Goal: Information Seeking & Learning: Learn about a topic

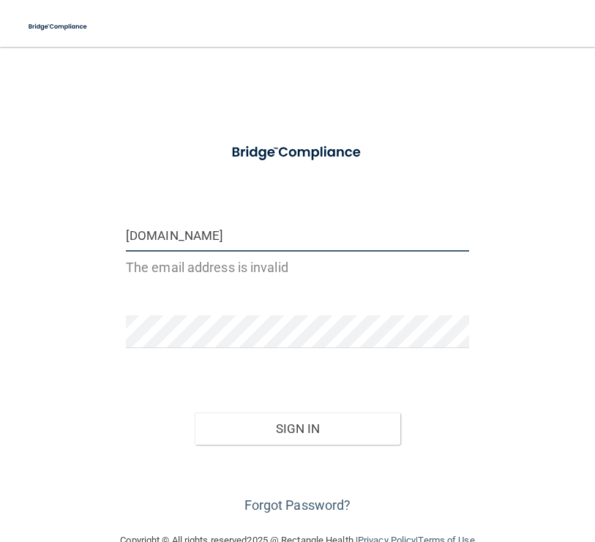
click at [229, 238] on input "[DOMAIN_NAME]" at bounding box center [297, 235] width 343 height 33
click at [230, 238] on input "[DOMAIN_NAME]" at bounding box center [297, 235] width 343 height 33
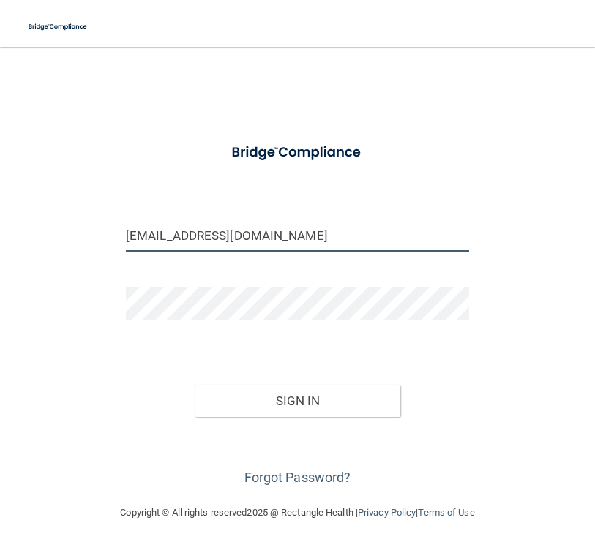
type input "[EMAIL_ADDRESS][DOMAIN_NAME]"
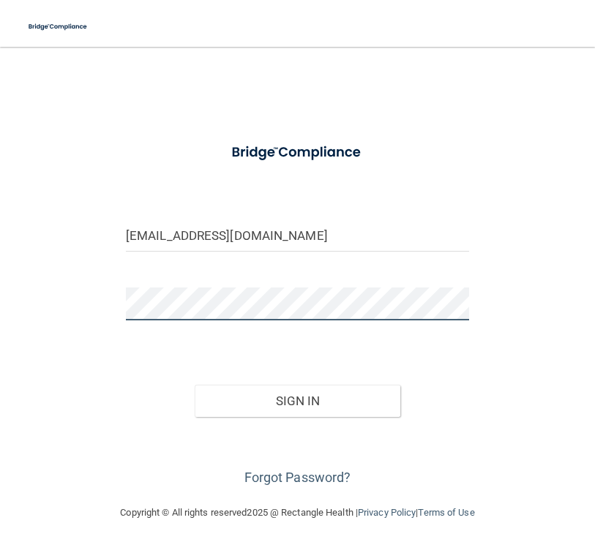
click at [297, 399] on button "Sign In" at bounding box center [297, 401] width 205 height 32
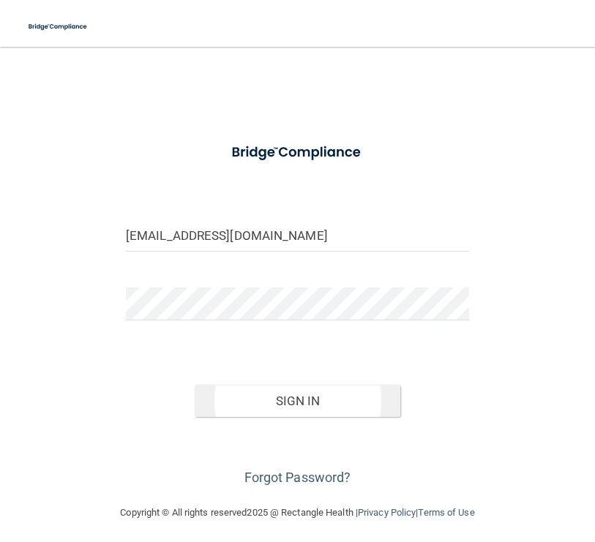
click at [263, 403] on button "Sign In" at bounding box center [297, 401] width 205 height 32
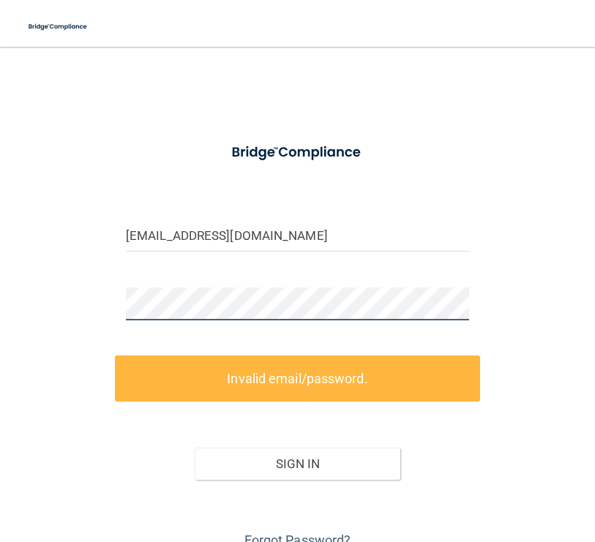
click at [103, 306] on div "messingerkelseye@gmail.com Invalid email/password. You don't have permission to…" at bounding box center [297, 306] width 536 height 491
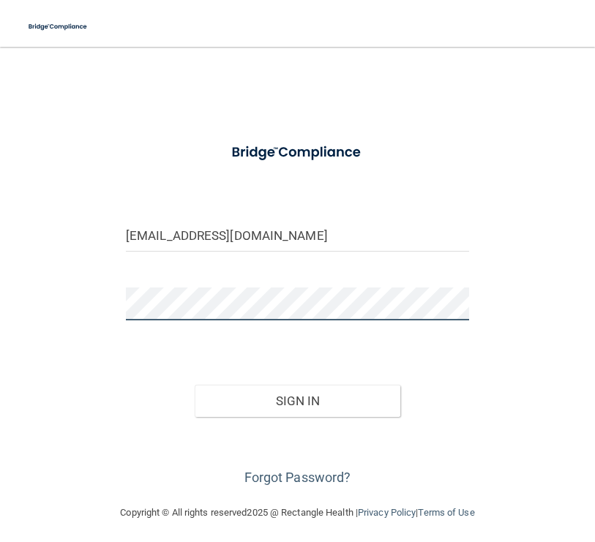
click at [297, 399] on button "Sign In" at bounding box center [297, 401] width 205 height 32
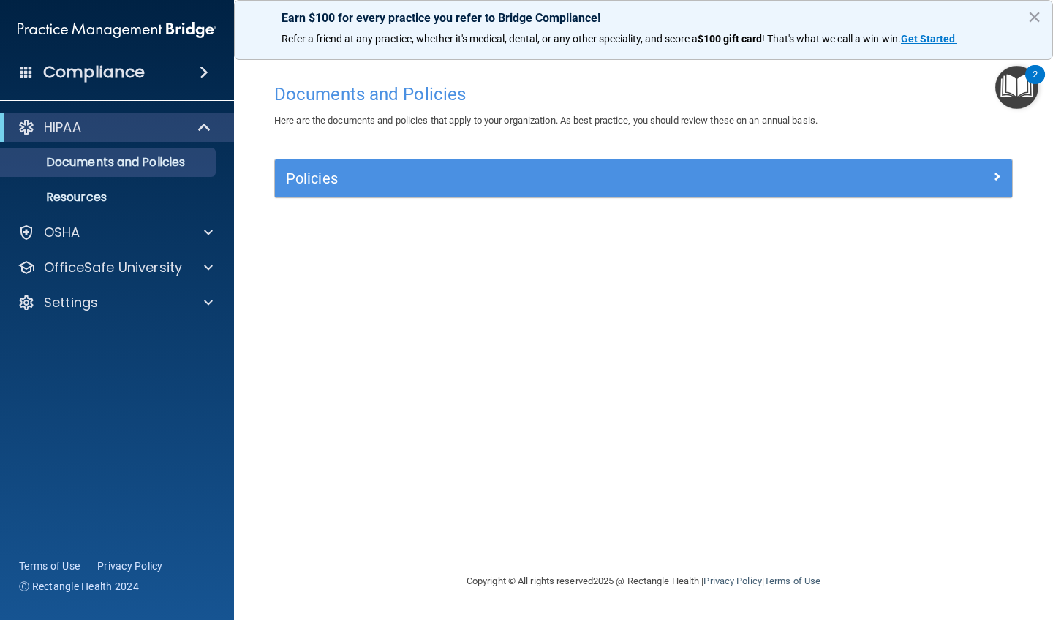
click at [205, 131] on span at bounding box center [206, 127] width 12 height 18
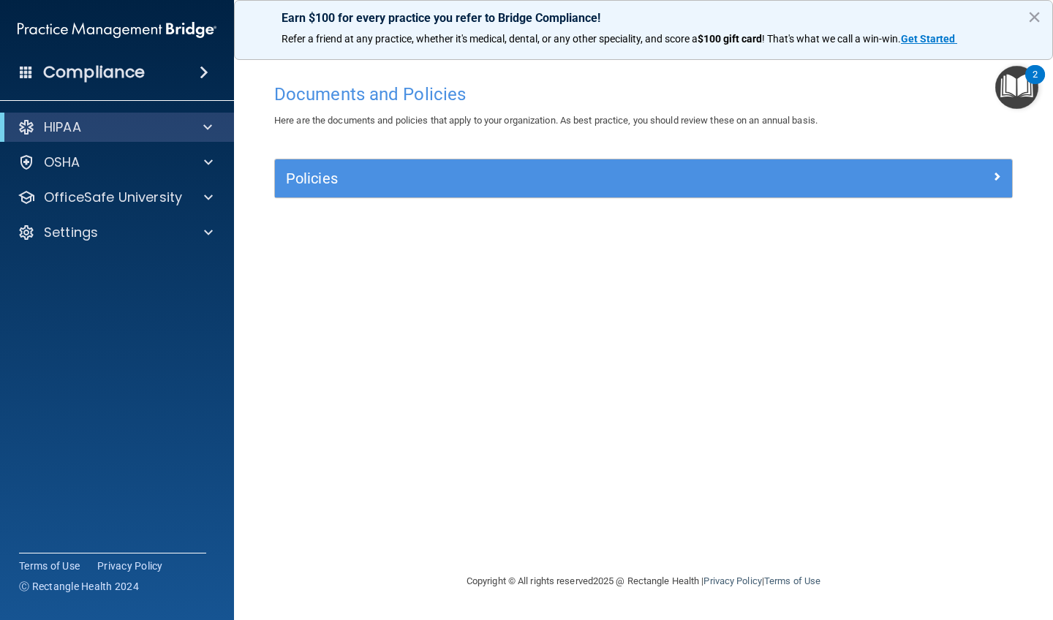
click at [205, 131] on span at bounding box center [207, 127] width 9 height 18
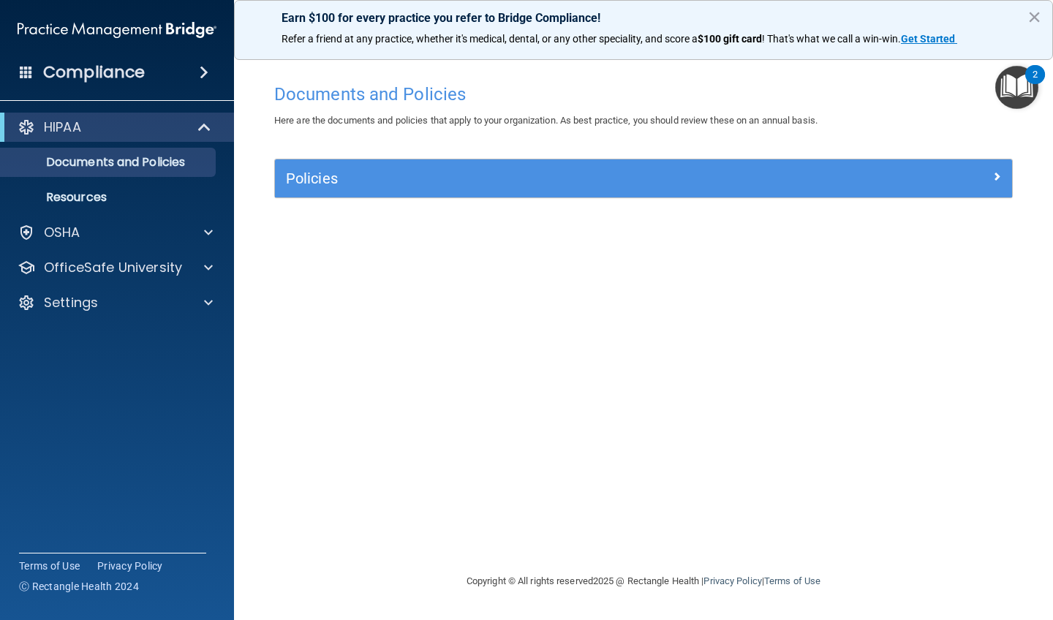
click at [594, 83] on img "Open Resource Center, 2 new notifications" at bounding box center [1016, 87] width 43 height 43
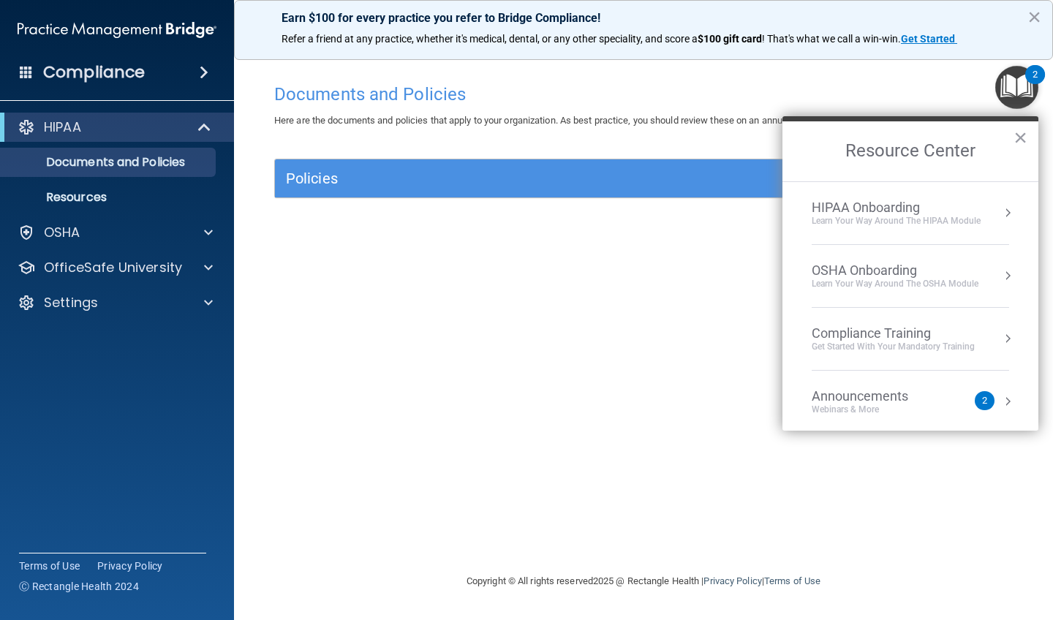
click at [594, 212] on div "HIPAA Onboarding" at bounding box center [896, 208] width 169 height 16
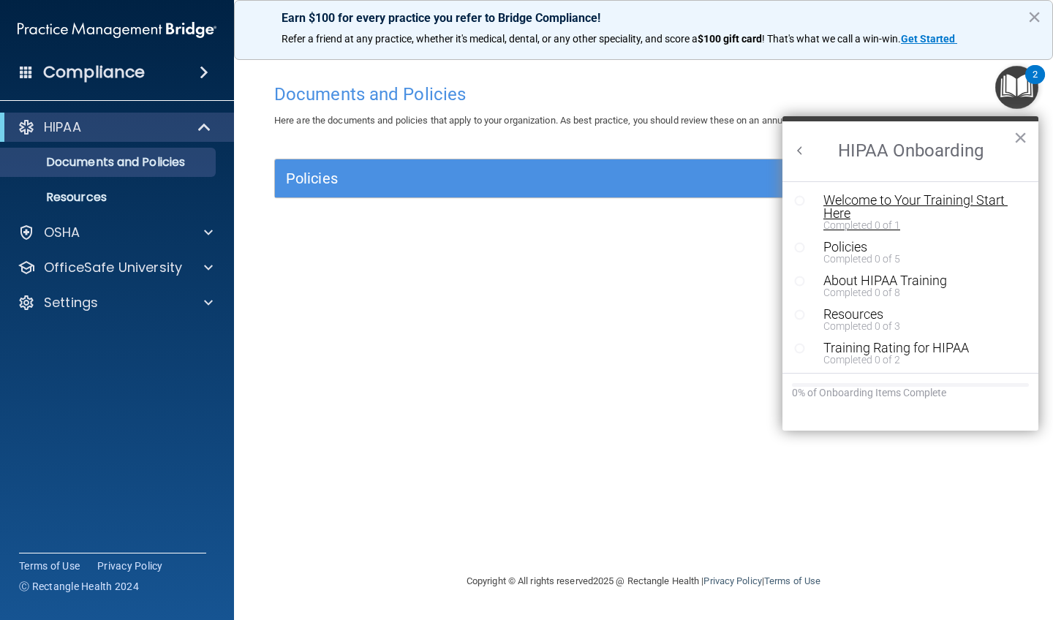
click at [594, 201] on div "Welcome to Your Training! Start Here" at bounding box center [921, 207] width 196 height 26
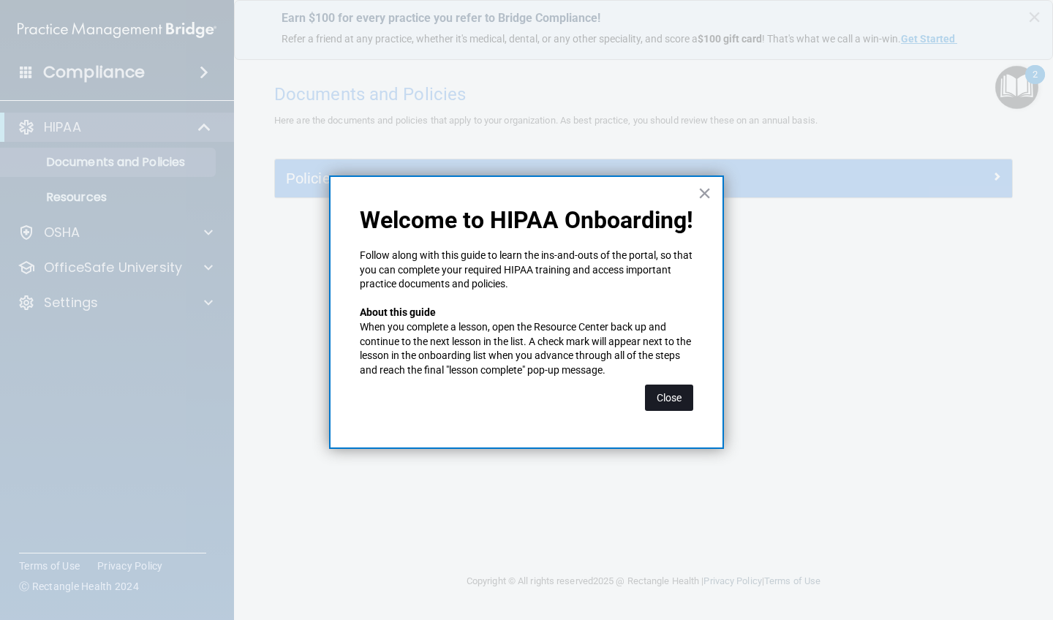
click at [594, 399] on button "Close" at bounding box center [669, 398] width 48 height 26
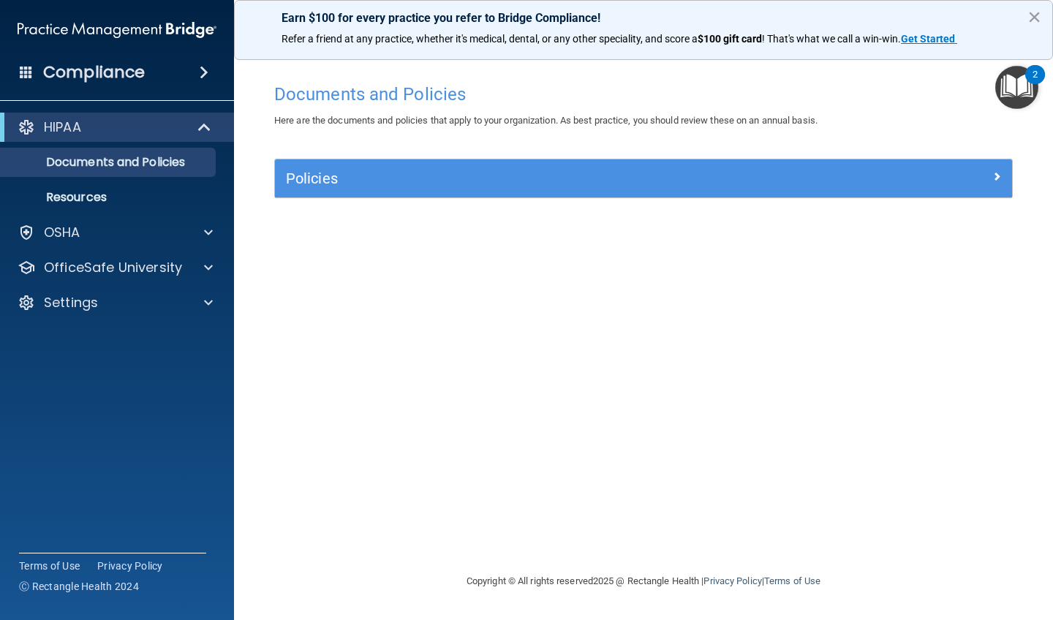
click at [594, 15] on button "×" at bounding box center [1034, 16] width 14 height 23
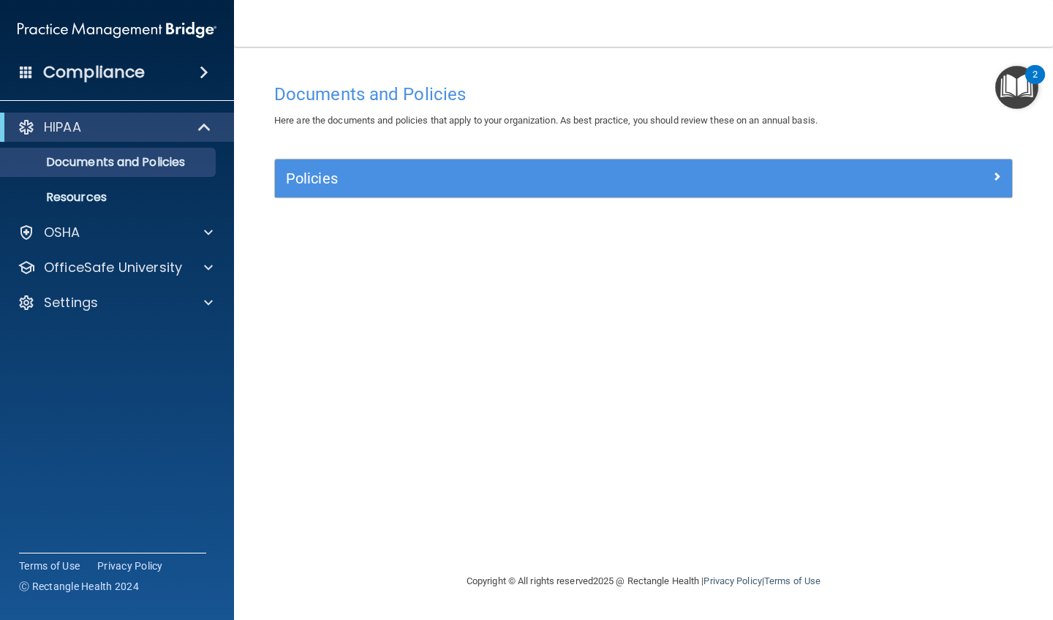
click at [594, 91] on img "Open Resource Center, 2 new notifications" at bounding box center [1016, 87] width 43 height 43
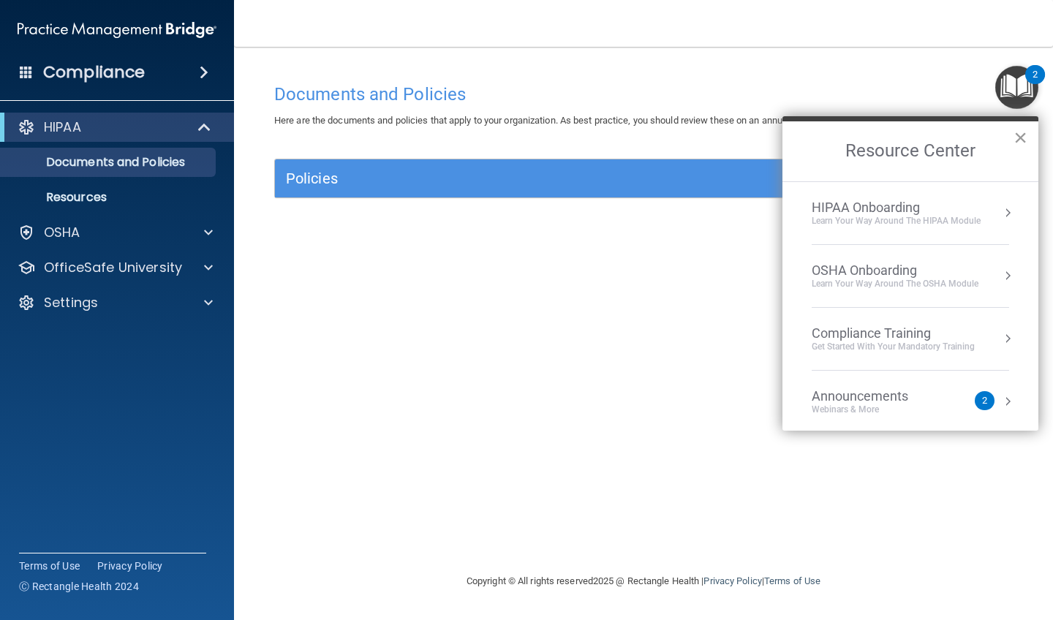
click at [594, 138] on button "×" at bounding box center [1021, 137] width 14 height 23
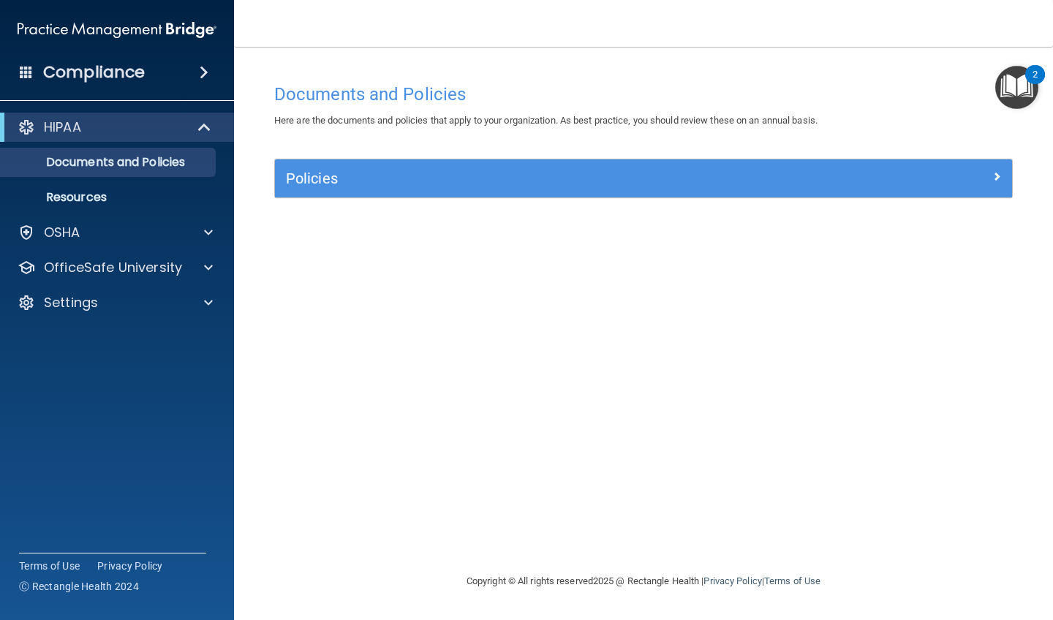
click at [594, 84] on img "Open Resource Center, 2 new notifications" at bounding box center [1016, 87] width 43 height 43
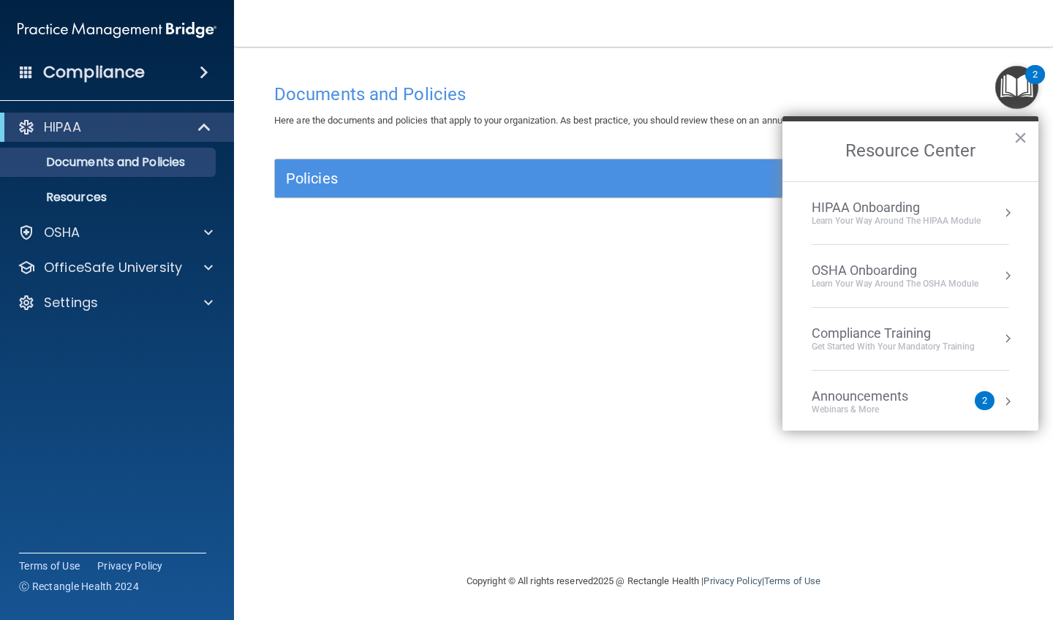
click at [594, 400] on button "Resource Center" at bounding box center [1007, 401] width 15 height 15
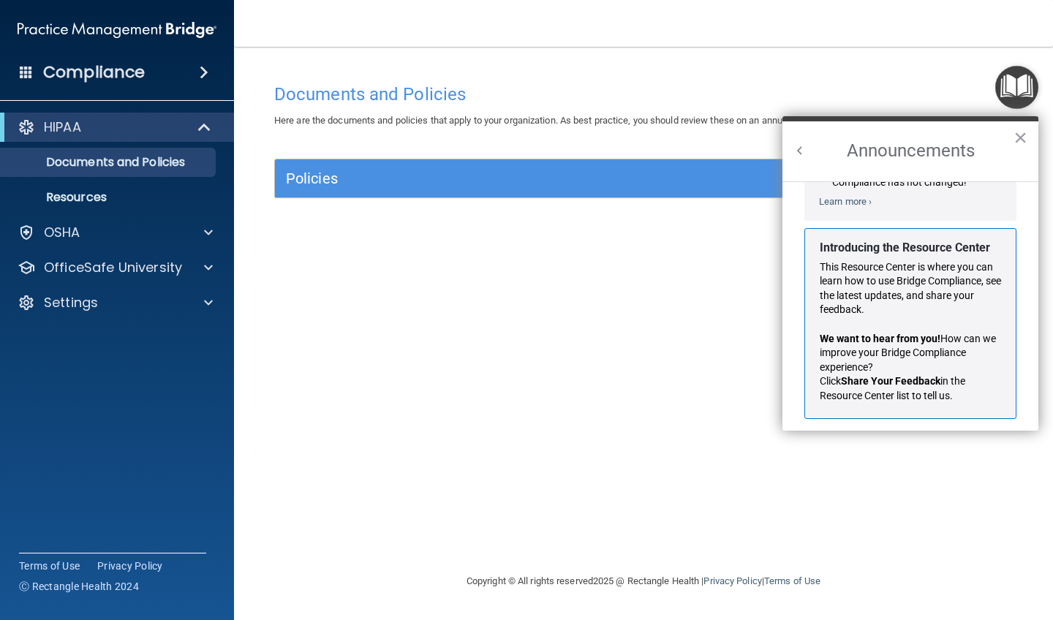
scroll to position [215, 0]
click at [594, 143] on button "×" at bounding box center [1021, 137] width 14 height 23
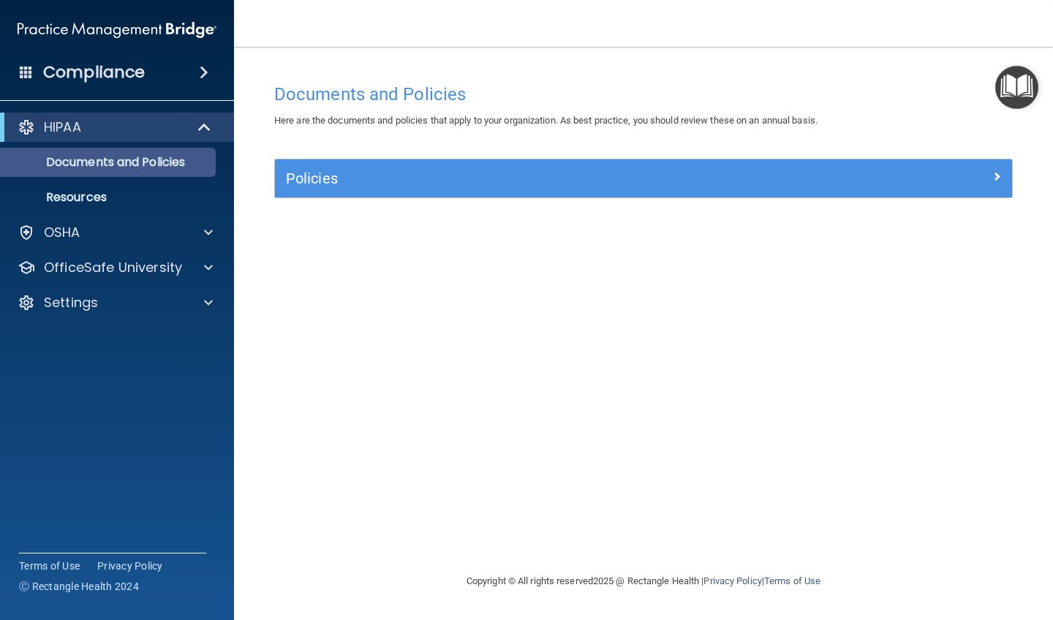
click at [129, 164] on p "Documents and Policies" at bounding box center [110, 162] width 200 height 15
click at [594, 175] on span at bounding box center [996, 176] width 9 height 18
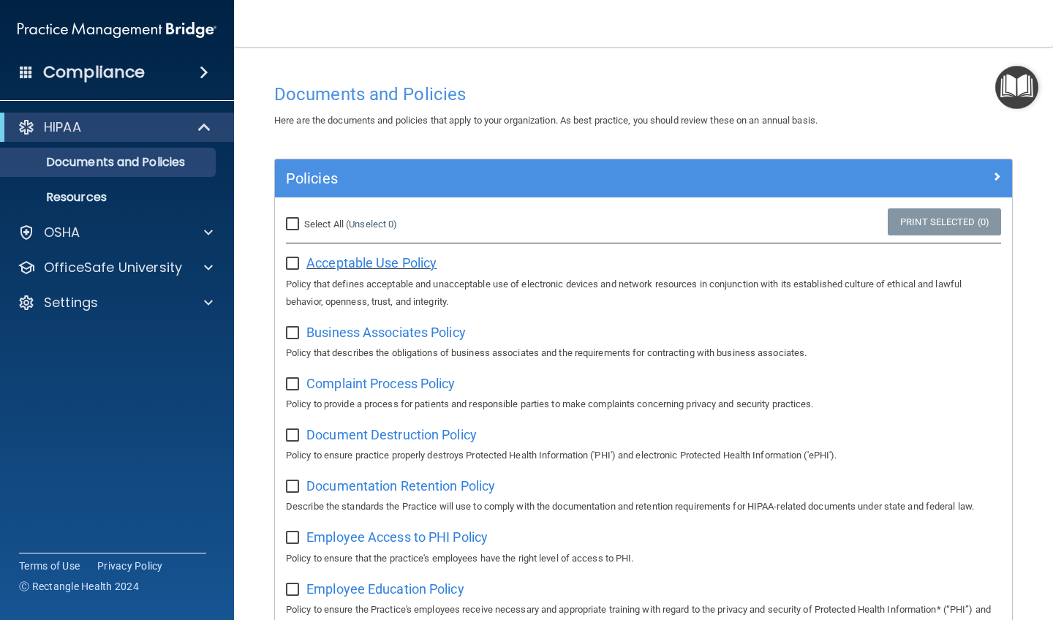
scroll to position [0, 0]
click at [293, 219] on input "Select All (Unselect 0) Unselect All" at bounding box center [294, 225] width 17 height 12
checkbox input "true"
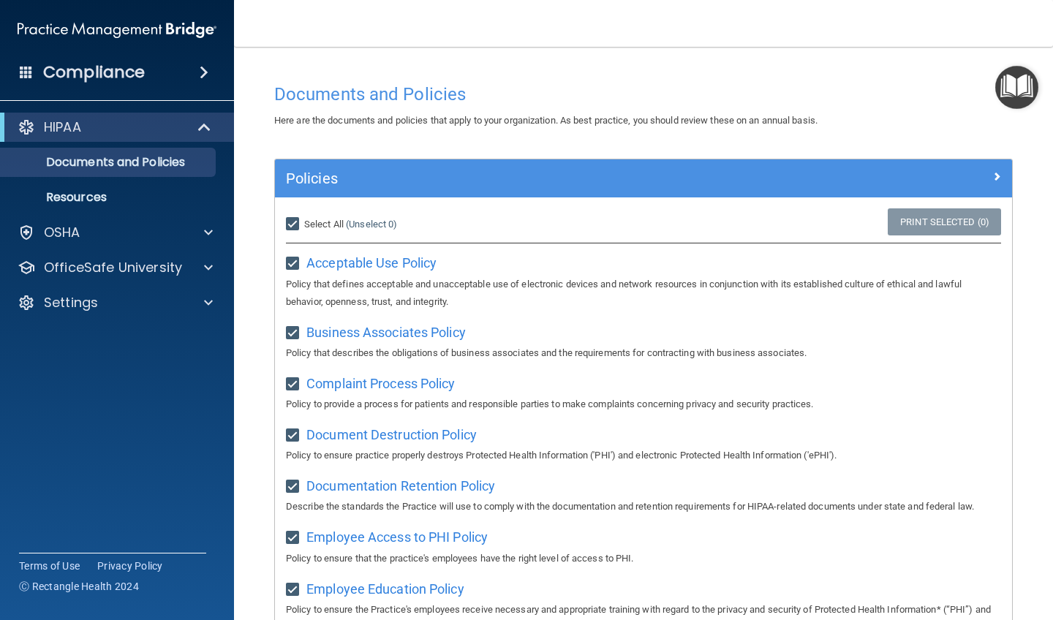
checkbox input "true"
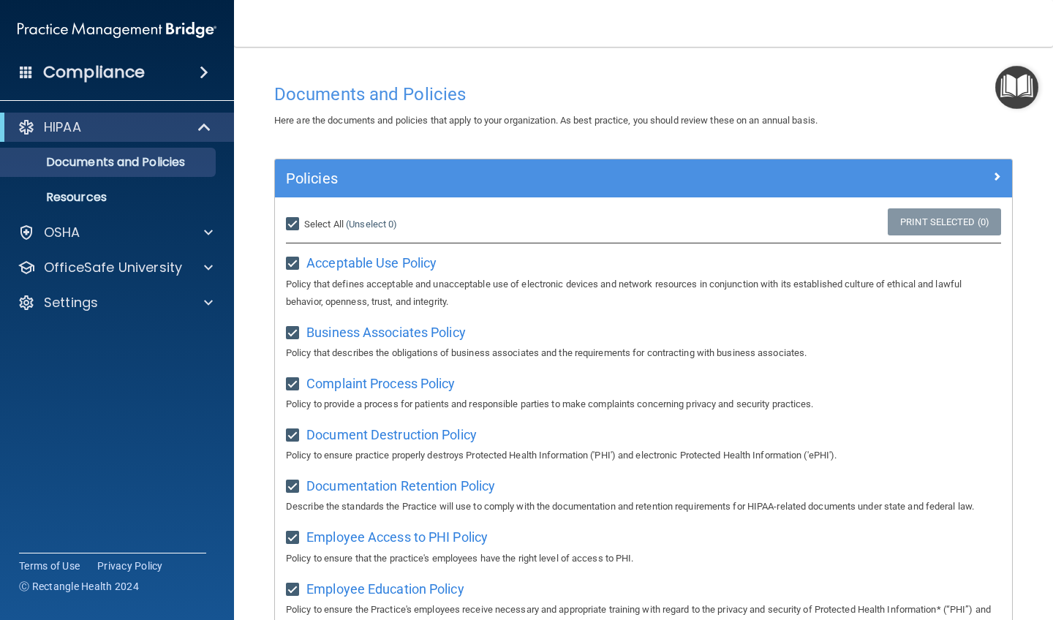
checkbox input "true"
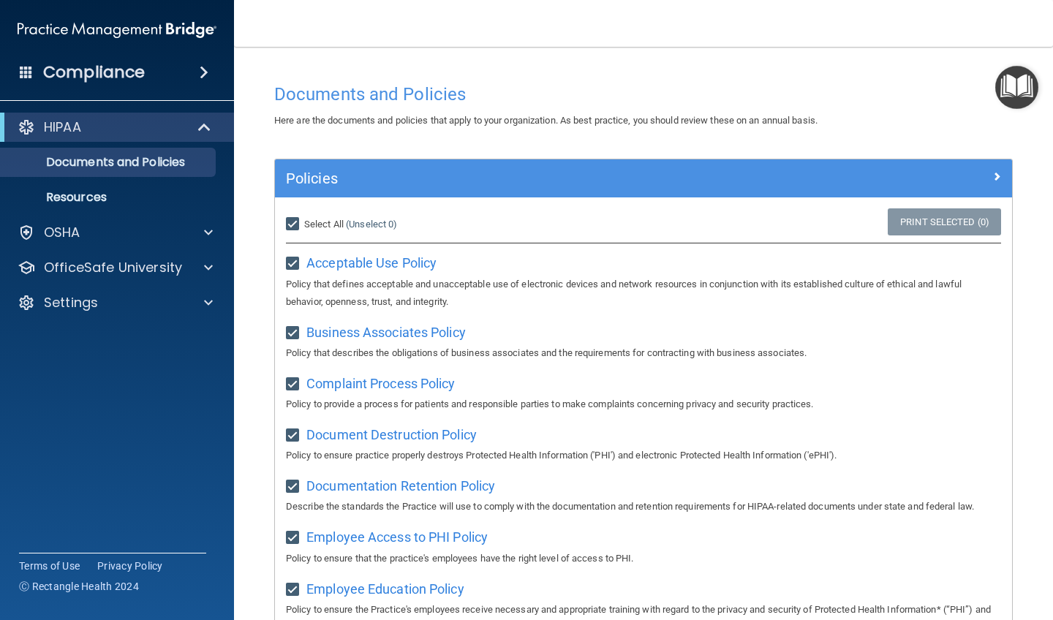
checkbox input "true"
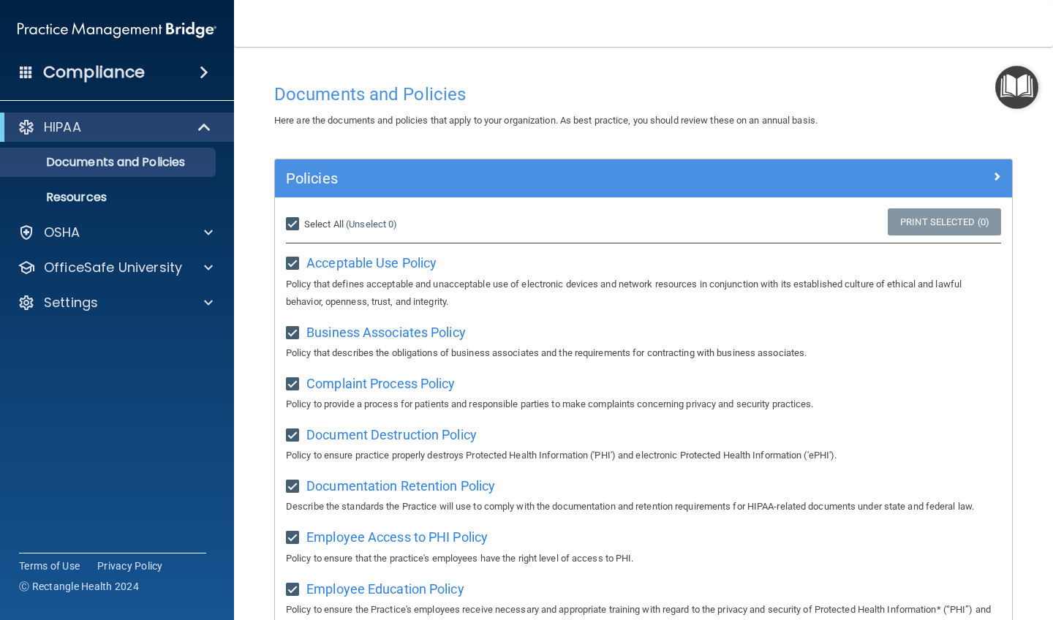
checkbox input "true"
click at [594, 173] on span at bounding box center [996, 176] width 9 height 18
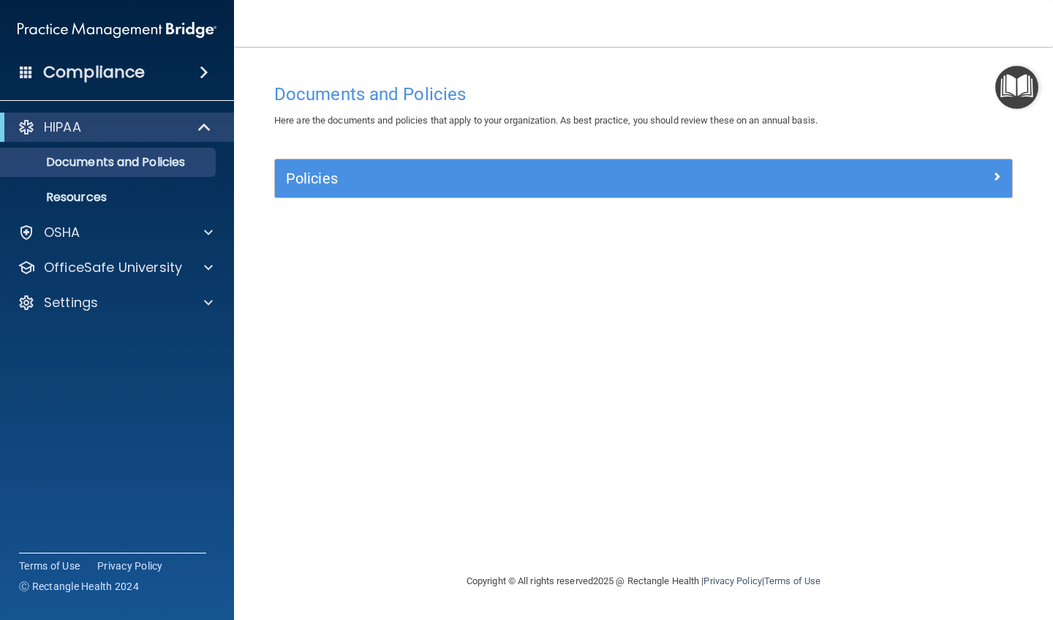
click at [594, 173] on span at bounding box center [996, 176] width 9 height 18
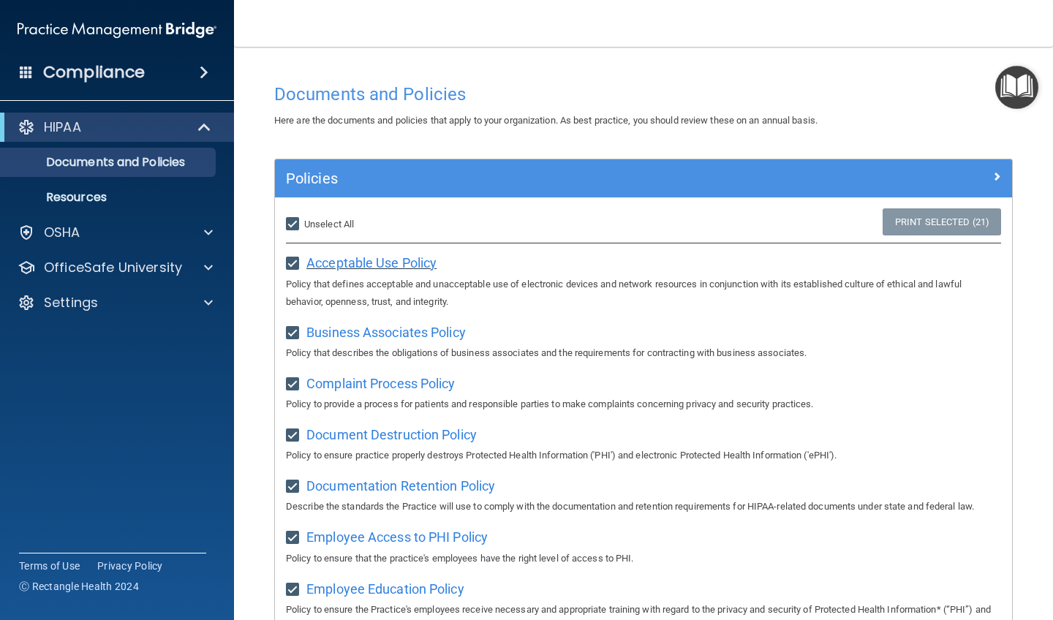
click at [338, 261] on span "Acceptable Use Policy" at bounding box center [371, 262] width 130 height 15
click at [181, 71] on div "Compliance" at bounding box center [117, 72] width 234 height 32
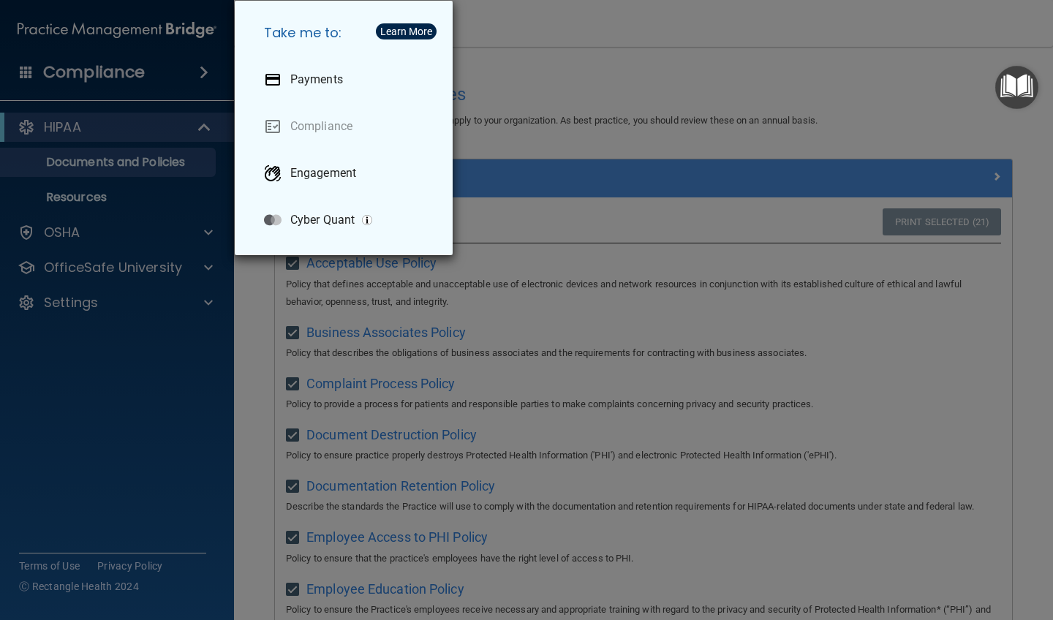
click at [205, 71] on div "Take me to: Payments Compliance Engagement Cyber Quant" at bounding box center [526, 310] width 1053 height 620
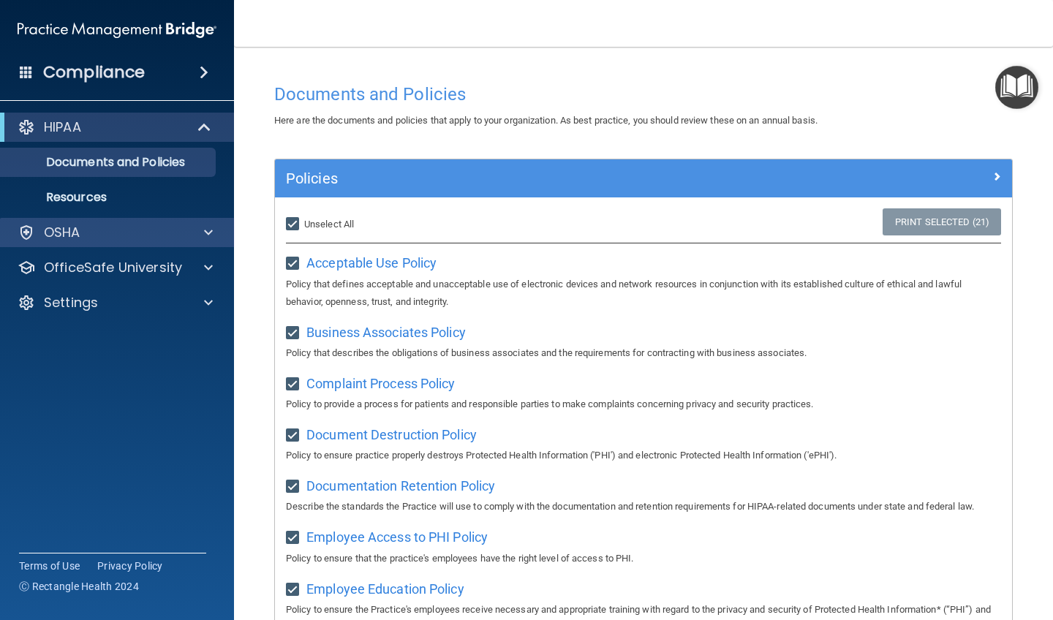
click at [158, 233] on div "OSHA" at bounding box center [97, 233] width 181 height 18
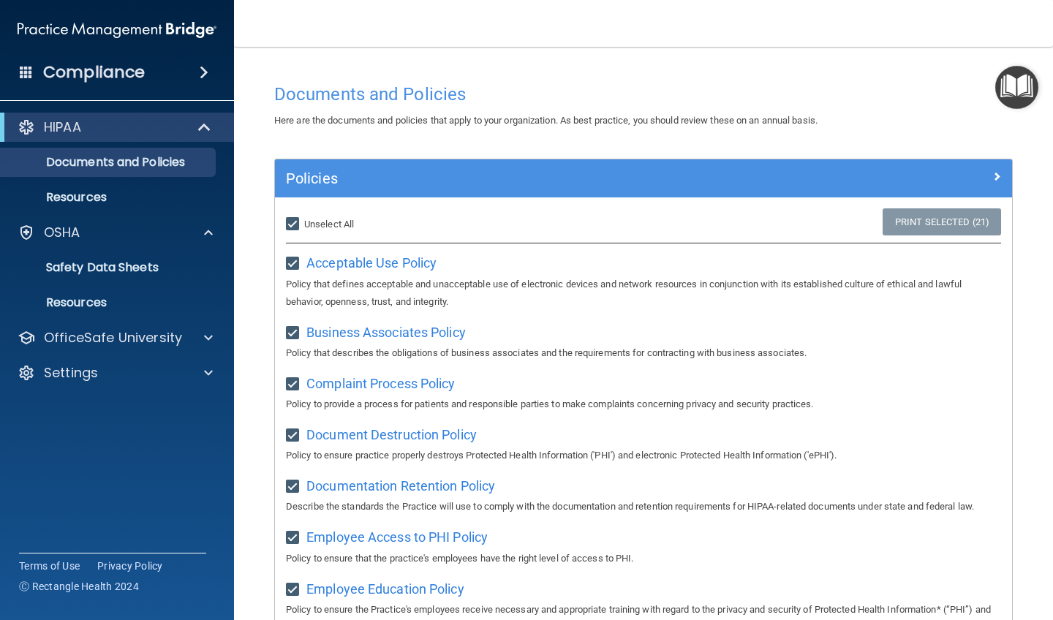
click at [205, 125] on span at bounding box center [206, 127] width 12 height 18
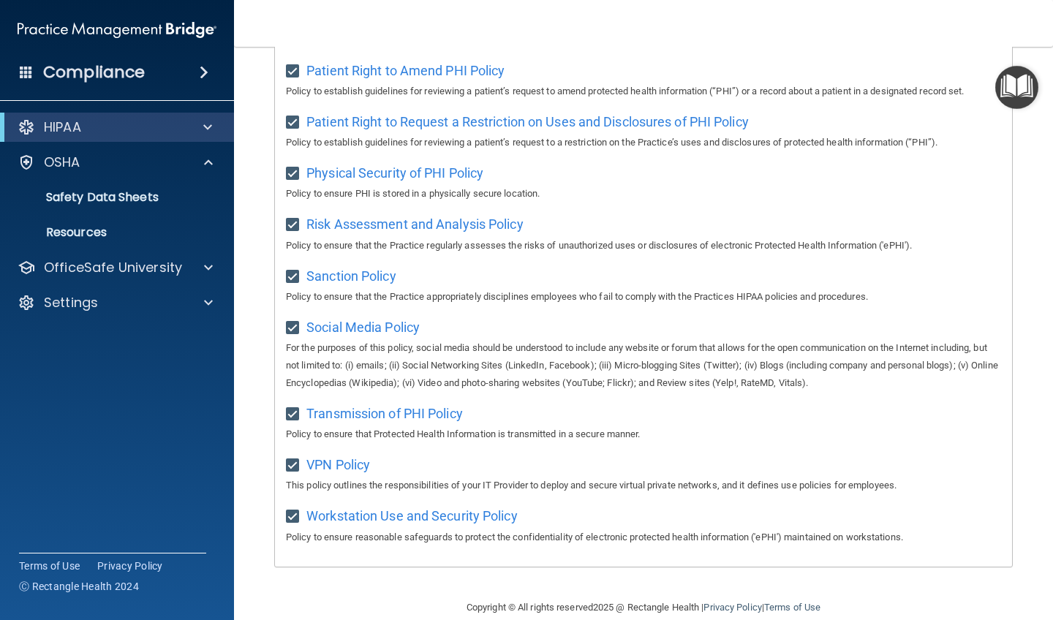
scroll to position [843, 0]
click at [206, 303] on span at bounding box center [208, 303] width 9 height 18
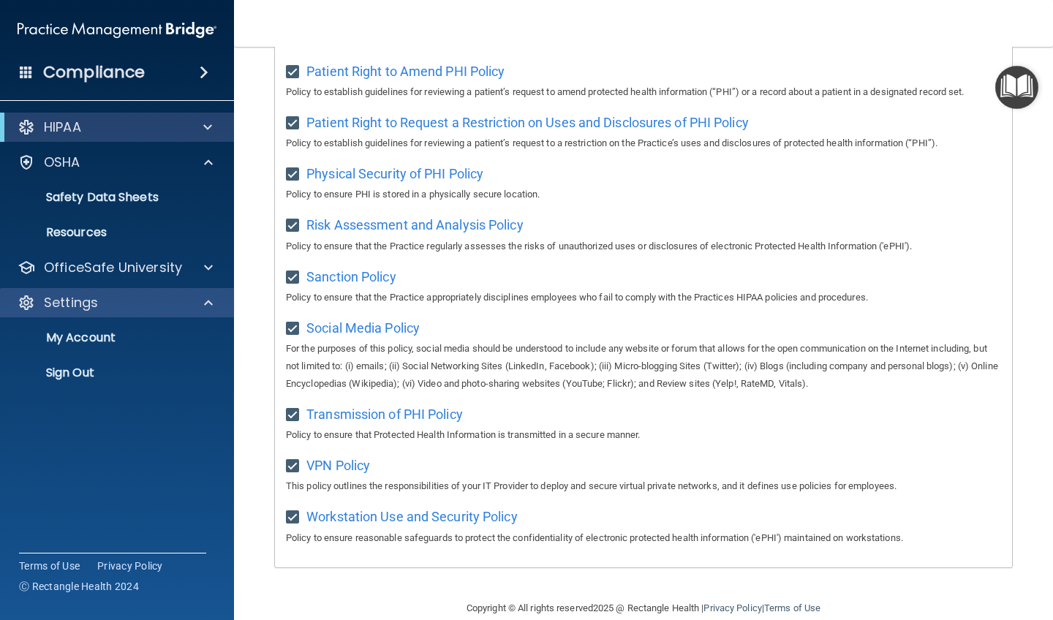
click at [206, 303] on span at bounding box center [208, 303] width 9 height 18
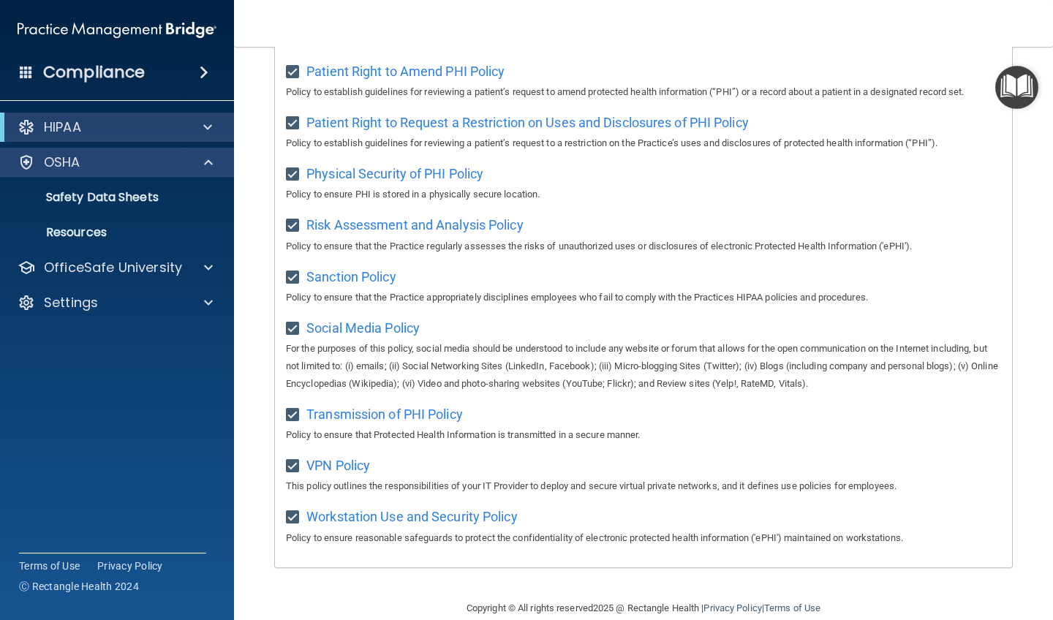
click at [202, 156] on div at bounding box center [206, 163] width 37 height 18
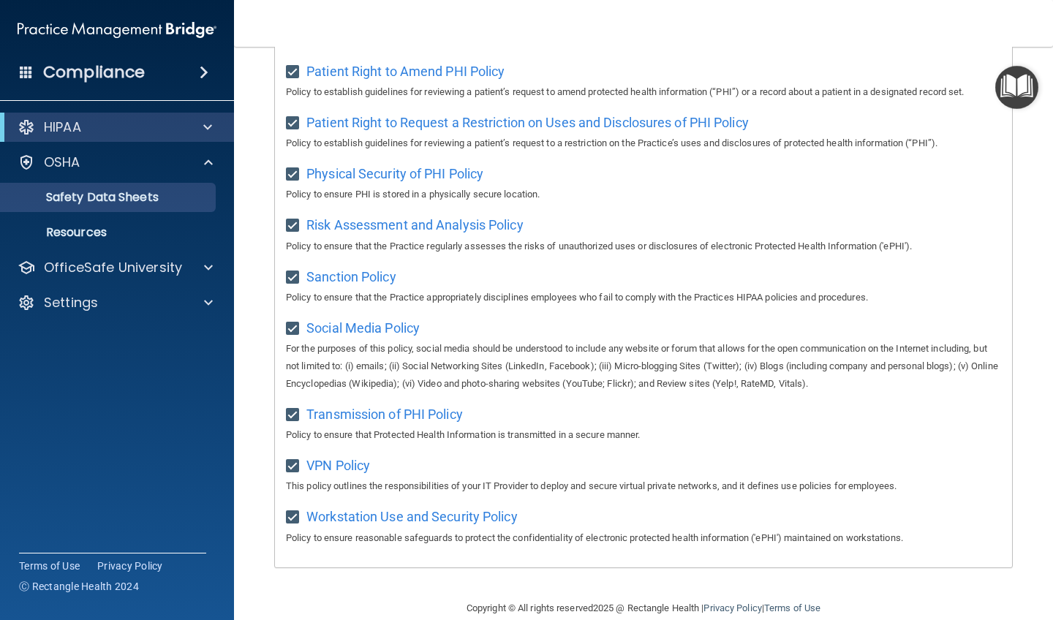
click at [128, 198] on p "Safety Data Sheets" at bounding box center [110, 197] width 200 height 15
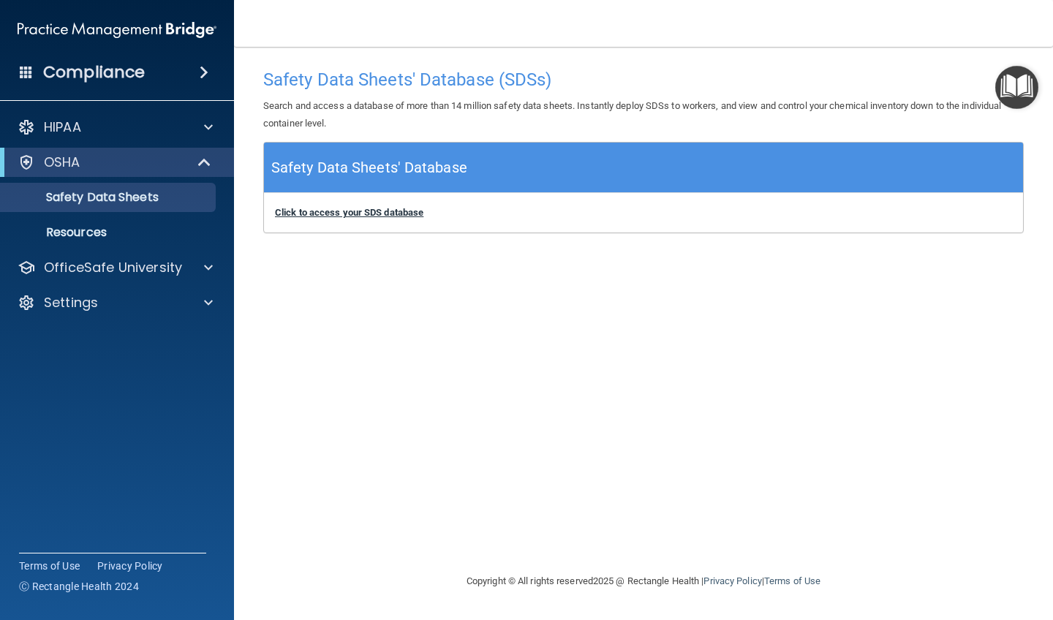
click at [329, 211] on b "Click to access your SDS database" at bounding box center [349, 212] width 148 height 11
click at [27, 74] on span at bounding box center [26, 71] width 13 height 13
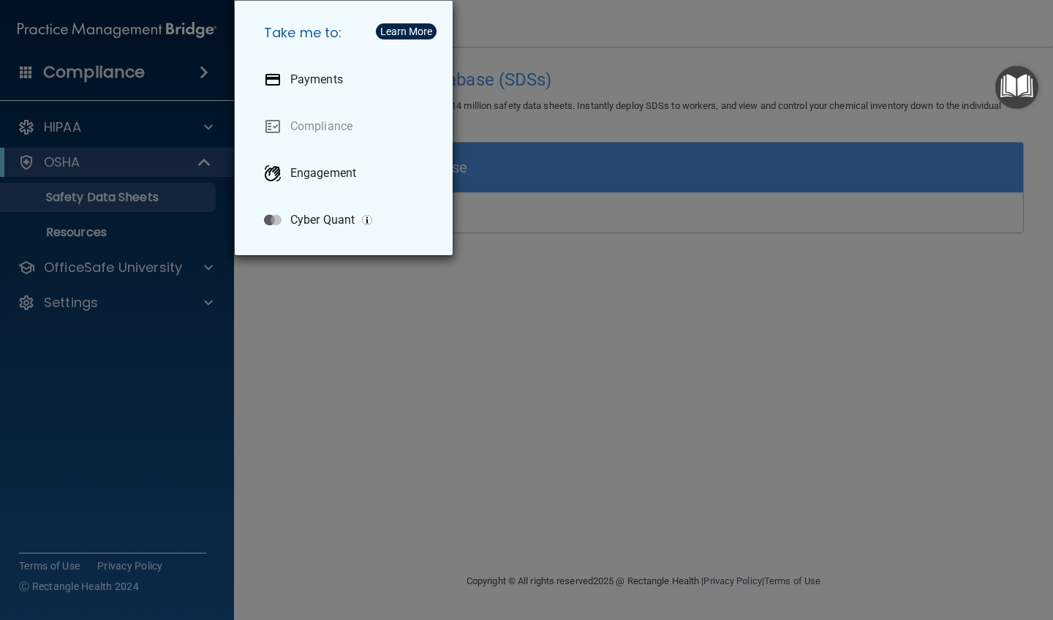
click at [313, 129] on link "Compliance" at bounding box center [346, 126] width 189 height 41
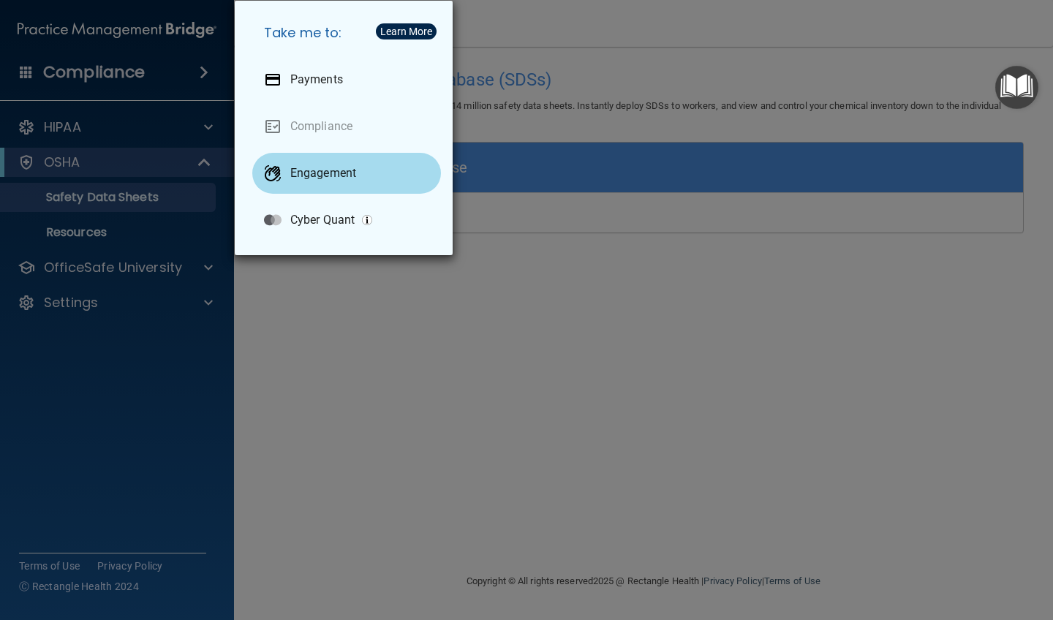
click at [312, 173] on p "Engagement" at bounding box center [323, 173] width 66 height 15
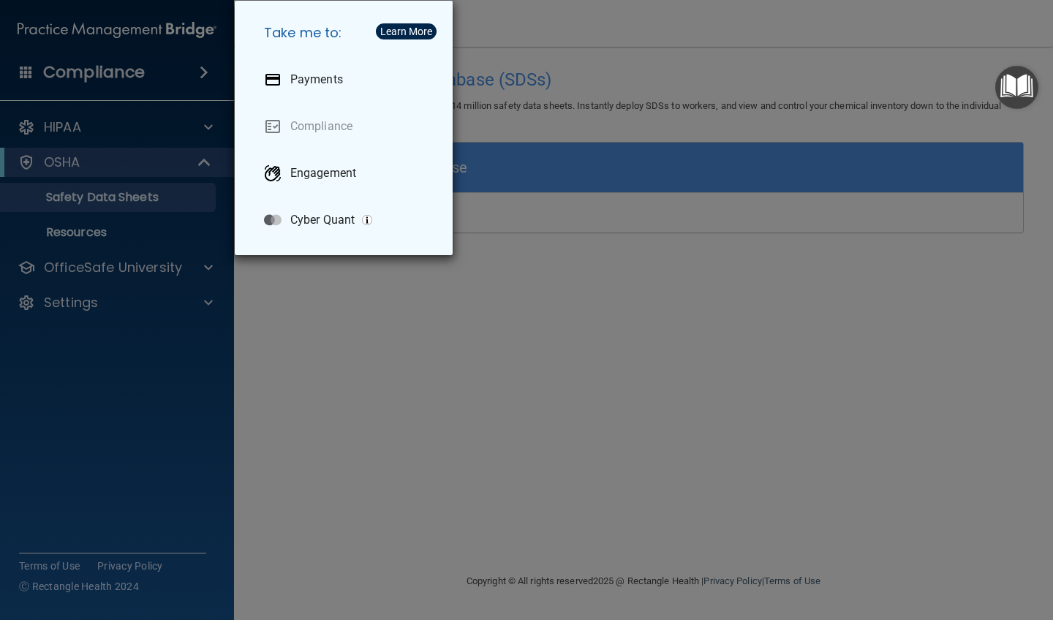
click at [369, 222] on img "button" at bounding box center [367, 220] width 10 height 10
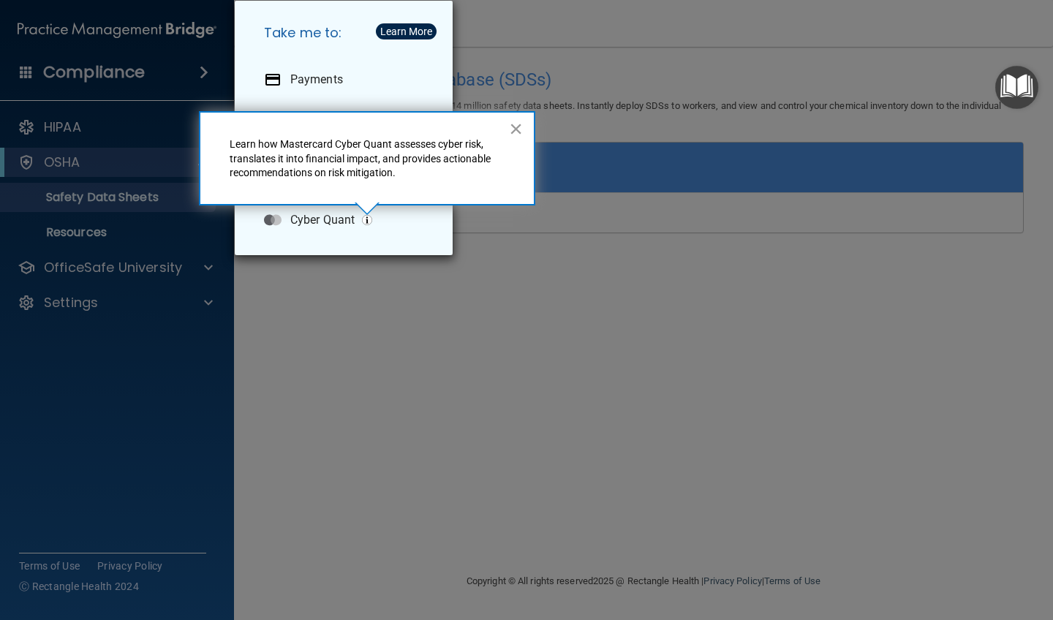
click at [522, 123] on button "×" at bounding box center [516, 128] width 14 height 23
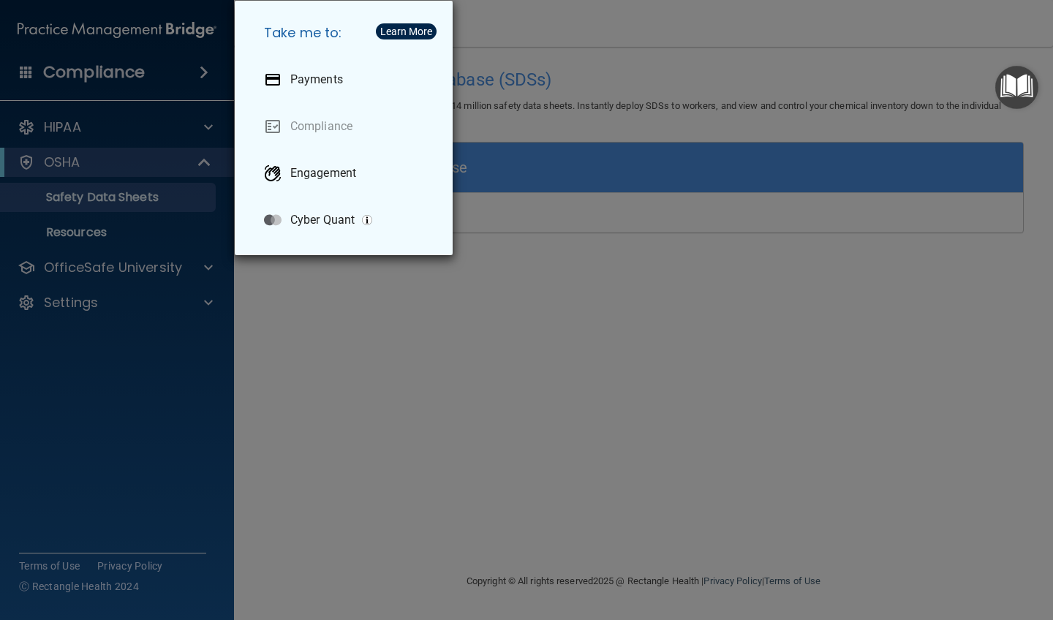
click at [167, 80] on div "Take me to: Payments Compliance Engagement Cyber Quant" at bounding box center [526, 310] width 1053 height 620
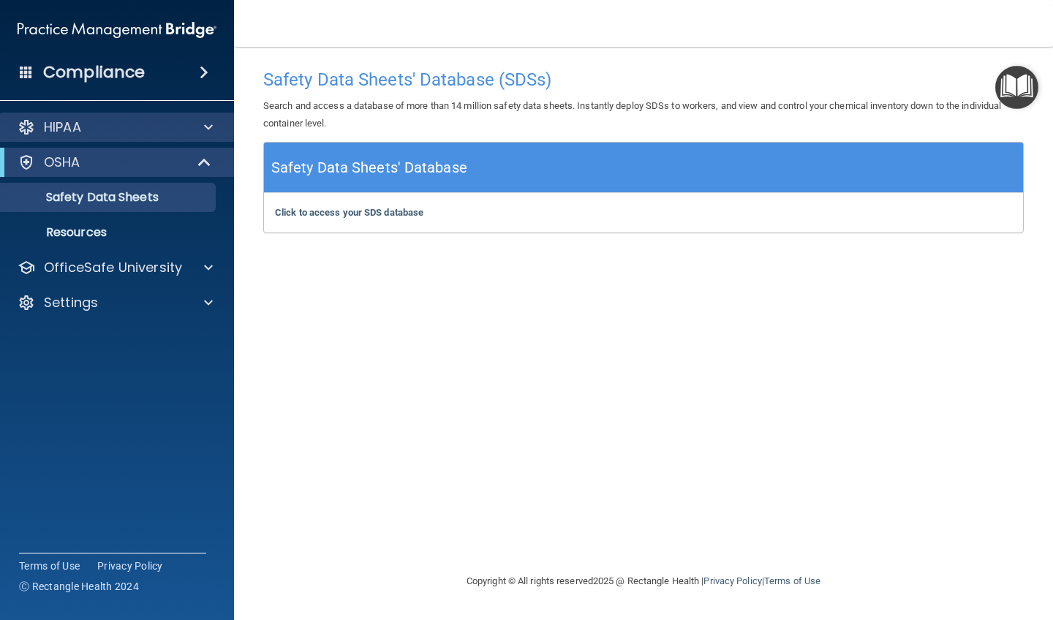
click at [205, 130] on span at bounding box center [208, 127] width 9 height 18
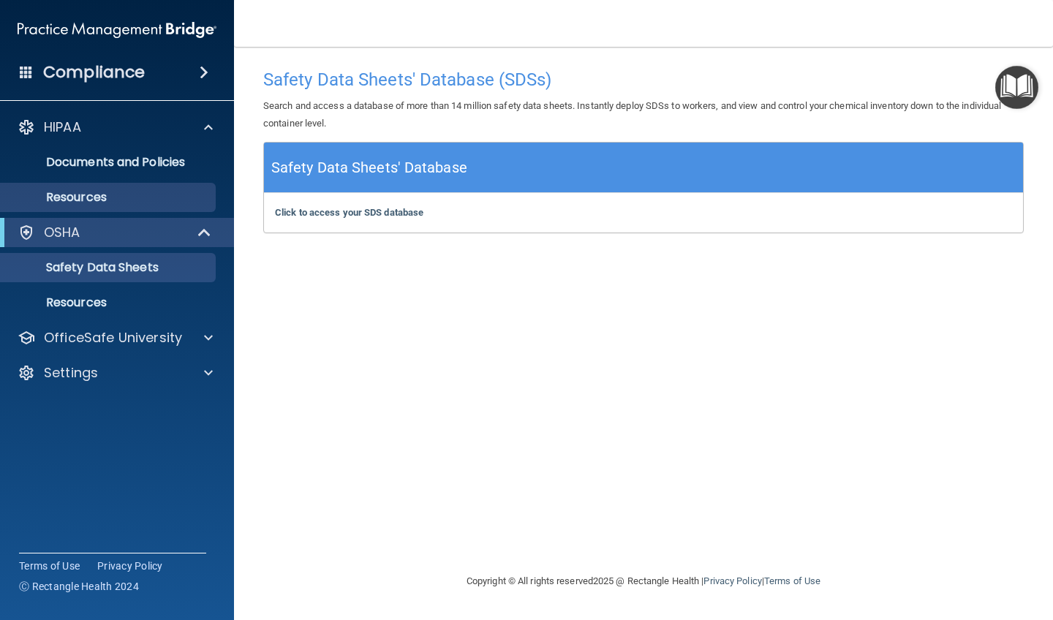
click at [125, 200] on p "Resources" at bounding box center [110, 197] width 200 height 15
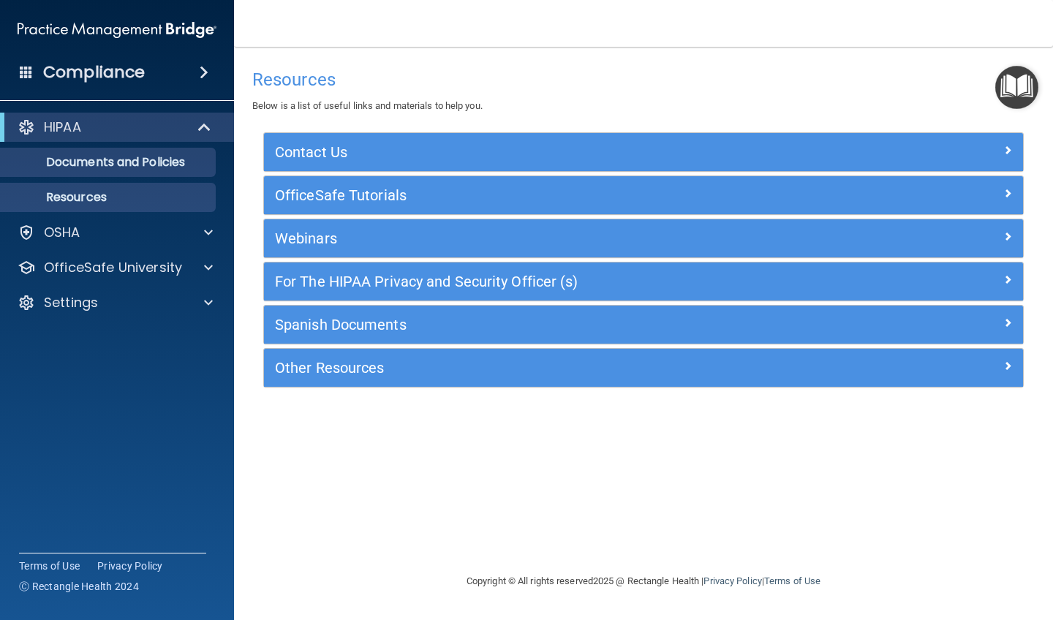
click at [176, 165] on p "Documents and Policies" at bounding box center [110, 162] width 200 height 15
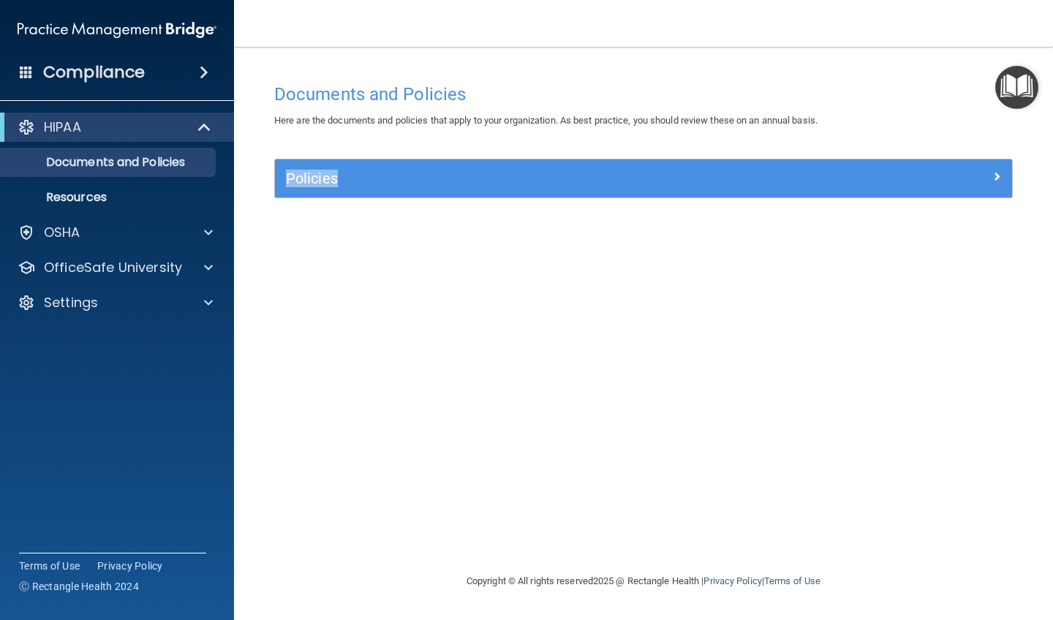
drag, startPoint x: 1042, startPoint y: 170, endPoint x: 1027, endPoint y: 116, distance: 56.3
click at [594, 121] on main "Documents and Policies Here are the documents and policies that apply to your o…" at bounding box center [643, 333] width 819 height 573
click at [594, 88] on img "Open Resource Center" at bounding box center [1016, 87] width 43 height 43
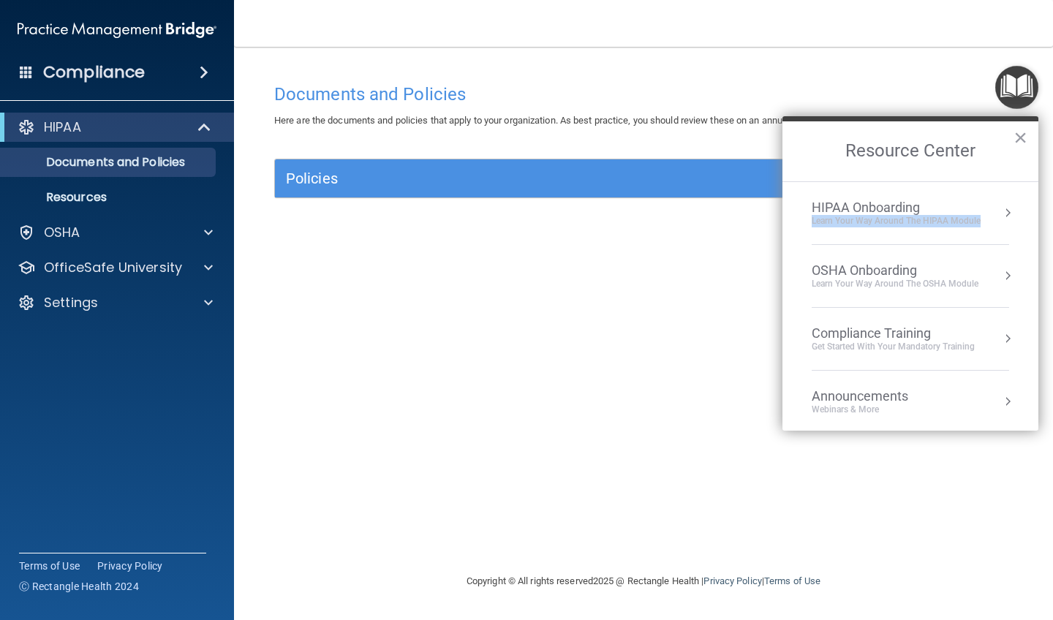
drag, startPoint x: 985, startPoint y: 205, endPoint x: 939, endPoint y: 205, distance: 46.1
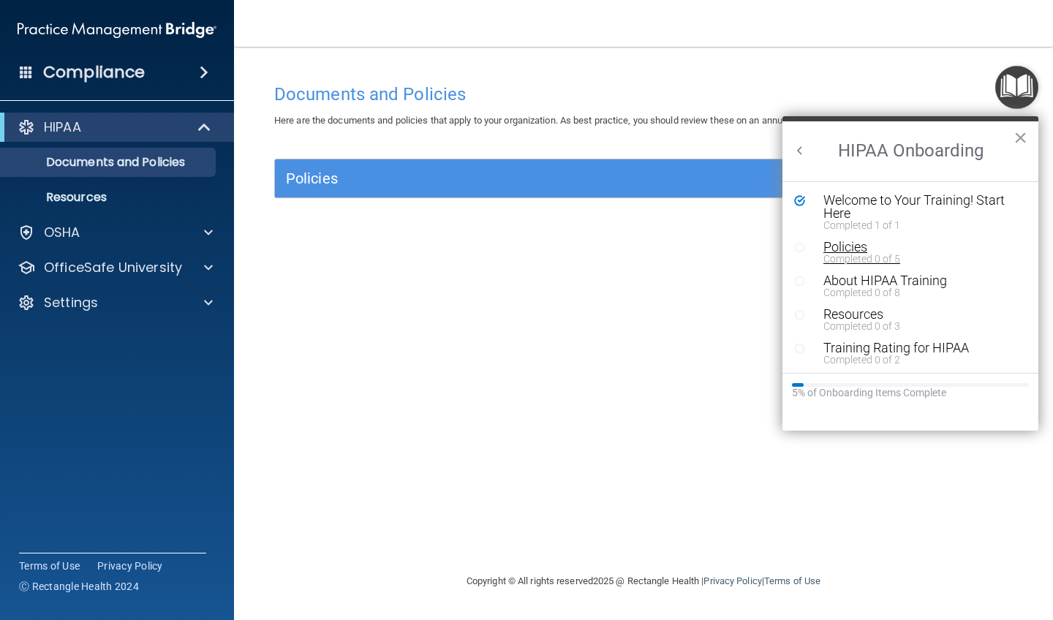
click at [594, 254] on div "Completed 0 of 5" at bounding box center [921, 259] width 196 height 10
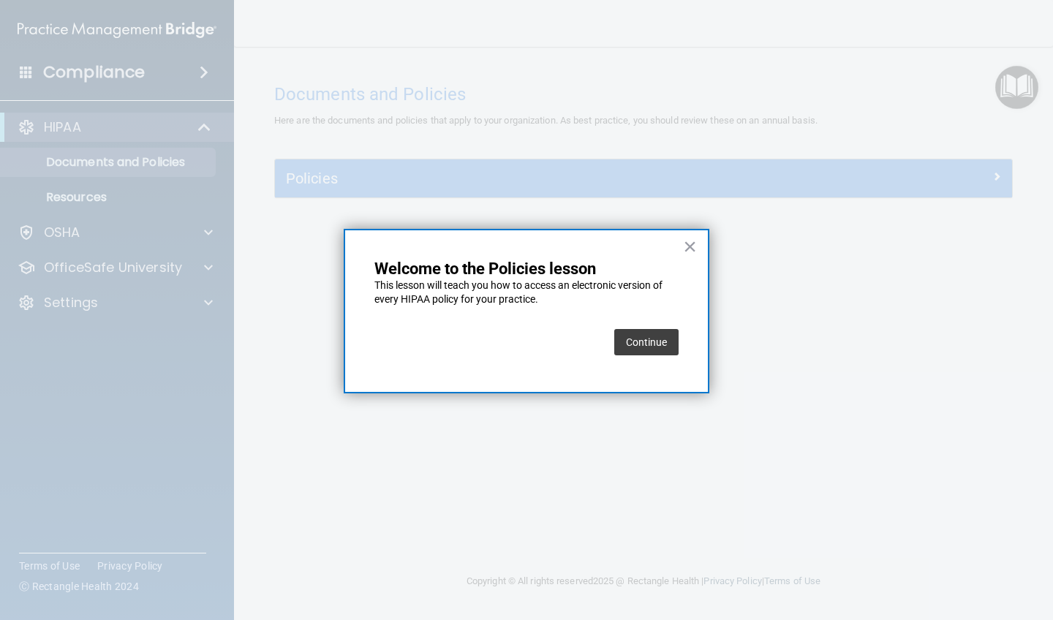
click at [594, 344] on button "Continue" at bounding box center [646, 342] width 64 height 26
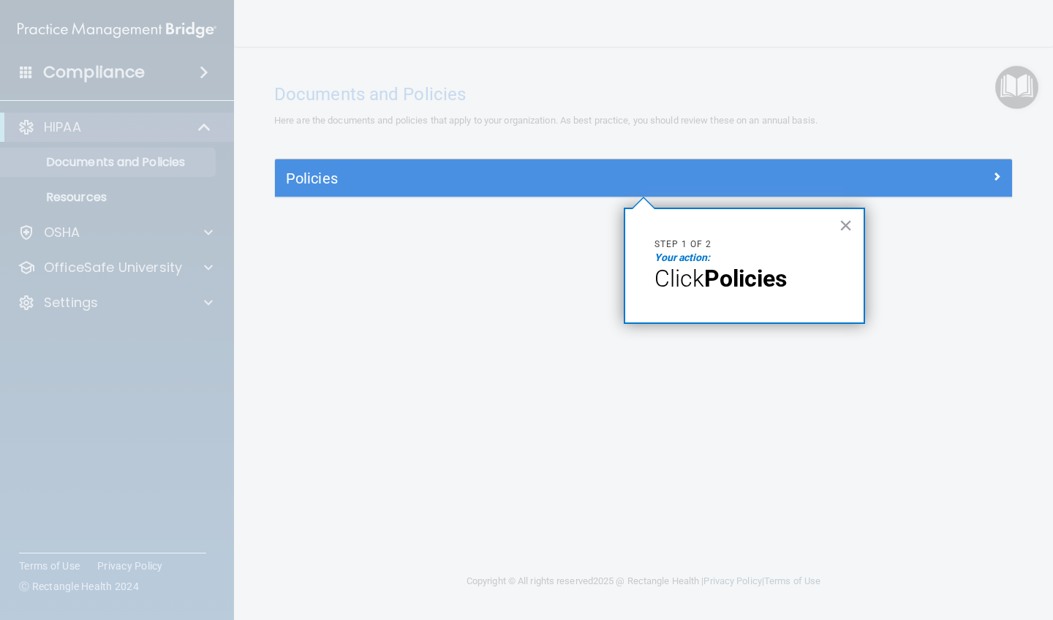
click at [594, 181] on h5 "Policies" at bounding box center [551, 178] width 531 height 16
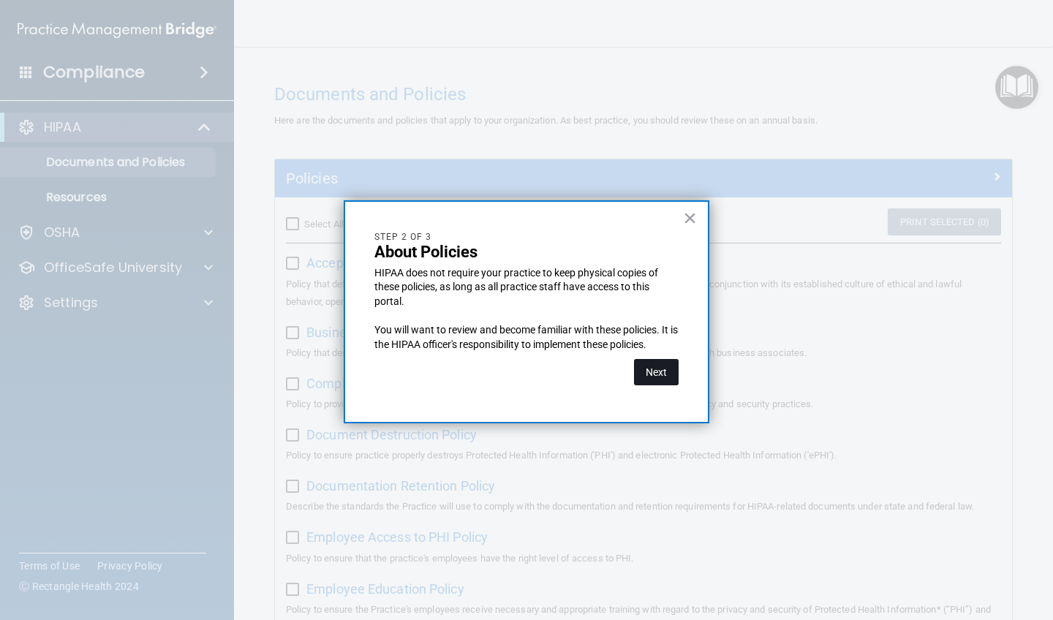
click at [594, 372] on button "Next" at bounding box center [656, 372] width 45 height 26
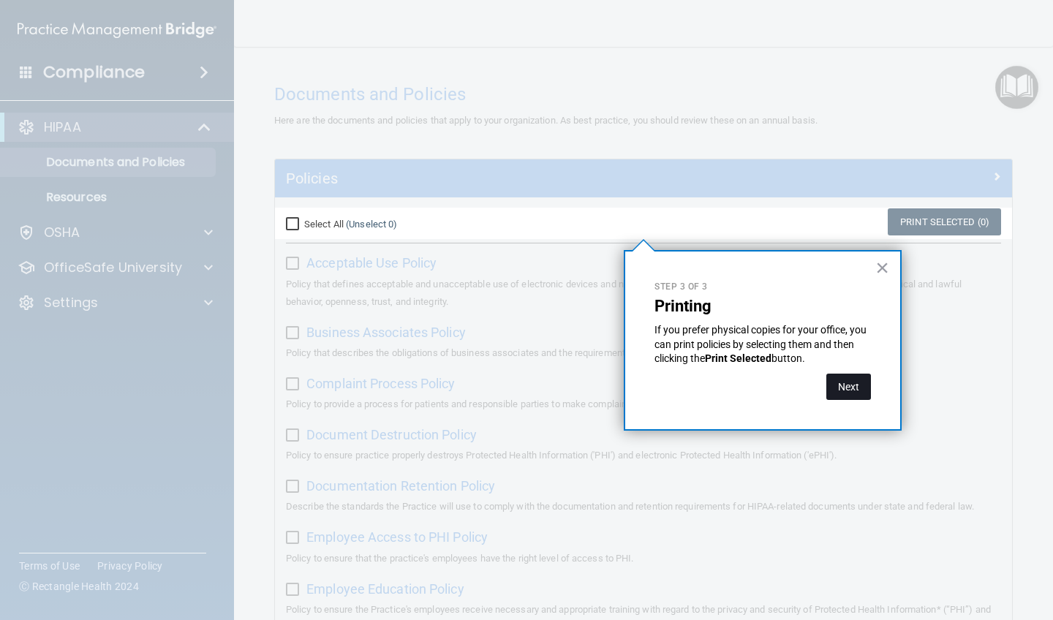
click at [594, 386] on button "Next" at bounding box center [848, 387] width 45 height 26
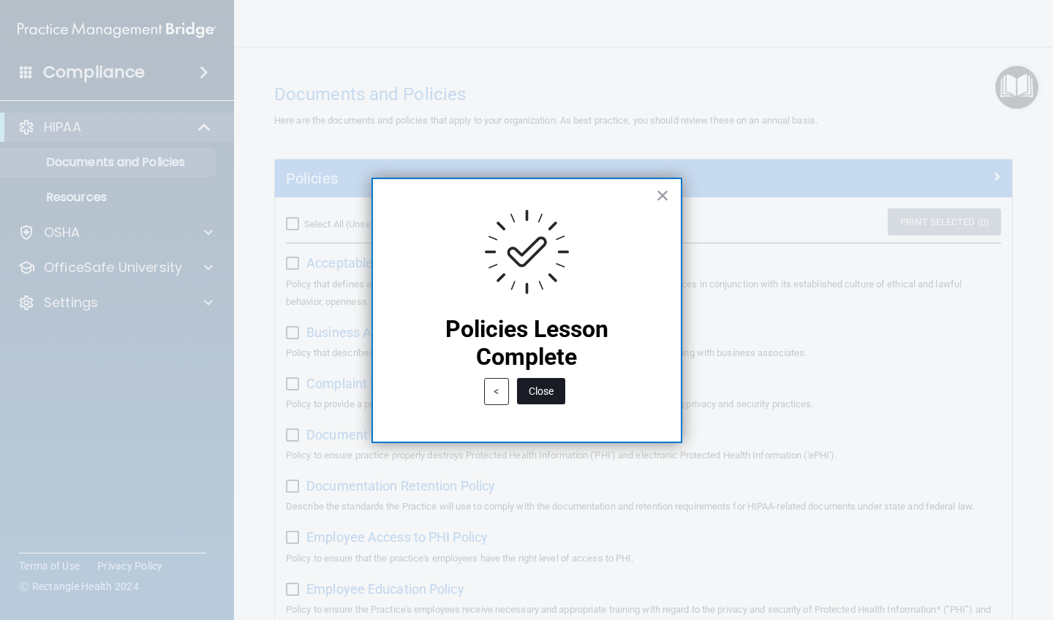
click at [544, 396] on button "Close" at bounding box center [541, 391] width 48 height 26
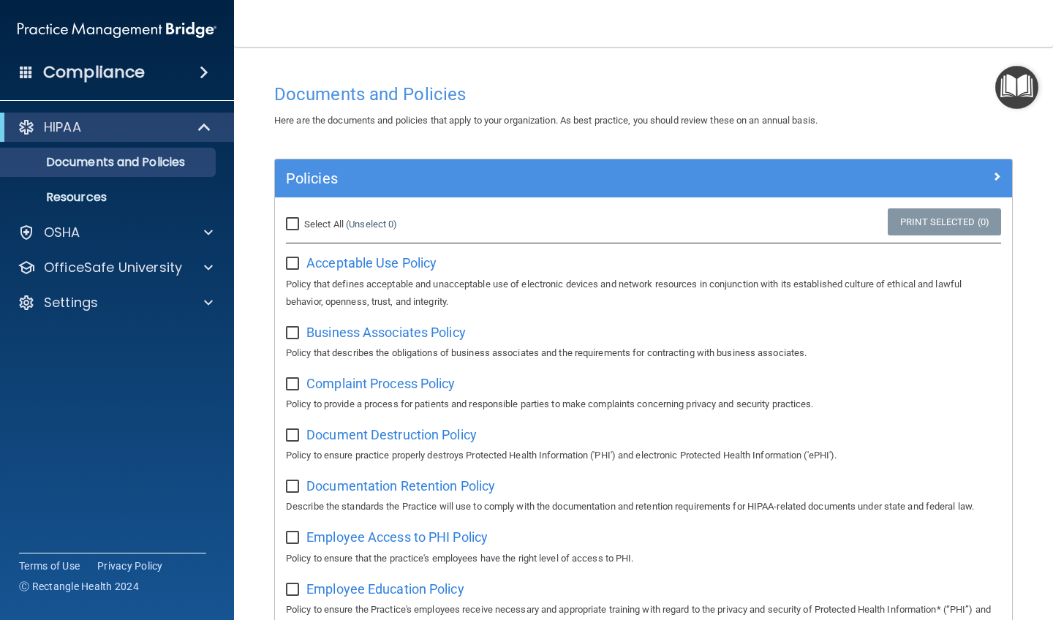
click at [594, 87] on img "Open Resource Center" at bounding box center [1016, 87] width 43 height 43
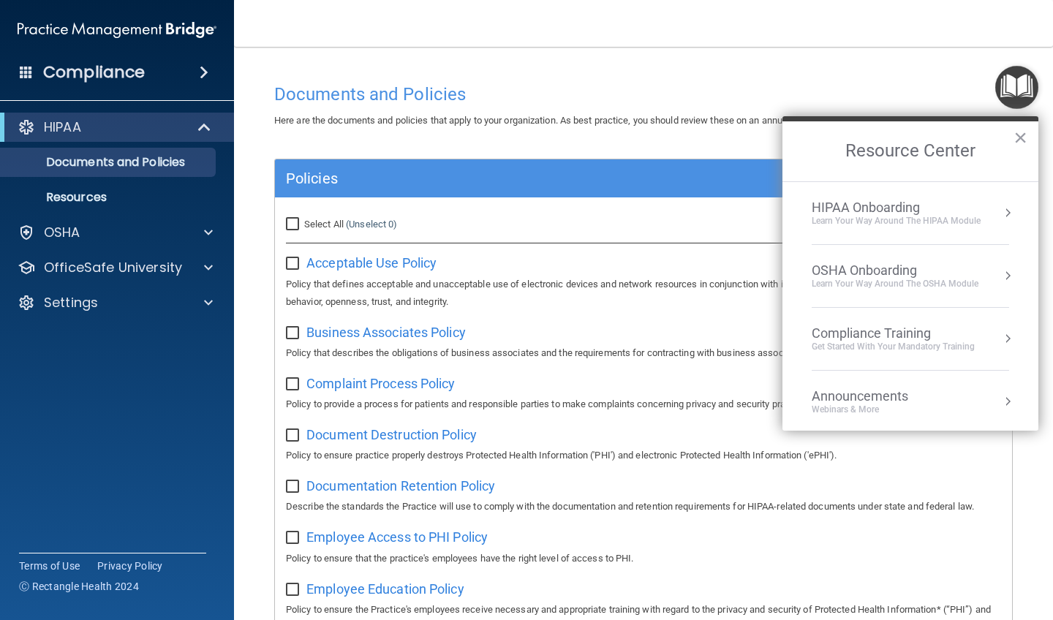
click at [594, 214] on div "HIPAA Onboarding" at bounding box center [896, 208] width 169 height 16
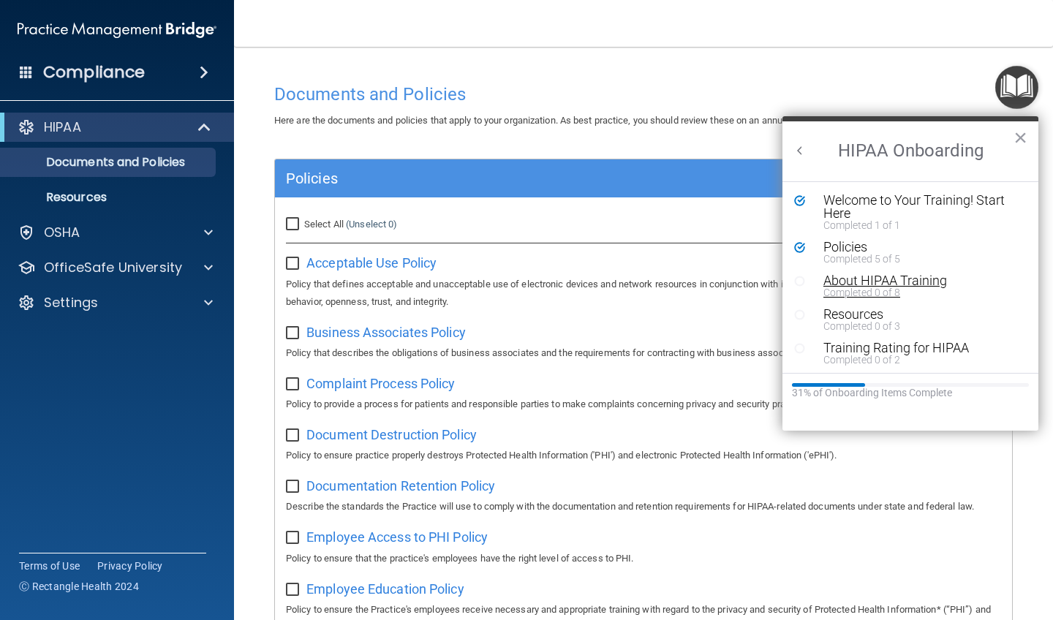
click at [594, 285] on div "About HIPAA Training" at bounding box center [921, 280] width 196 height 13
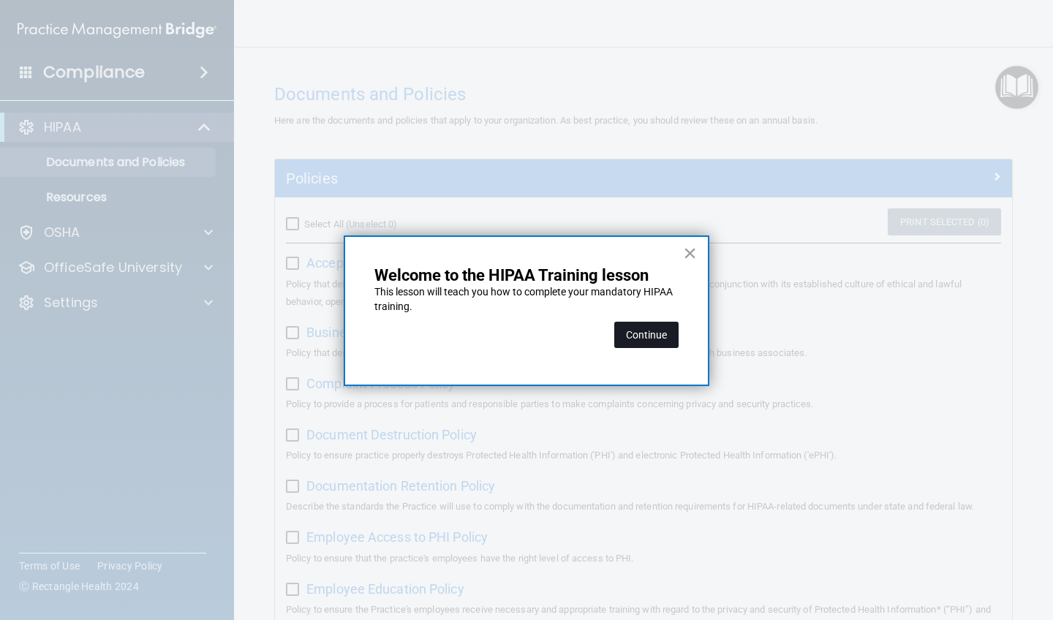
click at [594, 336] on button "Continue" at bounding box center [646, 335] width 64 height 26
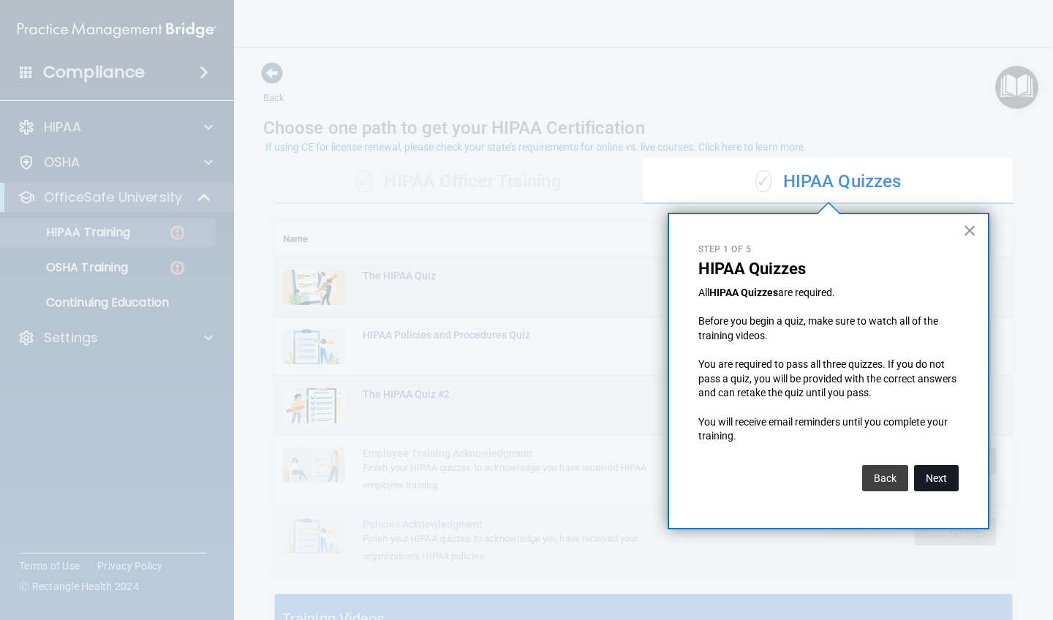
click at [594, 475] on button "Next" at bounding box center [936, 478] width 45 height 26
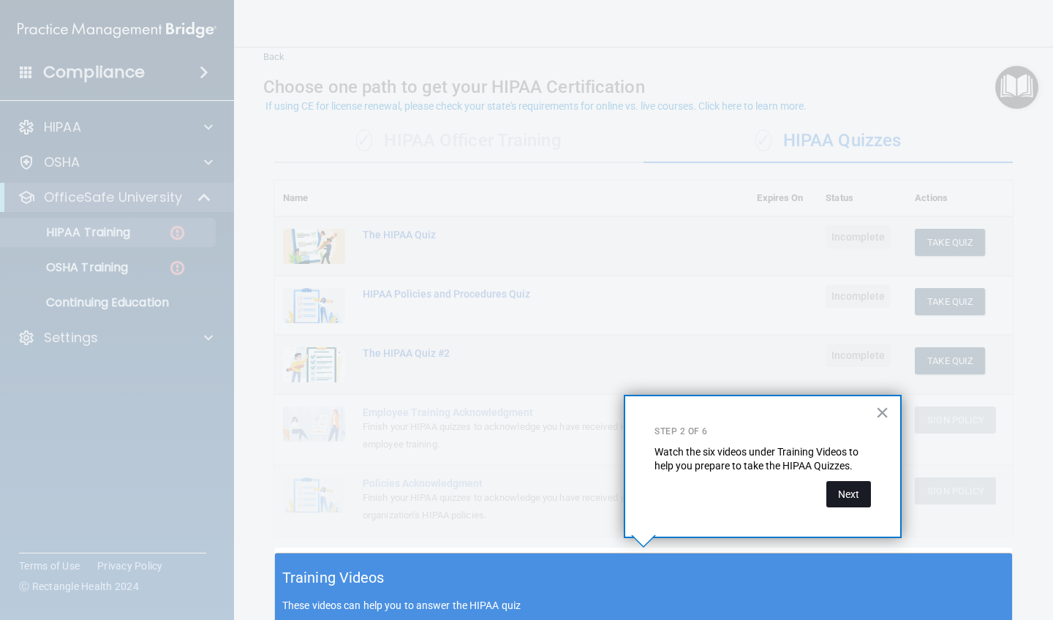
click at [594, 496] on button "Next" at bounding box center [848, 494] width 45 height 26
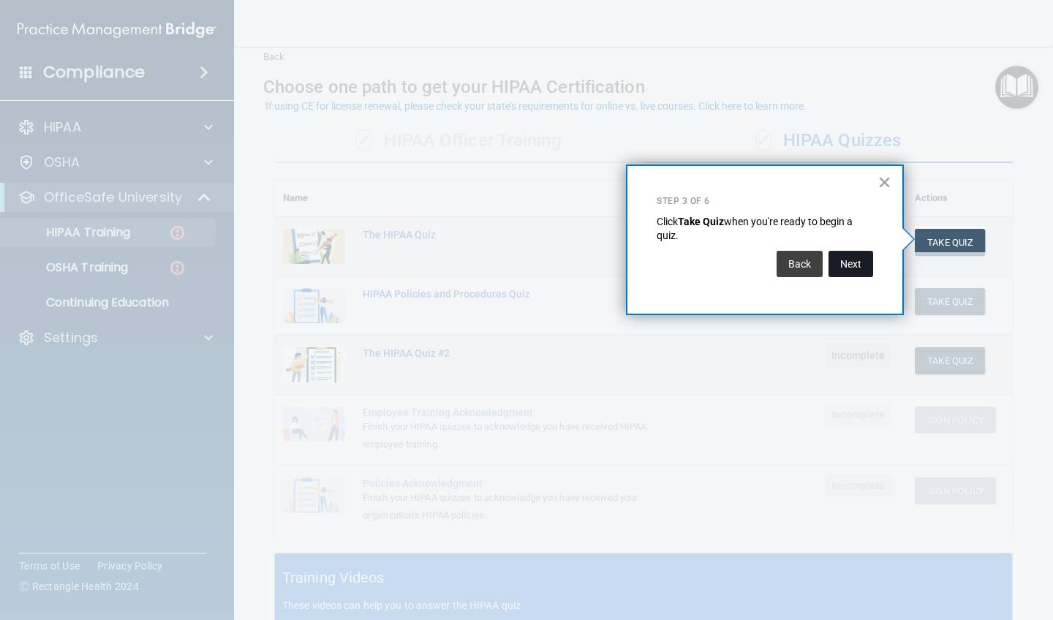
click at [594, 268] on button "Next" at bounding box center [851, 264] width 45 height 26
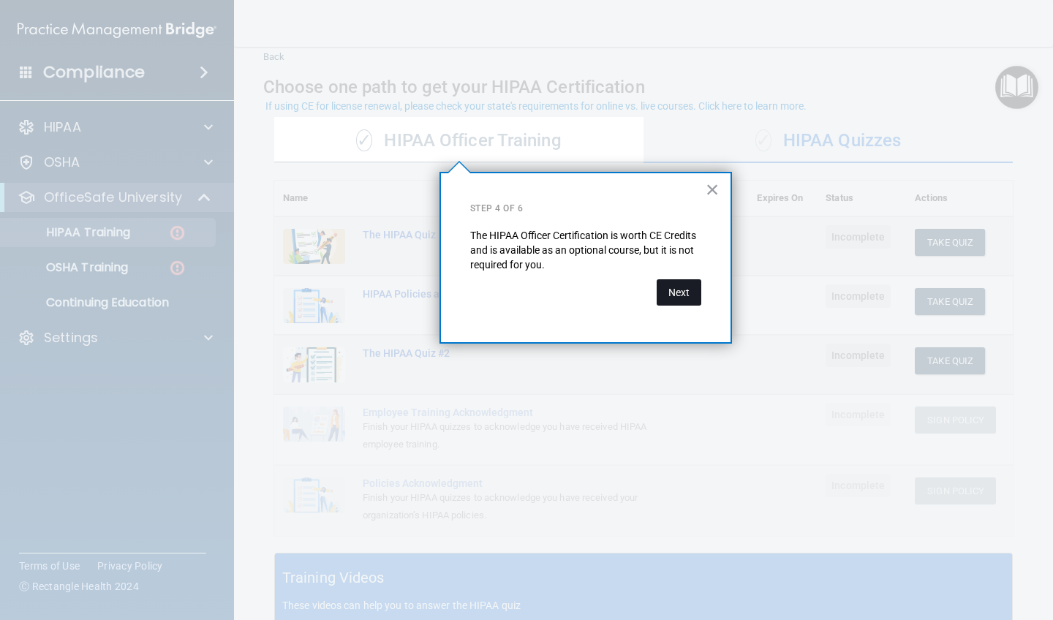
click at [594, 291] on button "Next" at bounding box center [679, 292] width 45 height 26
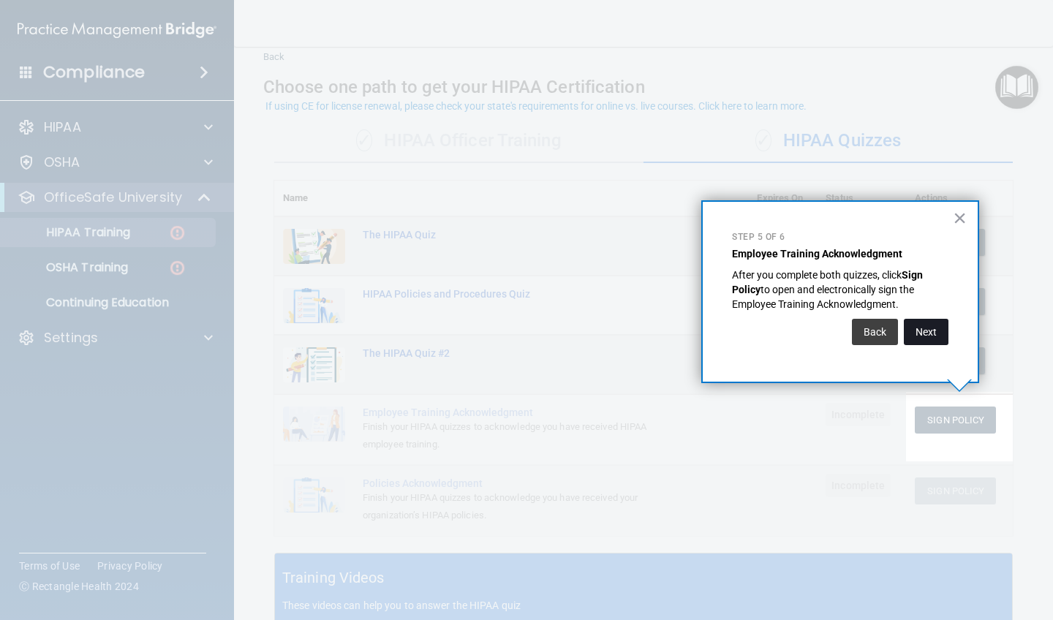
click at [594, 329] on button "Next" at bounding box center [926, 332] width 45 height 26
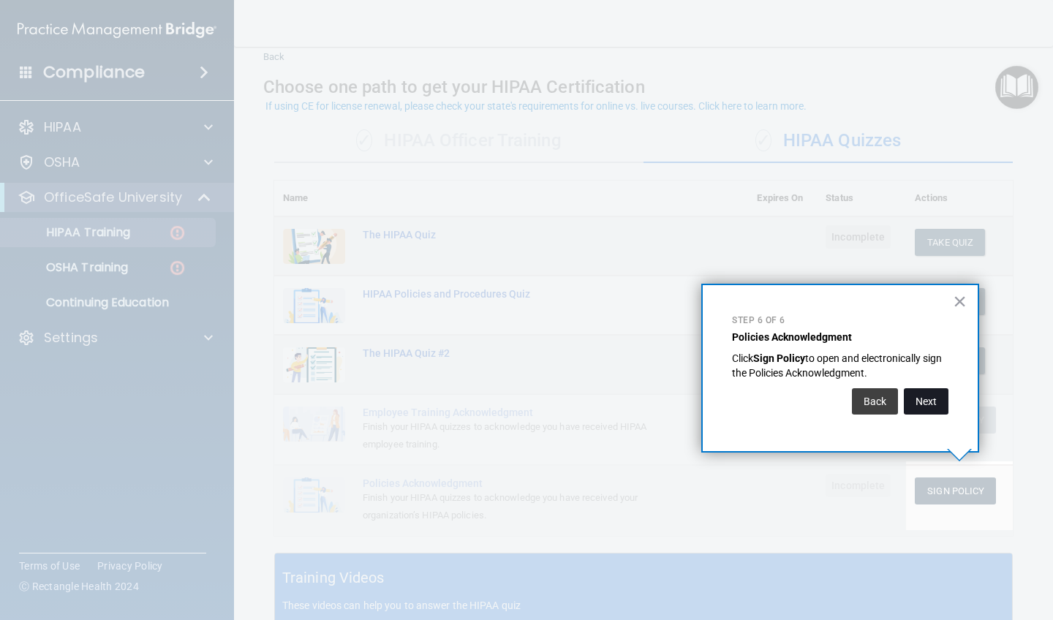
click at [594, 404] on button "Next" at bounding box center [926, 401] width 45 height 26
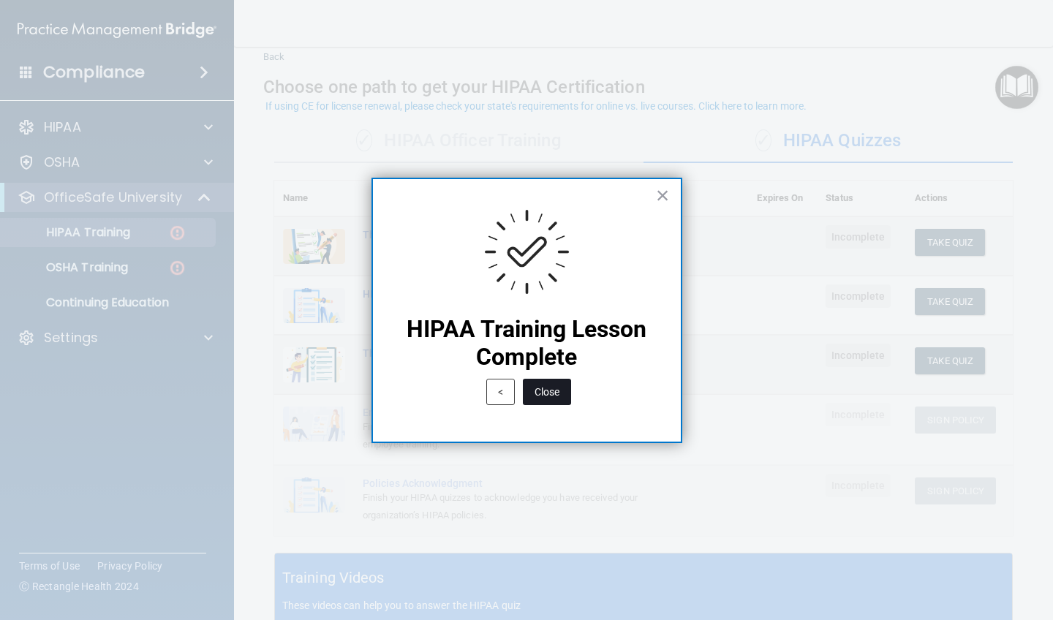
click at [540, 390] on button "Close" at bounding box center [547, 392] width 48 height 26
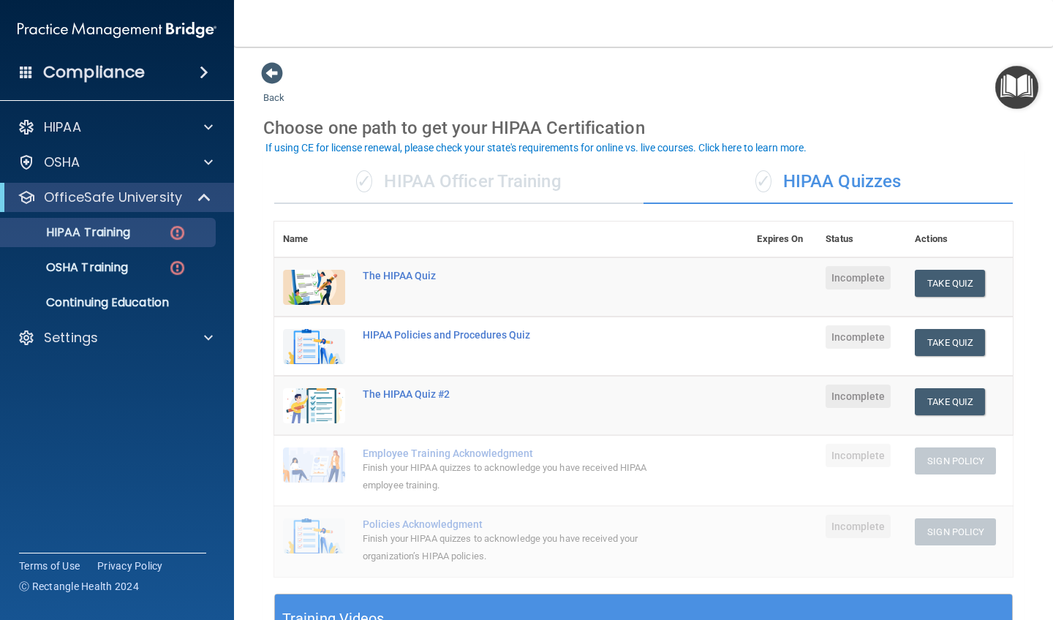
scroll to position [0, 0]
click at [594, 277] on button "Take Quiz" at bounding box center [950, 283] width 70 height 27
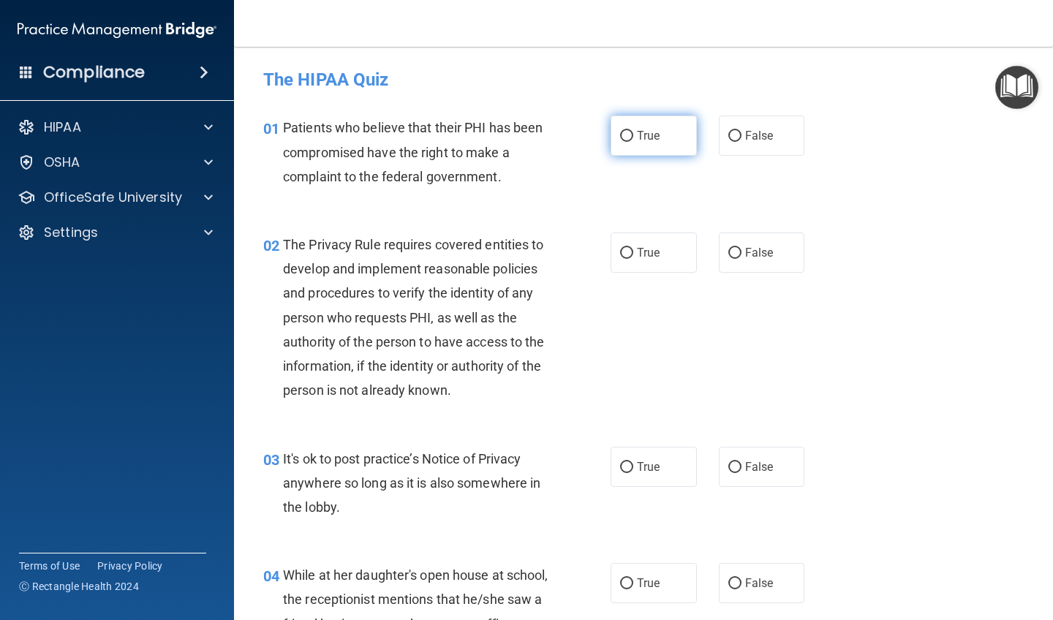
click at [594, 135] on input "True" at bounding box center [626, 136] width 13 height 11
radio input "true"
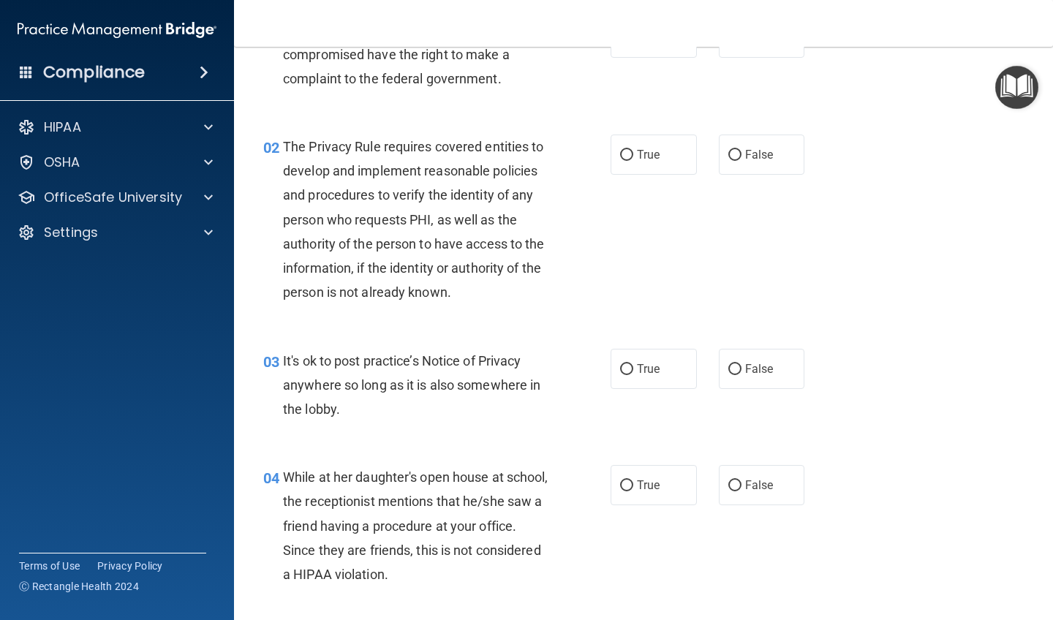
scroll to position [101, 0]
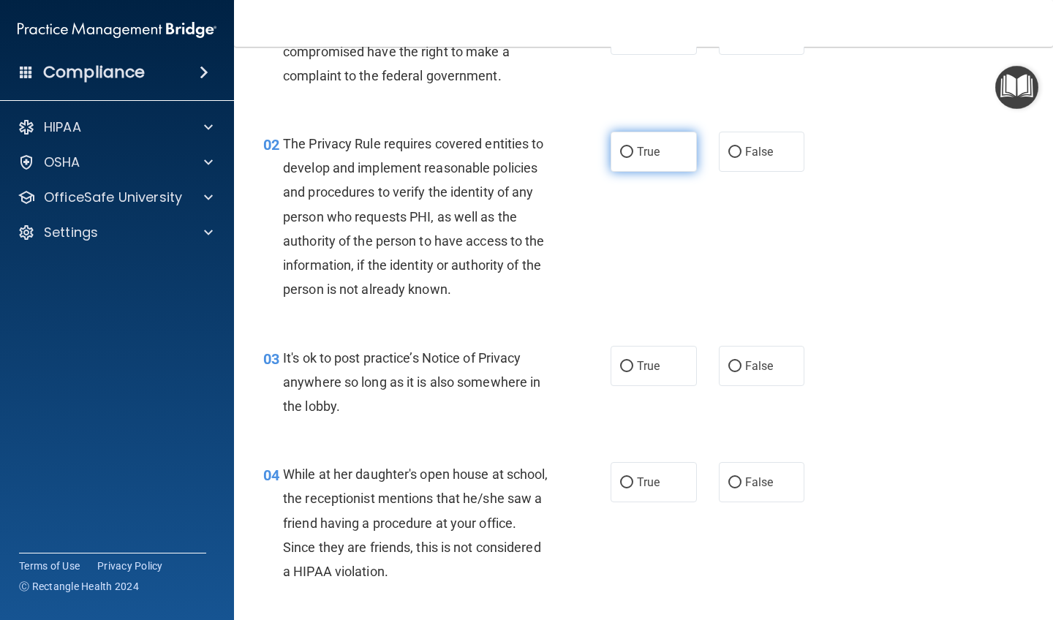
click at [594, 152] on input "True" at bounding box center [626, 152] width 13 height 11
radio input "true"
click at [594, 363] on input "True" at bounding box center [626, 366] width 13 height 11
radio input "true"
click at [594, 480] on input "False" at bounding box center [734, 483] width 13 height 11
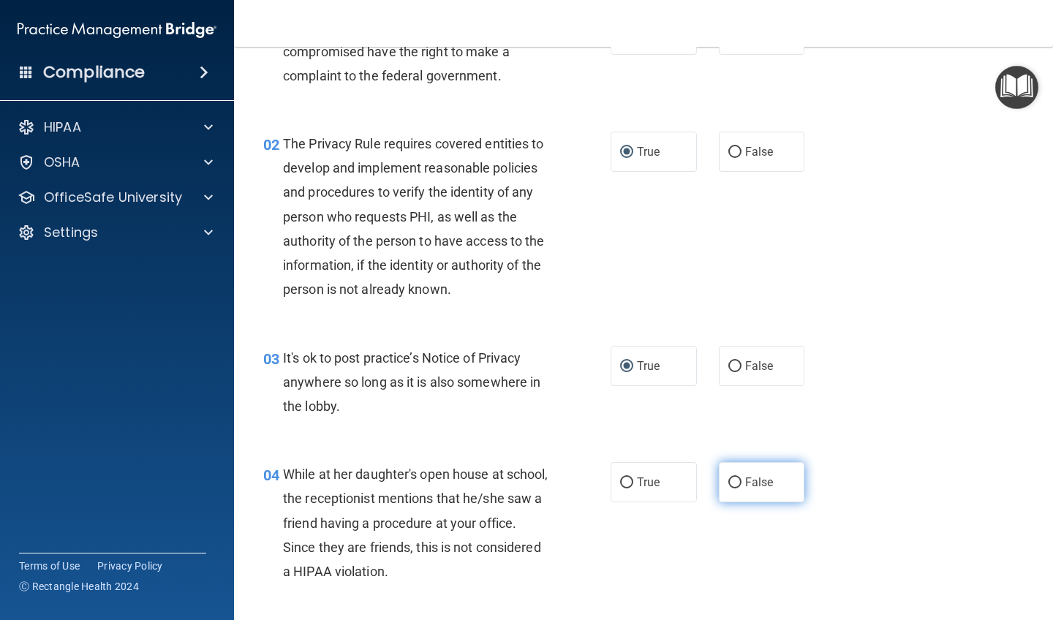
radio input "true"
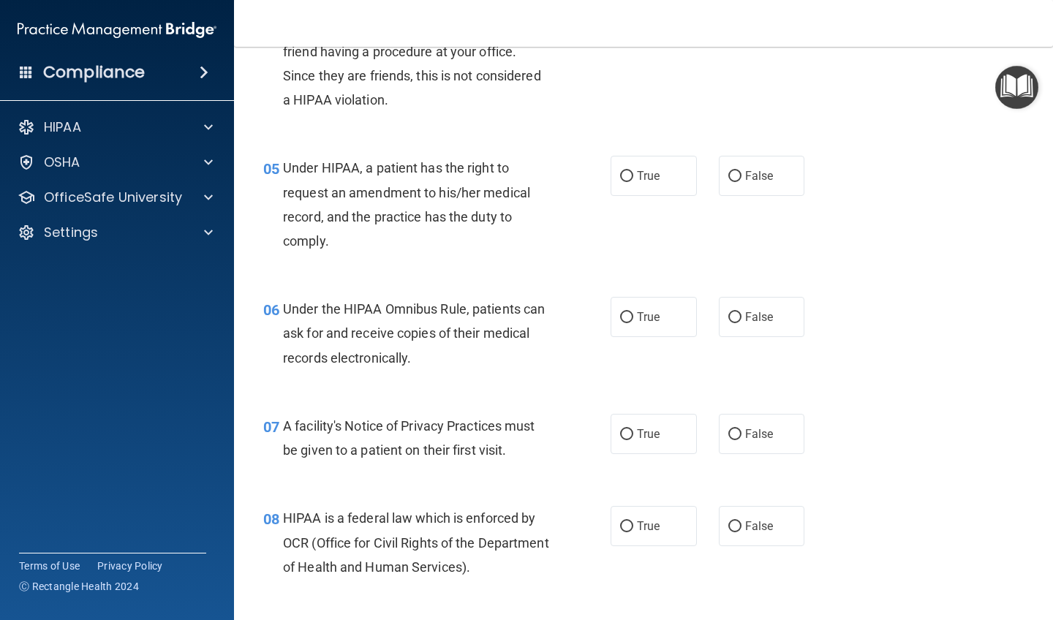
scroll to position [573, 0]
click at [594, 175] on input "True" at bounding box center [626, 175] width 13 height 11
radio input "true"
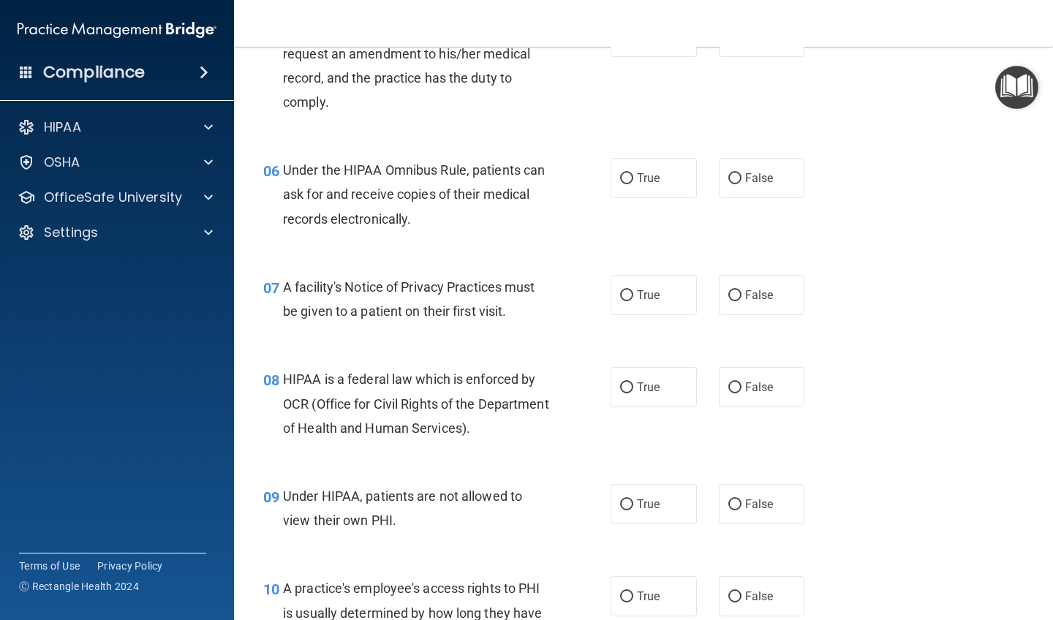
scroll to position [727, 0]
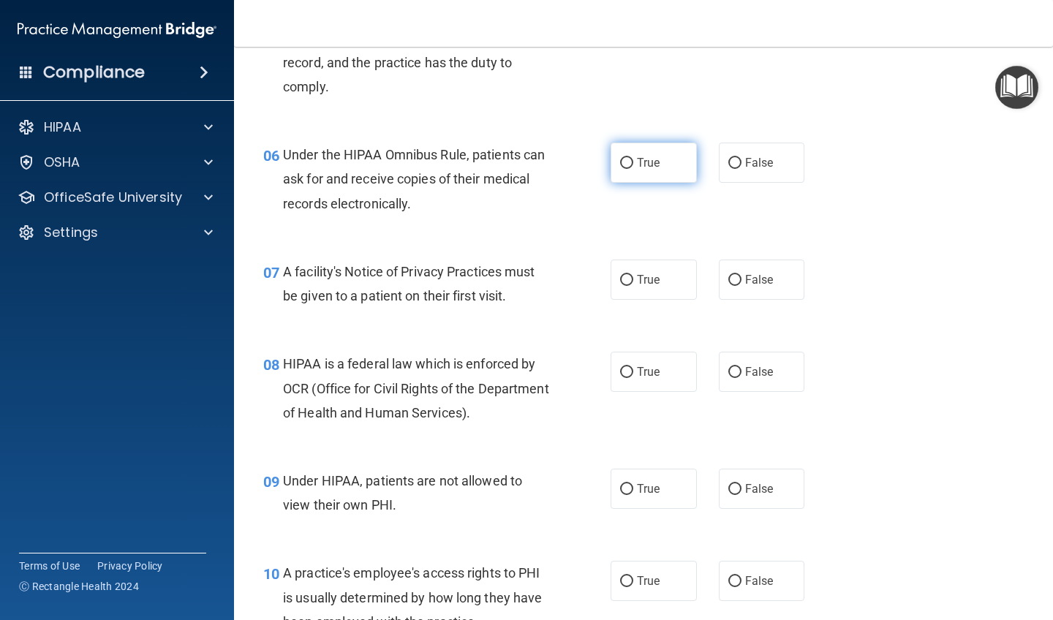
click at [594, 159] on input "True" at bounding box center [626, 163] width 13 height 11
radio input "true"
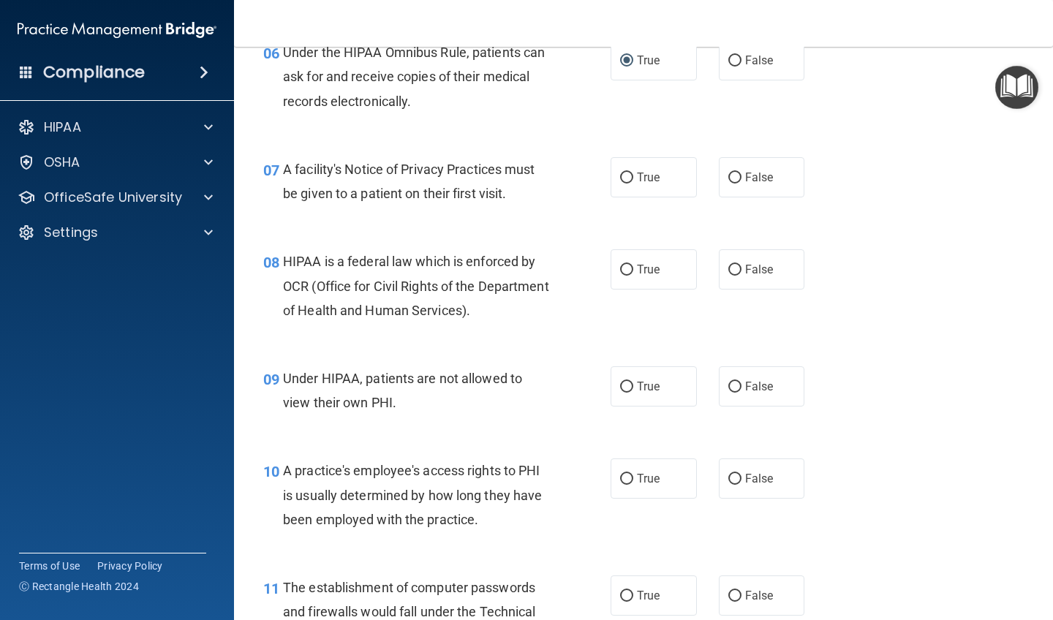
scroll to position [832, 0]
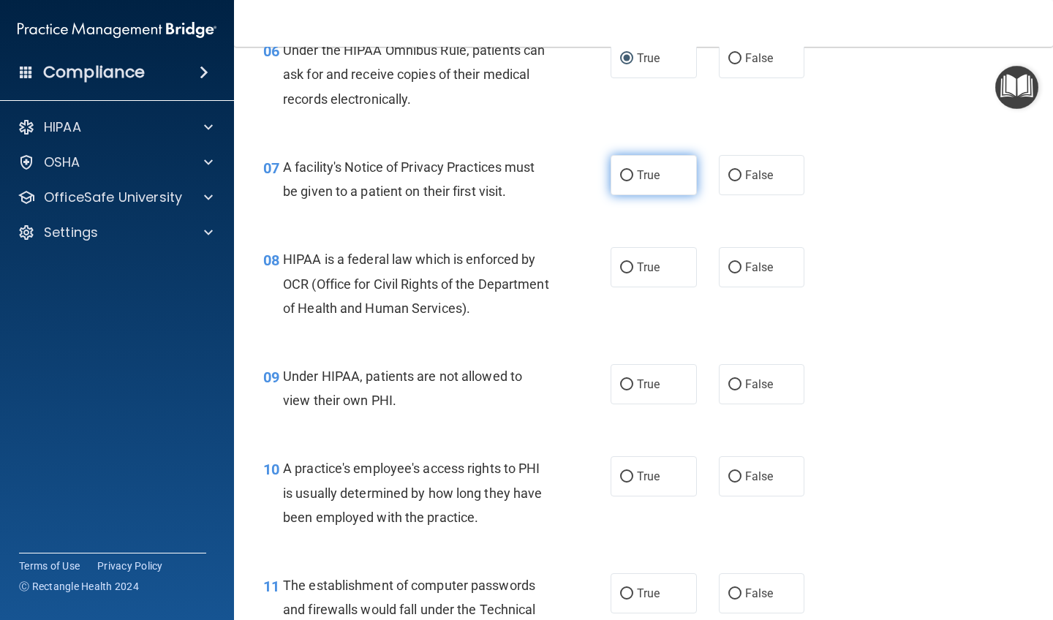
click at [594, 170] on input "True" at bounding box center [626, 175] width 13 height 11
radio input "true"
click at [594, 263] on input "True" at bounding box center [626, 268] width 13 height 11
radio input "true"
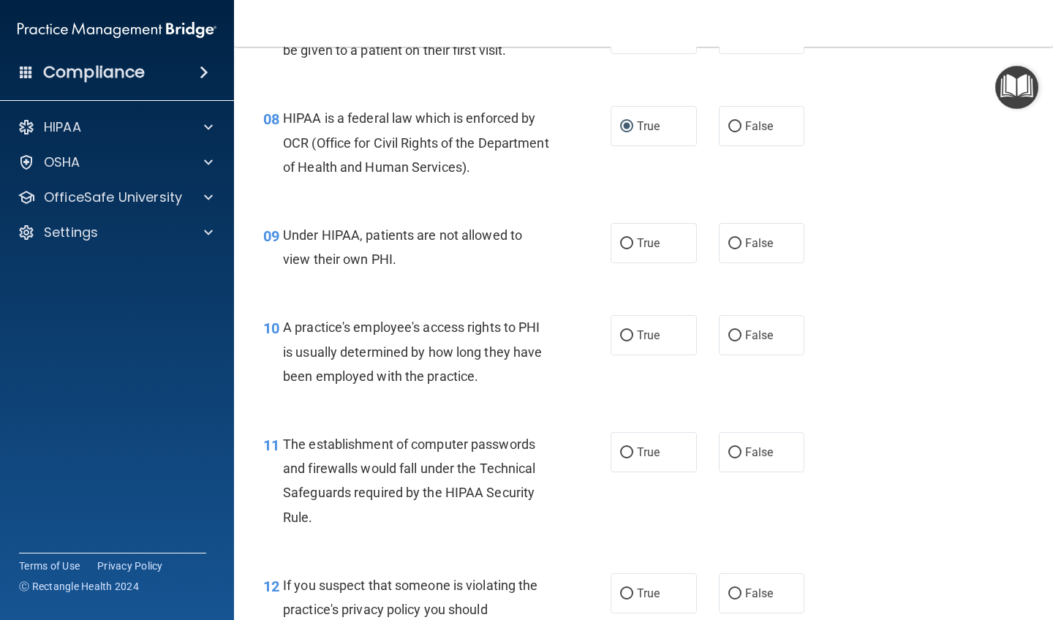
scroll to position [988, 0]
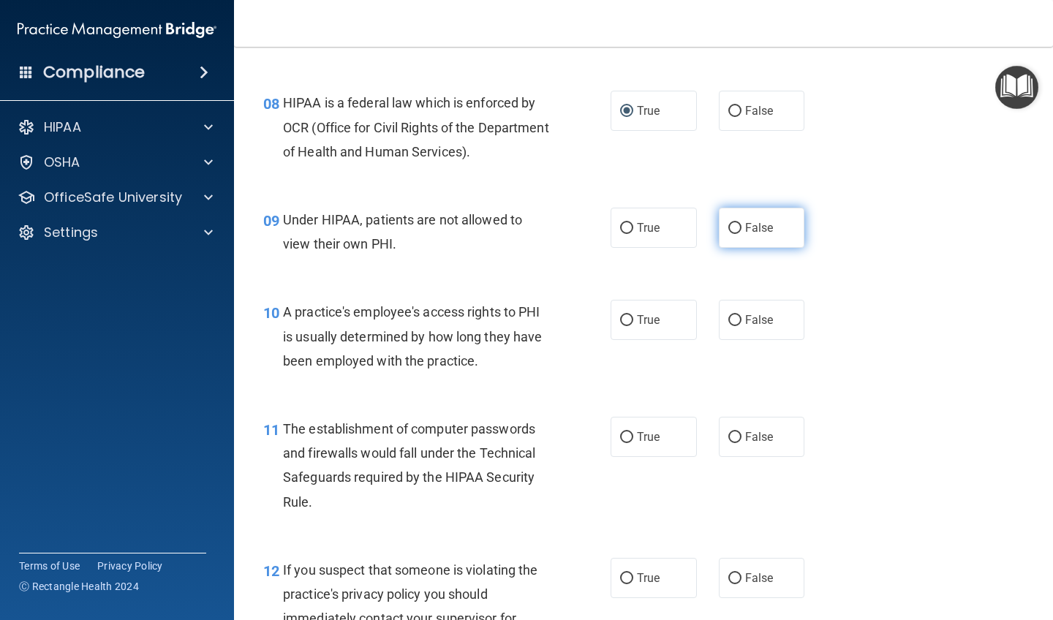
click at [594, 223] on input "False" at bounding box center [734, 228] width 13 height 11
radio input "true"
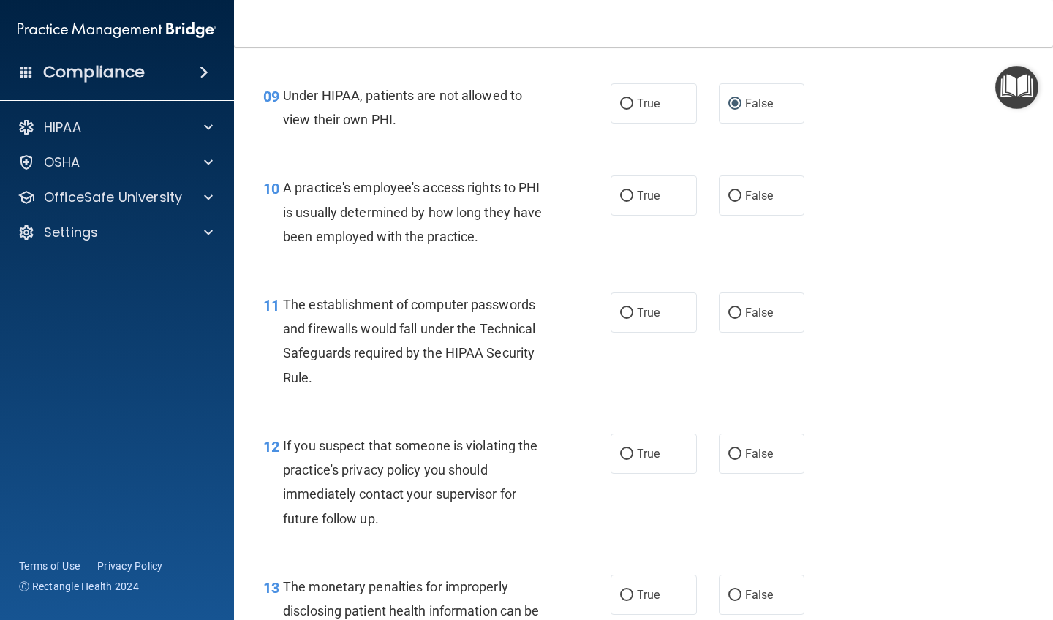
scroll to position [1110, 0]
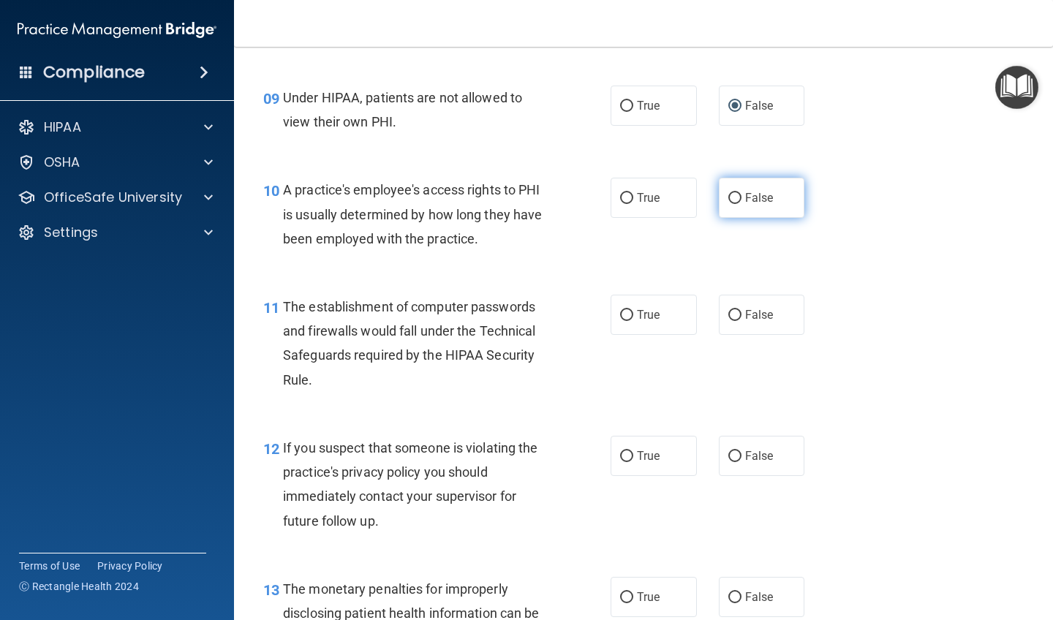
click at [594, 195] on input "False" at bounding box center [734, 198] width 13 height 11
radio input "true"
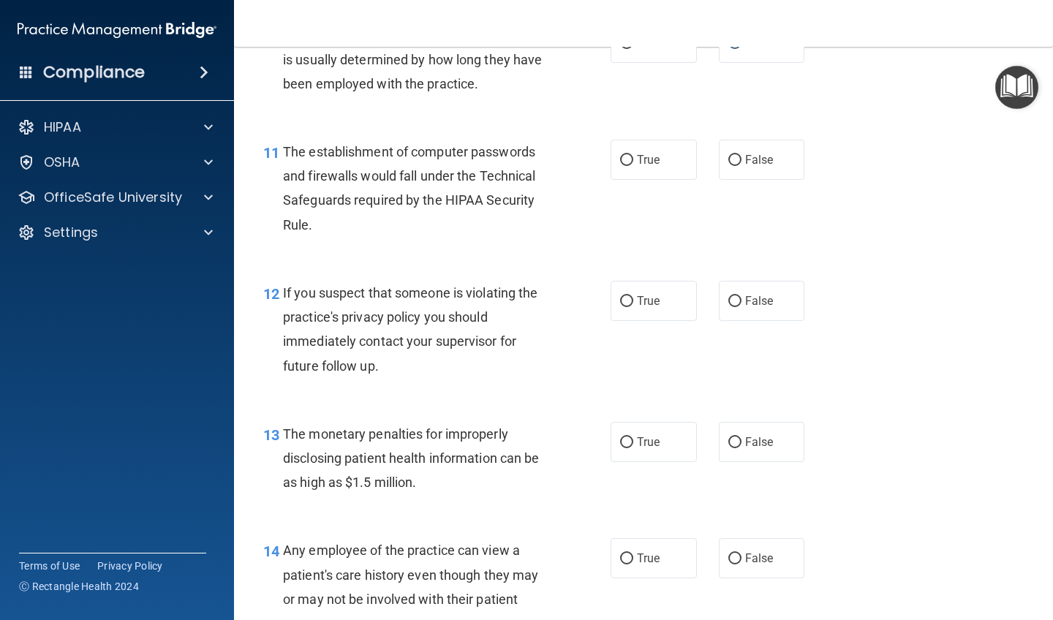
scroll to position [1266, 0]
click at [594, 154] on input "True" at bounding box center [626, 159] width 13 height 11
radio input "true"
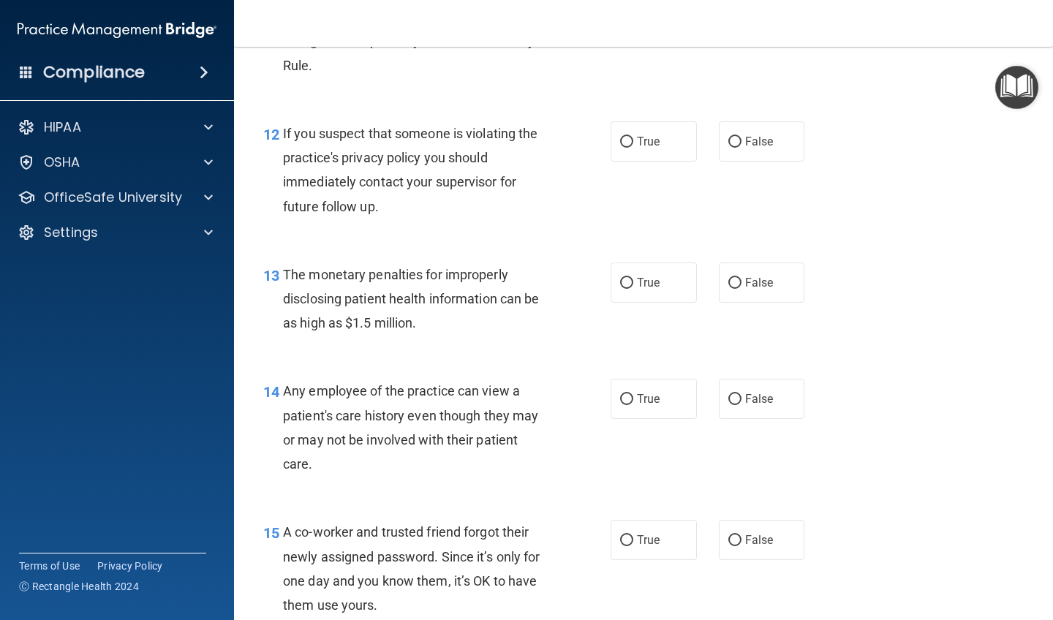
scroll to position [1426, 0]
click at [594, 135] on input "True" at bounding box center [626, 140] width 13 height 11
radio input "true"
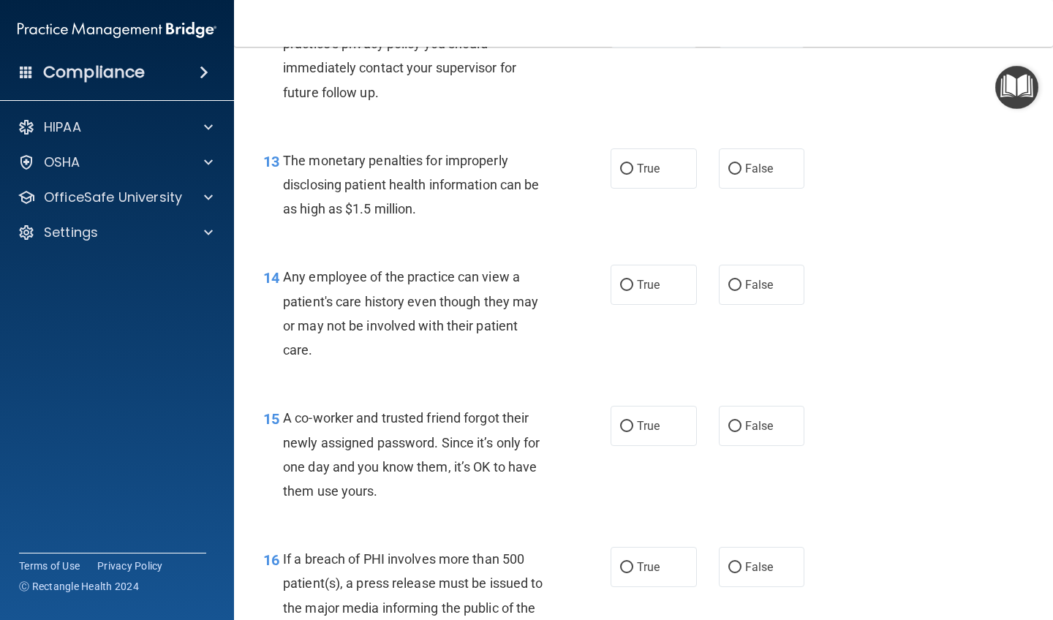
scroll to position [1541, 0]
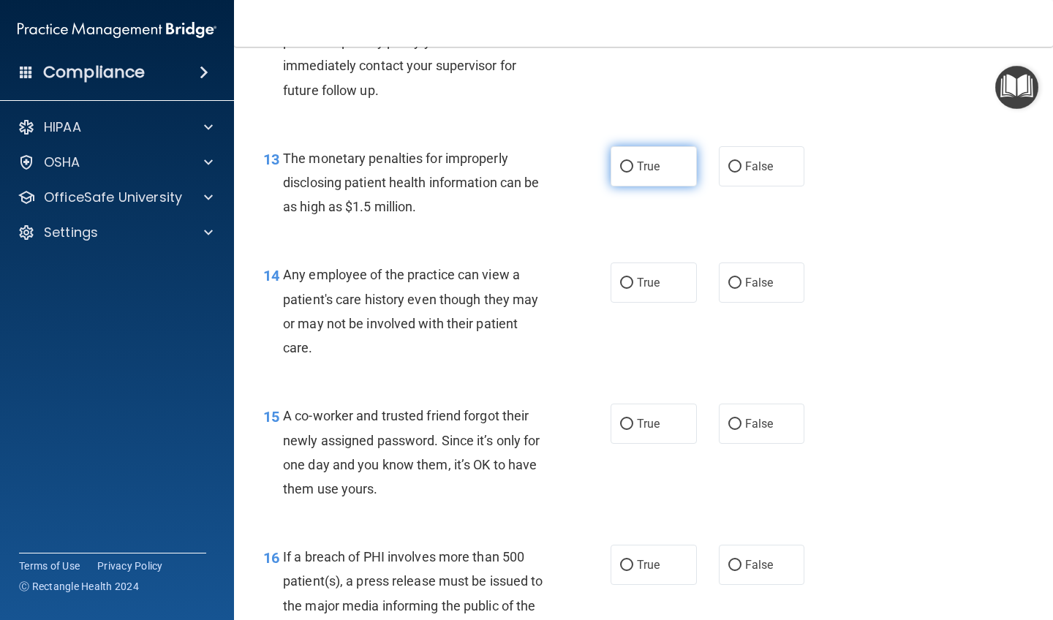
click at [594, 162] on input "True" at bounding box center [626, 167] width 13 height 11
radio input "true"
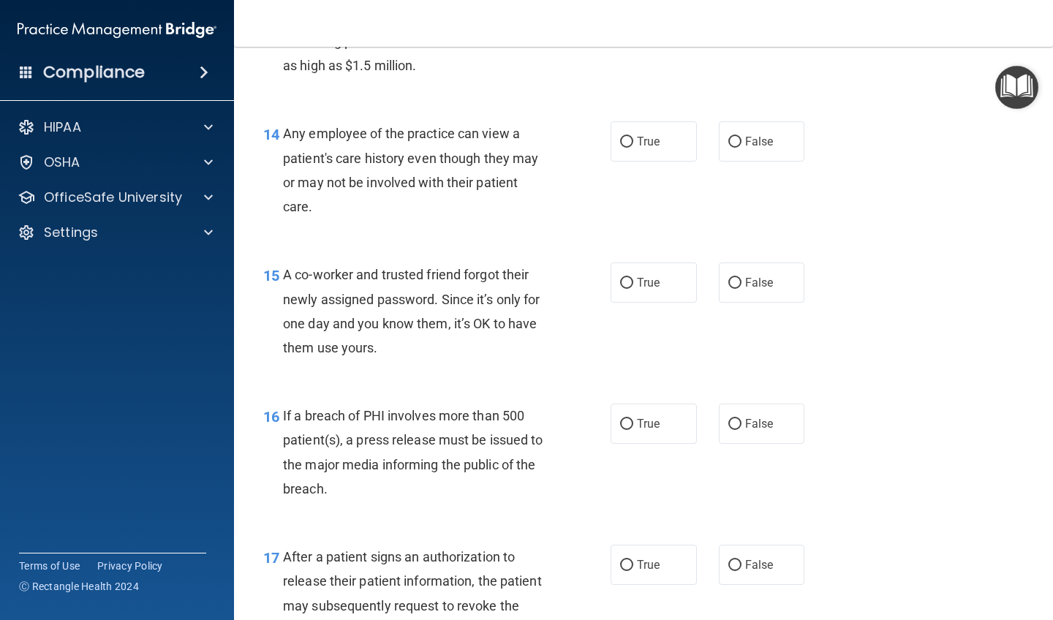
scroll to position [1689, 0]
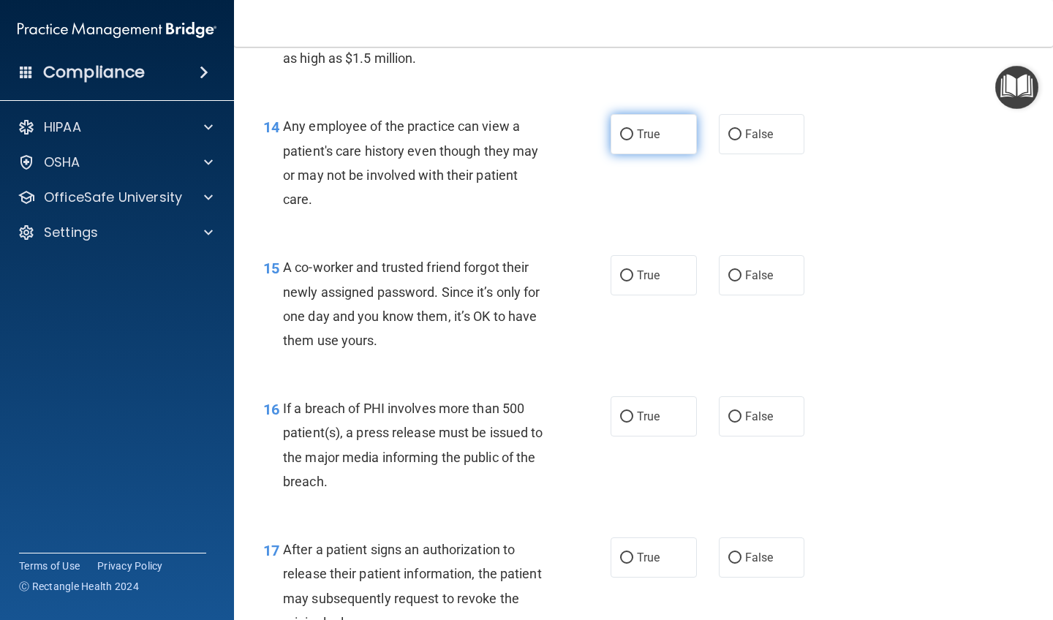
click at [594, 129] on input "True" at bounding box center [626, 134] width 13 height 11
radio input "true"
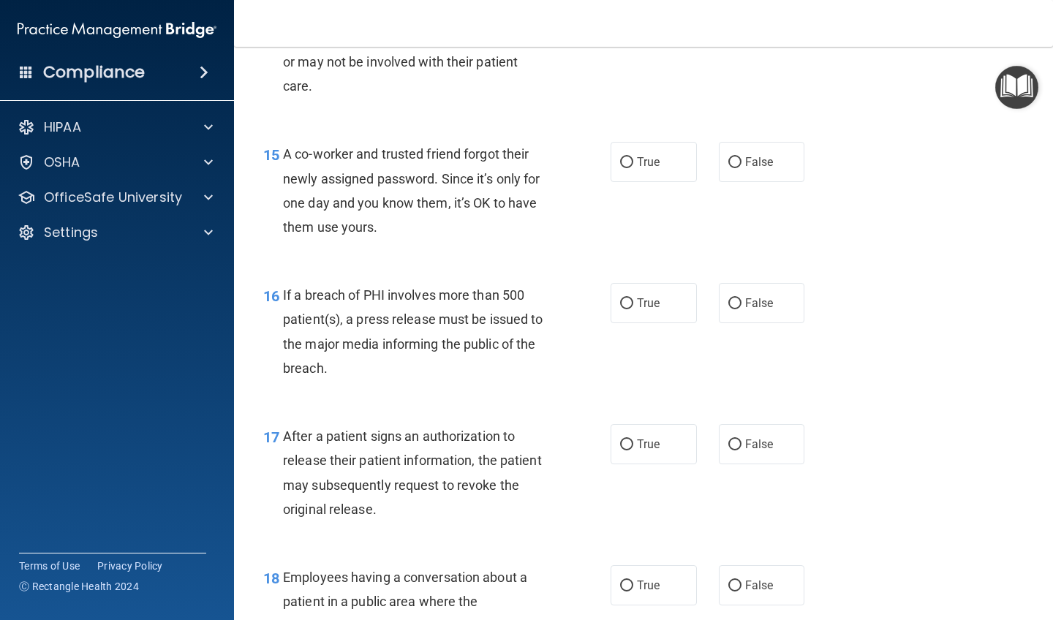
scroll to position [1804, 0]
click at [594, 156] on input "False" at bounding box center [734, 161] width 13 height 11
radio input "true"
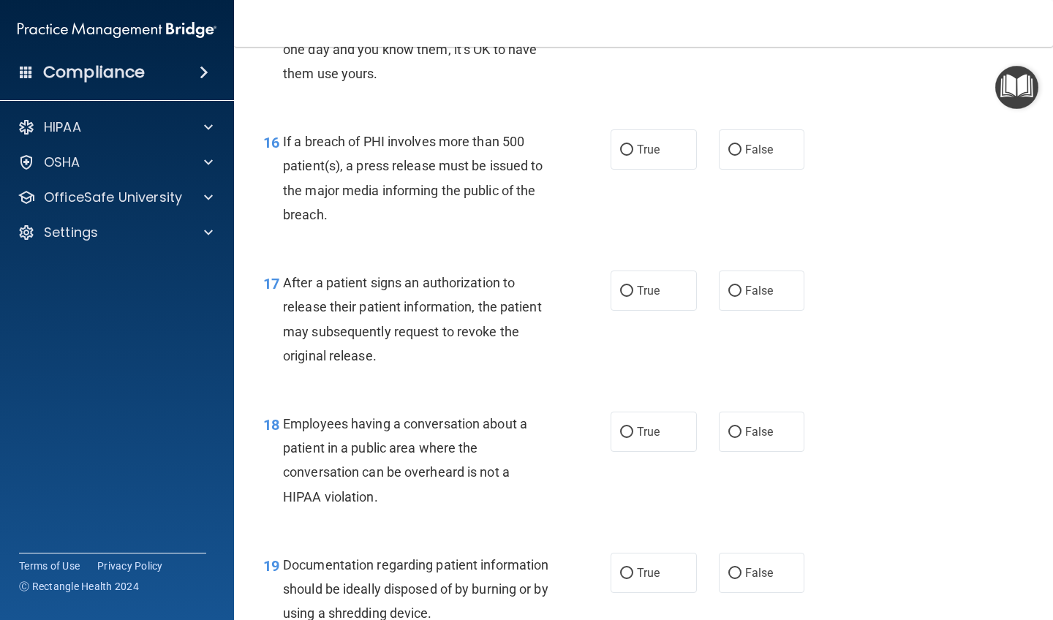
scroll to position [1959, 0]
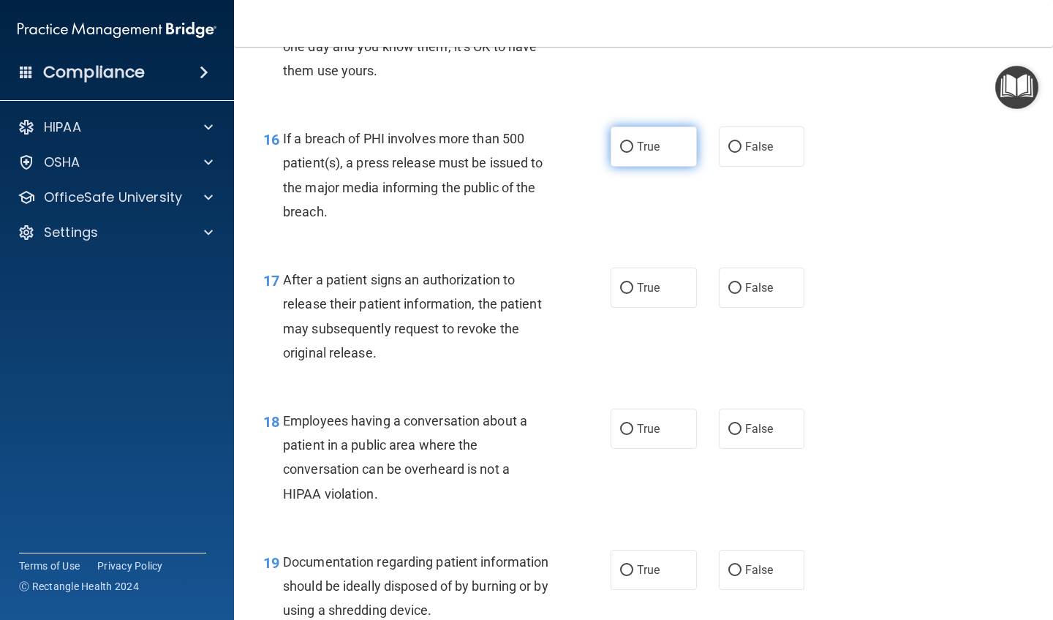
click at [594, 142] on input "True" at bounding box center [626, 147] width 13 height 11
radio input "true"
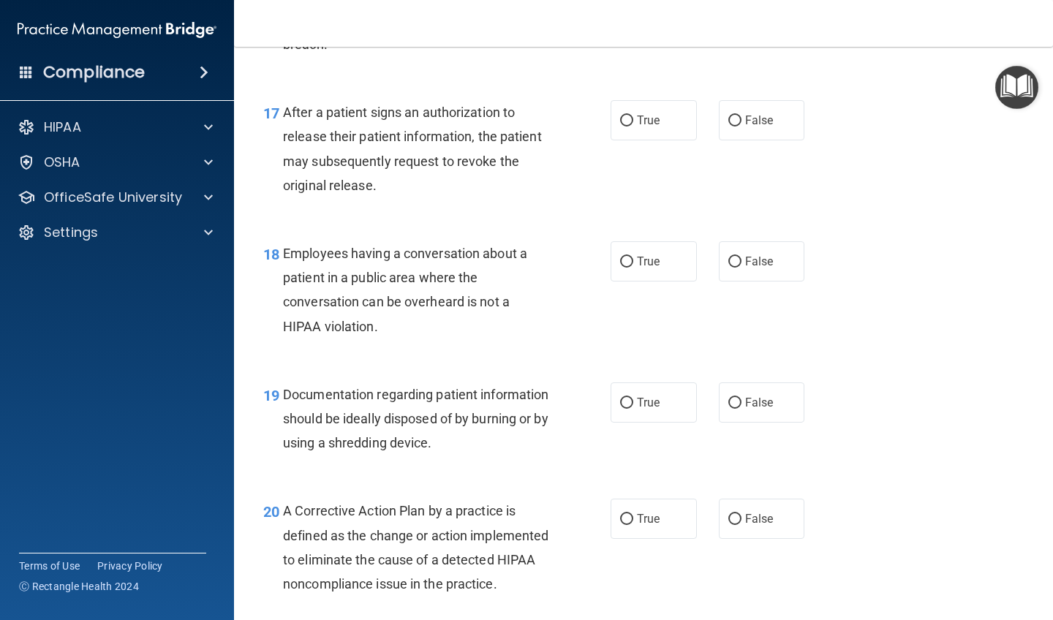
scroll to position [2130, 0]
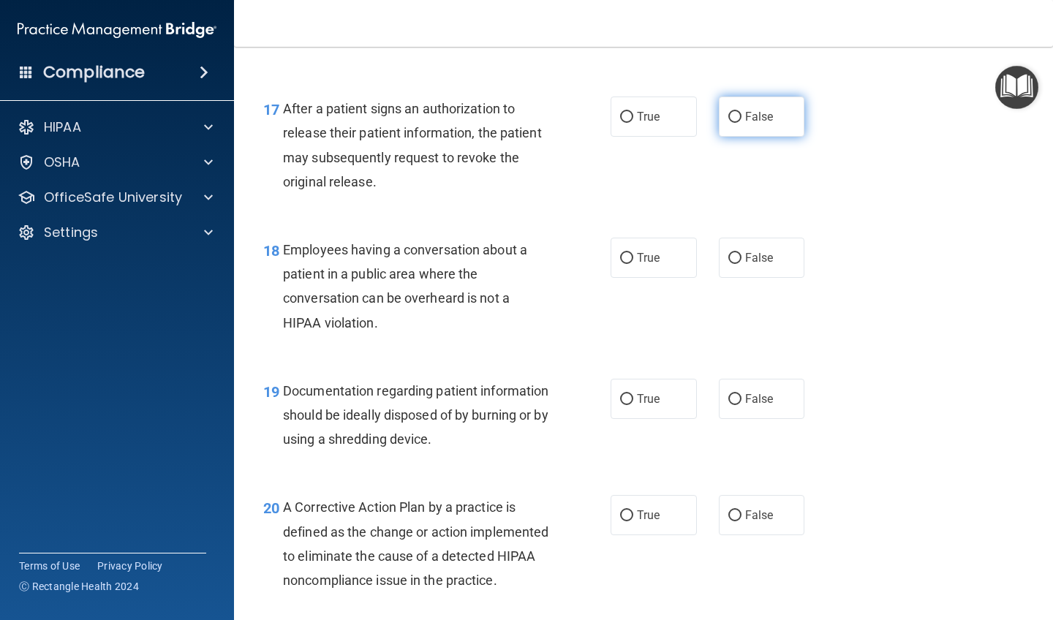
click at [594, 112] on input "False" at bounding box center [734, 117] width 13 height 11
radio input "true"
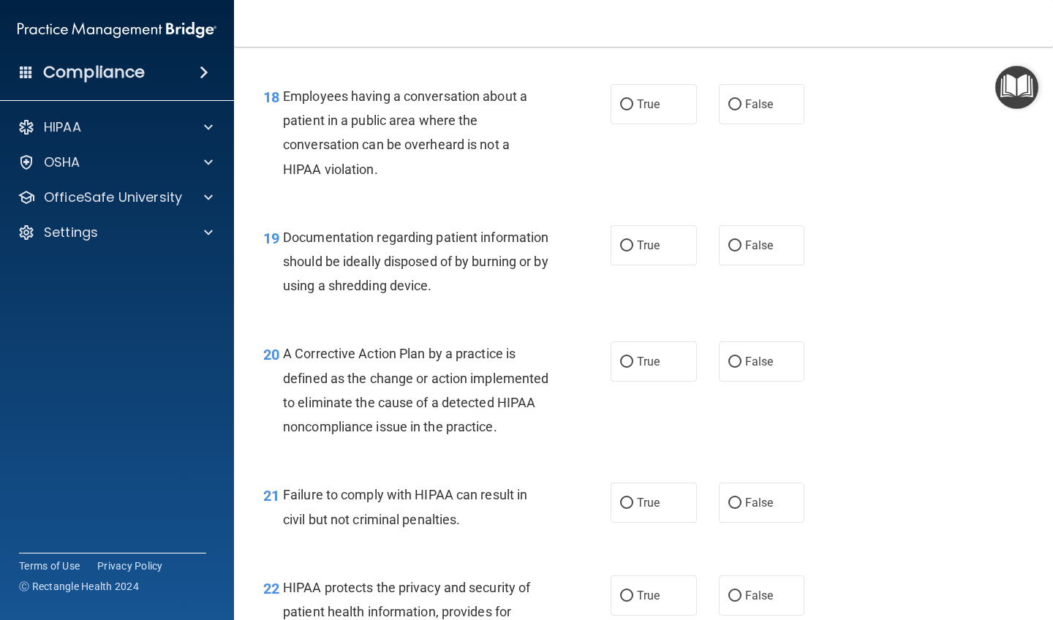
scroll to position [2287, 0]
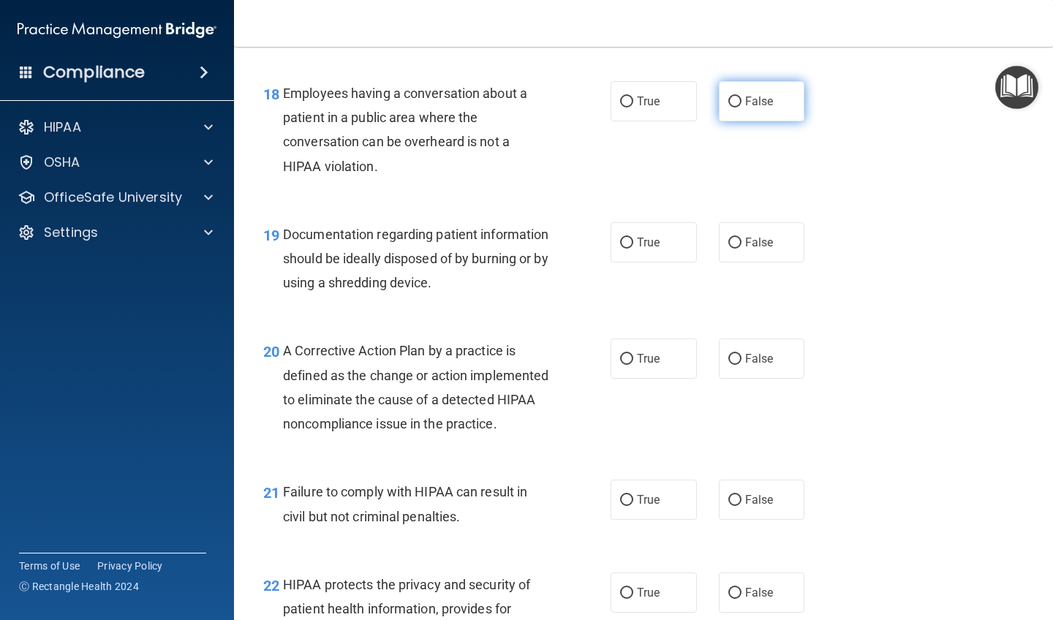
click at [594, 97] on input "False" at bounding box center [734, 102] width 13 height 11
radio input "true"
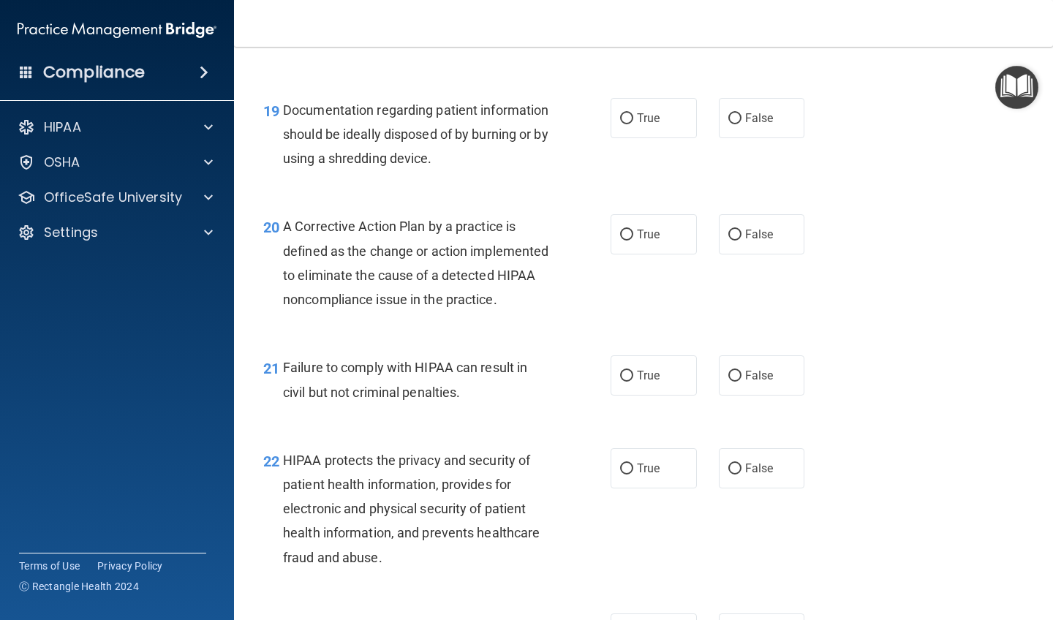
scroll to position [2427, 0]
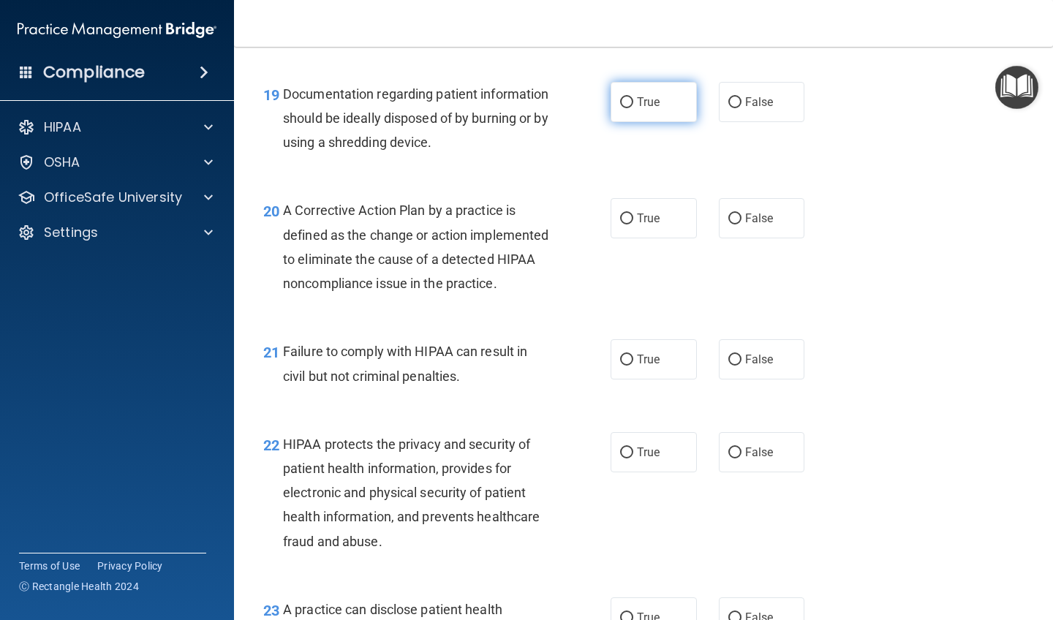
click at [594, 97] on input "True" at bounding box center [626, 102] width 13 height 11
radio input "true"
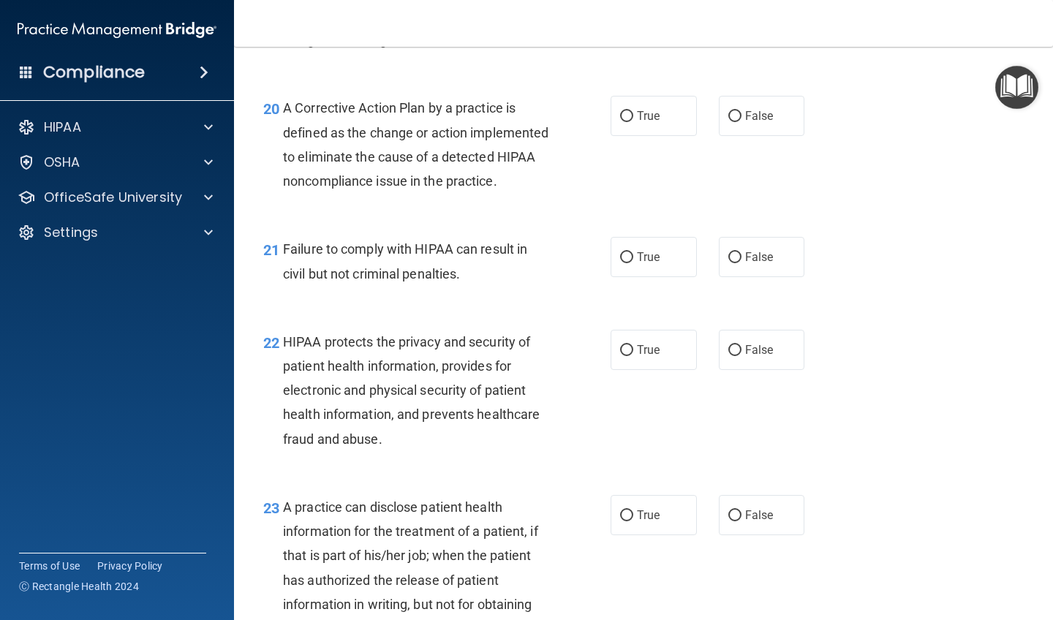
scroll to position [2536, 0]
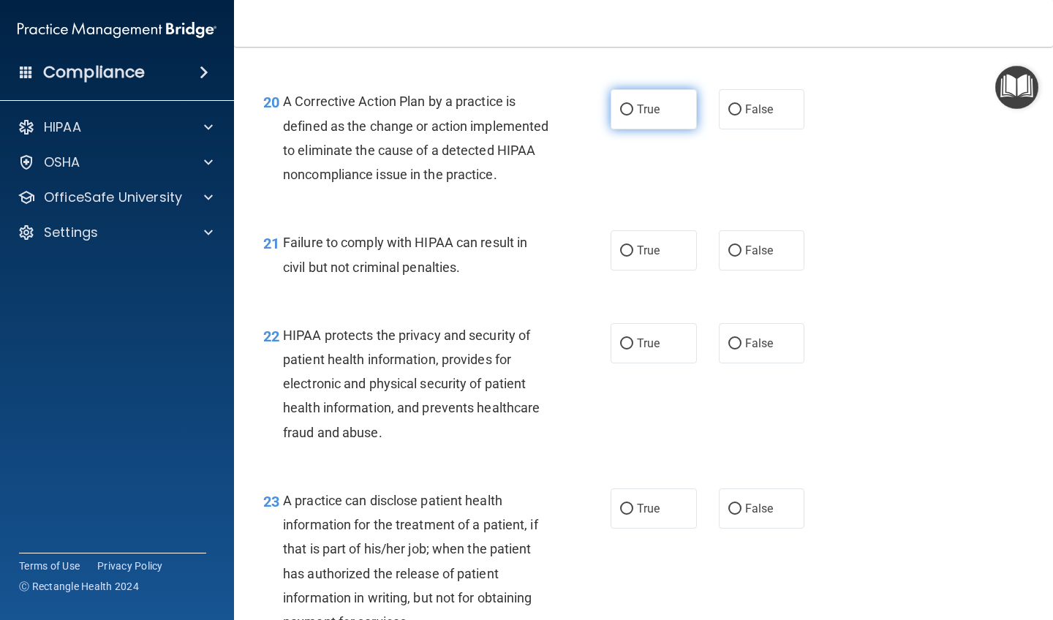
click at [594, 105] on input "True" at bounding box center [626, 110] width 13 height 11
radio input "true"
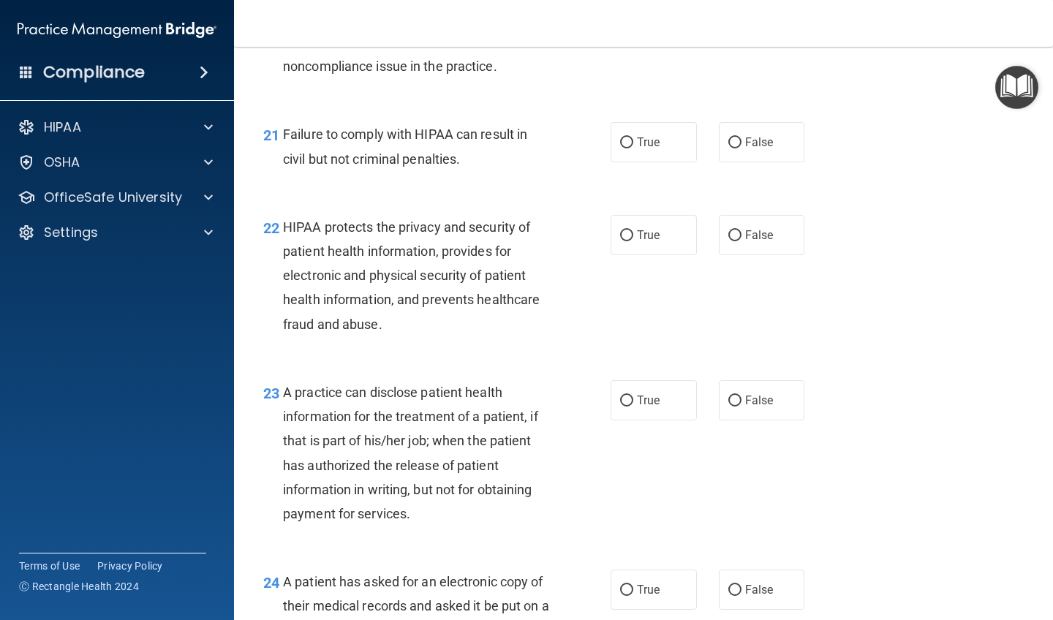
scroll to position [2647, 0]
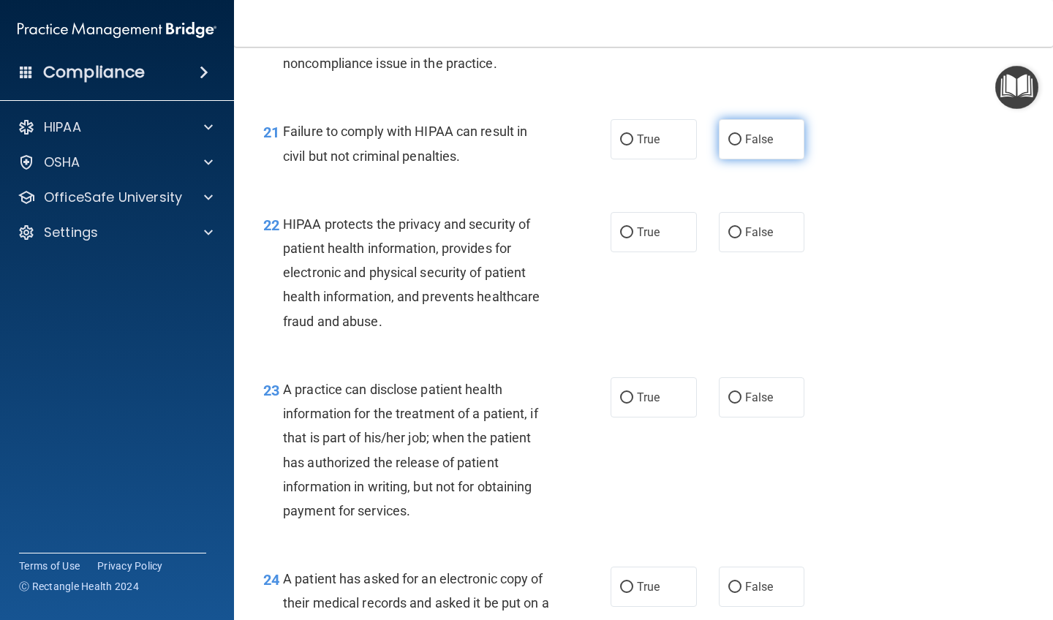
click at [594, 146] on input "False" at bounding box center [734, 140] width 13 height 11
radio input "true"
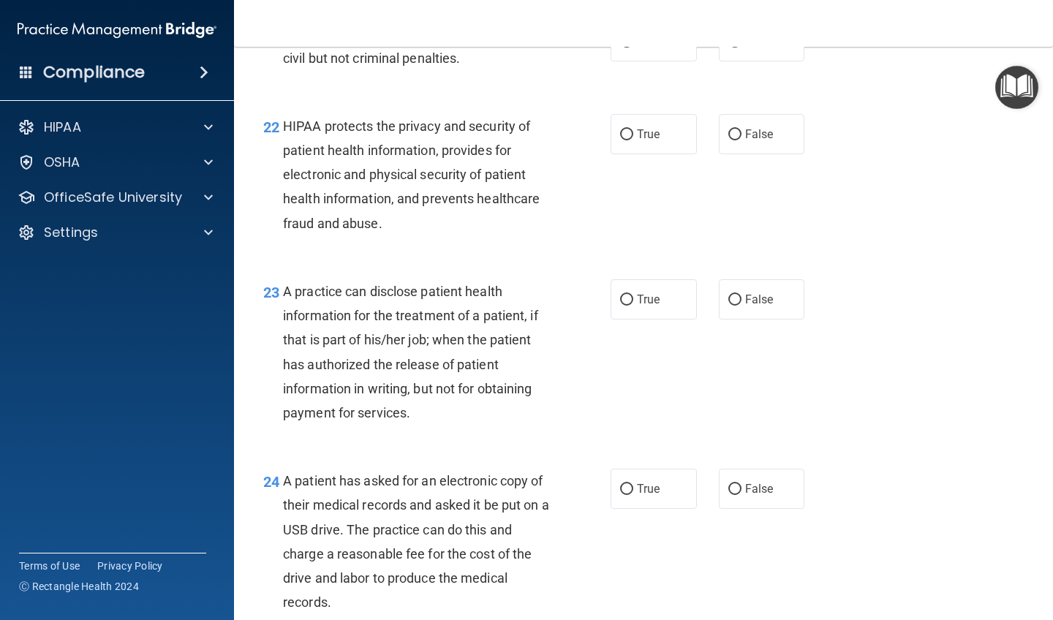
scroll to position [2747, 0]
click at [594, 139] on input "True" at bounding box center [626, 133] width 13 height 11
radio input "true"
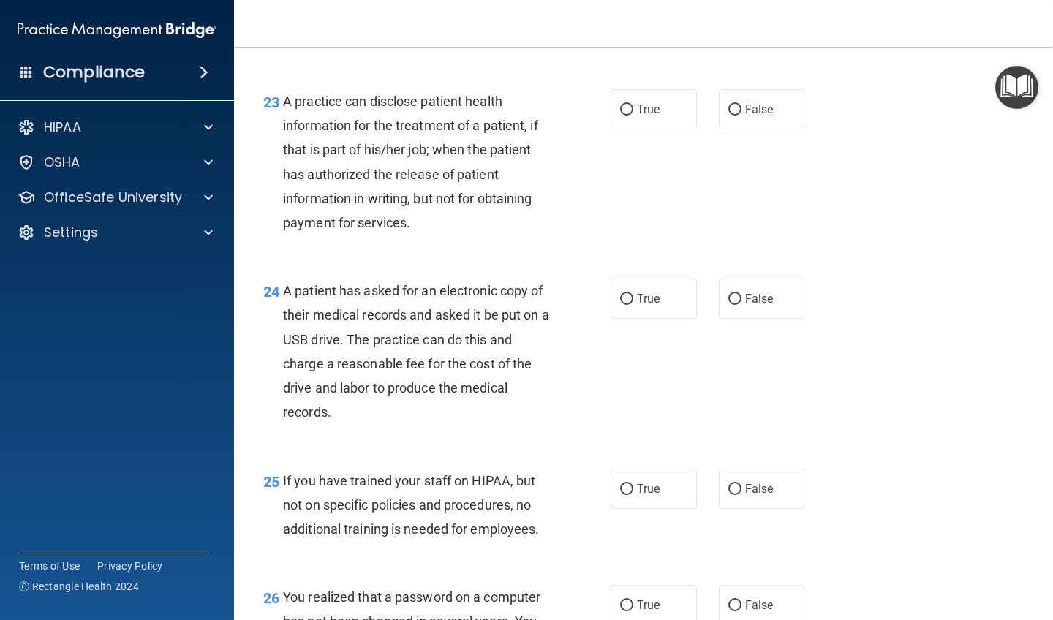
scroll to position [2939, 0]
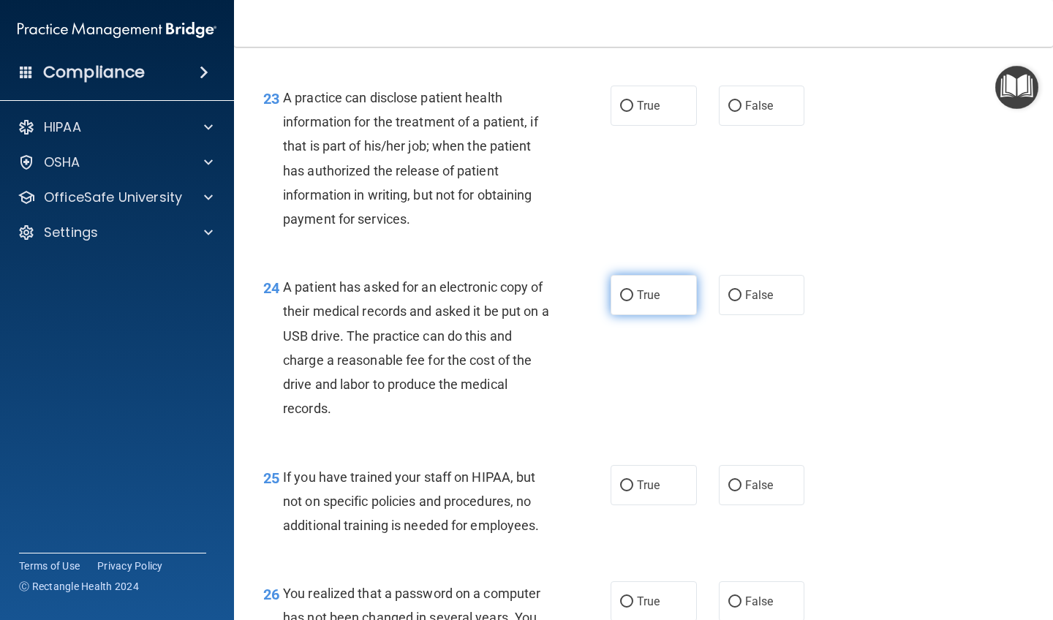
click at [594, 301] on input "True" at bounding box center [626, 295] width 13 height 11
radio input "true"
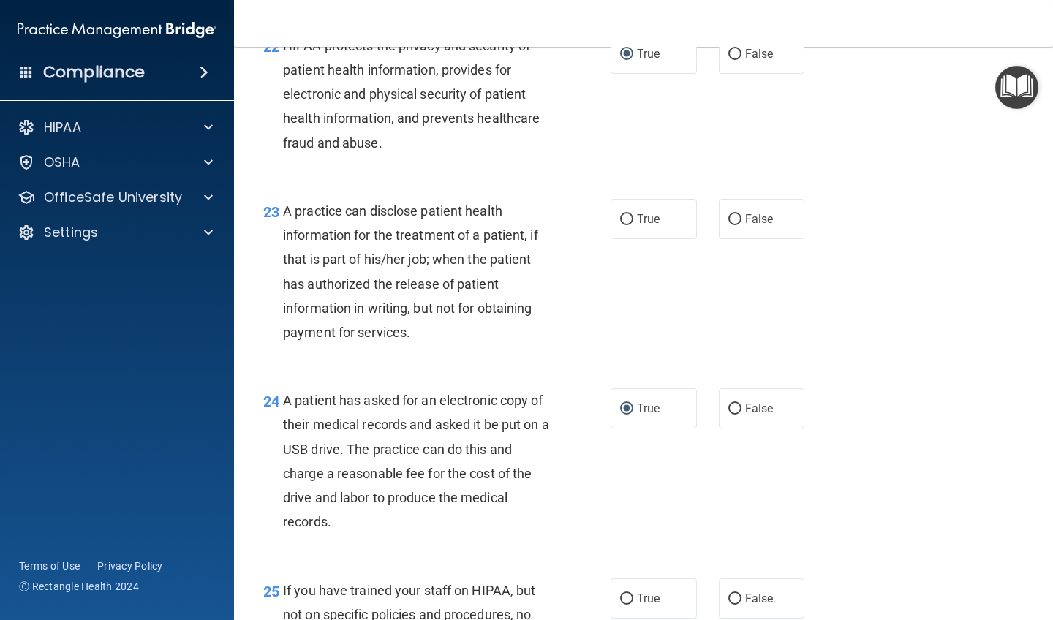
scroll to position [2821, 0]
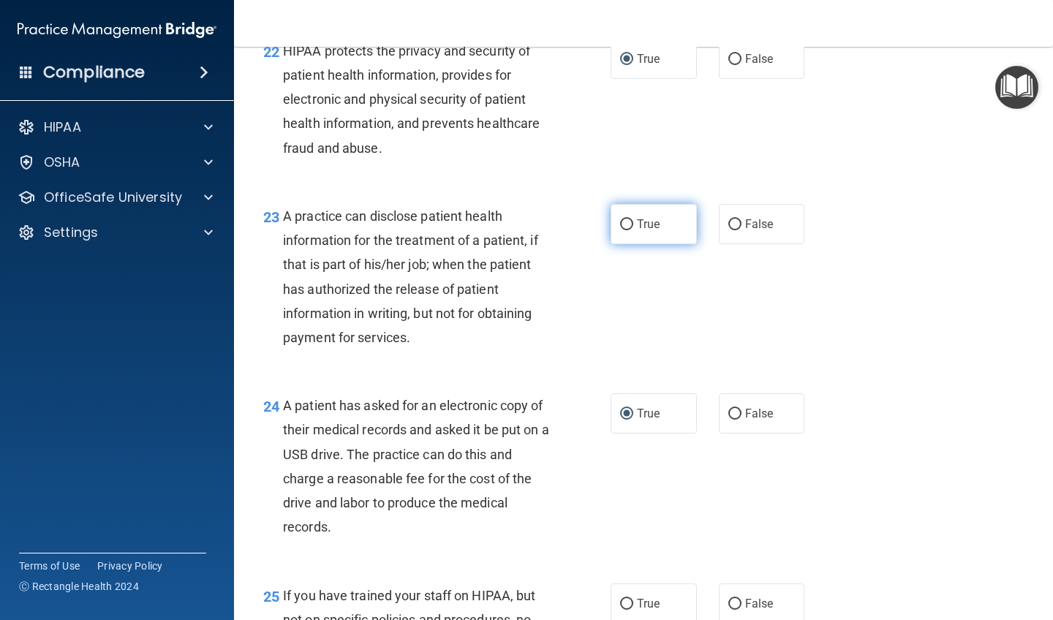
click at [594, 230] on input "True" at bounding box center [626, 224] width 13 height 11
radio input "true"
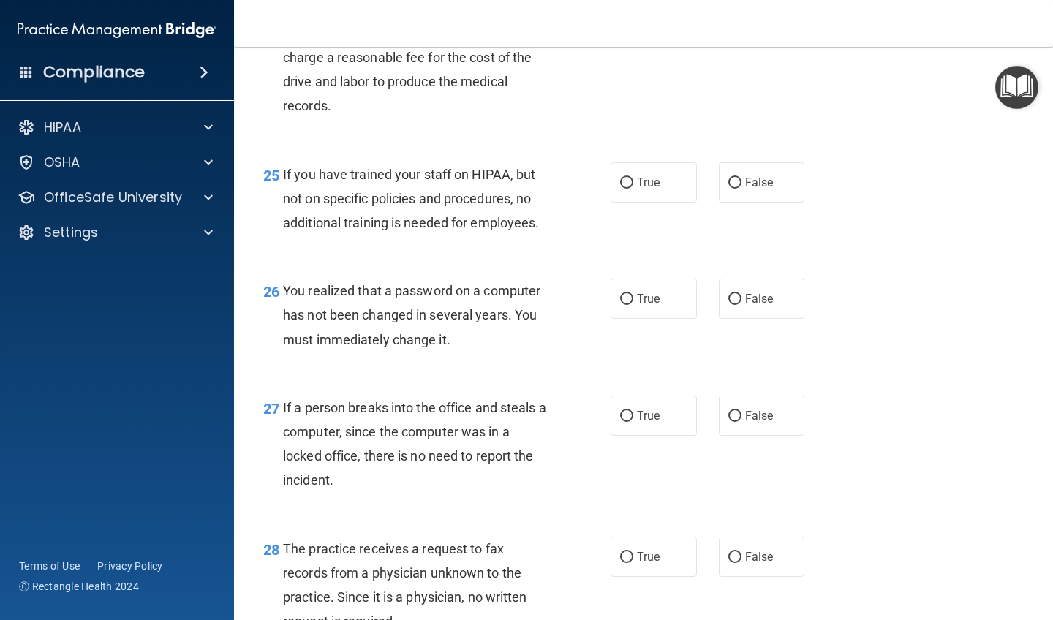
scroll to position [3243, 0]
click at [594, 187] on input "False" at bounding box center [734, 181] width 13 height 11
radio input "true"
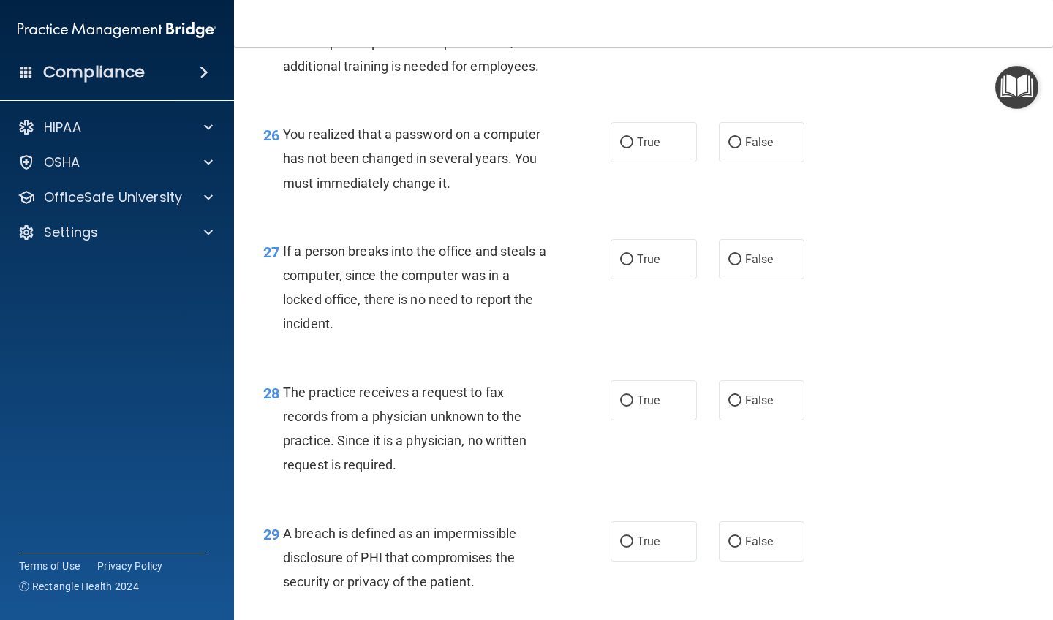
scroll to position [3400, 0]
click at [594, 147] on input "True" at bounding box center [626, 141] width 13 height 11
radio input "true"
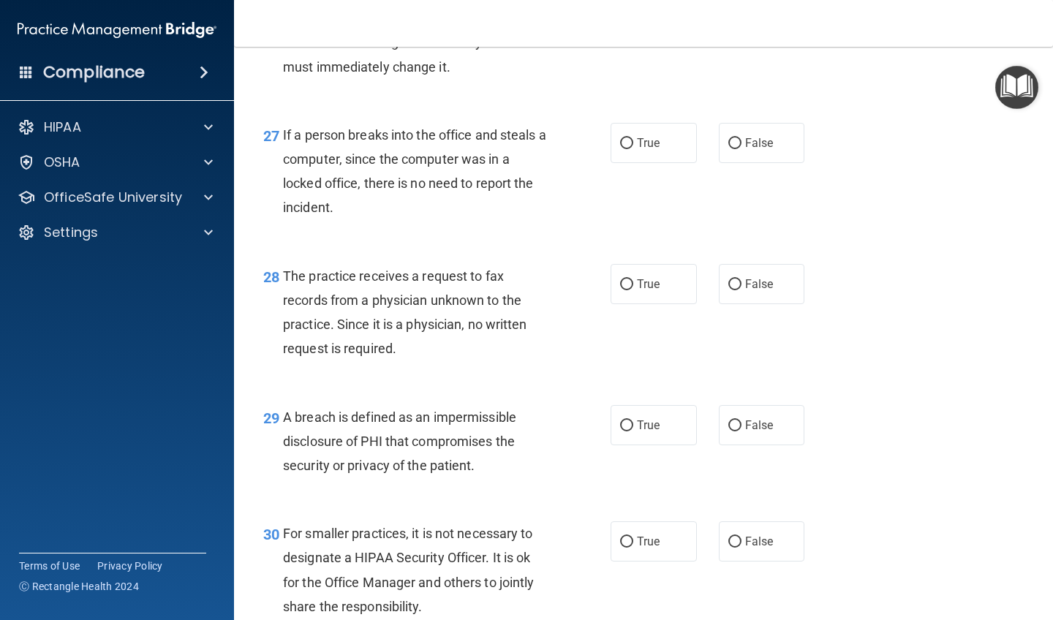
scroll to position [3529, 0]
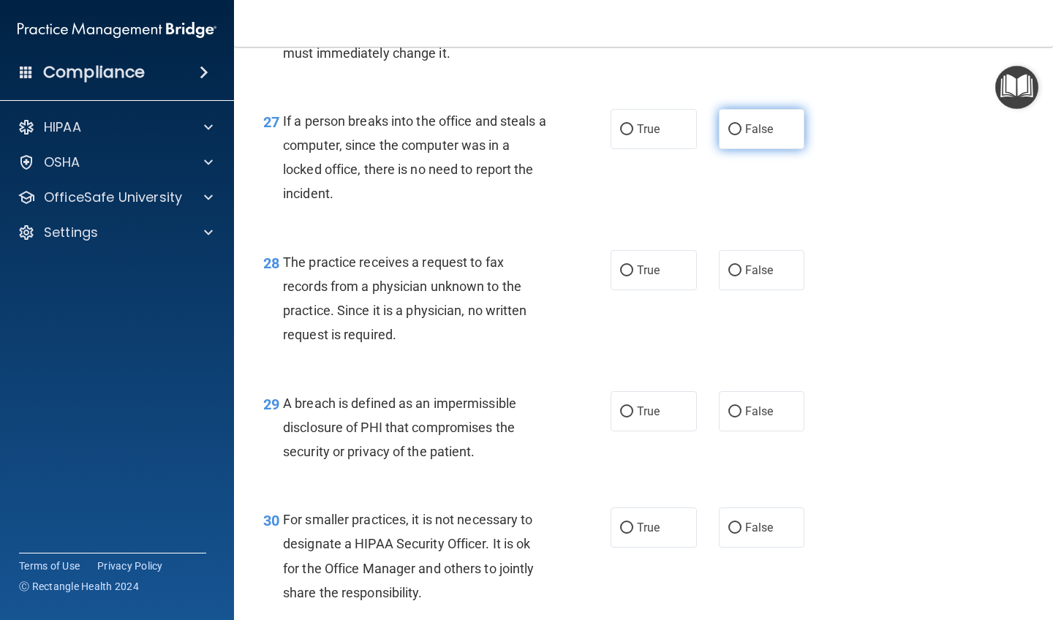
click at [594, 135] on input "False" at bounding box center [734, 129] width 13 height 11
radio input "true"
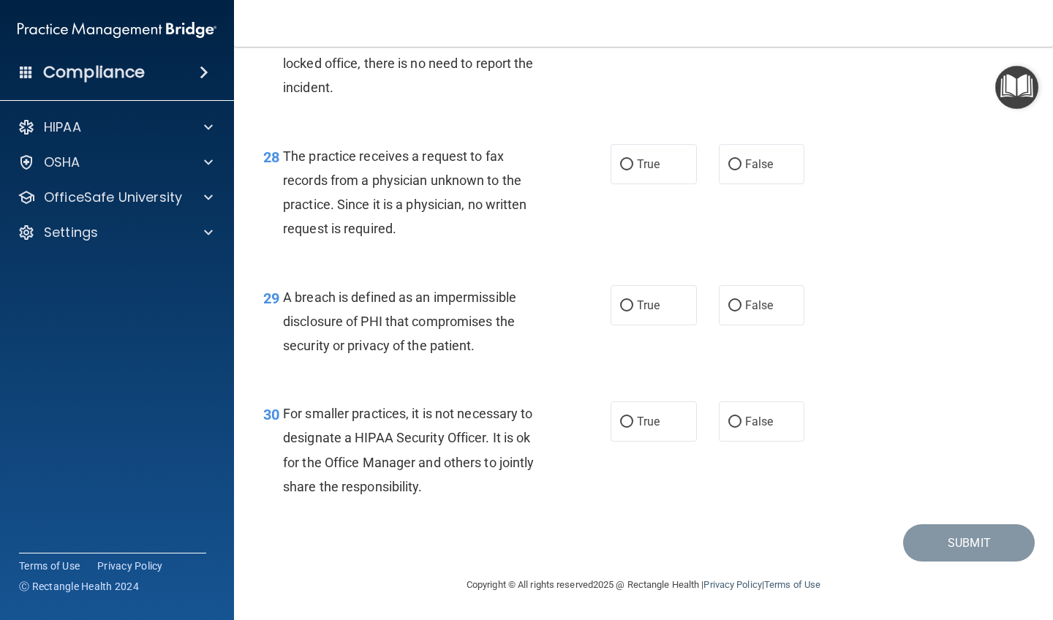
scroll to position [3640, 0]
click at [594, 168] on input "False" at bounding box center [734, 164] width 13 height 11
radio input "true"
click at [594, 305] on input "True" at bounding box center [626, 306] width 13 height 11
radio input "true"
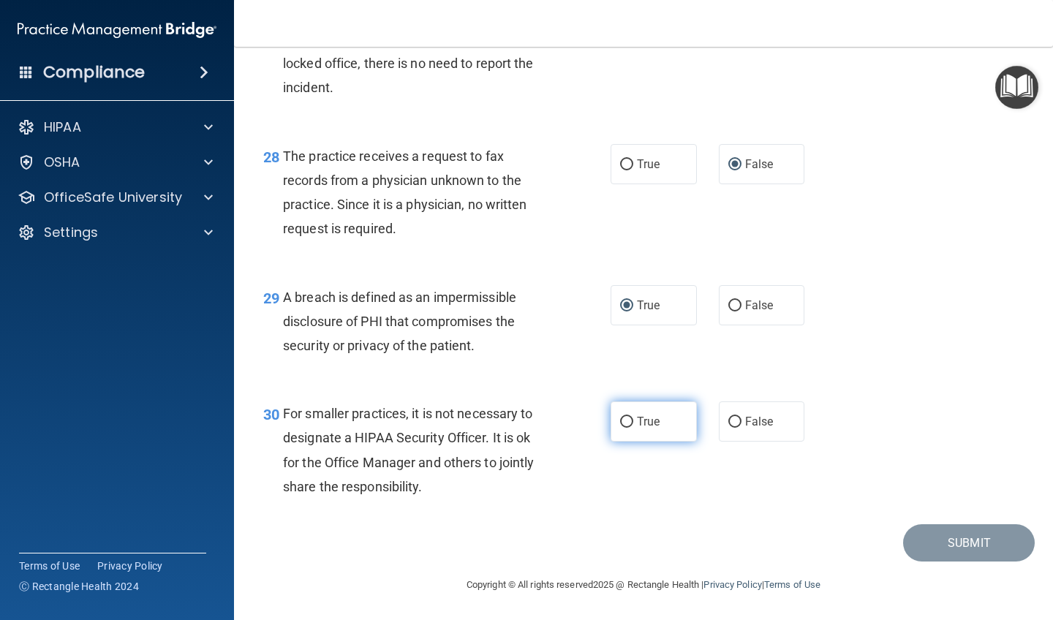
click at [594, 422] on input "True" at bounding box center [626, 422] width 13 height 11
radio input "true"
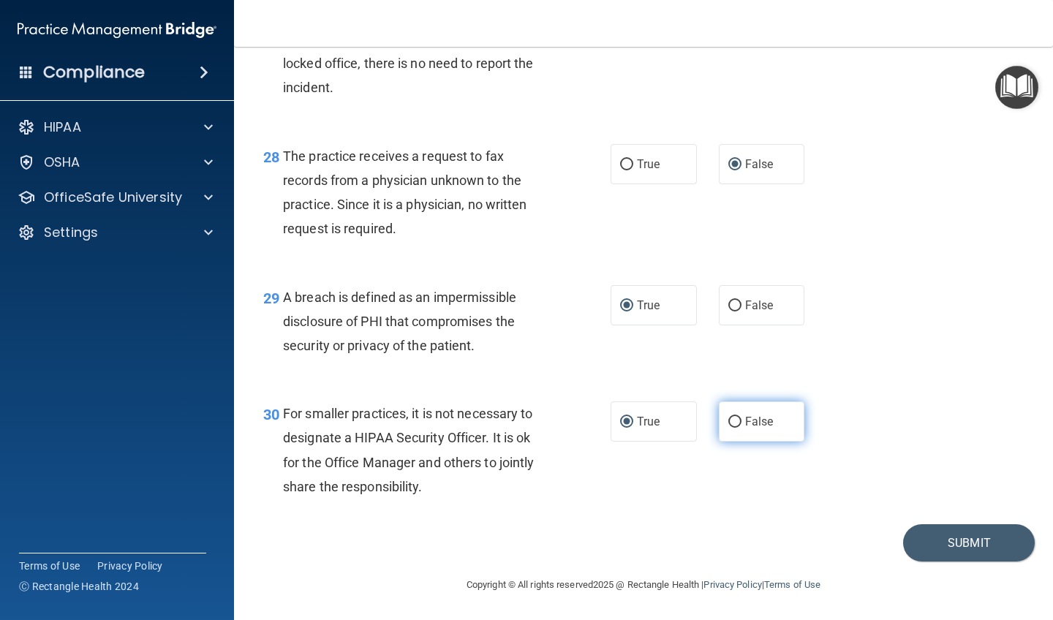
click at [594, 421] on input "False" at bounding box center [734, 422] width 13 height 11
radio input "true"
radio input "false"
click at [594, 541] on button "Submit" at bounding box center [969, 542] width 132 height 37
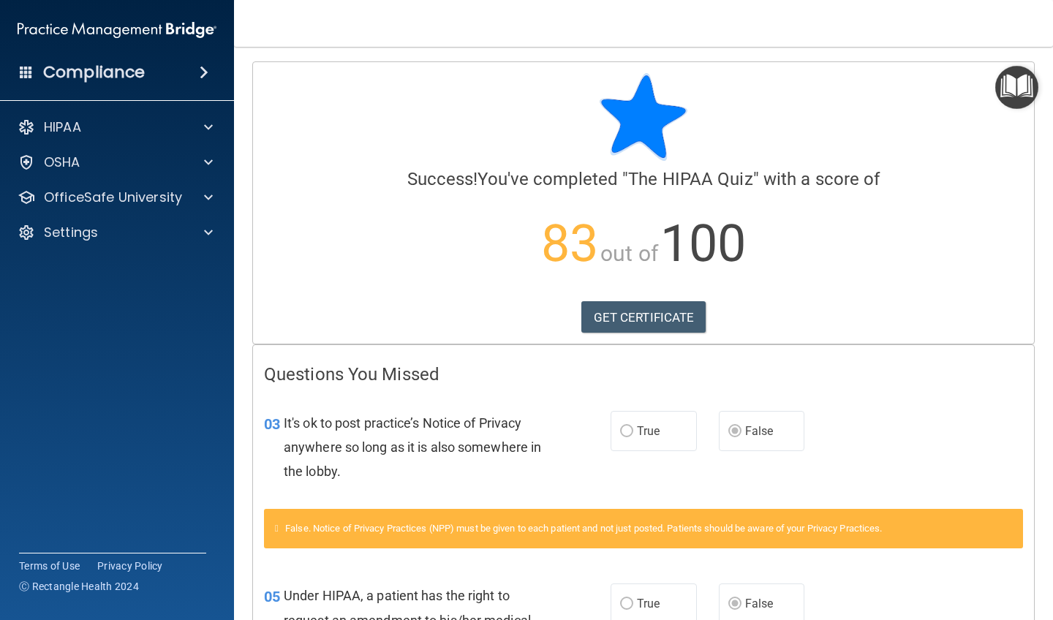
click at [594, 86] on img "Open Resource Center" at bounding box center [1016, 87] width 43 height 43
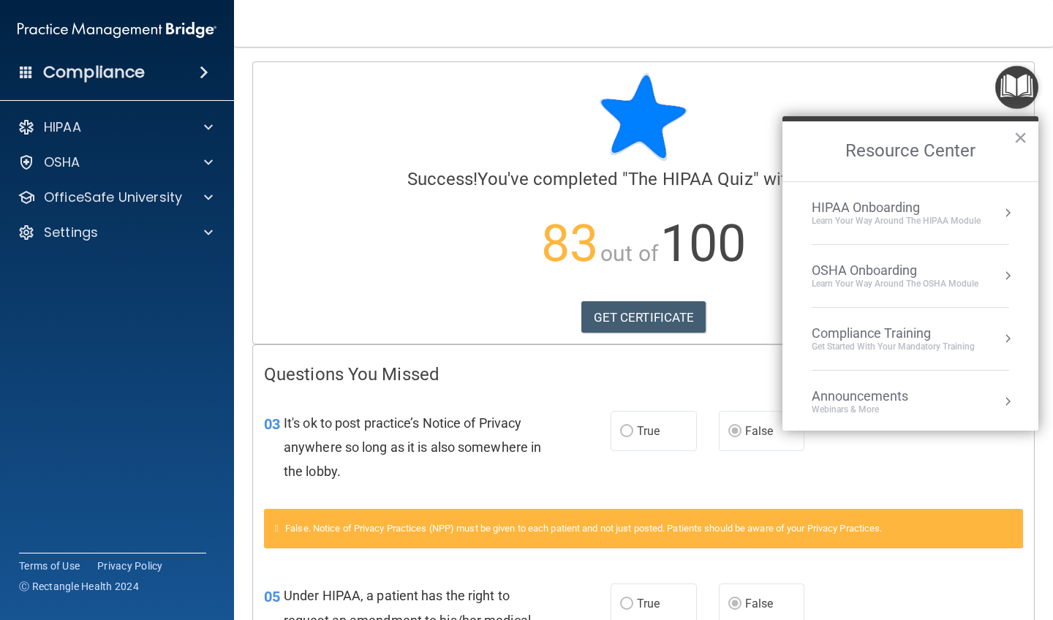
click at [594, 211] on button "Resource Center" at bounding box center [1007, 212] width 15 height 15
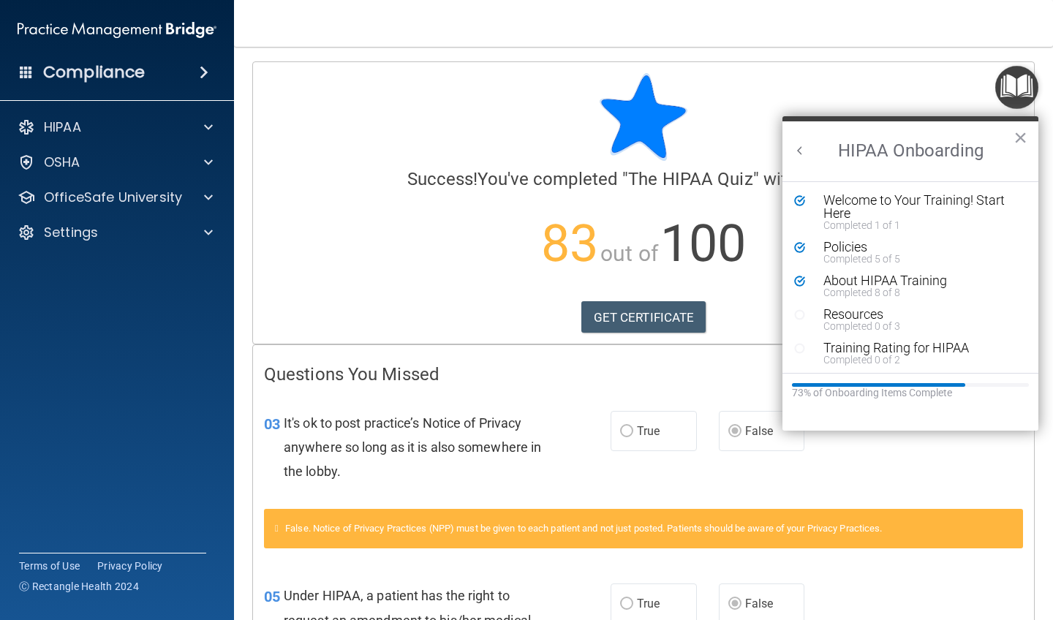
click at [594, 70] on img "Open Resource Center" at bounding box center [1016, 87] width 43 height 43
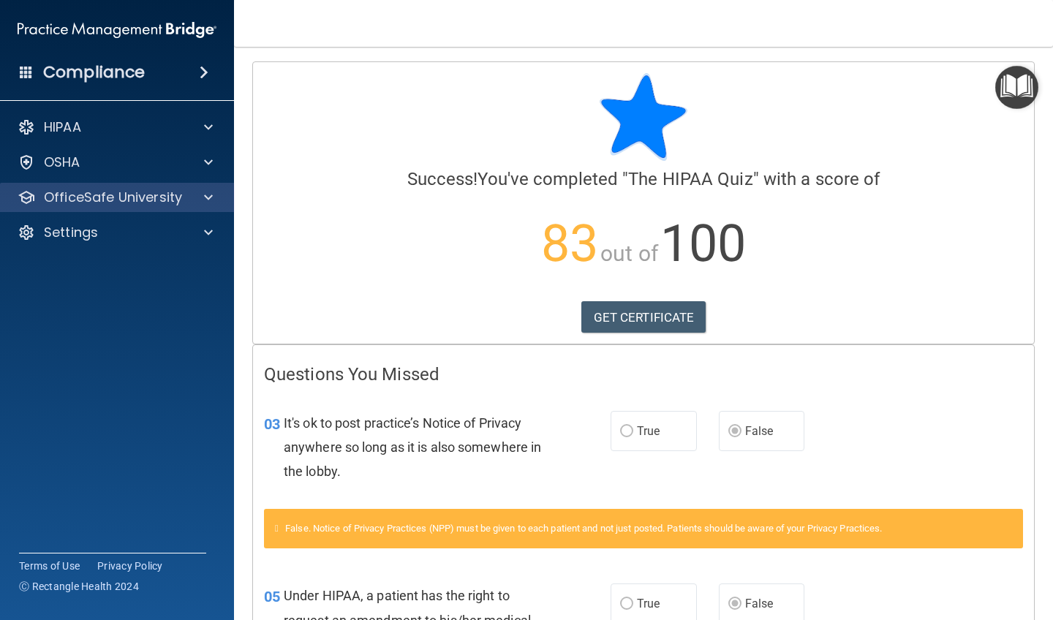
click at [205, 197] on span at bounding box center [208, 198] width 9 height 18
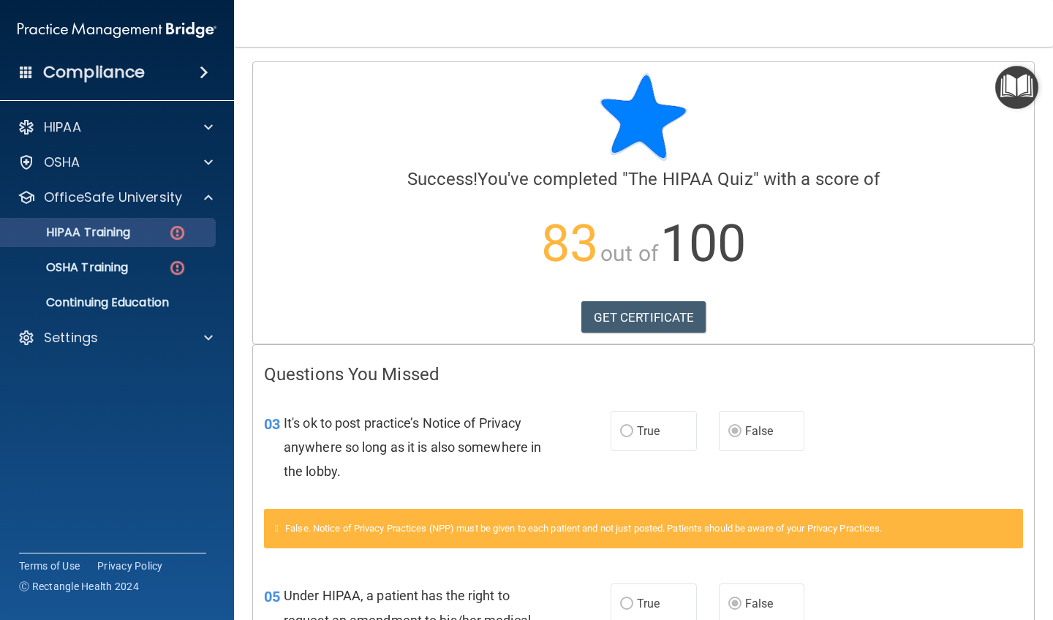
click at [130, 236] on p "HIPAA Training" at bounding box center [70, 232] width 121 height 15
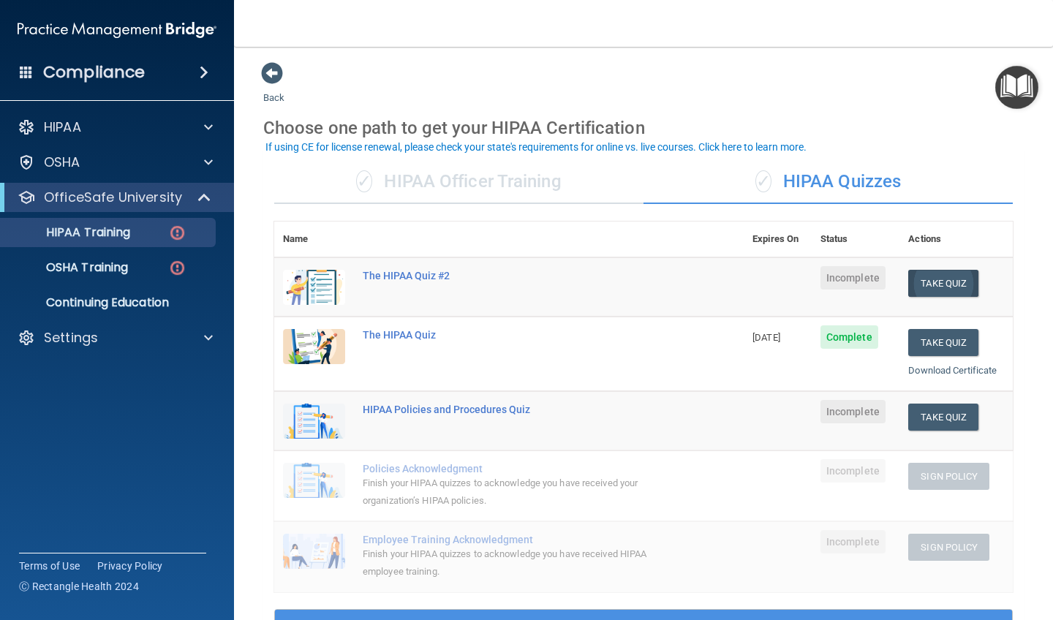
click at [594, 279] on button "Take Quiz" at bounding box center [943, 283] width 70 height 27
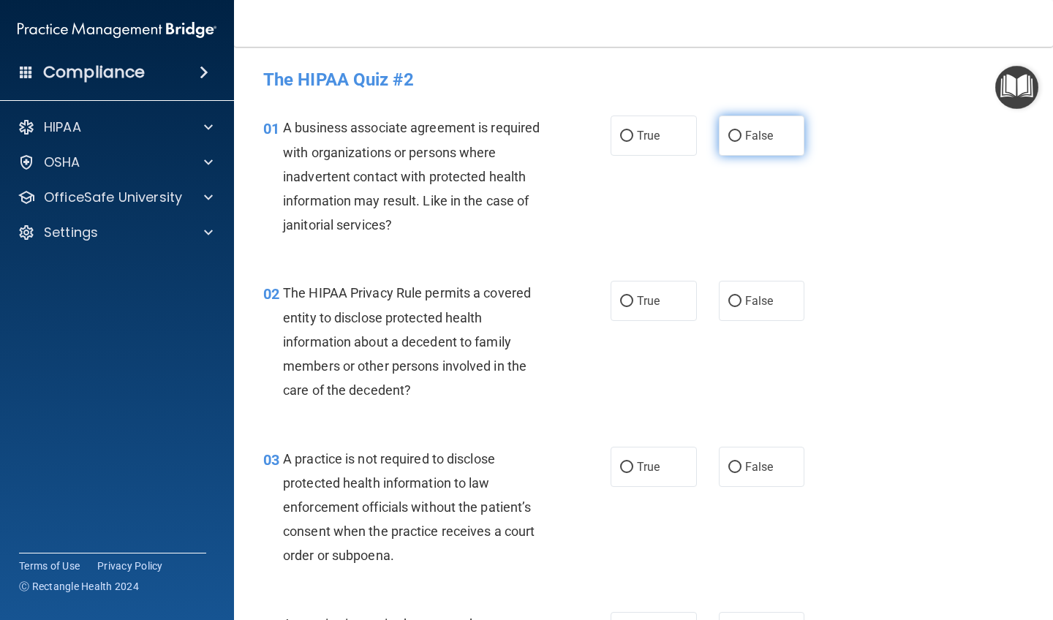
click at [594, 132] on label "False" at bounding box center [762, 136] width 86 height 40
click at [594, 132] on input "False" at bounding box center [734, 136] width 13 height 11
radio input "true"
click at [594, 302] on input "True" at bounding box center [626, 301] width 13 height 11
radio input "true"
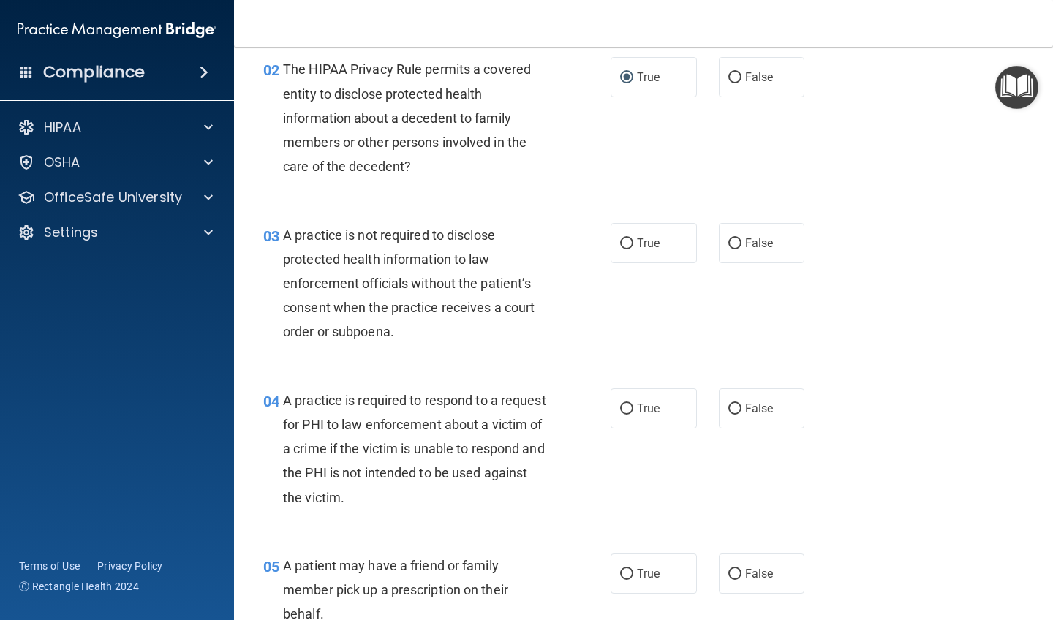
scroll to position [225, 0]
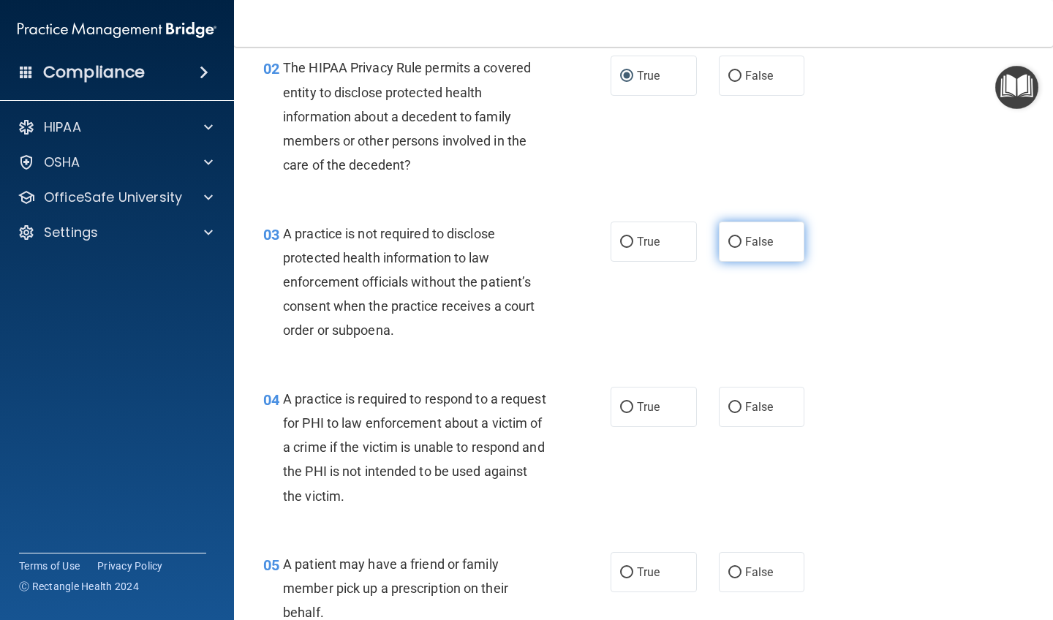
click at [594, 238] on label "False" at bounding box center [762, 242] width 86 height 40
click at [594, 238] on input "False" at bounding box center [734, 242] width 13 height 11
radio input "true"
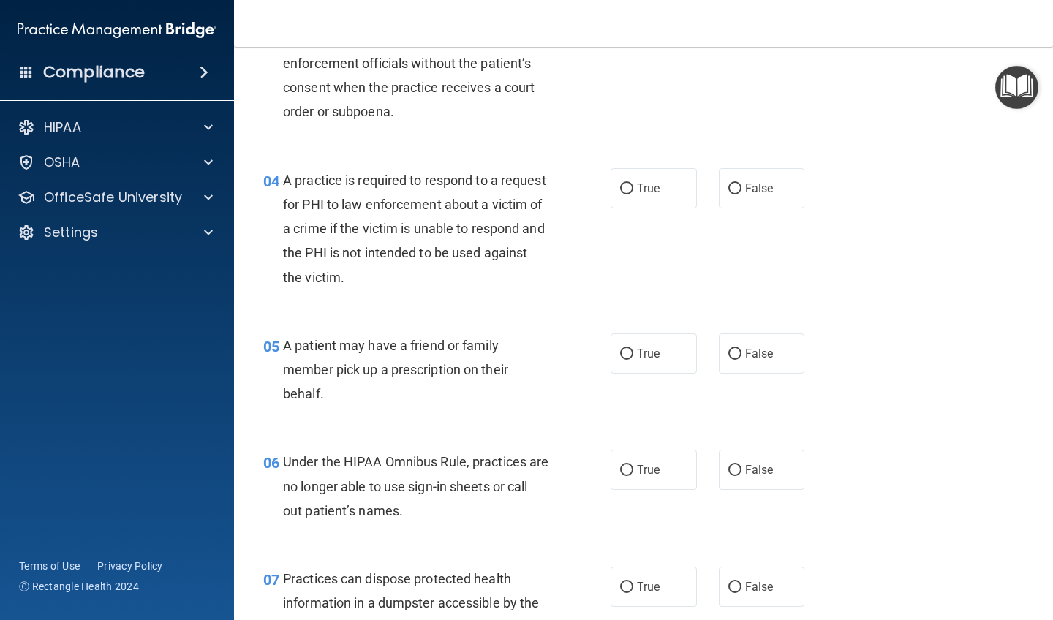
scroll to position [452, 0]
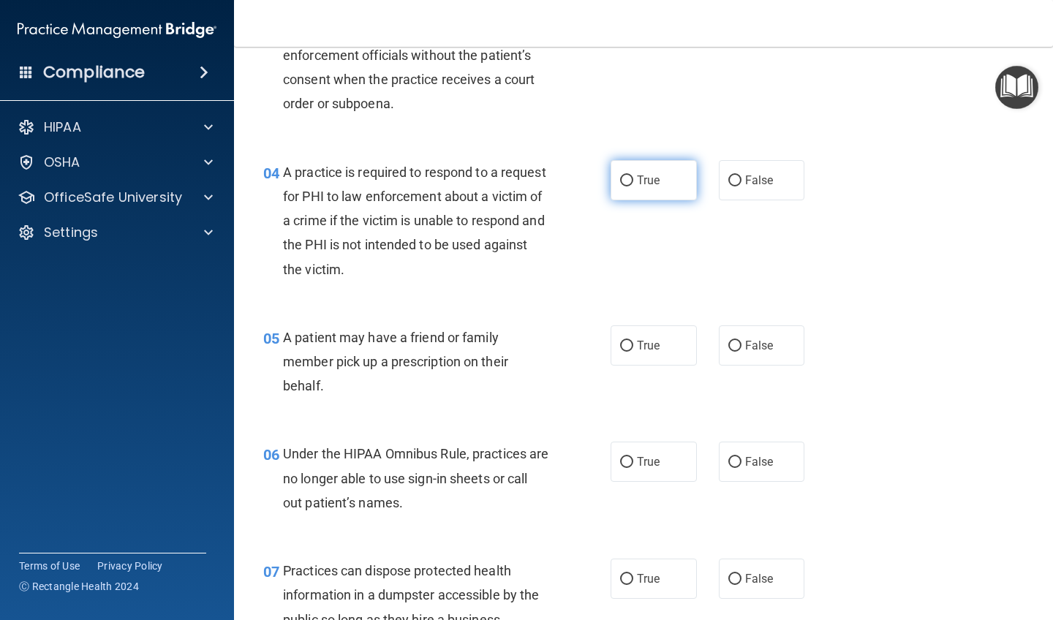
click at [594, 176] on input "True" at bounding box center [626, 181] width 13 height 11
radio input "true"
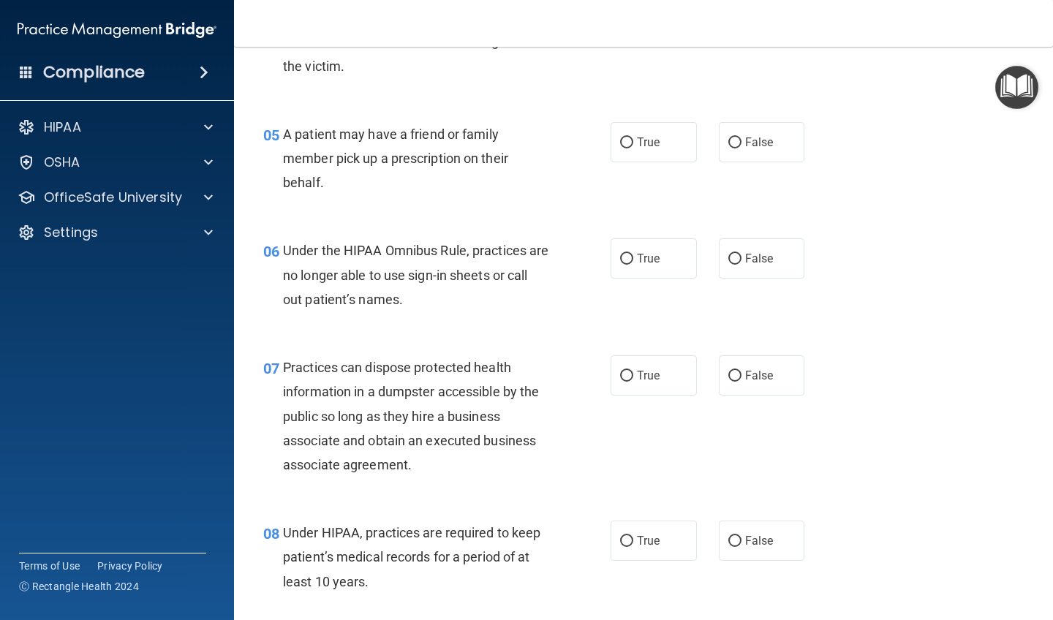
scroll to position [656, 0]
click at [594, 137] on input "False" at bounding box center [734, 142] width 13 height 11
radio input "true"
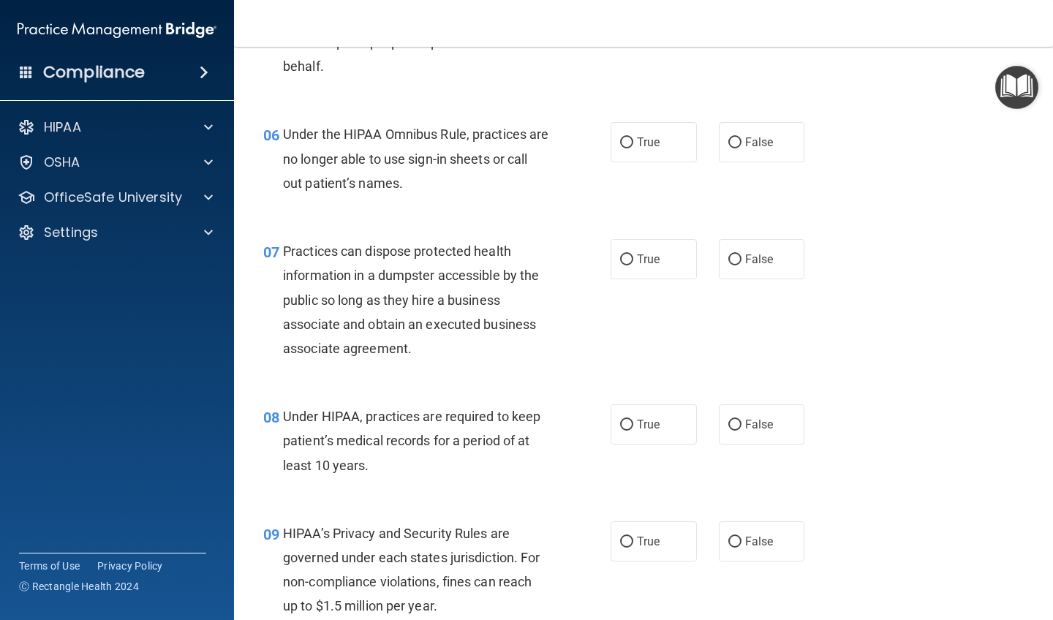
scroll to position [774, 0]
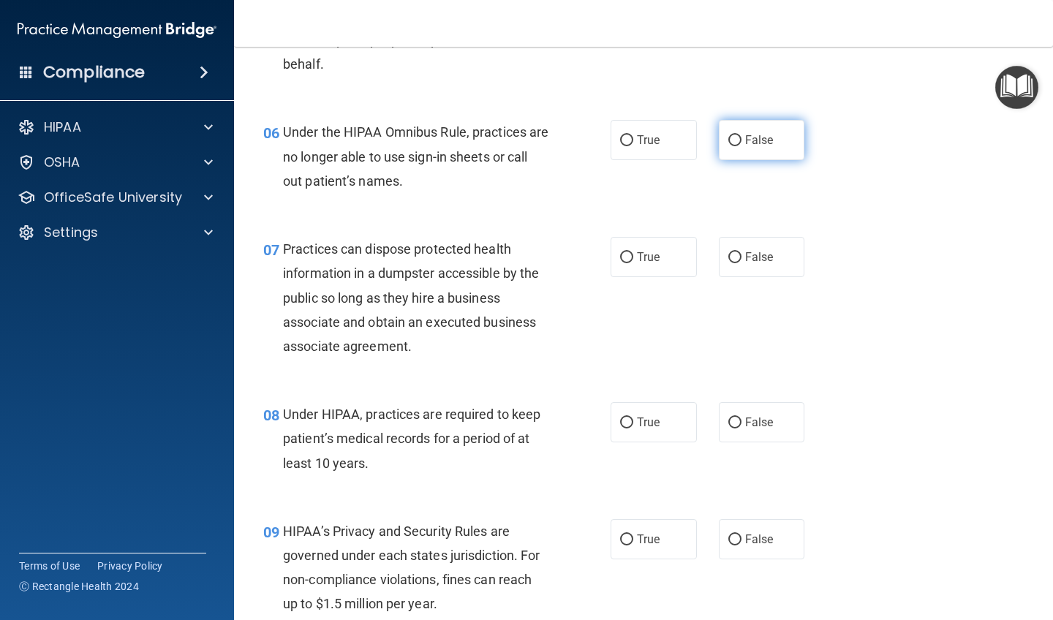
click at [594, 135] on input "False" at bounding box center [734, 140] width 13 height 11
radio input "true"
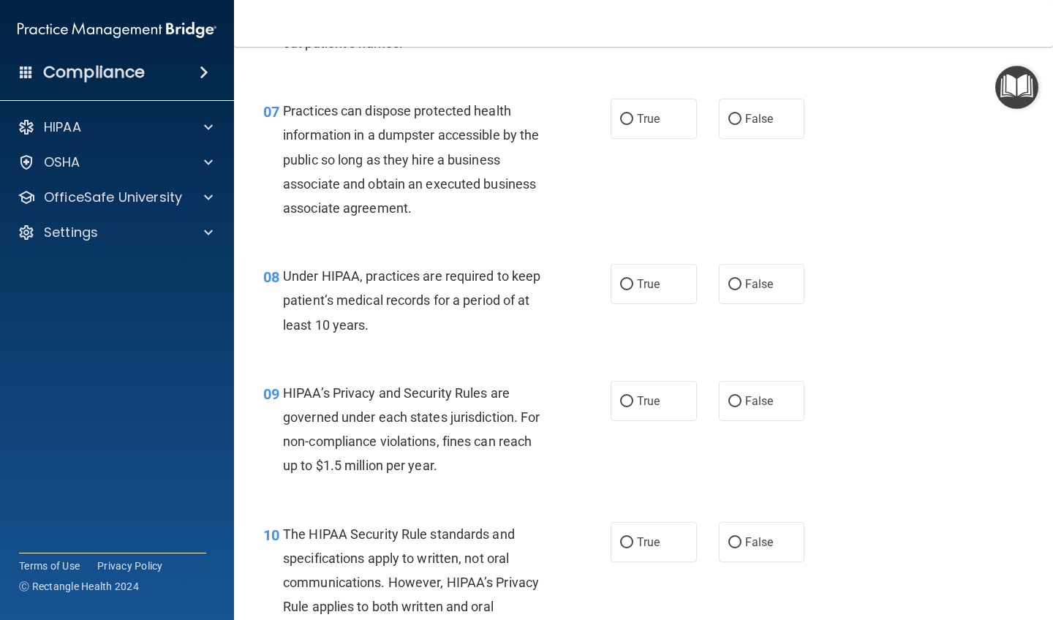
scroll to position [928, 0]
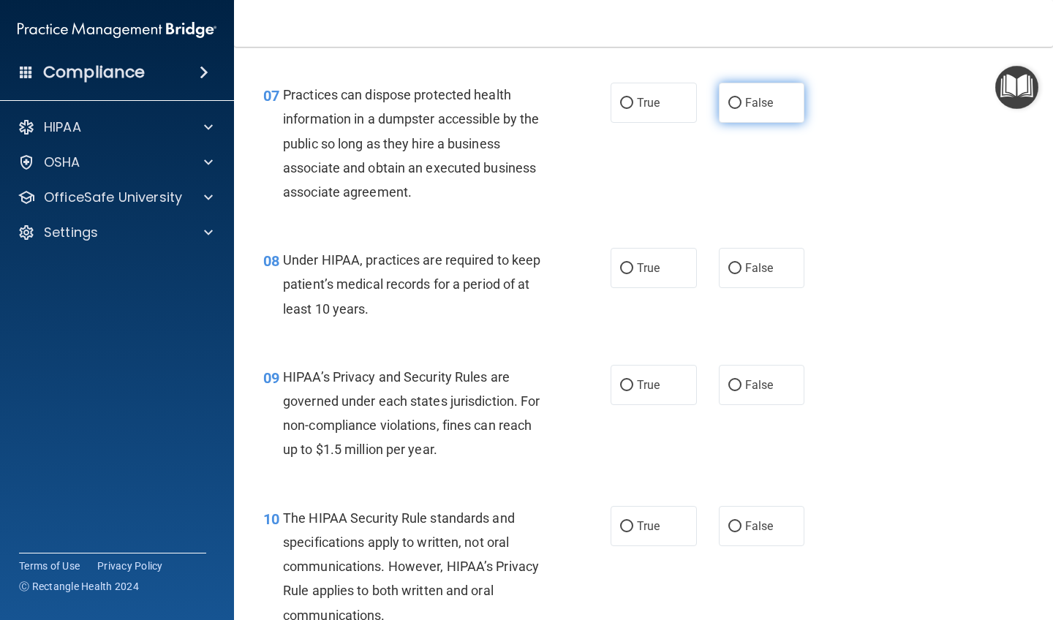
click at [594, 99] on input "False" at bounding box center [734, 103] width 13 height 11
radio input "true"
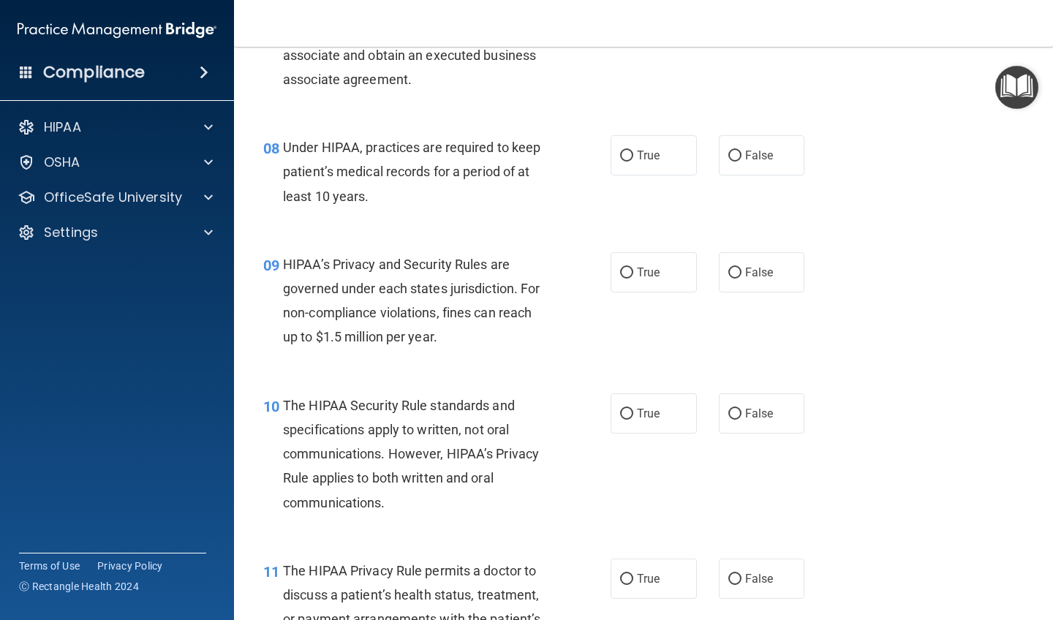
scroll to position [1042, 0]
click at [594, 150] on input "True" at bounding box center [626, 154] width 13 height 11
radio input "true"
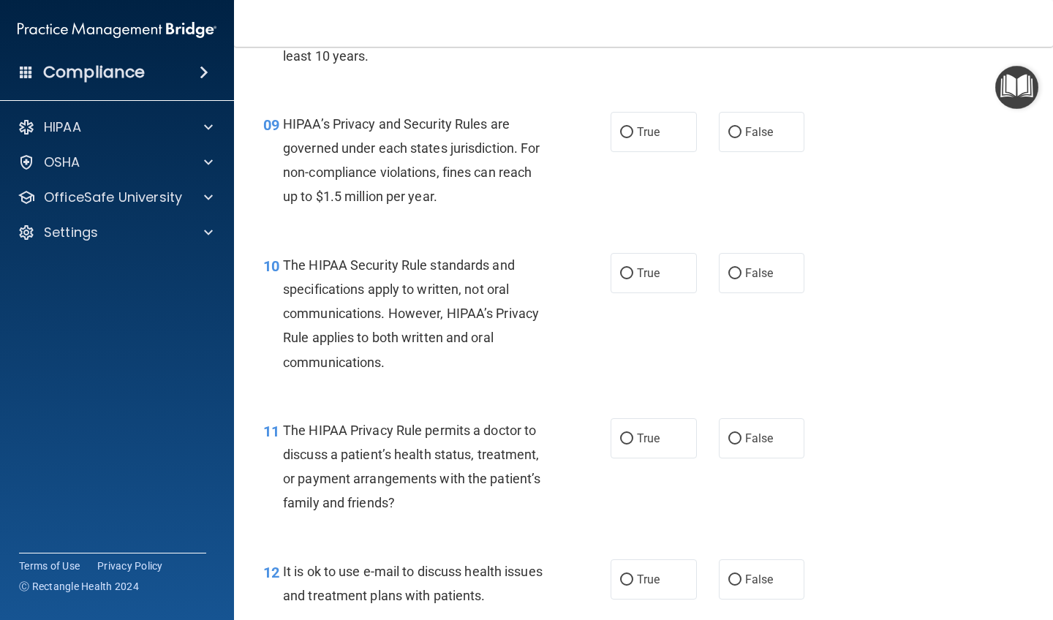
scroll to position [1184, 0]
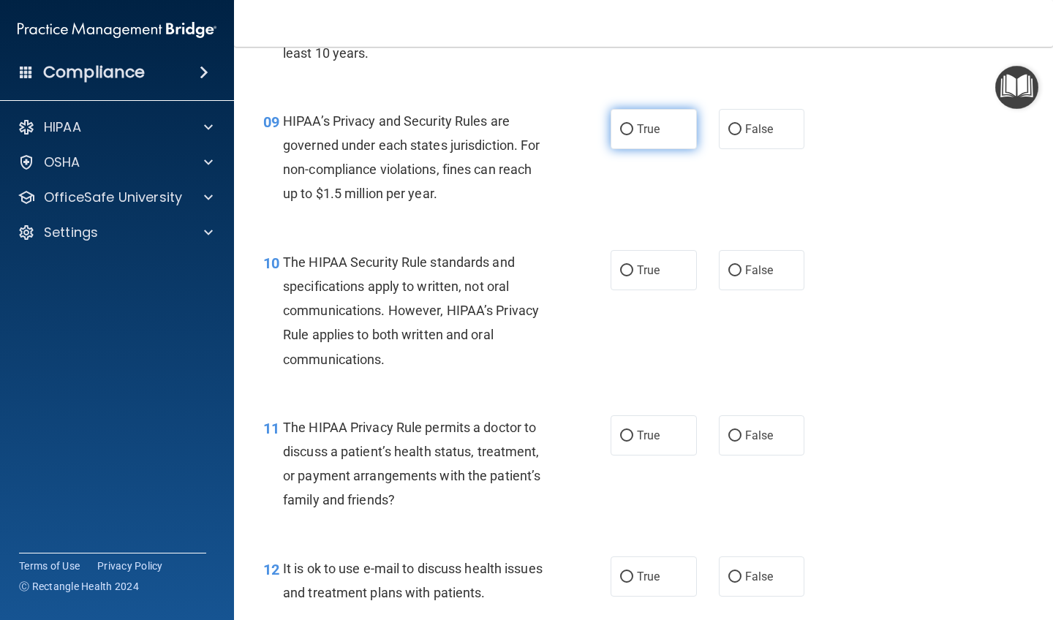
click at [594, 124] on input "True" at bounding box center [626, 129] width 13 height 11
radio input "true"
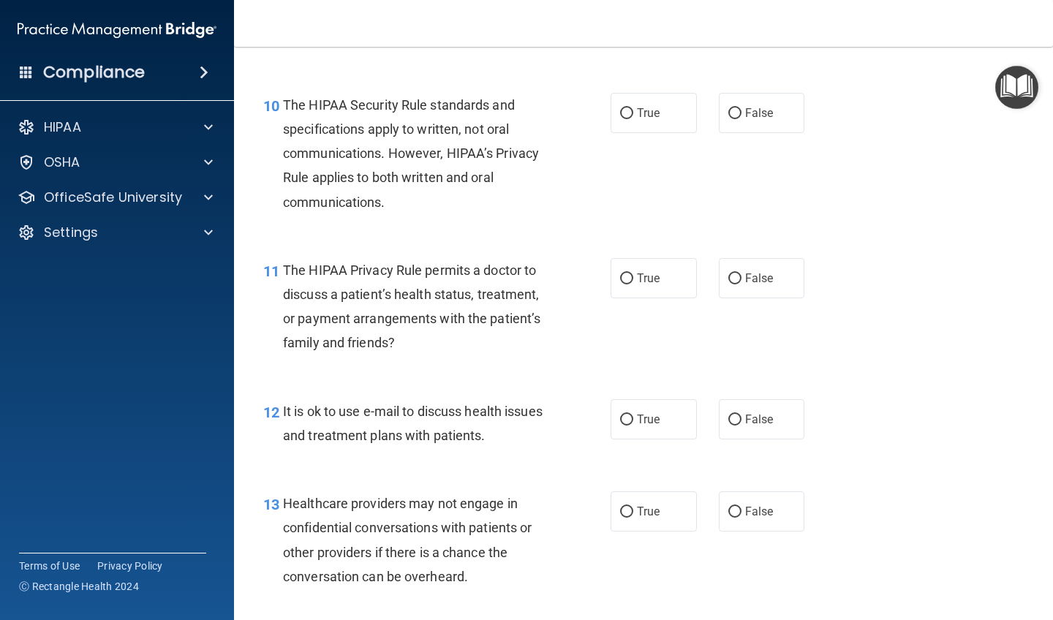
scroll to position [1346, 0]
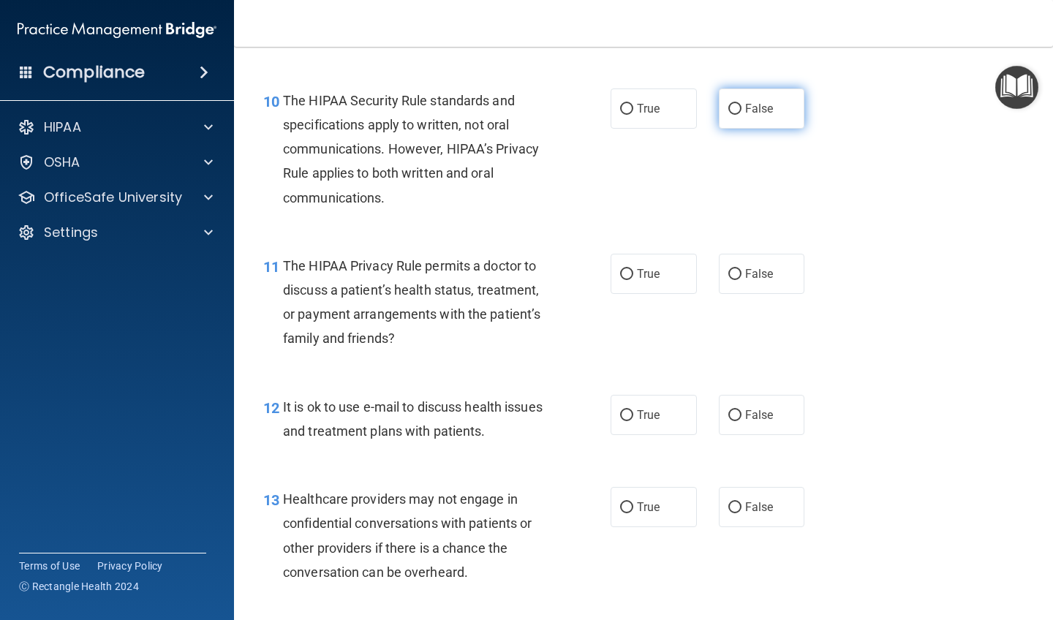
click at [594, 104] on input "False" at bounding box center [734, 109] width 13 height 11
radio input "true"
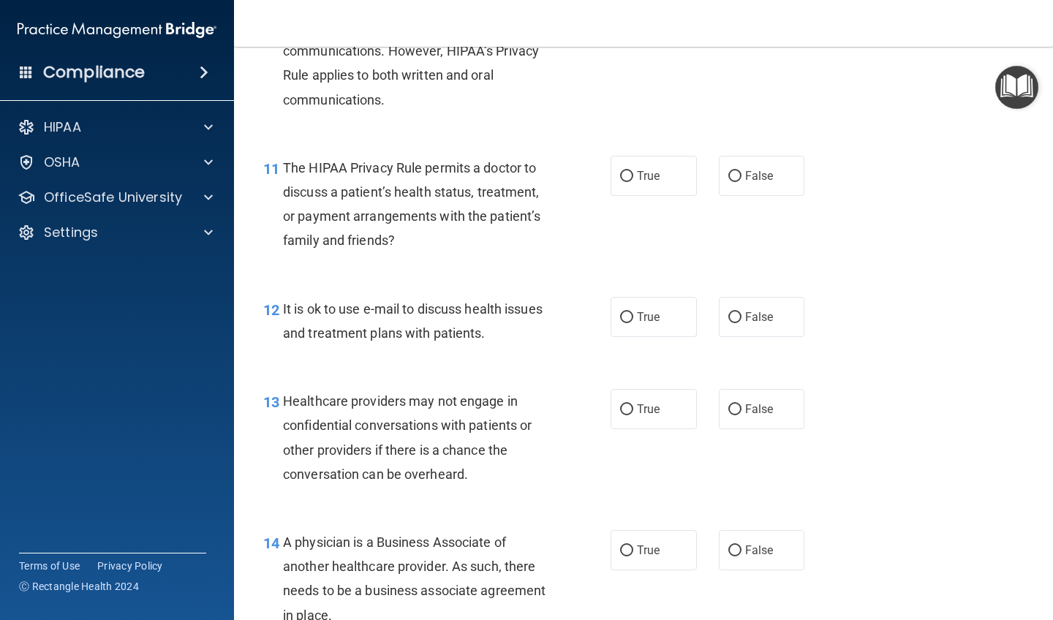
scroll to position [1460, 0]
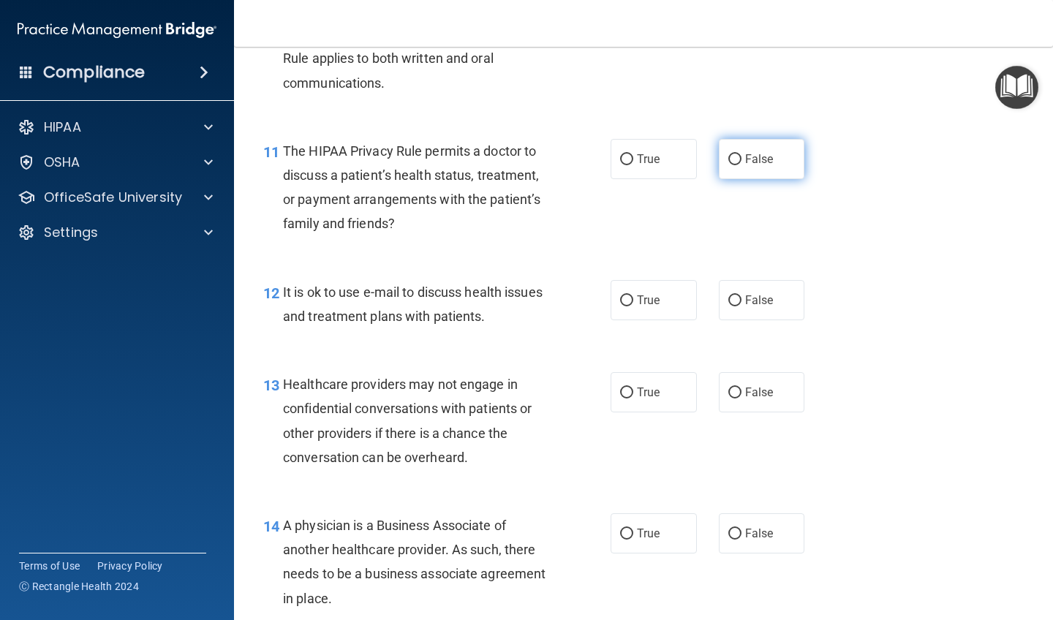
click at [594, 154] on input "False" at bounding box center [734, 159] width 13 height 11
radio input "true"
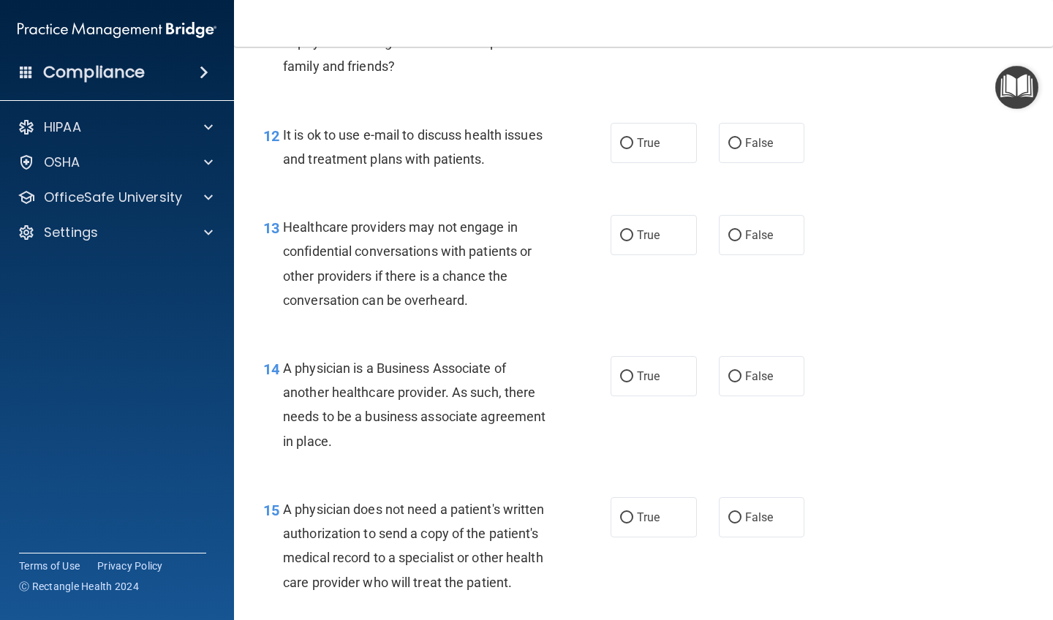
scroll to position [1621, 0]
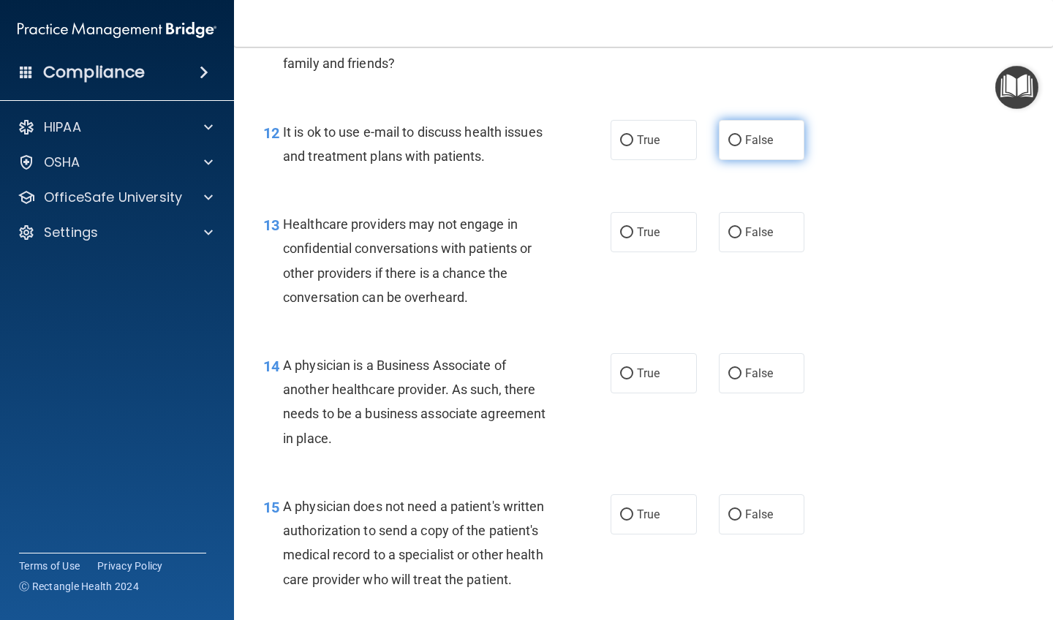
click at [594, 135] on input "False" at bounding box center [734, 140] width 13 height 11
radio input "true"
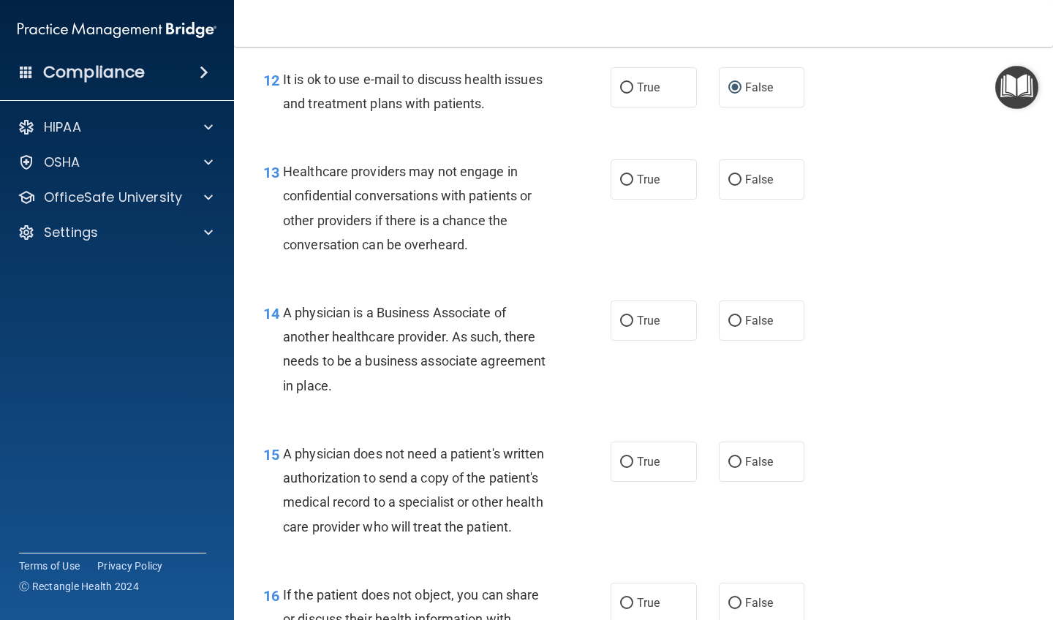
scroll to position [1683, 0]
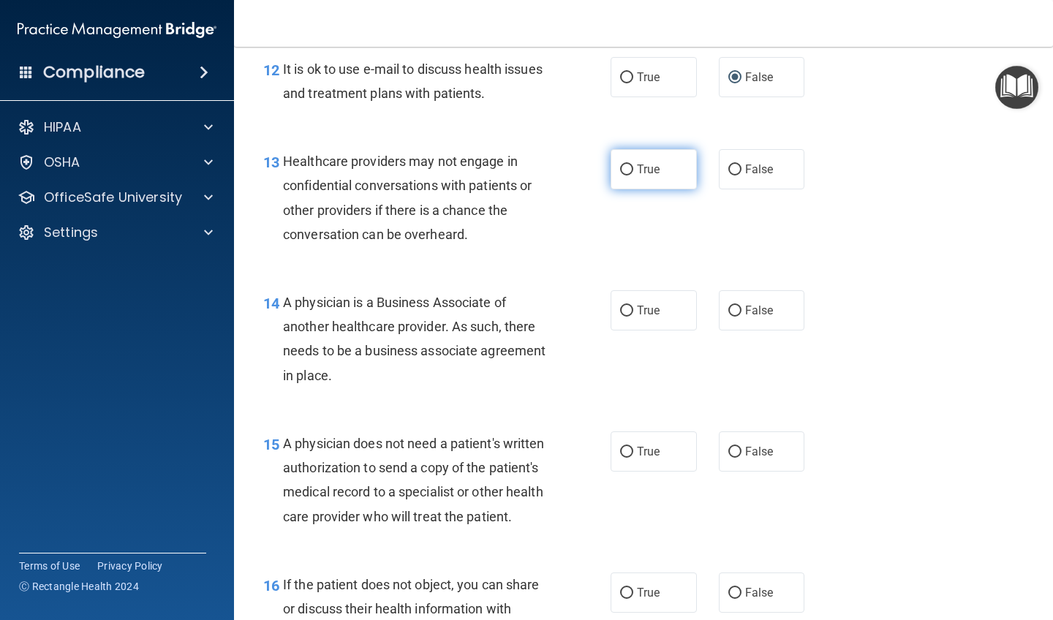
click at [594, 167] on input "True" at bounding box center [626, 170] width 13 height 11
radio input "true"
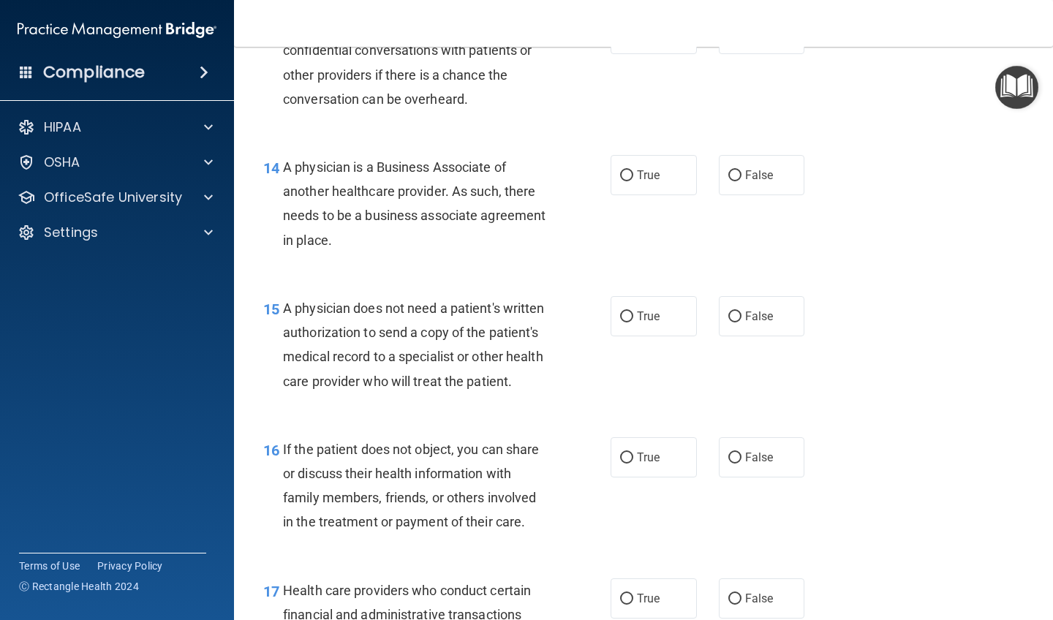
scroll to position [1834, 0]
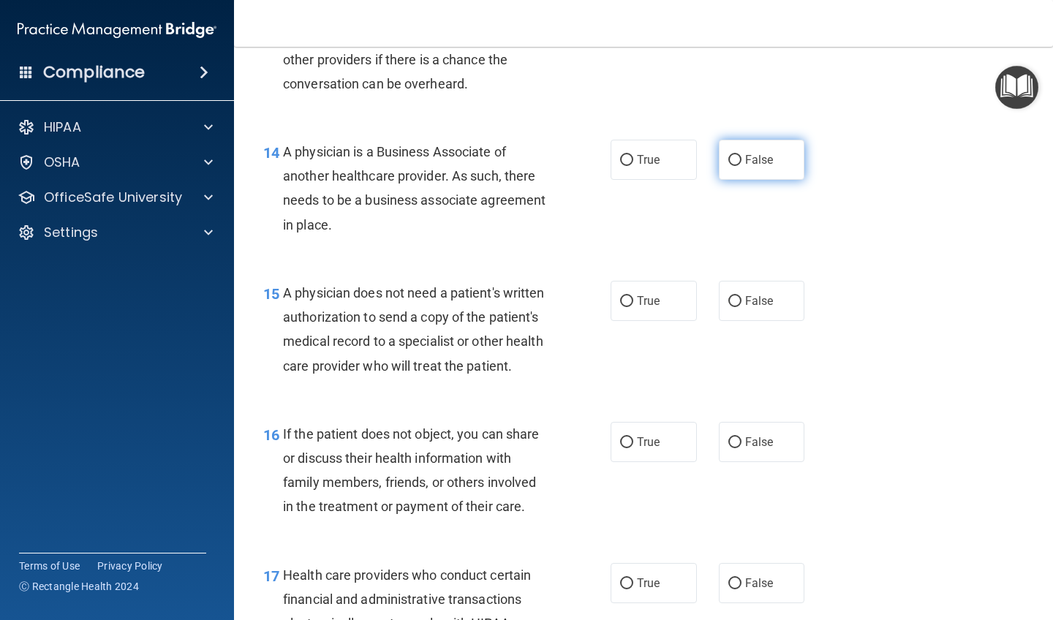
click at [594, 155] on input "False" at bounding box center [734, 160] width 13 height 11
radio input "true"
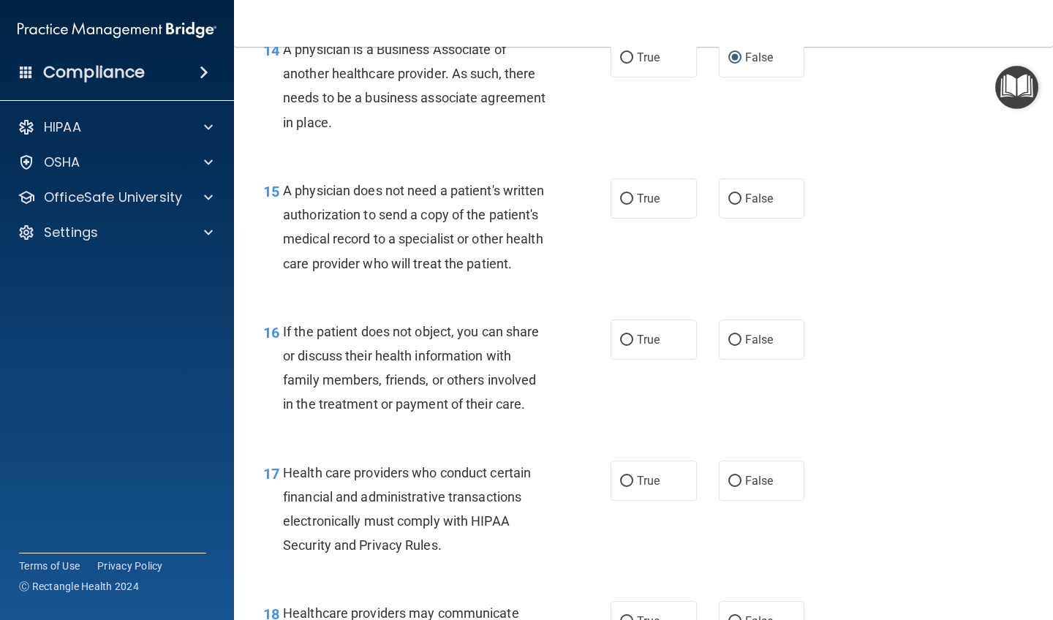
scroll to position [1948, 0]
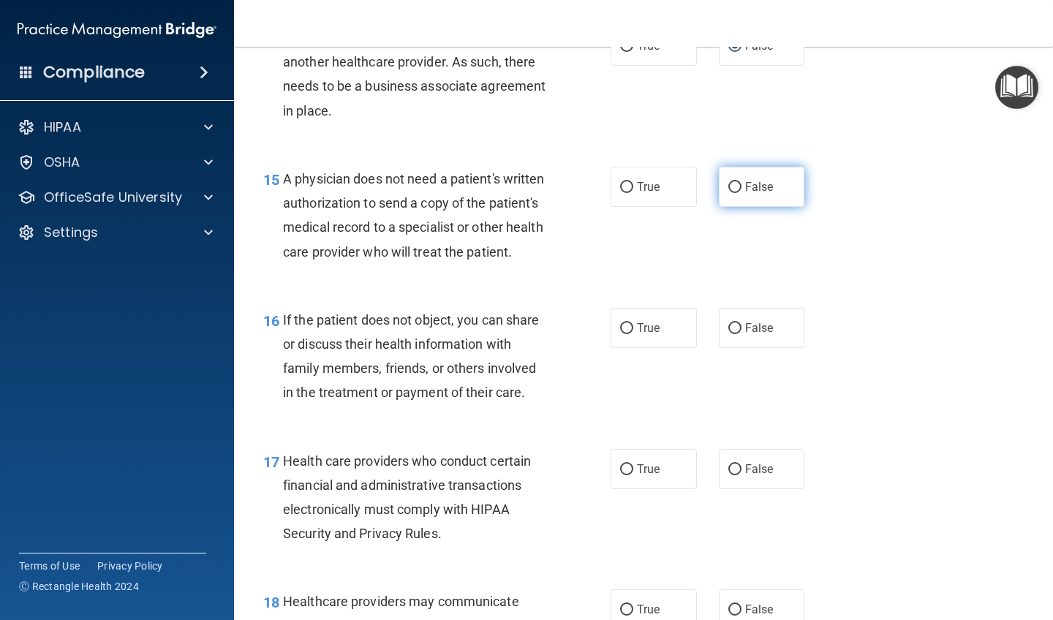
click at [594, 182] on input "False" at bounding box center [734, 187] width 13 height 11
radio input "true"
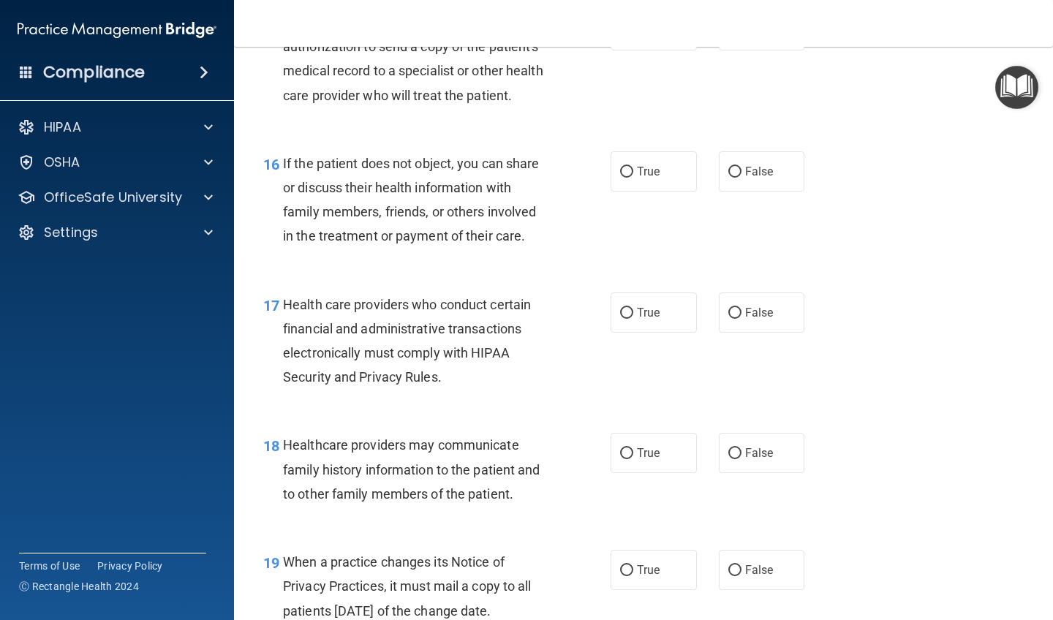
scroll to position [2107, 0]
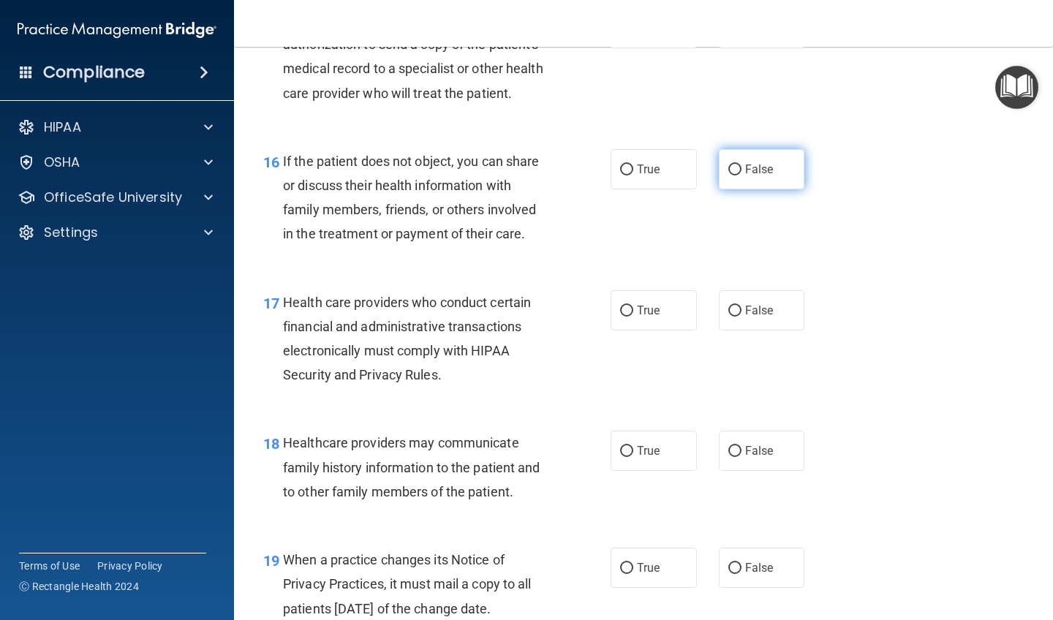
click at [594, 165] on input "False" at bounding box center [734, 170] width 13 height 11
radio input "true"
click at [594, 165] on input "True" at bounding box center [626, 170] width 13 height 11
radio input "true"
radio input "false"
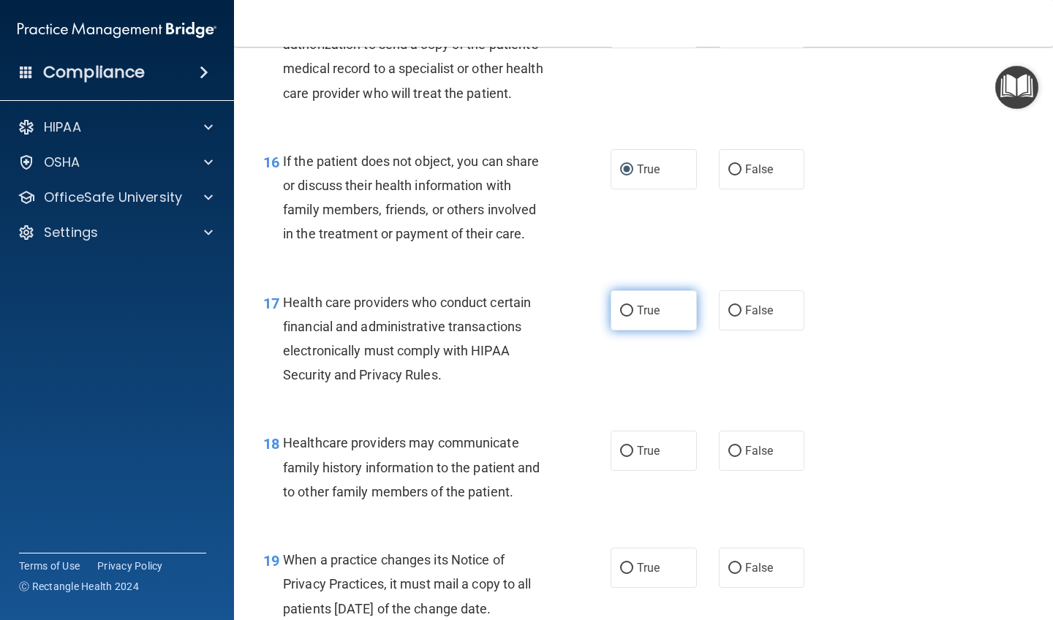
click at [594, 306] on input "True" at bounding box center [626, 311] width 13 height 11
radio input "true"
click at [594, 446] on input "False" at bounding box center [734, 451] width 13 height 11
radio input "true"
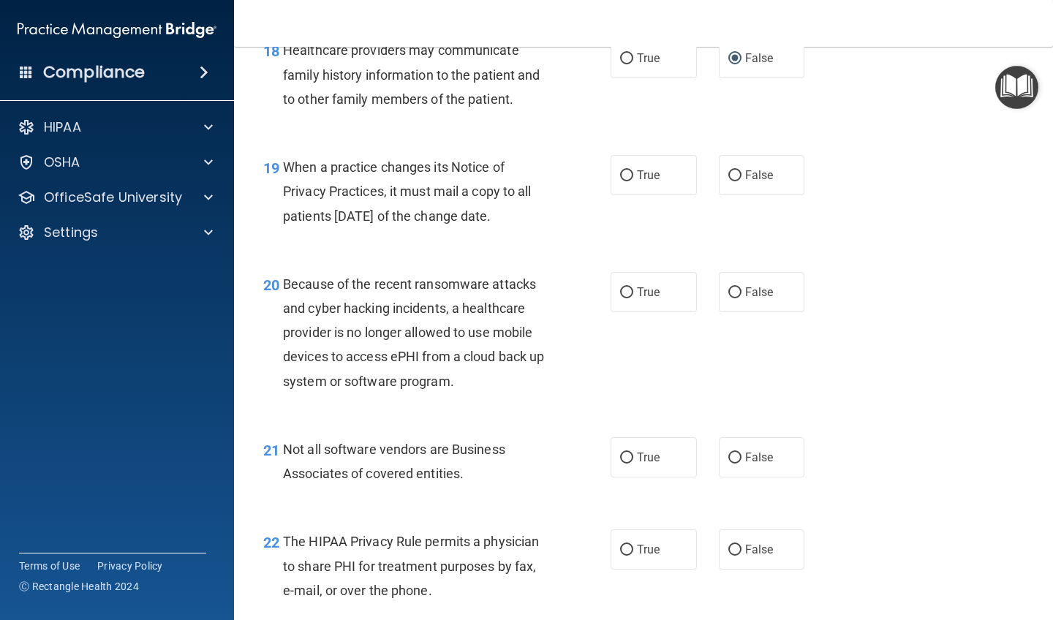
scroll to position [2502, 0]
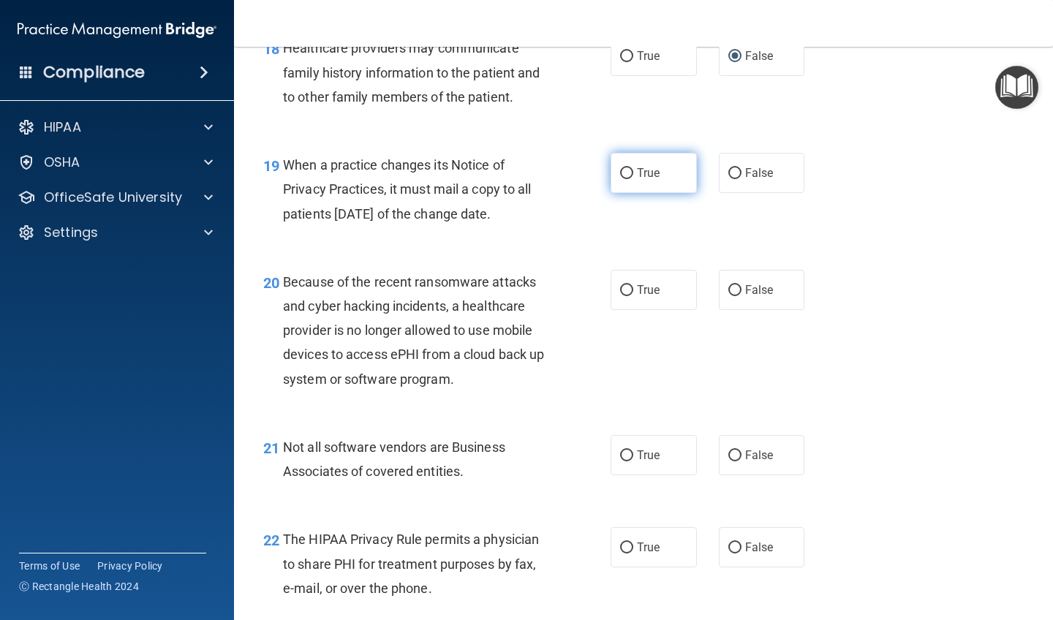
click at [594, 168] on input "True" at bounding box center [626, 173] width 13 height 11
radio input "true"
click at [594, 285] on input "False" at bounding box center [734, 290] width 13 height 11
radio input "true"
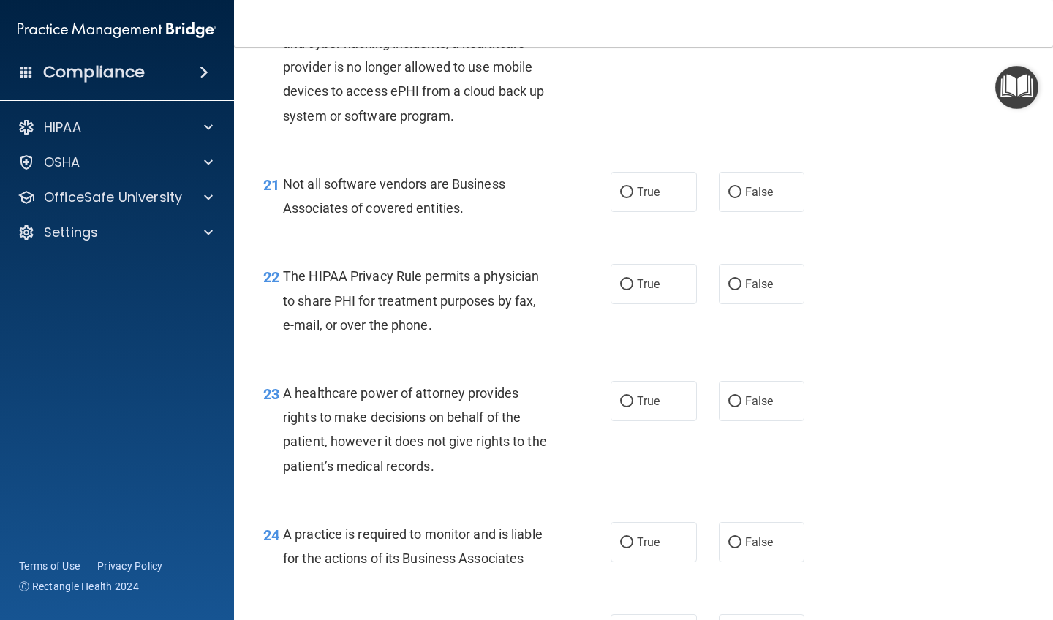
scroll to position [2766, 0]
click at [594, 186] on input "True" at bounding box center [626, 191] width 13 height 11
radio input "true"
click at [594, 279] on input "True" at bounding box center [626, 284] width 13 height 11
radio input "true"
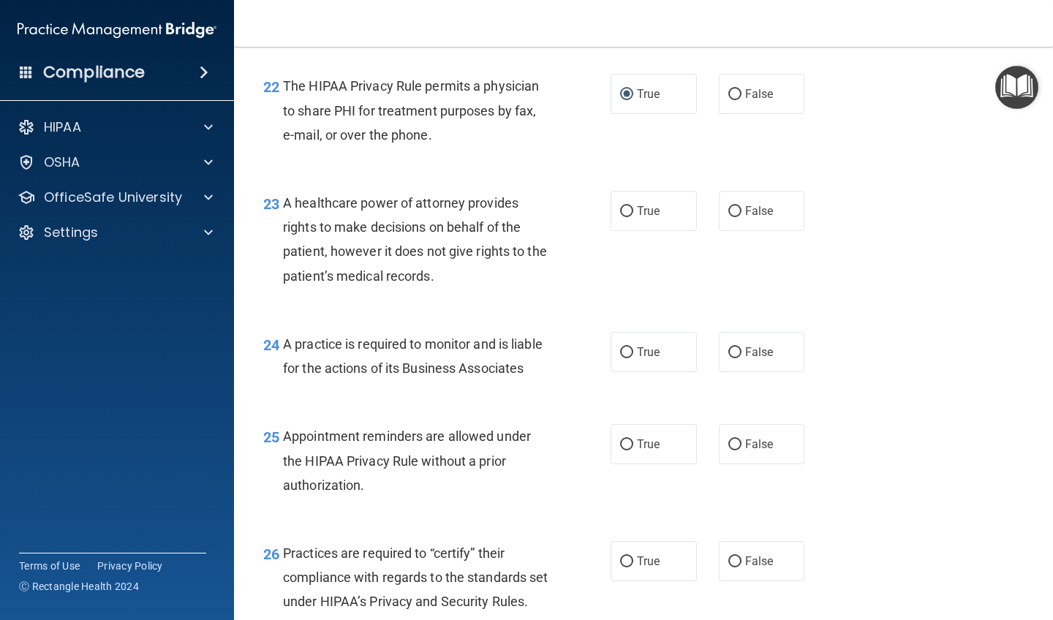
scroll to position [2960, 0]
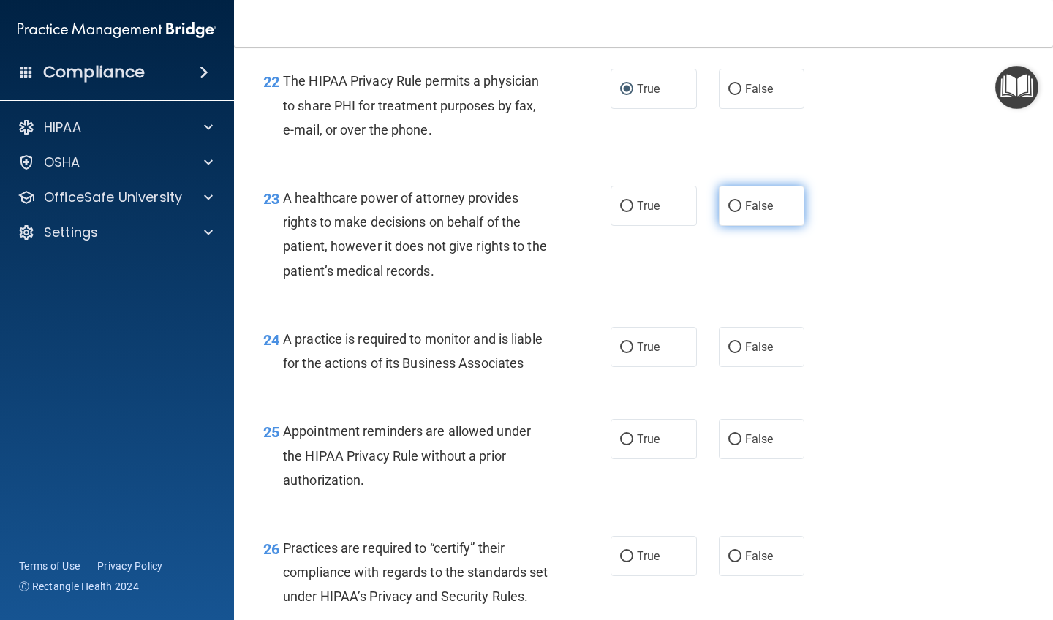
click at [594, 201] on input "False" at bounding box center [734, 206] width 13 height 11
radio input "true"
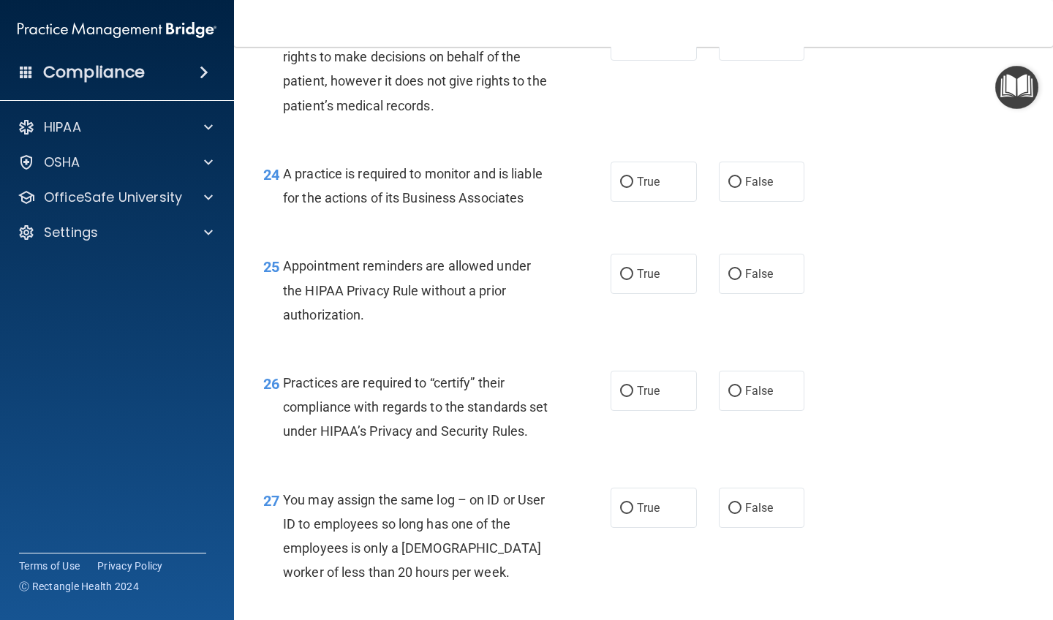
scroll to position [3129, 0]
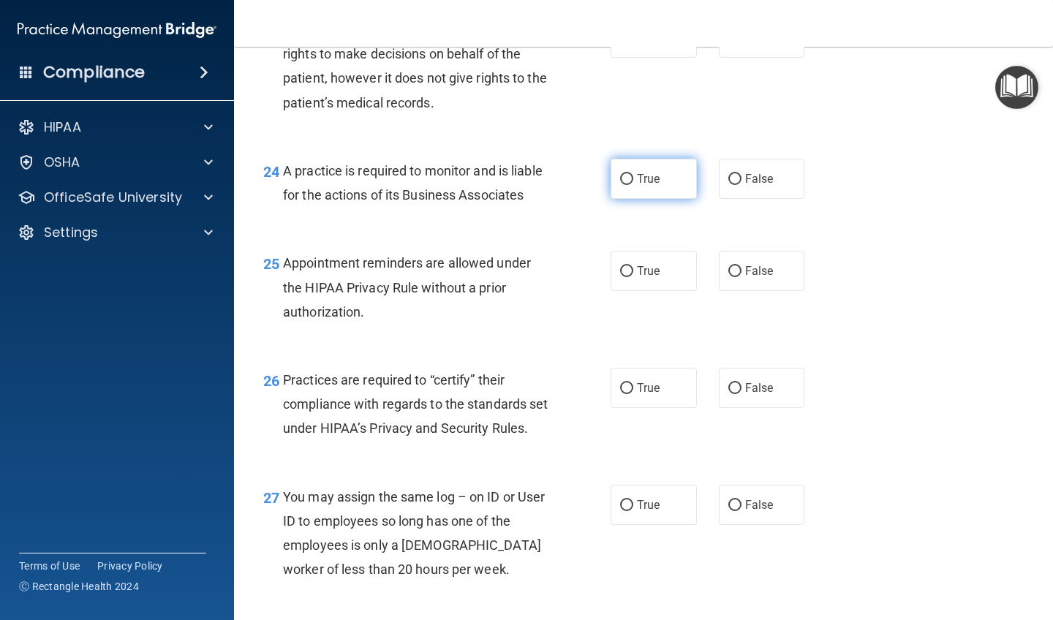
click at [594, 174] on input "True" at bounding box center [626, 179] width 13 height 11
radio input "true"
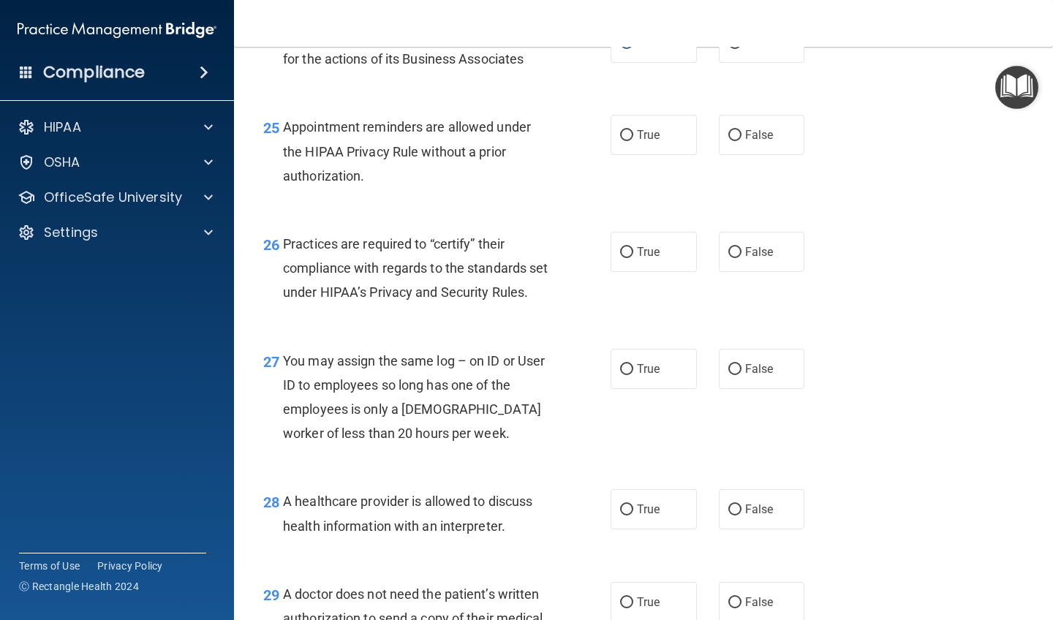
scroll to position [3273, 0]
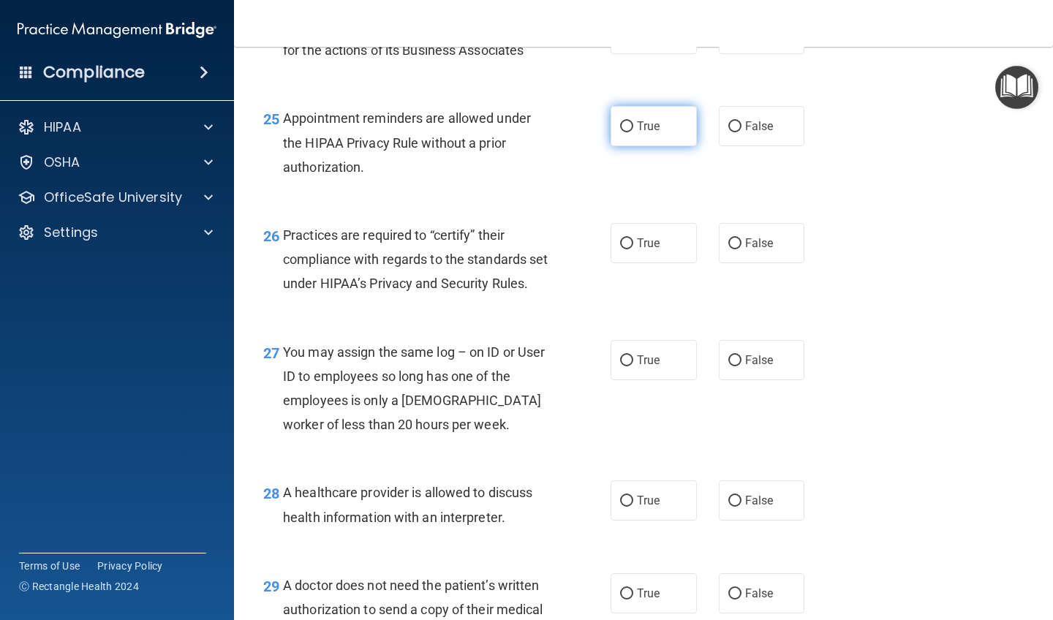
click at [594, 121] on input "True" at bounding box center [626, 126] width 13 height 11
radio input "true"
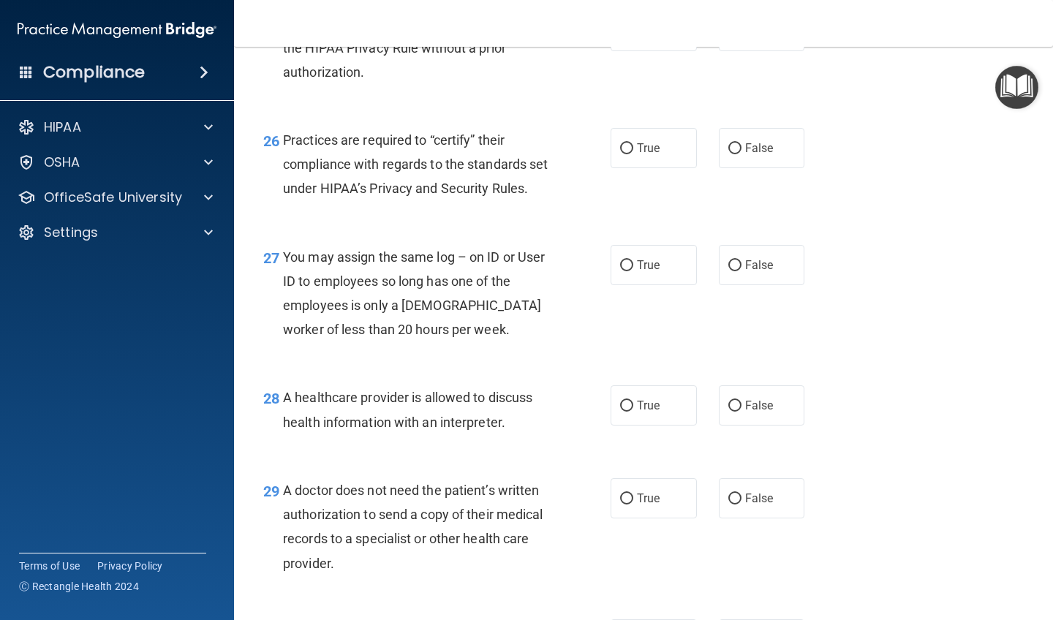
scroll to position [3374, 0]
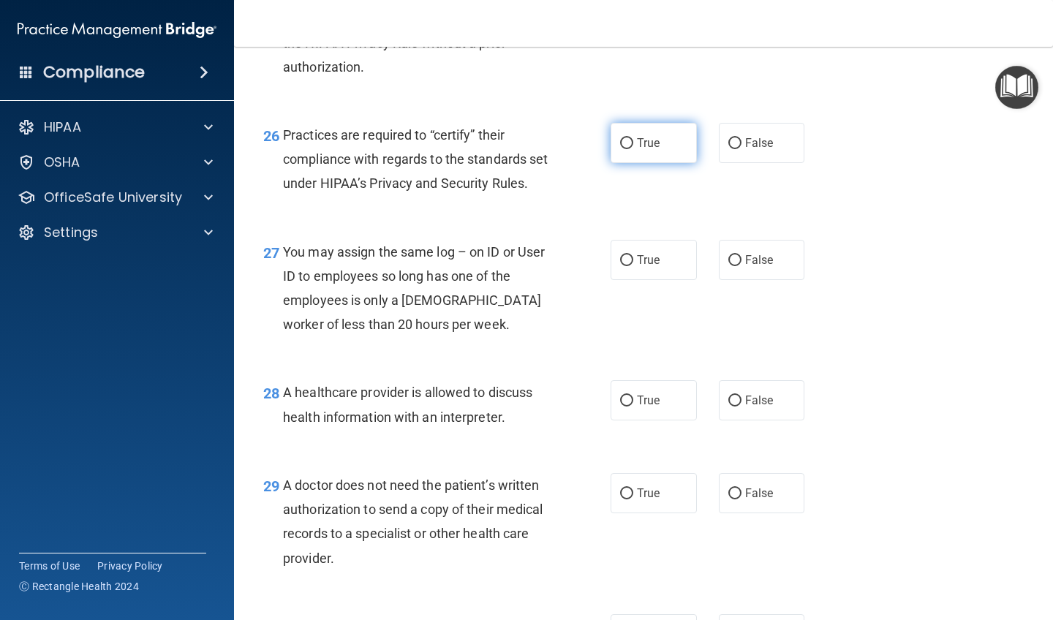
click at [594, 138] on input "True" at bounding box center [626, 143] width 13 height 11
radio input "true"
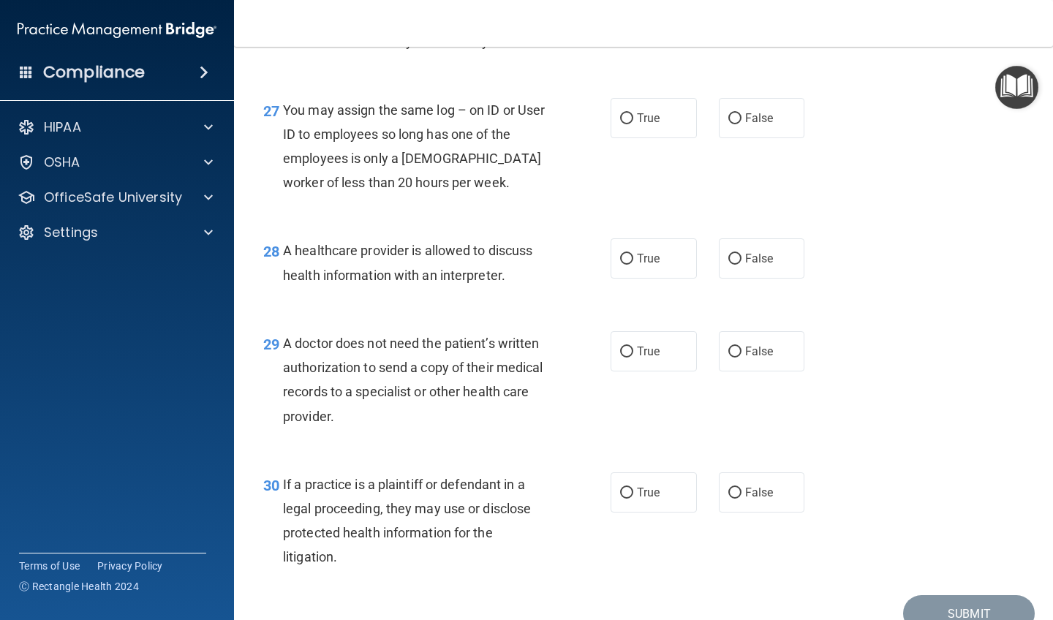
scroll to position [3517, 0]
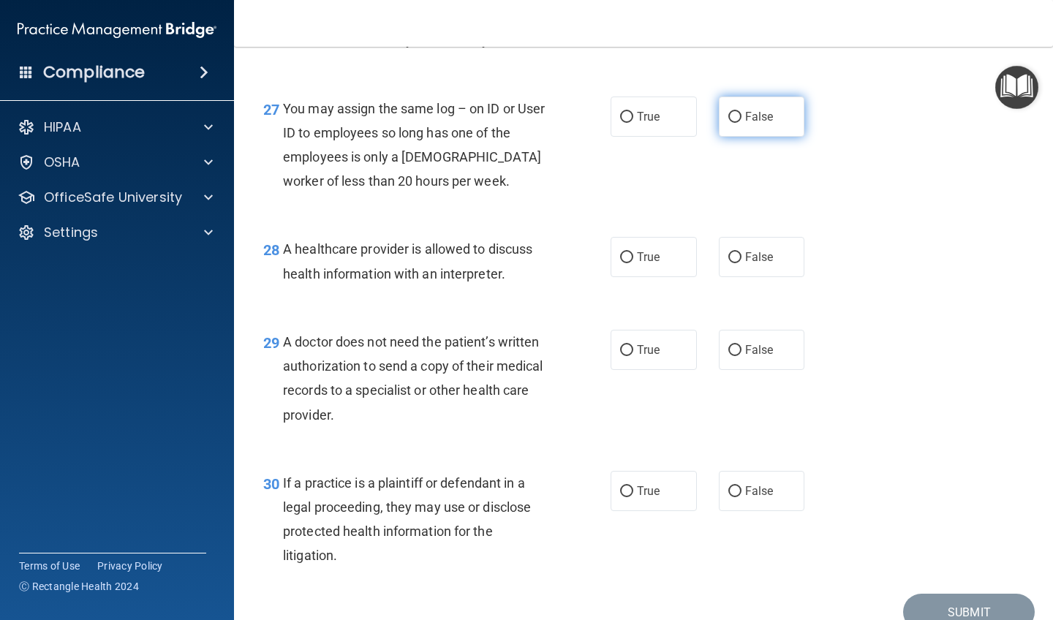
click at [594, 123] on input "False" at bounding box center [734, 117] width 13 height 11
radio input "true"
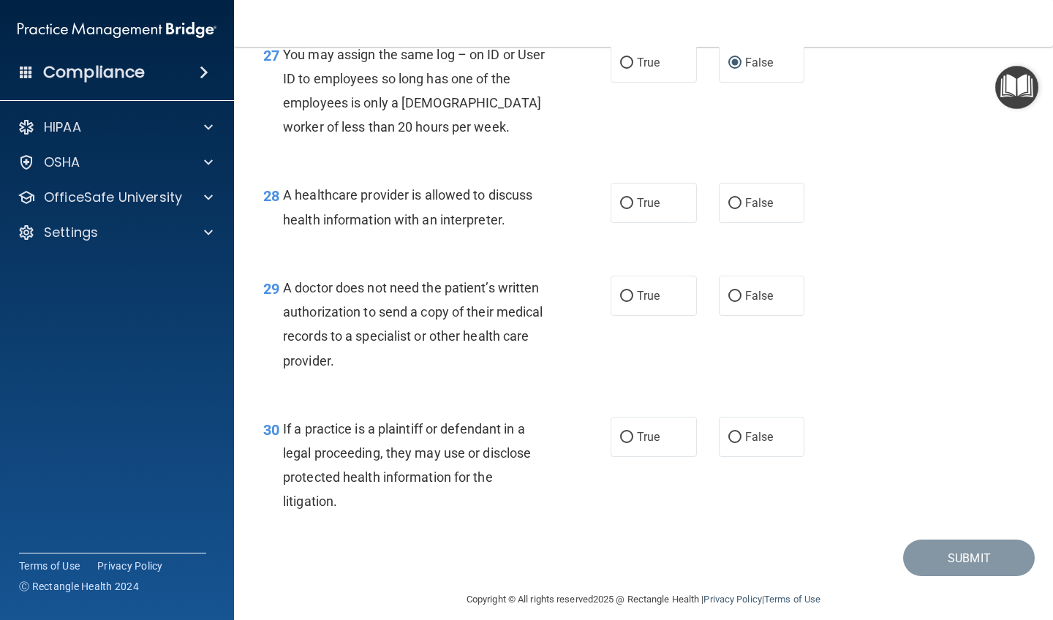
scroll to position [3570, 0]
click at [594, 210] on input "True" at bounding box center [626, 204] width 13 height 11
radio input "true"
click at [594, 303] on input "False" at bounding box center [734, 297] width 13 height 11
radio input "true"
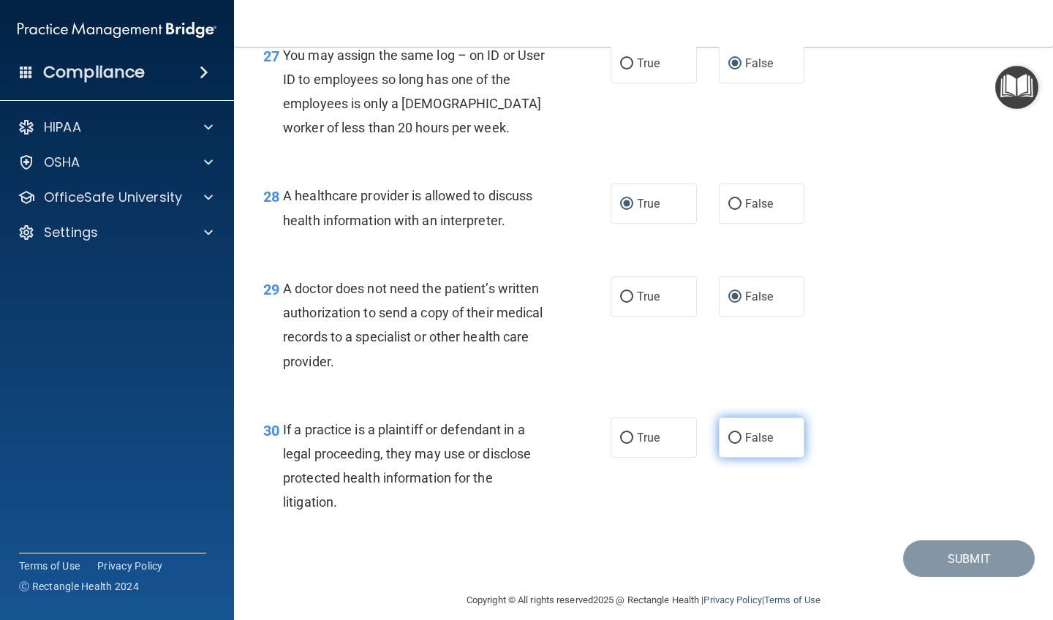
click at [594, 442] on input "False" at bounding box center [734, 438] width 13 height 11
radio input "true"
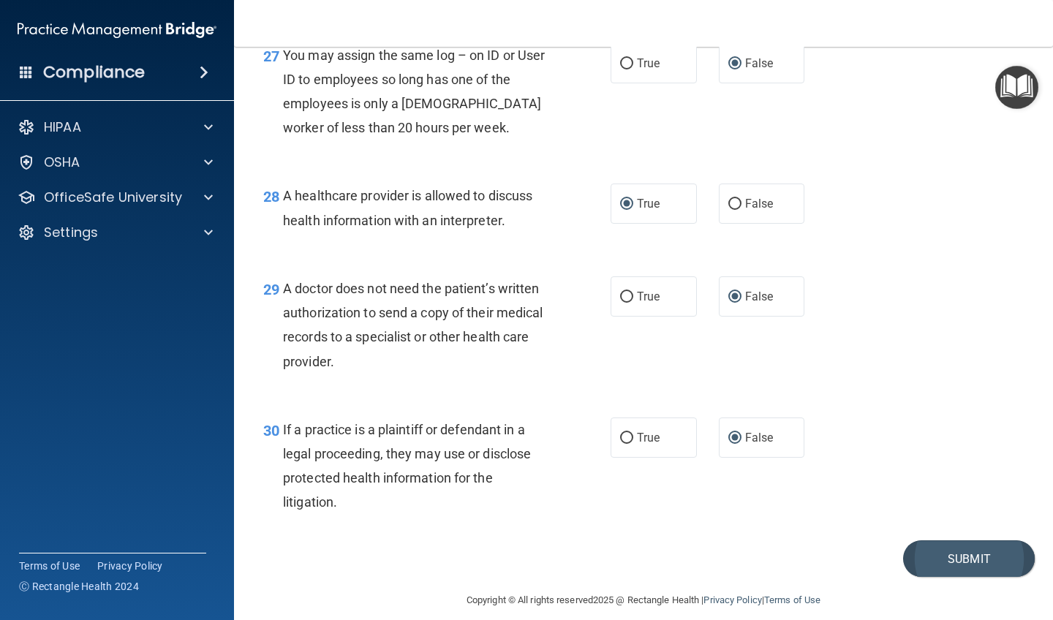
click at [594, 541] on button "Submit" at bounding box center [969, 558] width 132 height 37
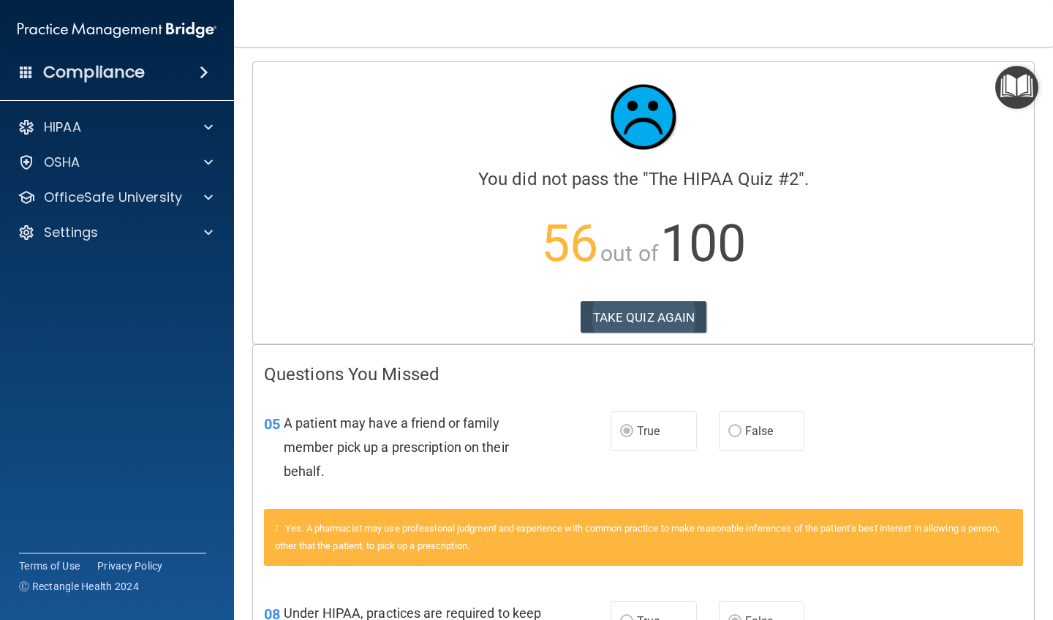
click at [594, 326] on button "TAKE QUIZ AGAIN" at bounding box center [644, 317] width 127 height 32
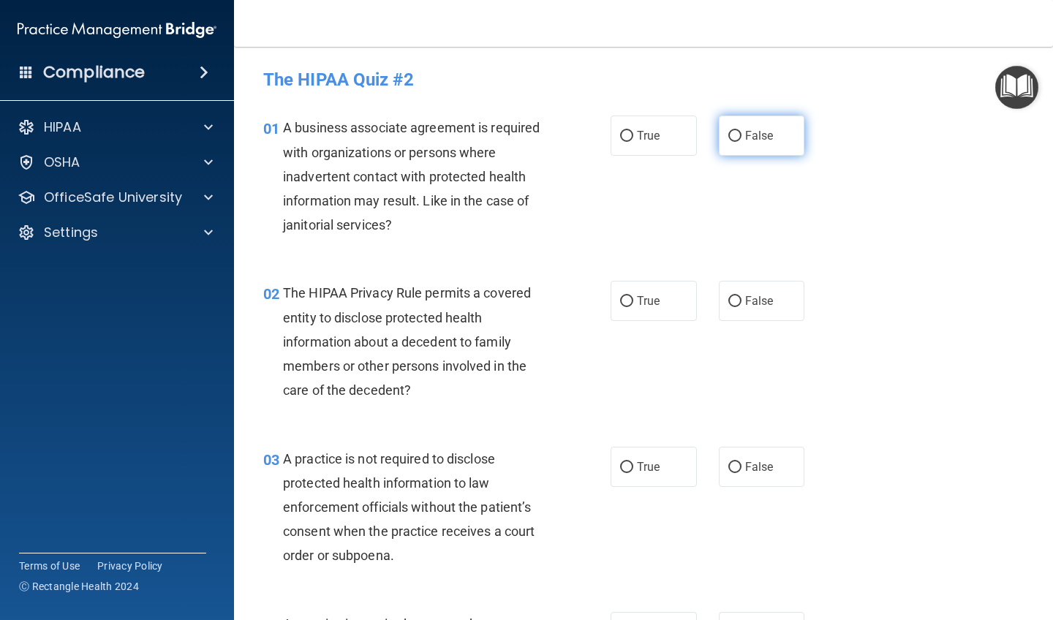
click at [594, 135] on input "False" at bounding box center [734, 136] width 13 height 11
radio input "true"
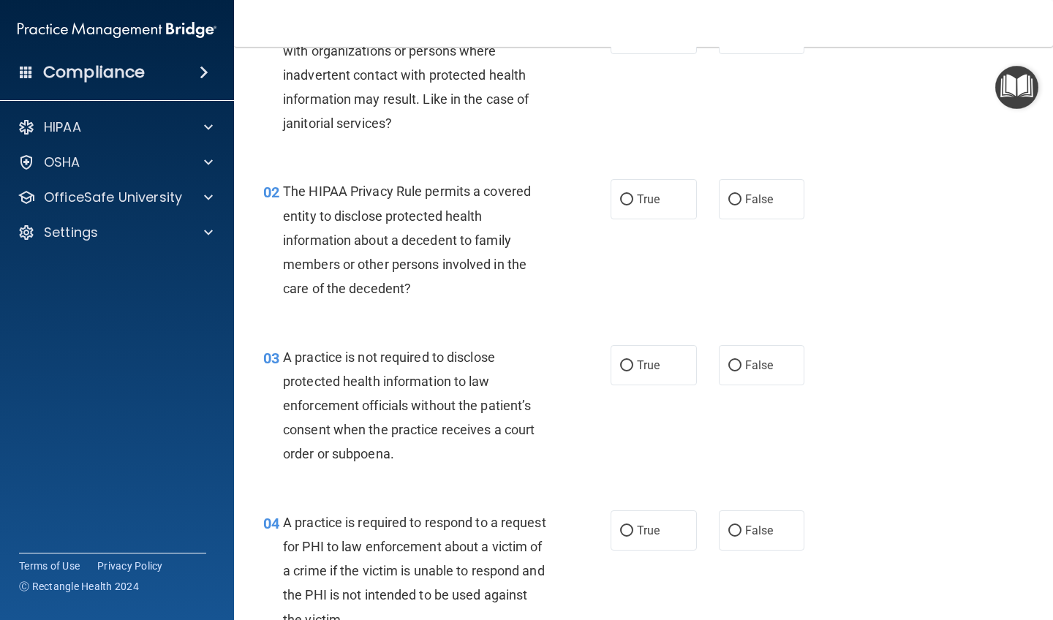
scroll to position [124, 0]
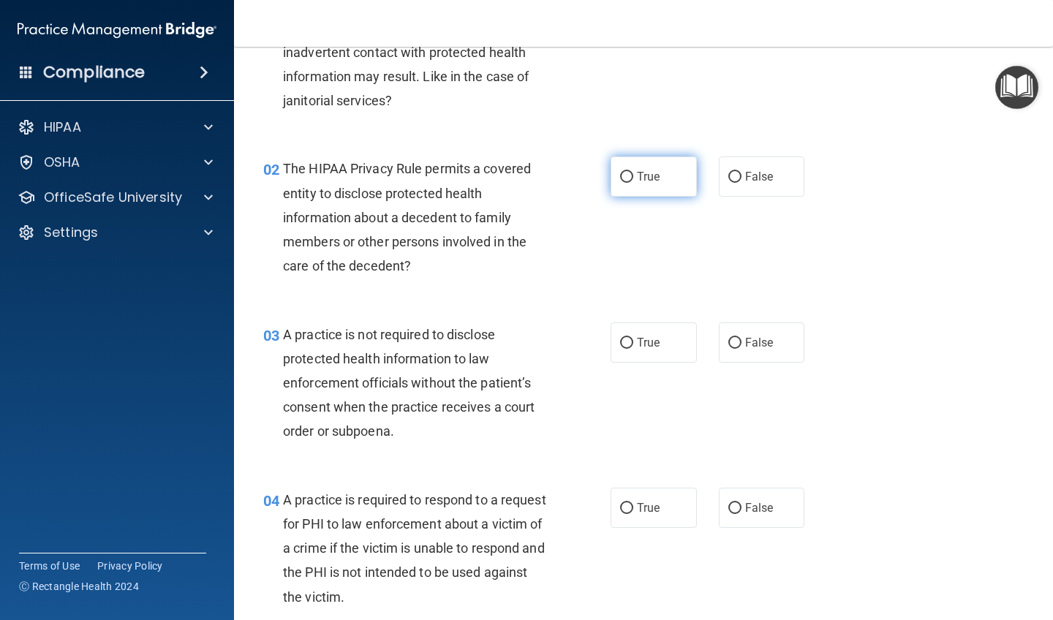
click at [594, 174] on input "True" at bounding box center [626, 177] width 13 height 11
radio input "true"
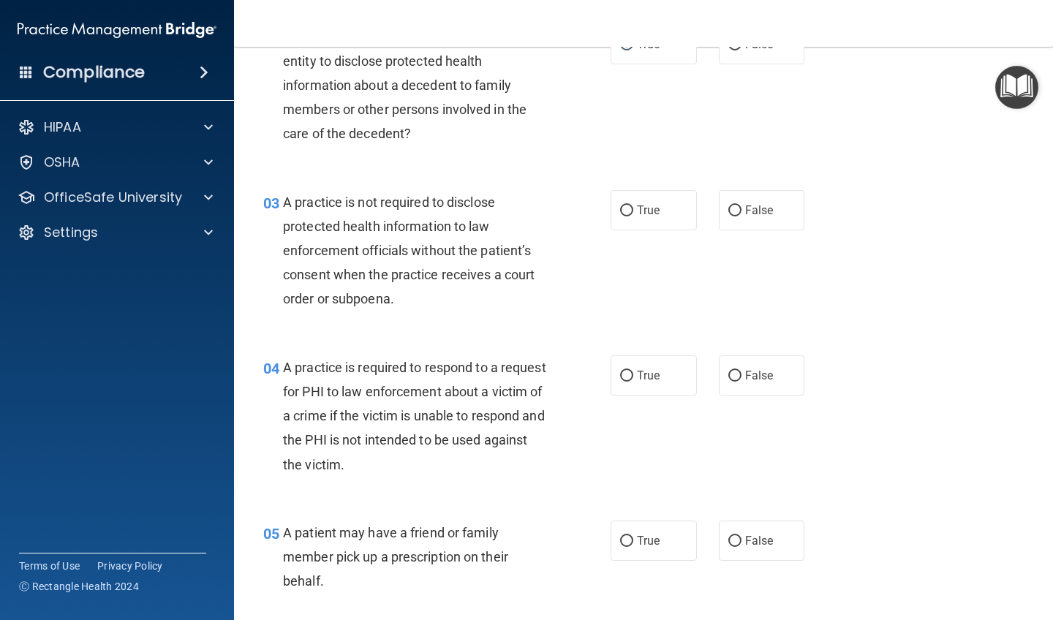
scroll to position [257, 0]
click at [594, 206] on input "False" at bounding box center [734, 210] width 13 height 11
radio input "true"
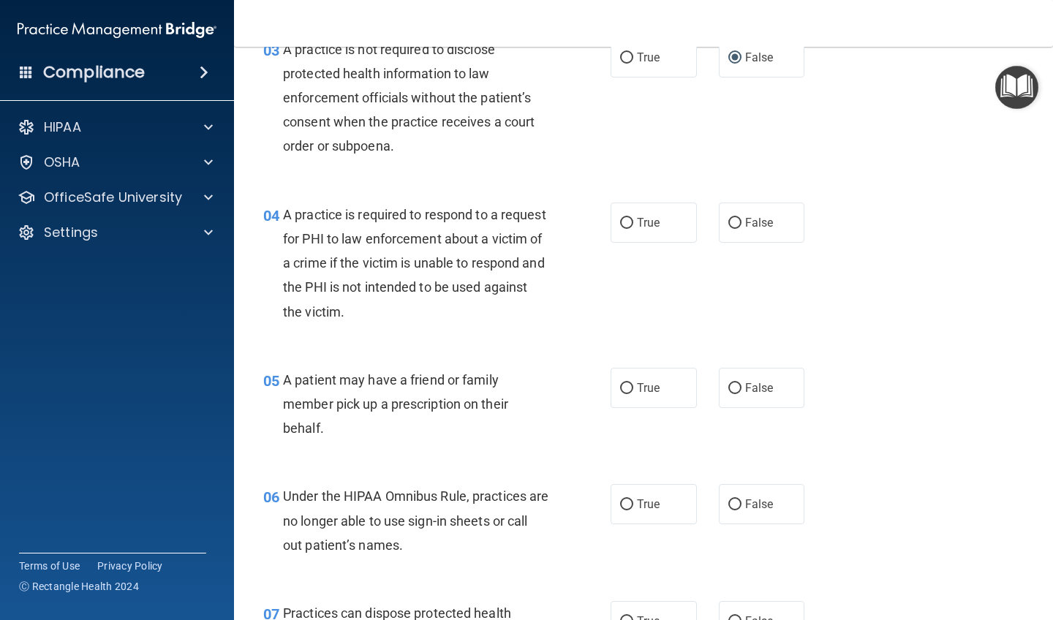
scroll to position [419, 0]
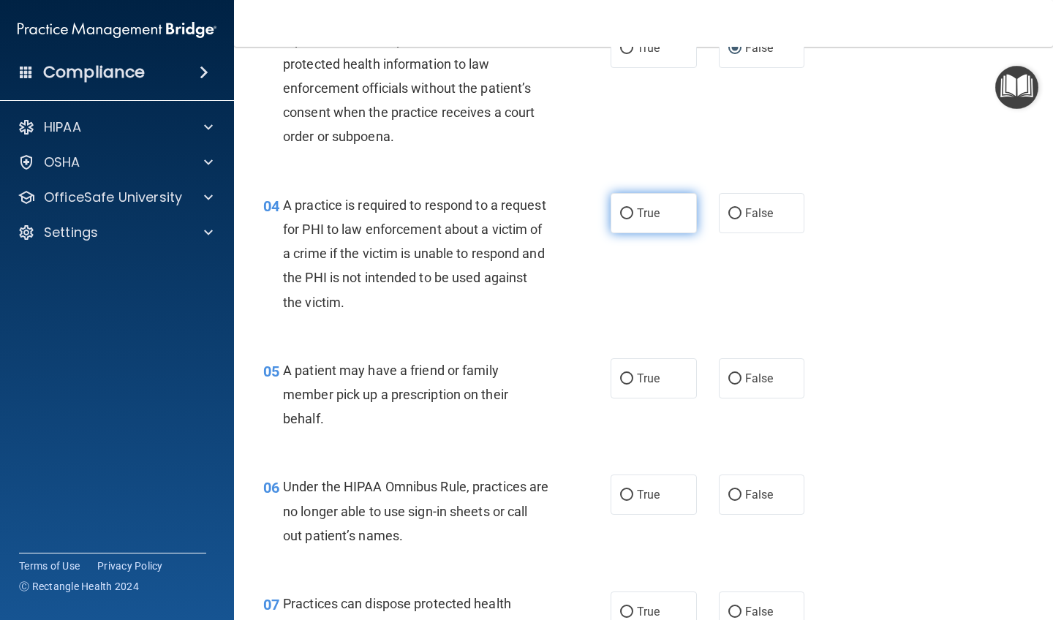
click at [594, 214] on input "True" at bounding box center [626, 213] width 13 height 11
radio input "true"
click at [594, 374] on input "False" at bounding box center [734, 379] width 13 height 11
radio input "true"
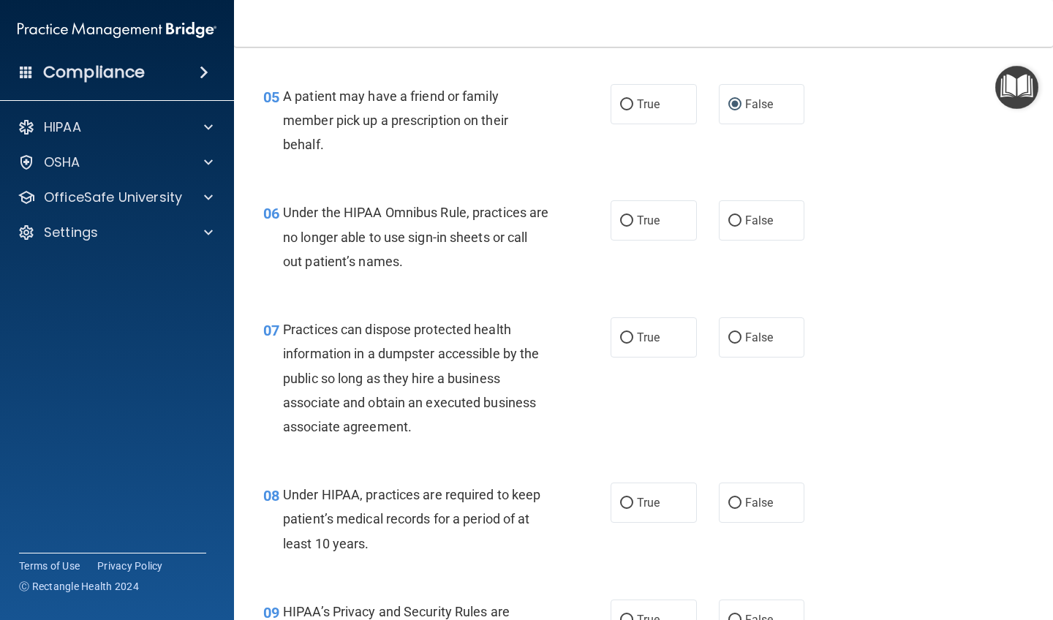
scroll to position [698, 0]
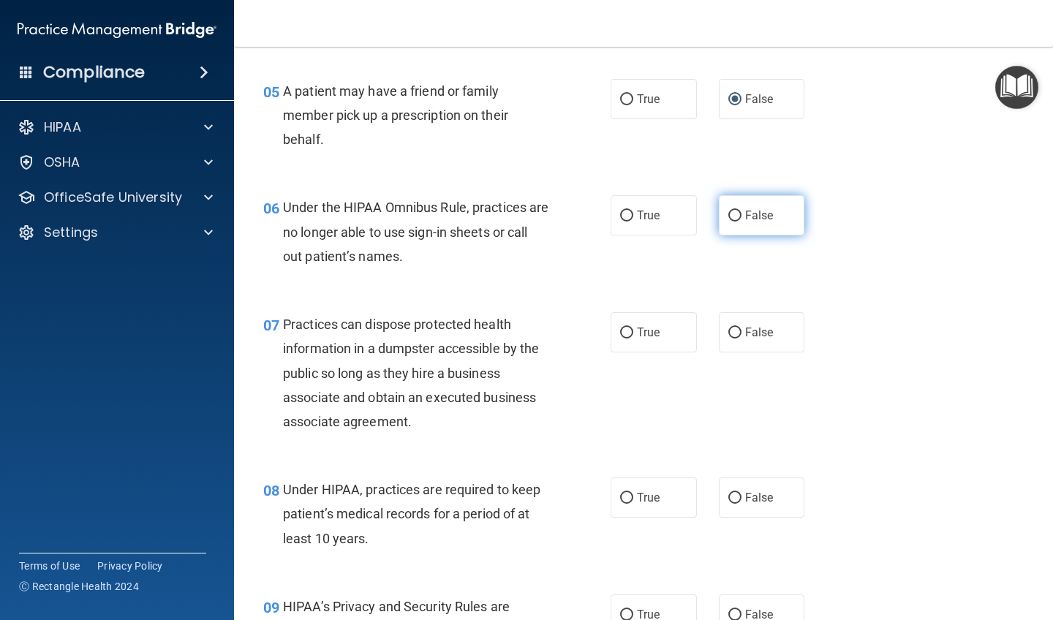
click at [594, 215] on input "False" at bounding box center [734, 216] width 13 height 11
radio input "true"
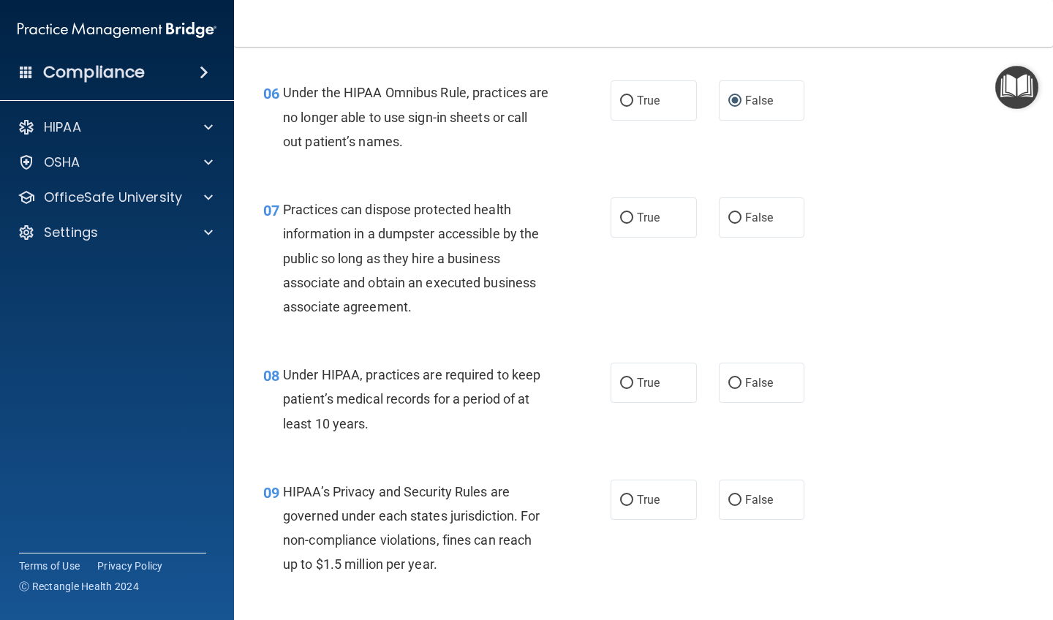
scroll to position [825, 0]
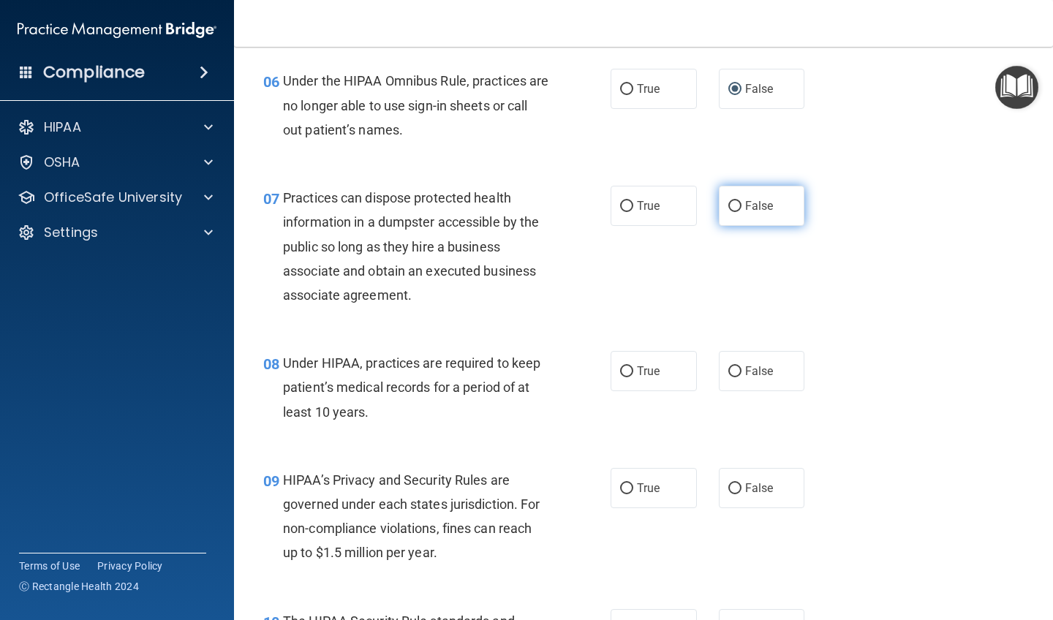
click at [594, 203] on input "False" at bounding box center [734, 206] width 13 height 11
radio input "true"
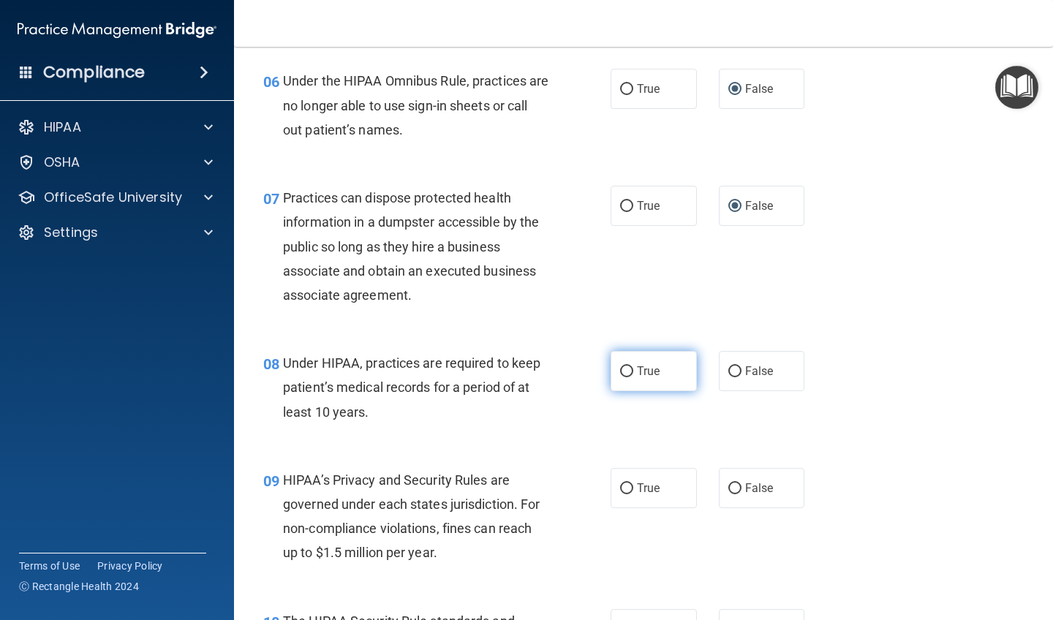
click at [594, 366] on input "True" at bounding box center [626, 371] width 13 height 11
radio input "true"
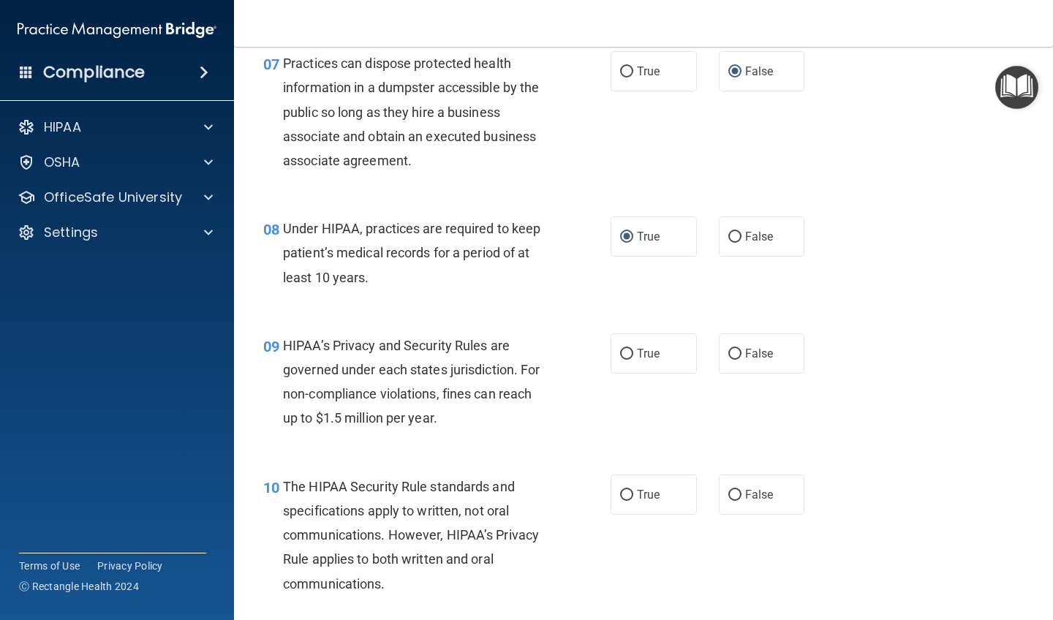
scroll to position [957, 0]
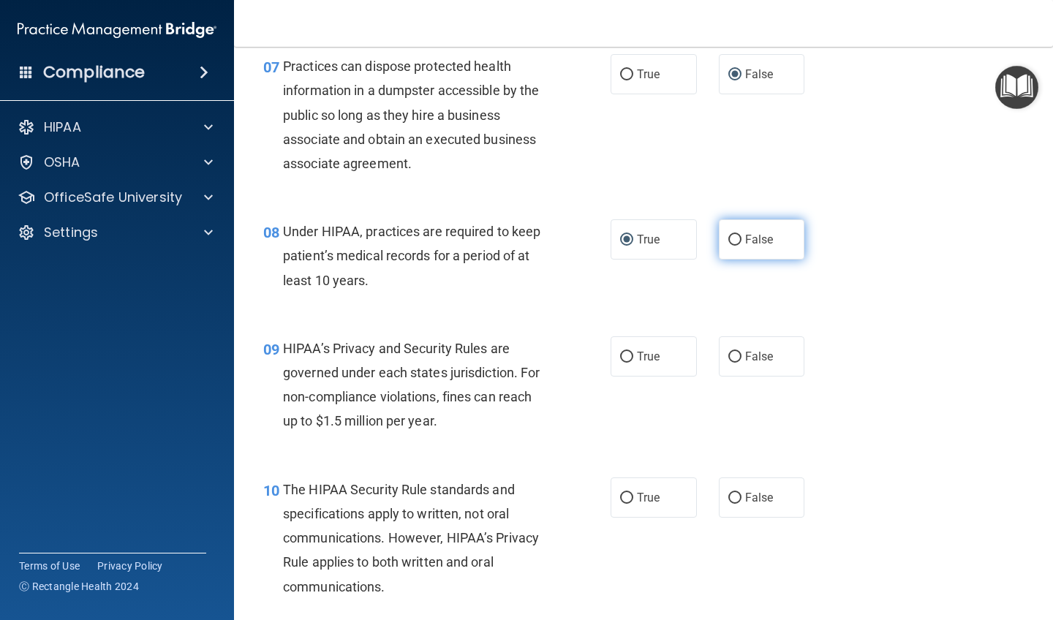
click at [594, 235] on input "False" at bounding box center [734, 240] width 13 height 11
radio input "true"
radio input "false"
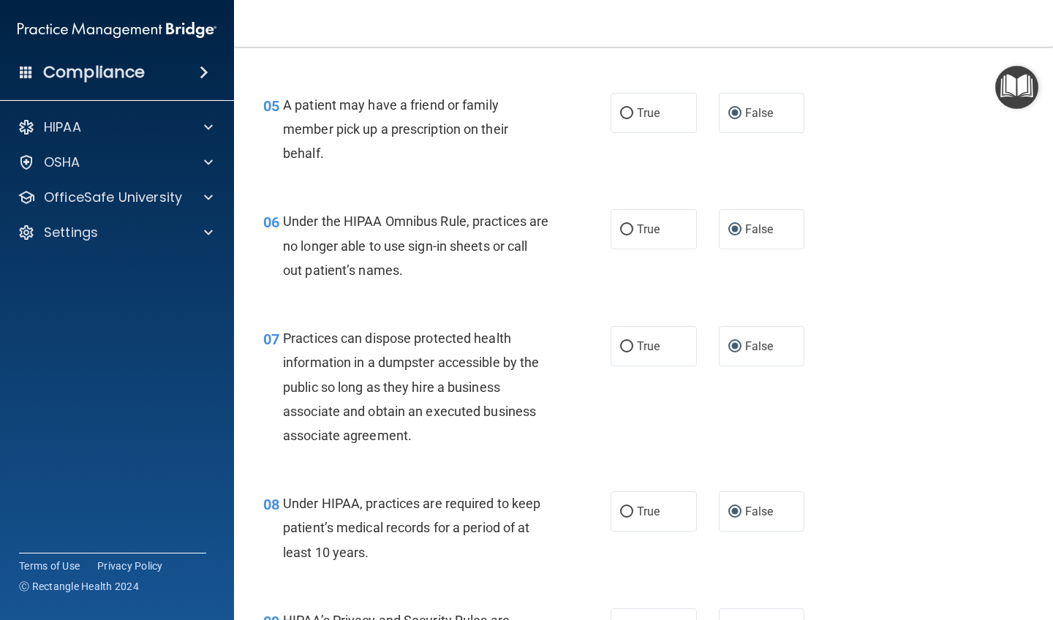
scroll to position [676, 0]
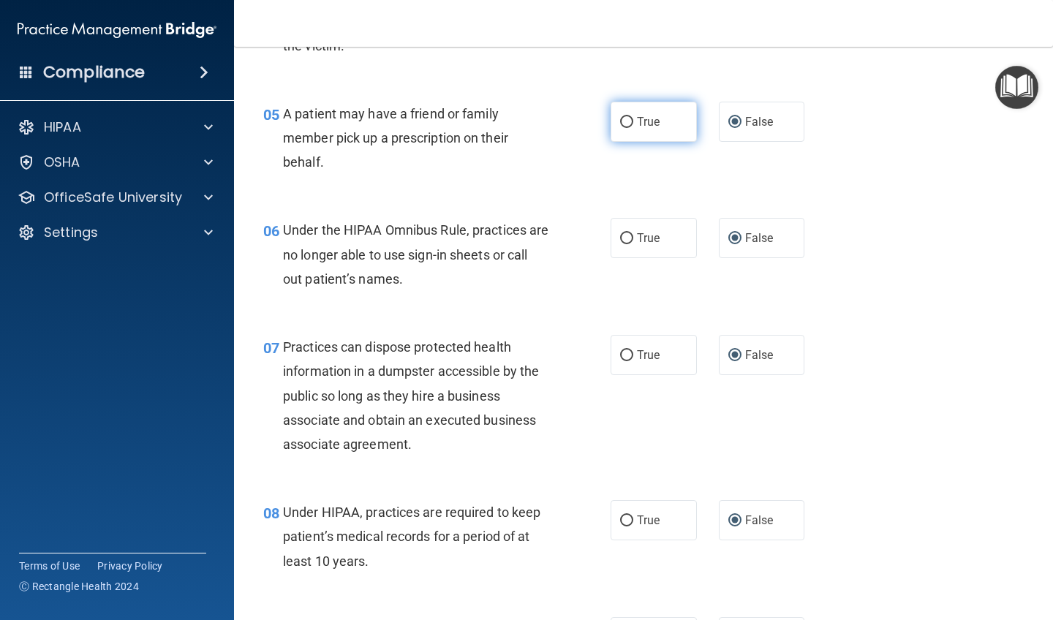
click at [594, 118] on input "True" at bounding box center [626, 122] width 13 height 11
radio input "true"
radio input "false"
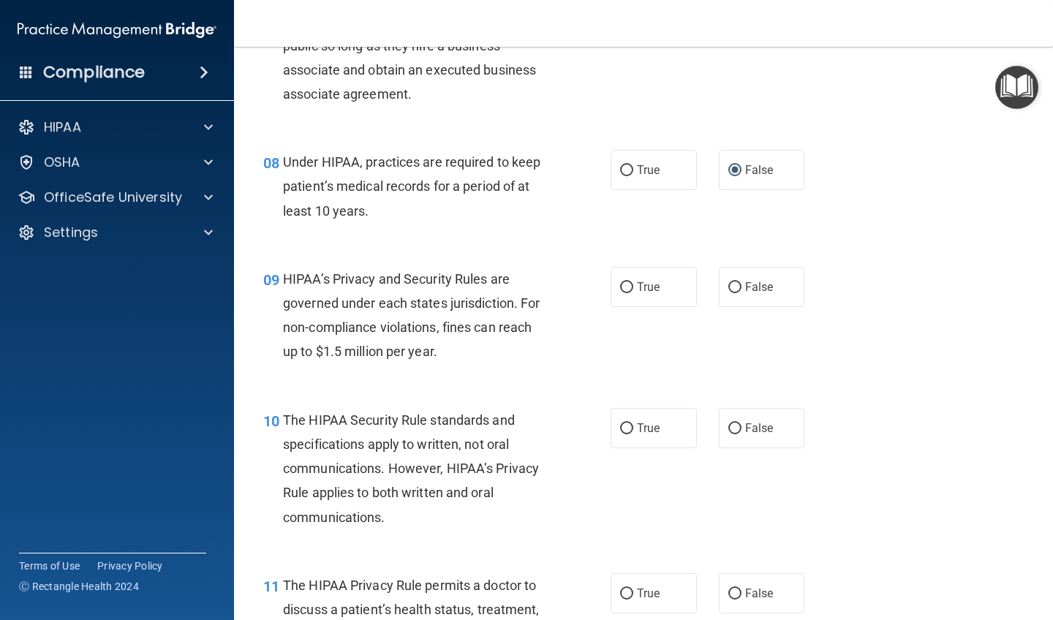
scroll to position [1038, 0]
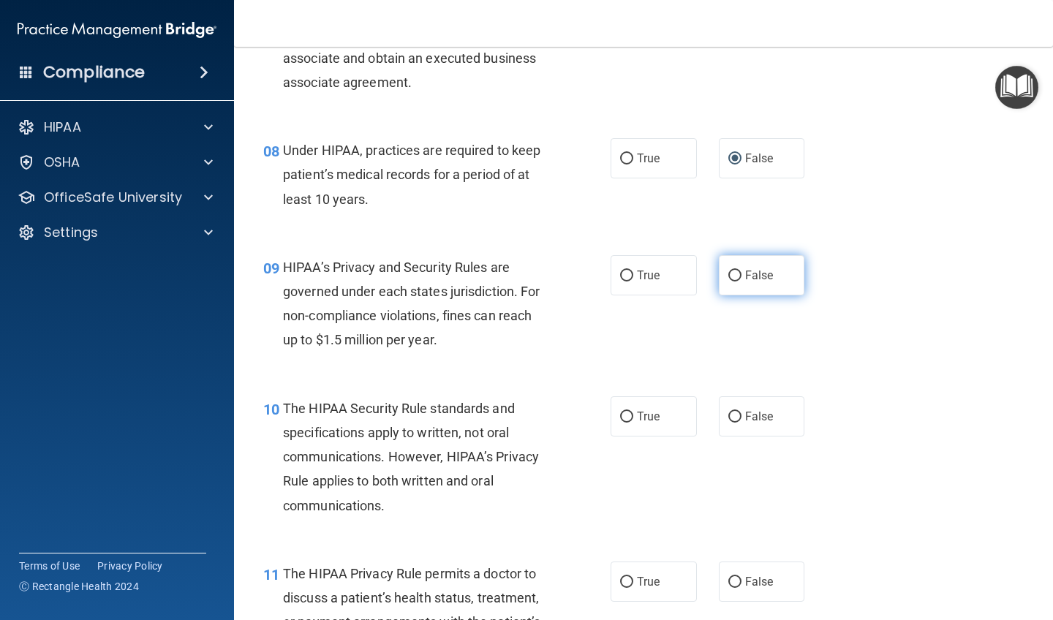
click at [594, 271] on input "False" at bounding box center [734, 276] width 13 height 11
radio input "true"
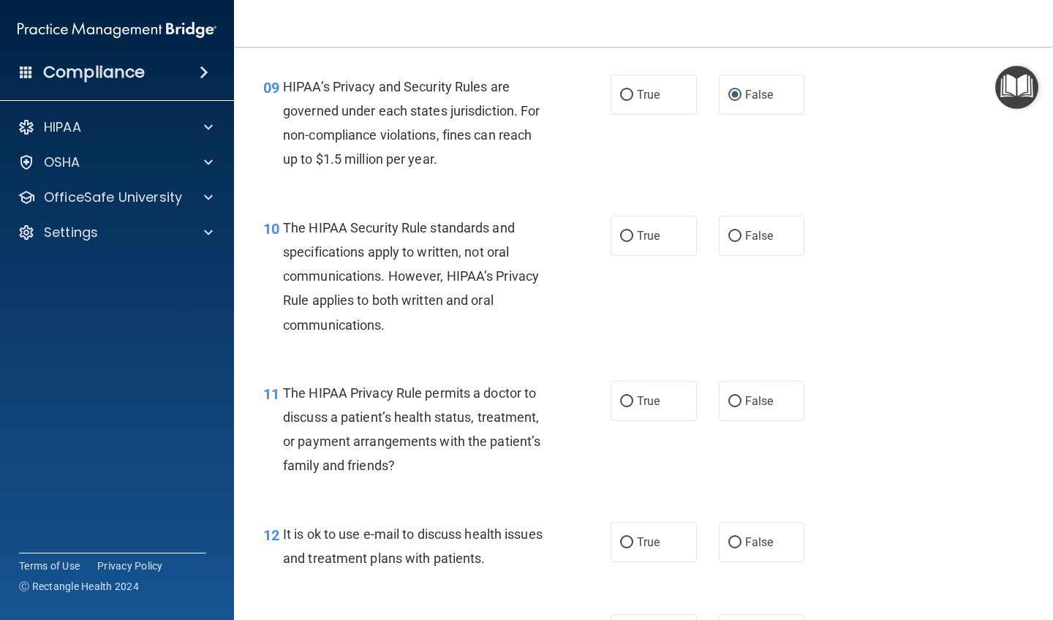
scroll to position [1220, 0]
click at [594, 230] on input "True" at bounding box center [626, 235] width 13 height 11
radio input "true"
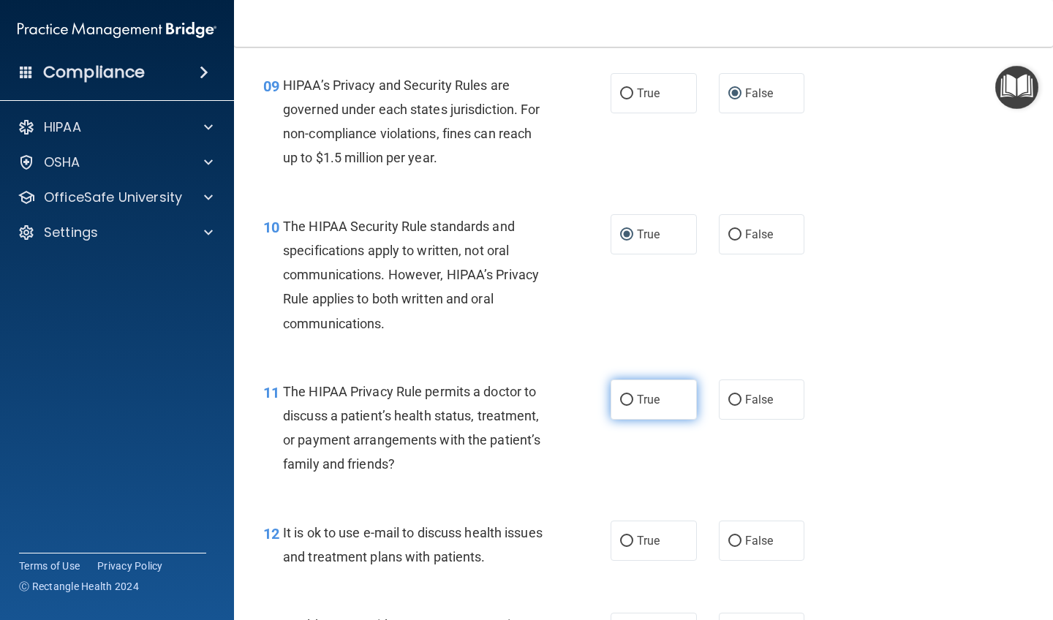
click at [594, 395] on input "True" at bounding box center [626, 400] width 13 height 11
radio input "true"
click at [594, 536] on input "True" at bounding box center [626, 541] width 13 height 11
radio input "true"
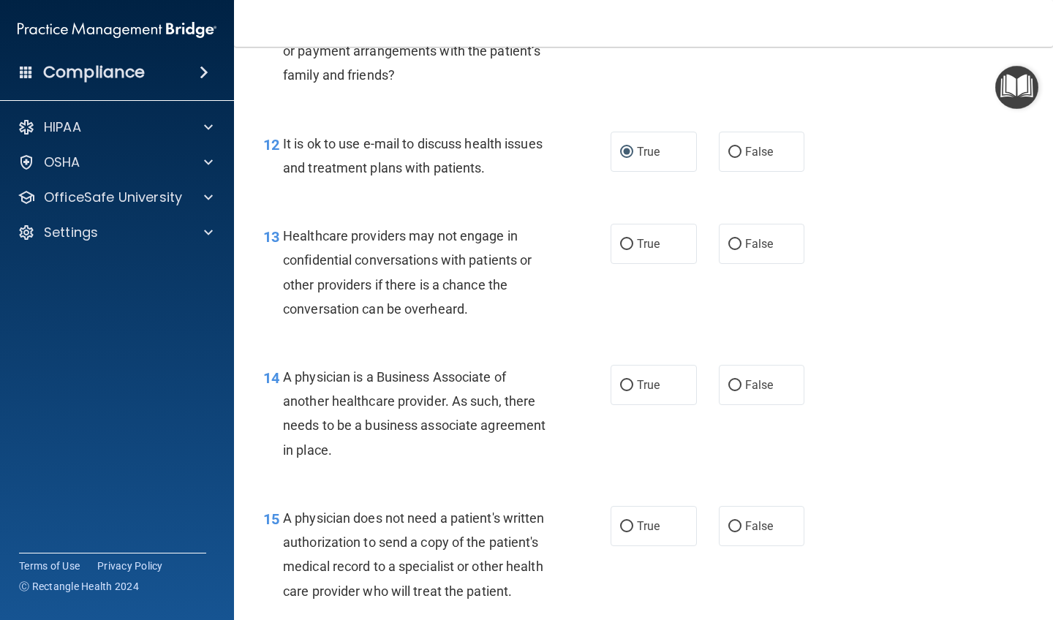
scroll to position [1724, 0]
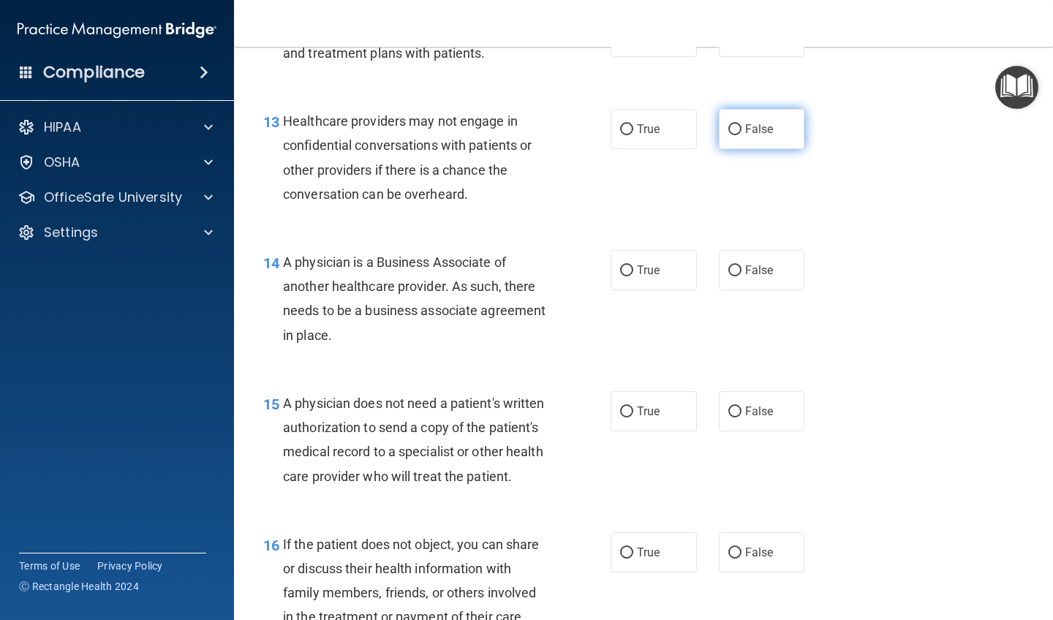
click at [594, 124] on input "False" at bounding box center [734, 129] width 13 height 11
radio input "true"
click at [594, 407] on input "True" at bounding box center [626, 412] width 13 height 11
radio input "true"
click at [594, 265] on input "False" at bounding box center [734, 270] width 13 height 11
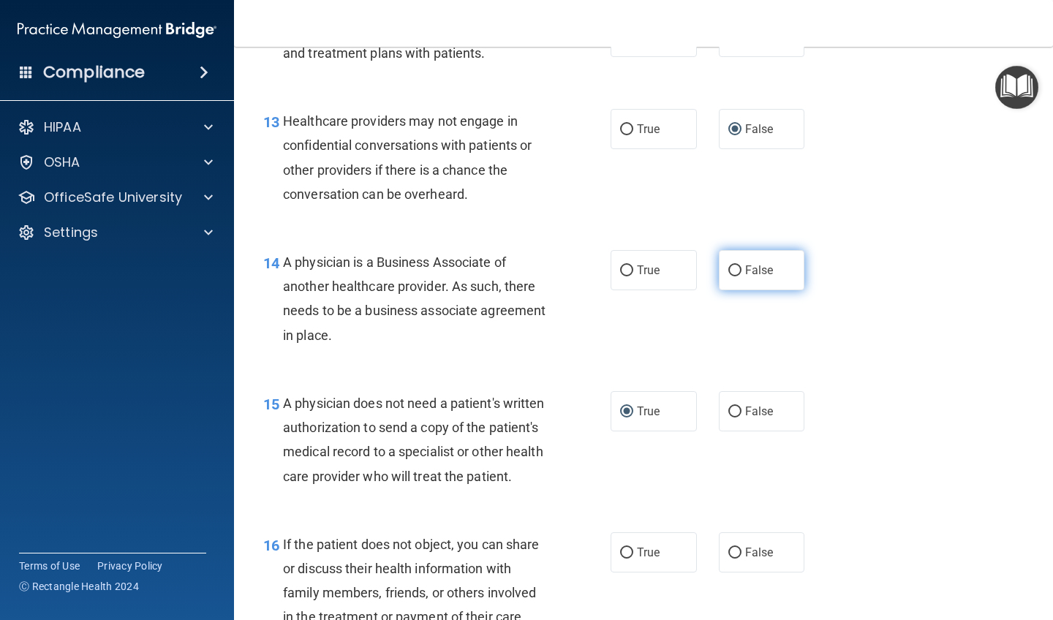
radio input "true"
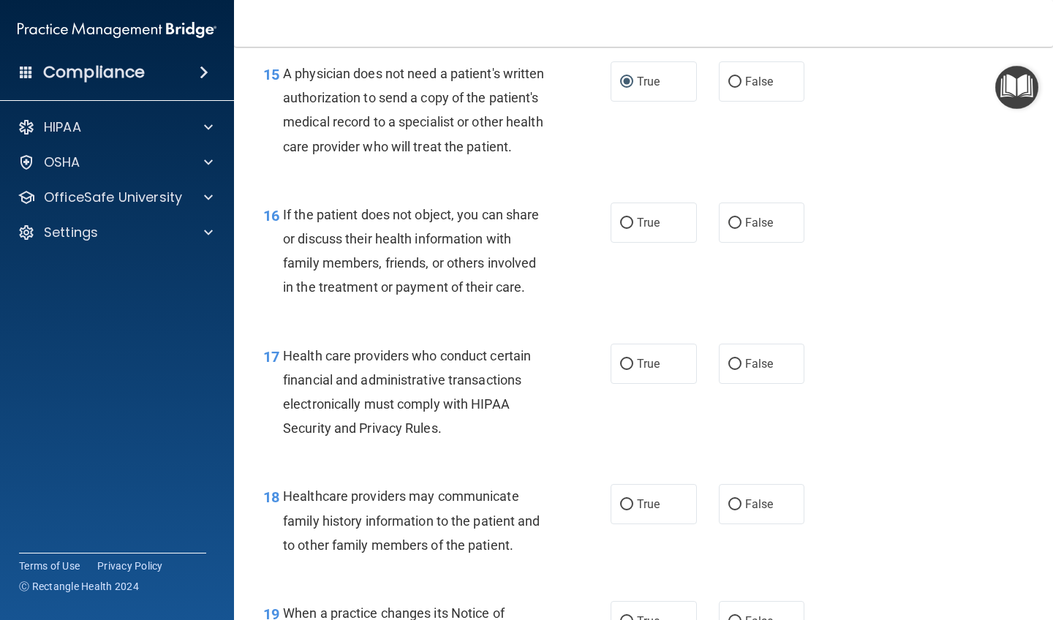
scroll to position [2059, 0]
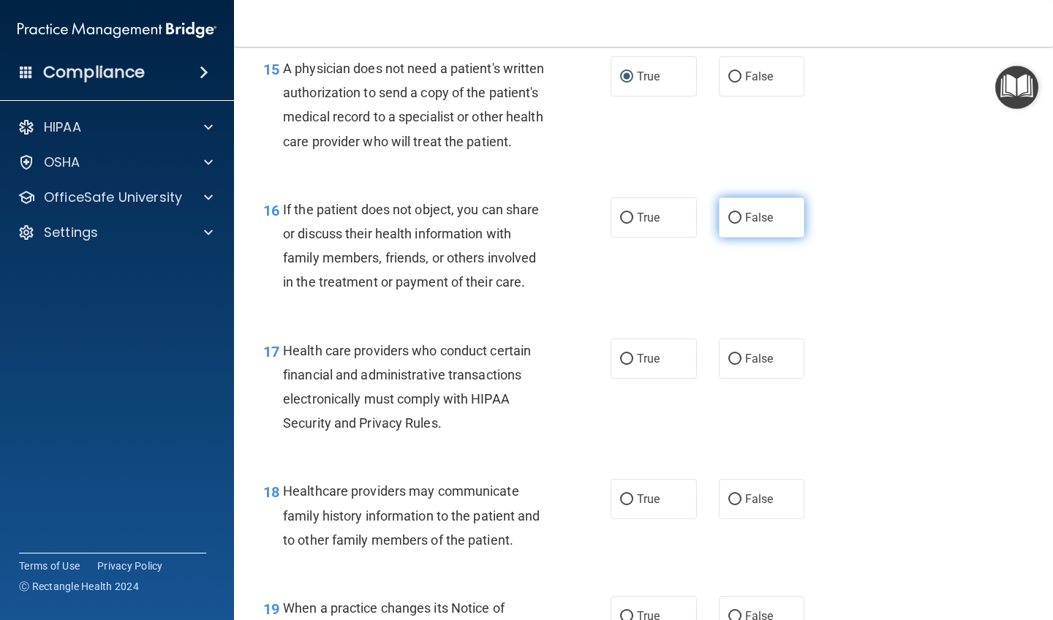
click at [594, 213] on input "False" at bounding box center [734, 218] width 13 height 11
radio input "true"
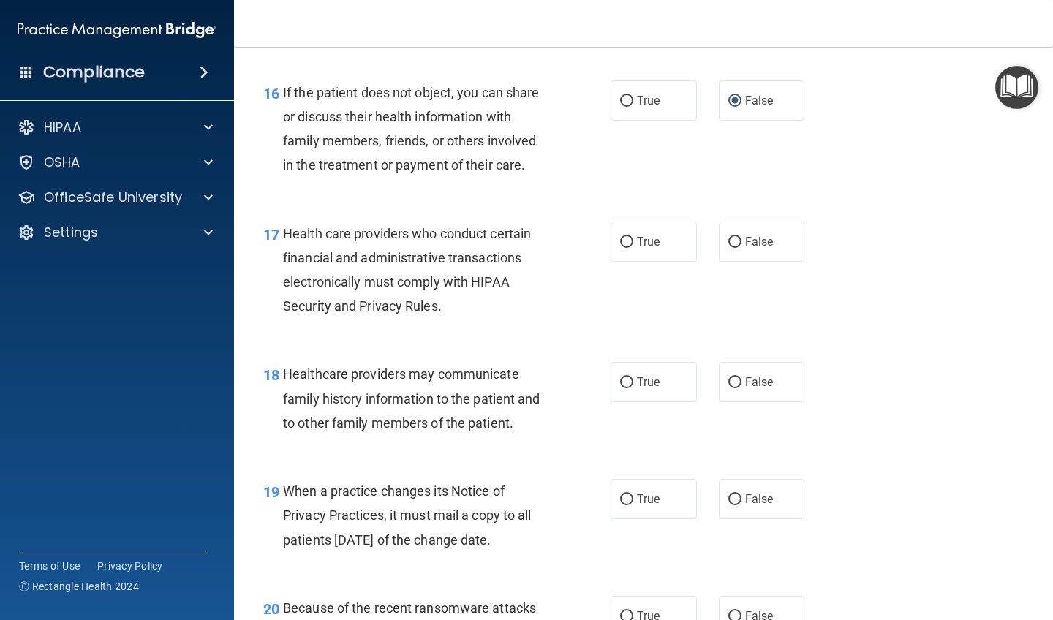
scroll to position [2182, 0]
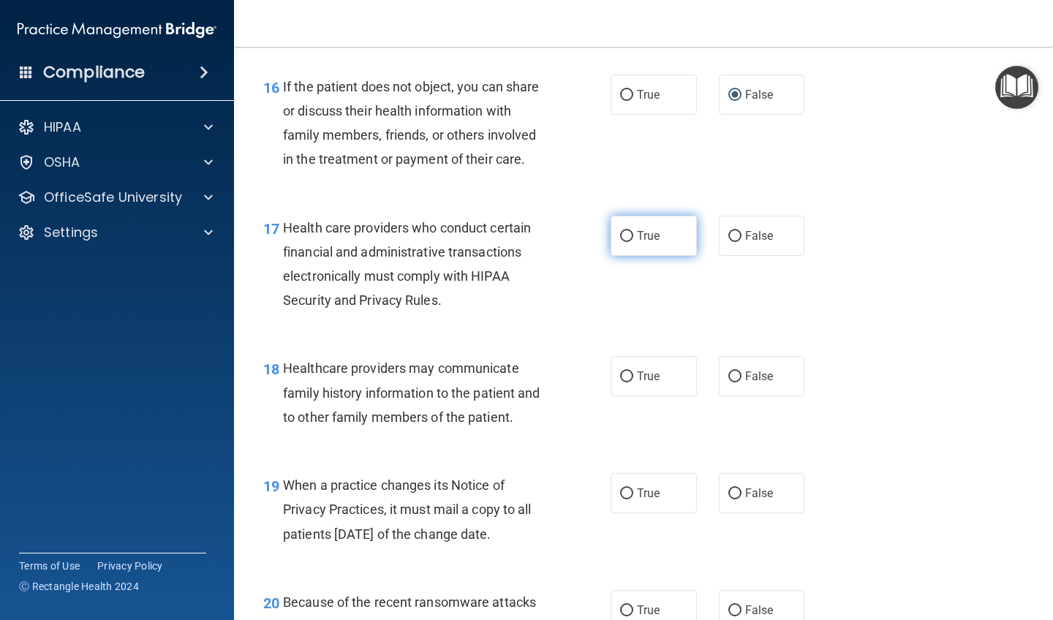
click at [594, 231] on input "True" at bounding box center [626, 236] width 13 height 11
radio input "true"
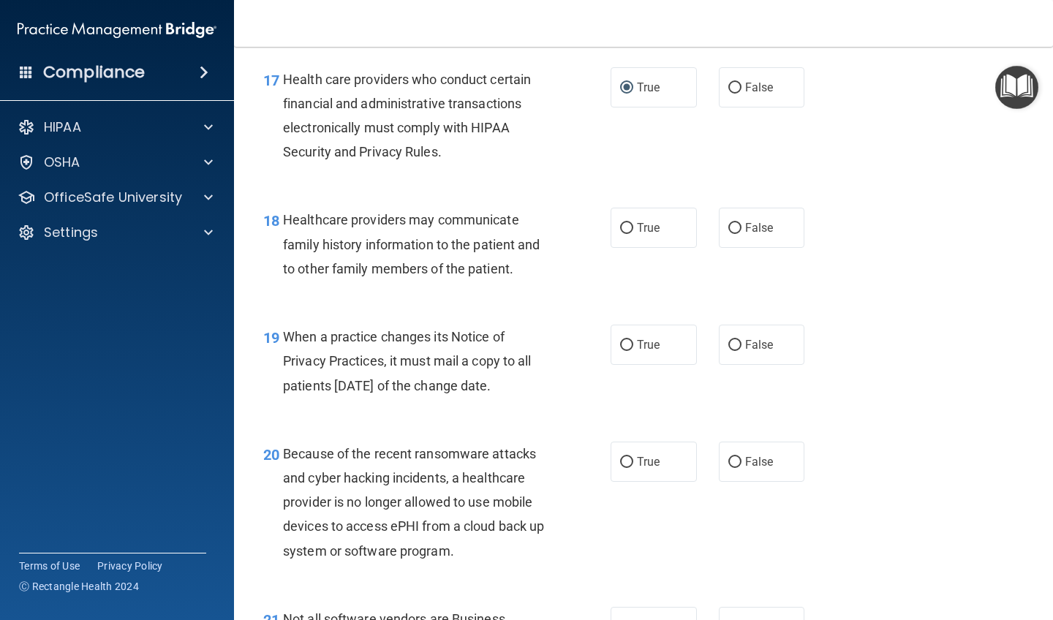
scroll to position [2331, 0]
click at [594, 222] on input "False" at bounding box center [734, 227] width 13 height 11
radio input "true"
click at [594, 339] on input "False" at bounding box center [734, 344] width 13 height 11
radio input "true"
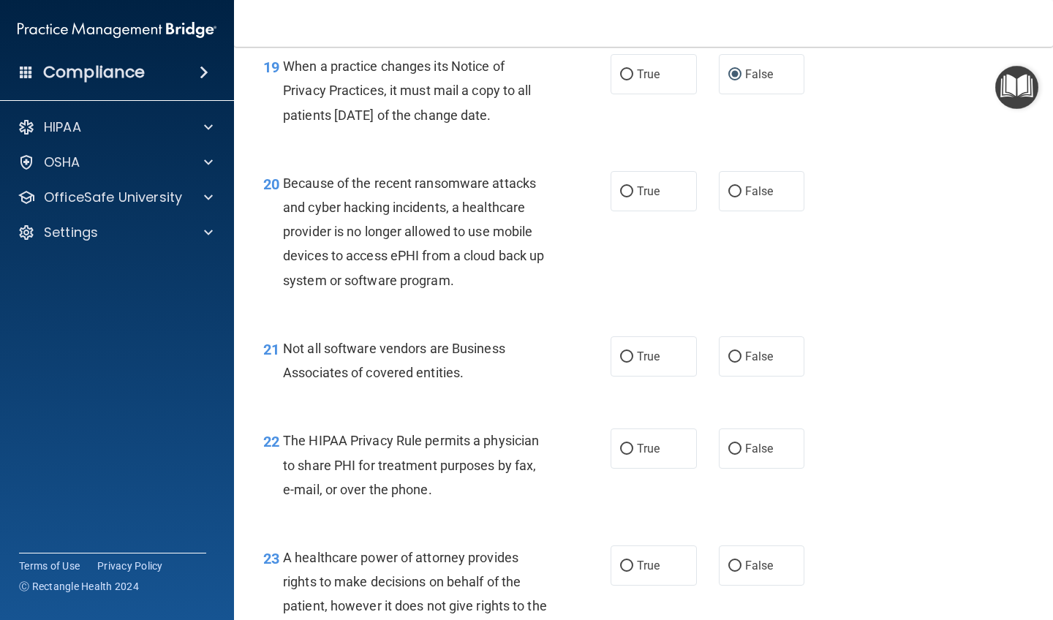
scroll to position [2602, 0]
click at [594, 185] on input "False" at bounding box center [734, 190] width 13 height 11
radio input "true"
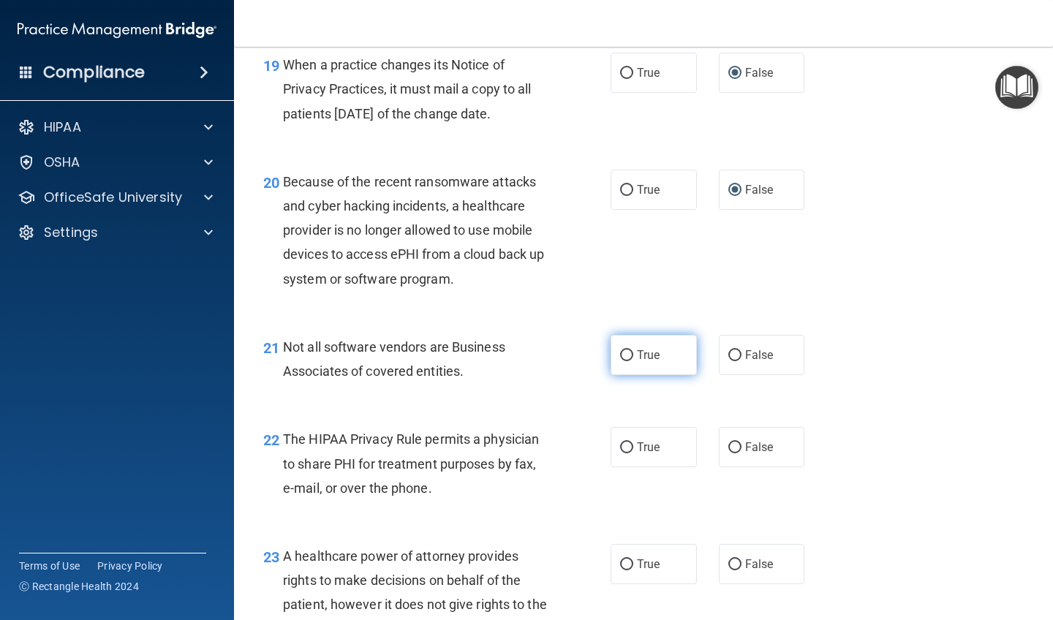
click at [594, 350] on input "True" at bounding box center [626, 355] width 13 height 11
radio input "true"
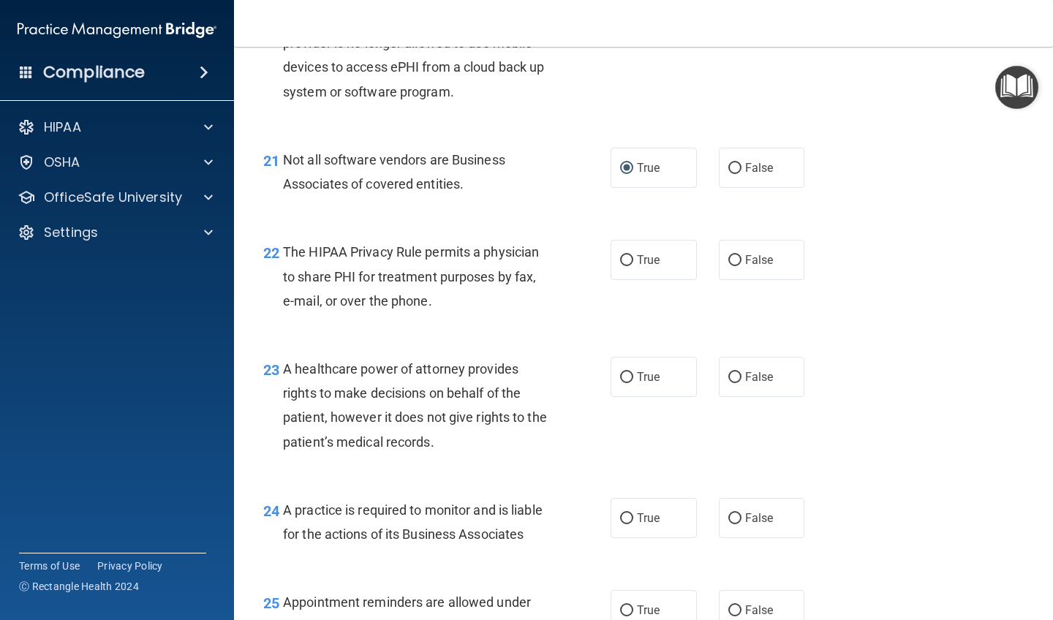
scroll to position [2791, 0]
click at [594, 254] on input "True" at bounding box center [626, 259] width 13 height 11
radio input "true"
click at [594, 371] on input "False" at bounding box center [734, 376] width 13 height 11
radio input "true"
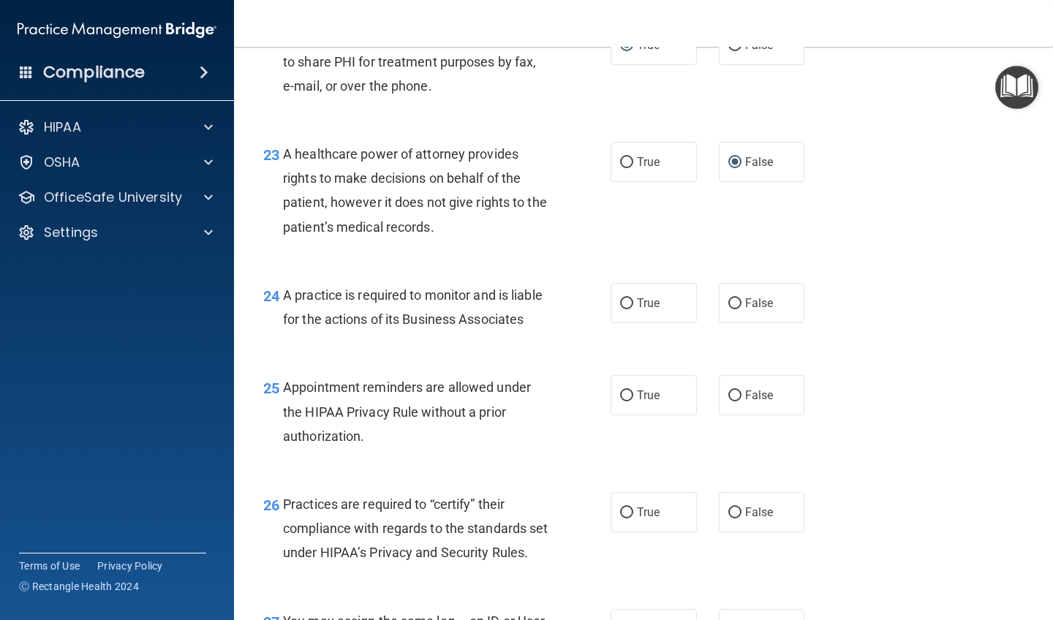
scroll to position [3005, 0]
click at [594, 298] on input "False" at bounding box center [734, 303] width 13 height 11
radio input "true"
click at [594, 507] on input "False" at bounding box center [734, 512] width 13 height 11
radio input "true"
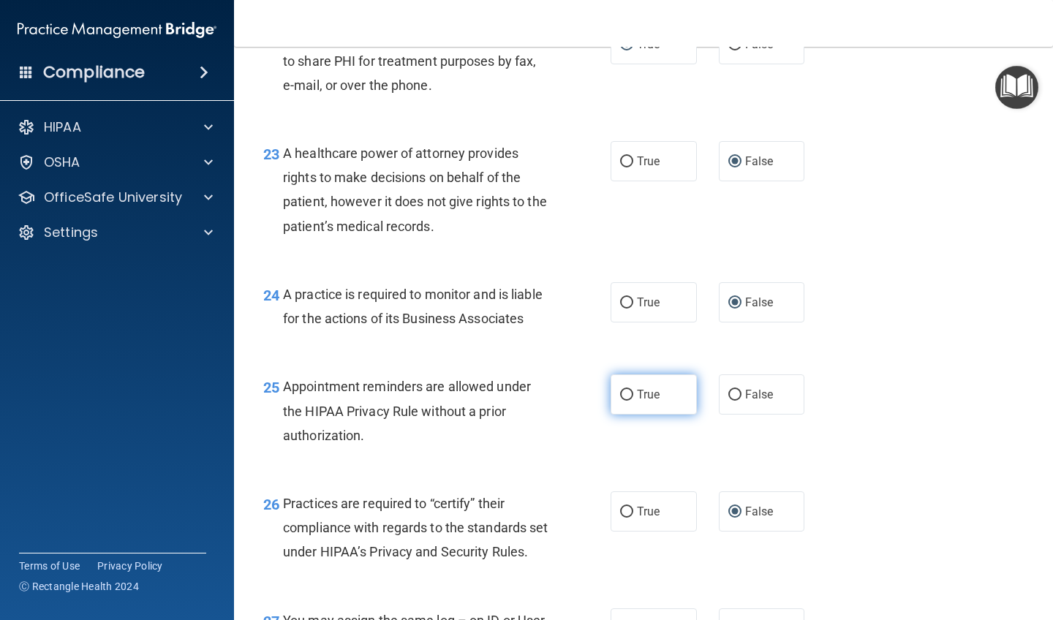
click at [594, 390] on input "True" at bounding box center [626, 395] width 13 height 11
radio input "true"
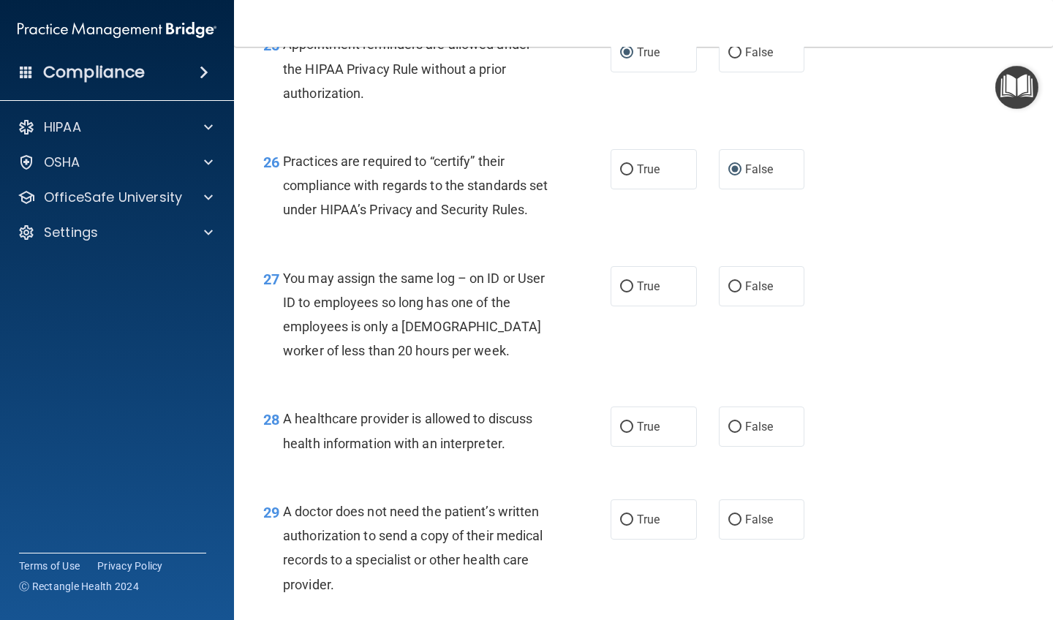
scroll to position [3378, 0]
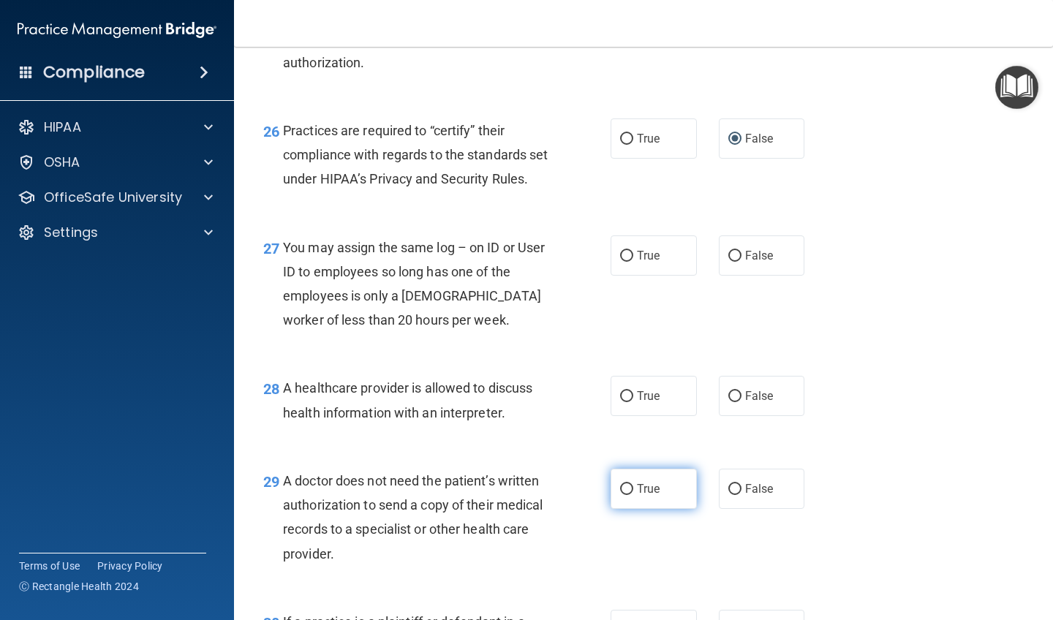
click at [594, 495] on input "True" at bounding box center [626, 489] width 13 height 11
radio input "true"
click at [594, 262] on input "False" at bounding box center [734, 256] width 13 height 11
radio input "true"
click at [594, 401] on input "True" at bounding box center [626, 396] width 13 height 11
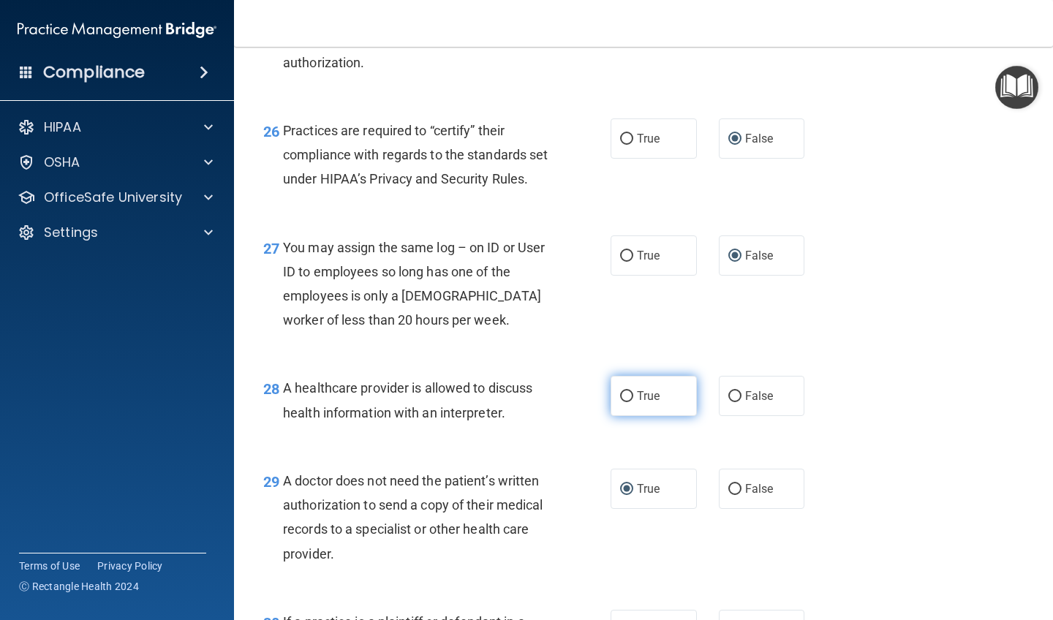
radio input "true"
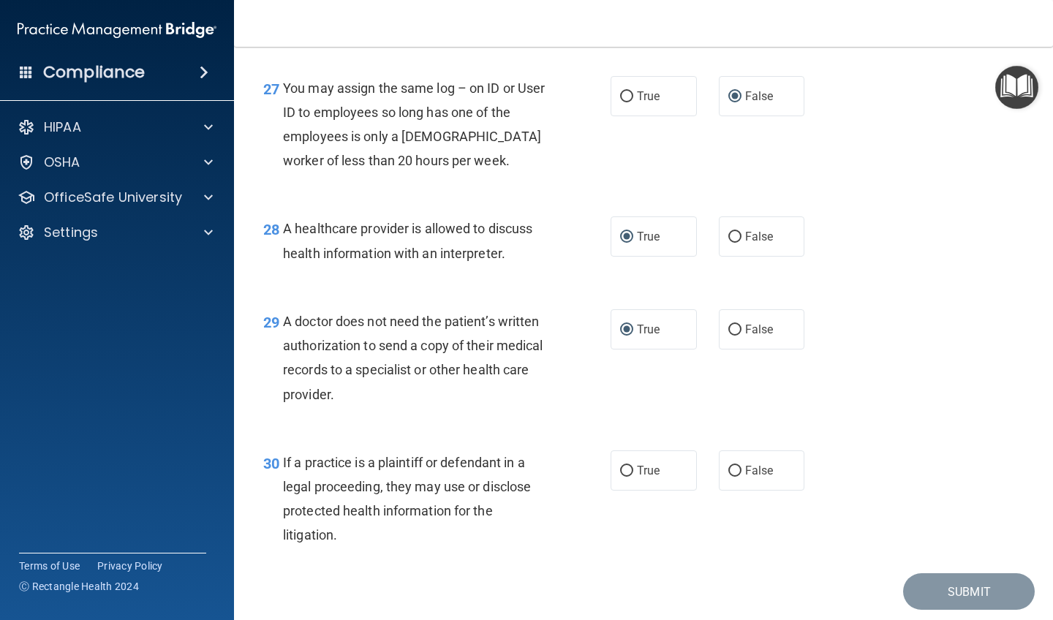
scroll to position [3545, 0]
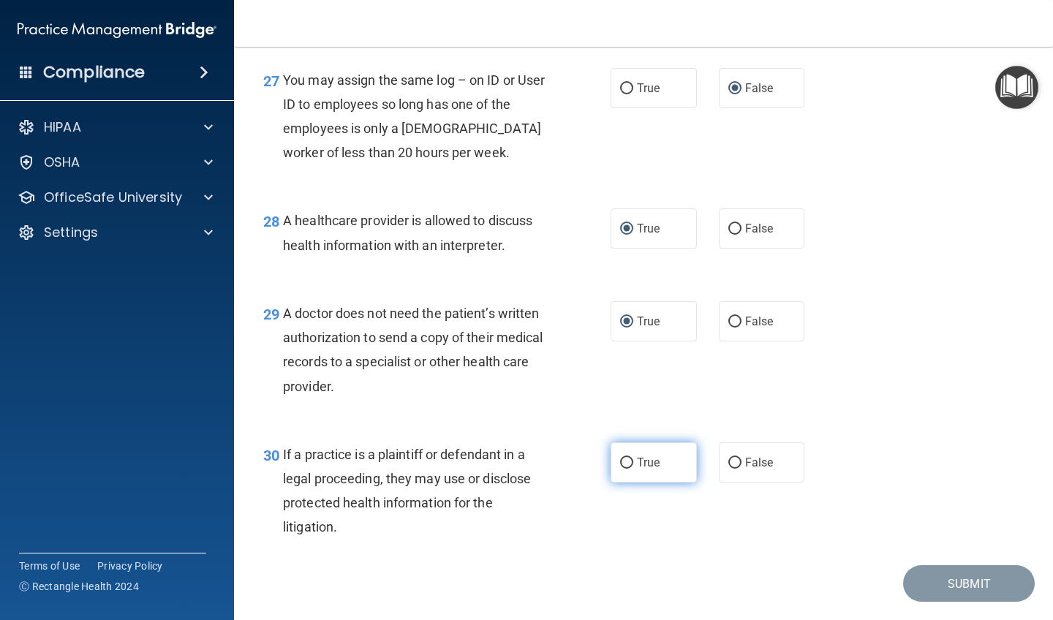
click at [594, 468] on input "True" at bounding box center [626, 463] width 13 height 11
radio input "true"
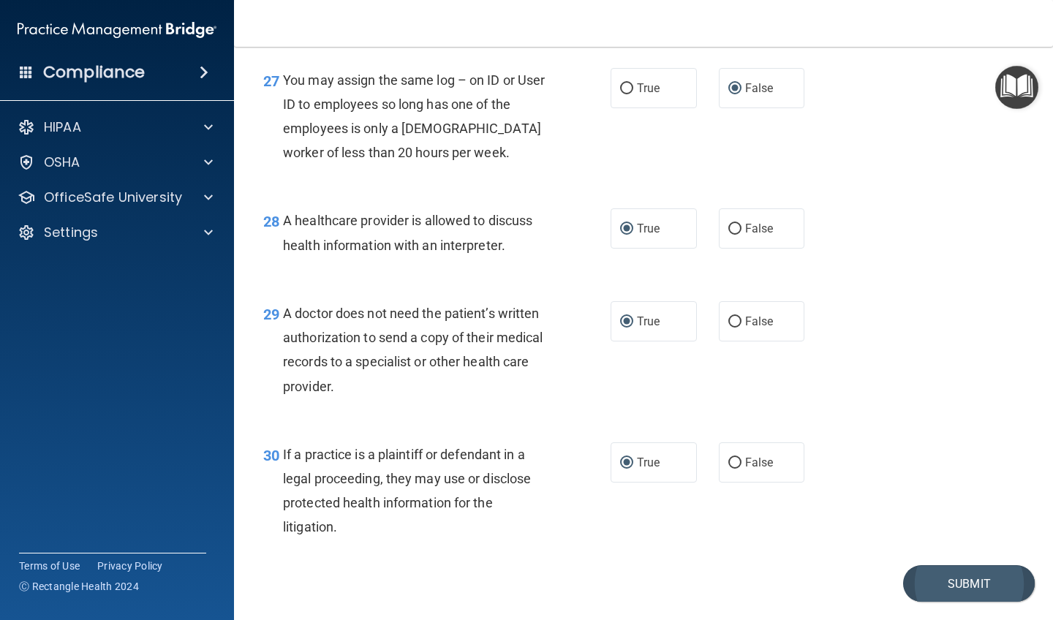
click at [594, 541] on button "Submit" at bounding box center [969, 583] width 132 height 37
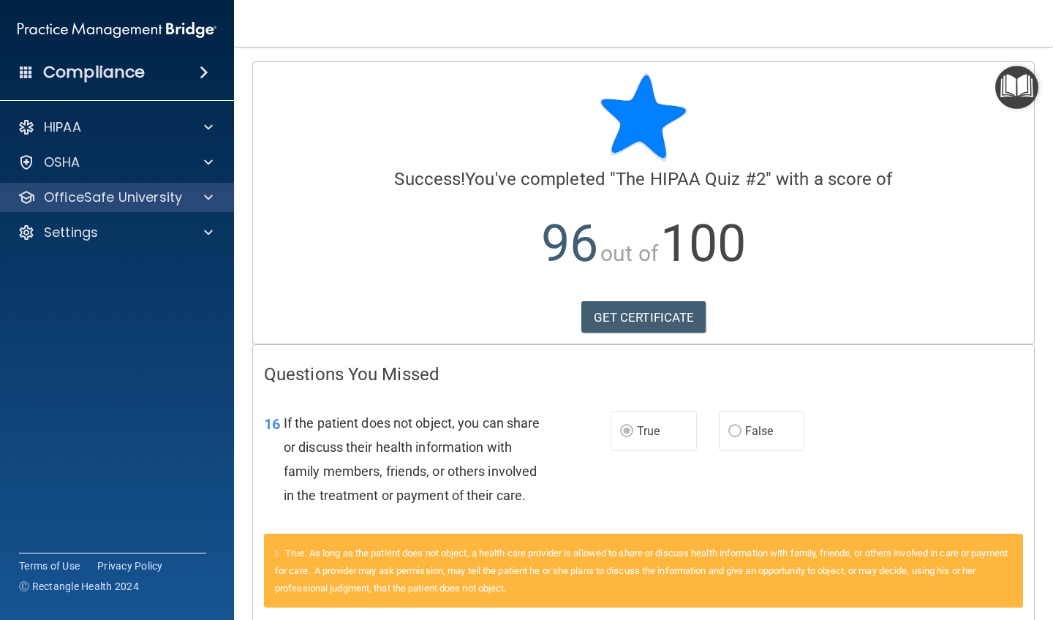
click at [203, 199] on div at bounding box center [206, 198] width 37 height 18
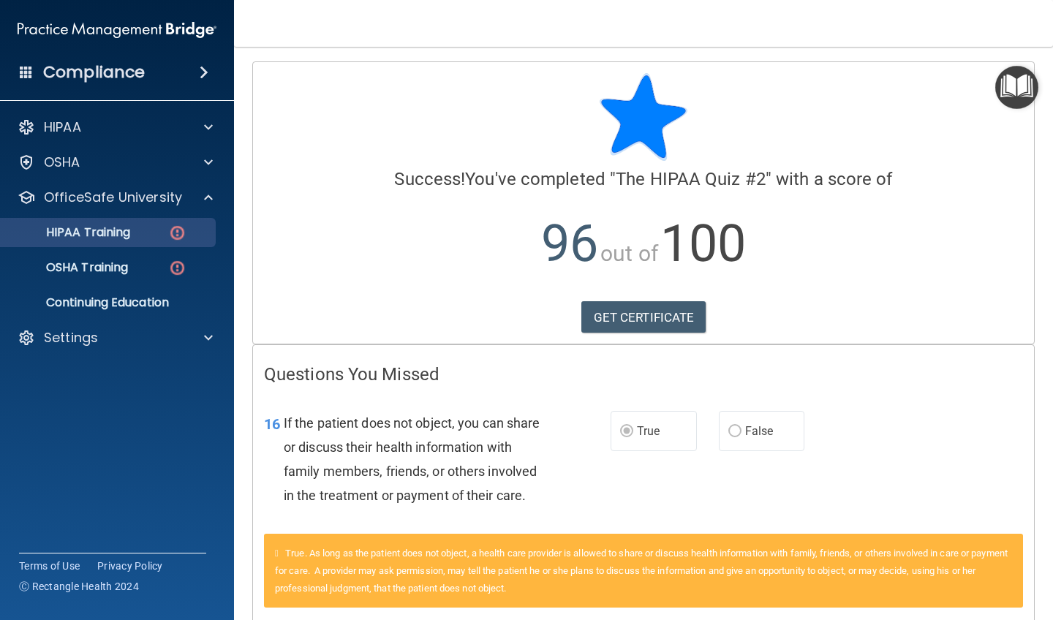
click at [166, 237] on div "HIPAA Training" at bounding box center [110, 232] width 200 height 15
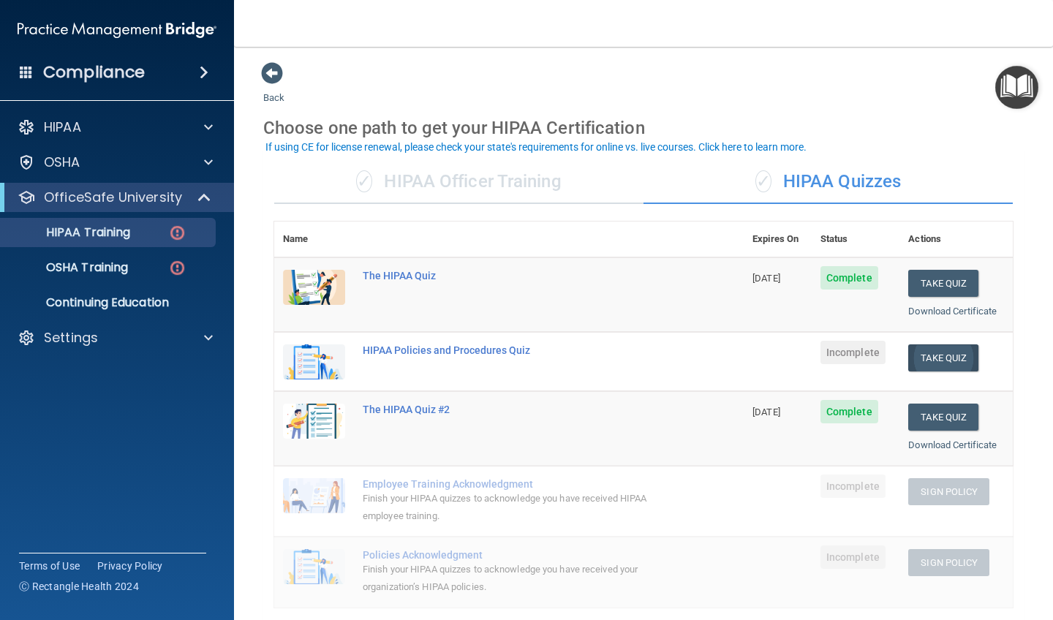
click at [594, 355] on button "Take Quiz" at bounding box center [943, 357] width 70 height 27
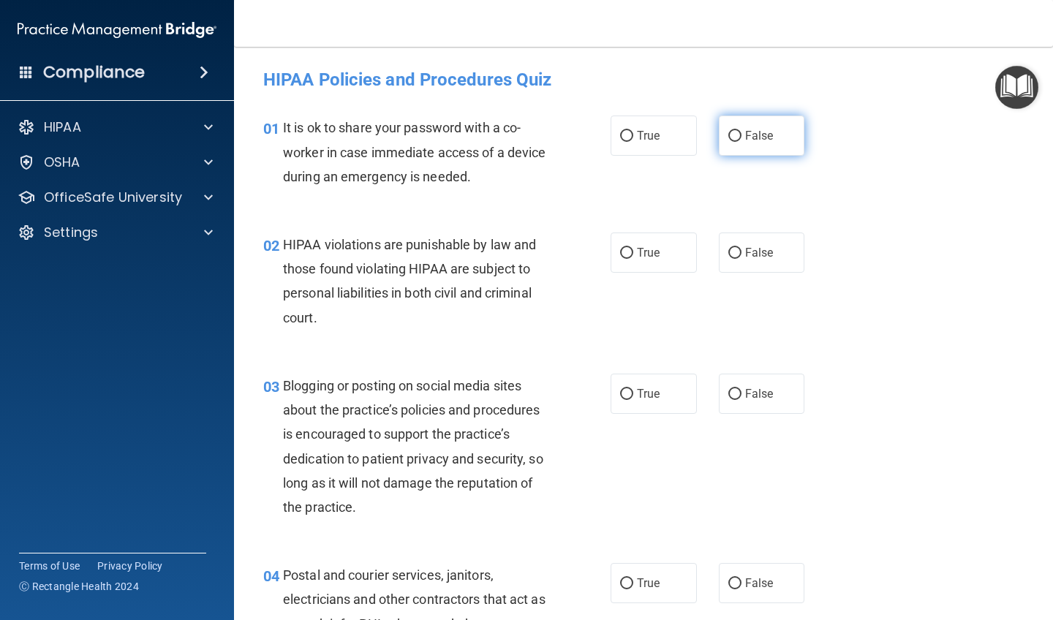
click at [594, 137] on input "False" at bounding box center [734, 136] width 13 height 11
radio input "true"
click at [594, 252] on input "True" at bounding box center [626, 253] width 13 height 11
radio input "true"
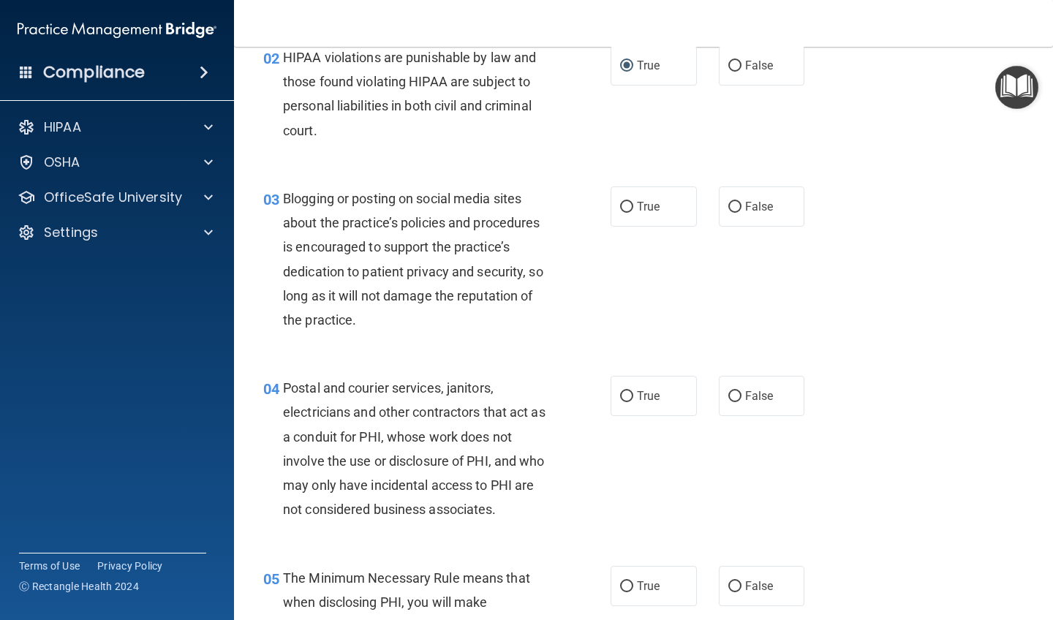
scroll to position [195, 0]
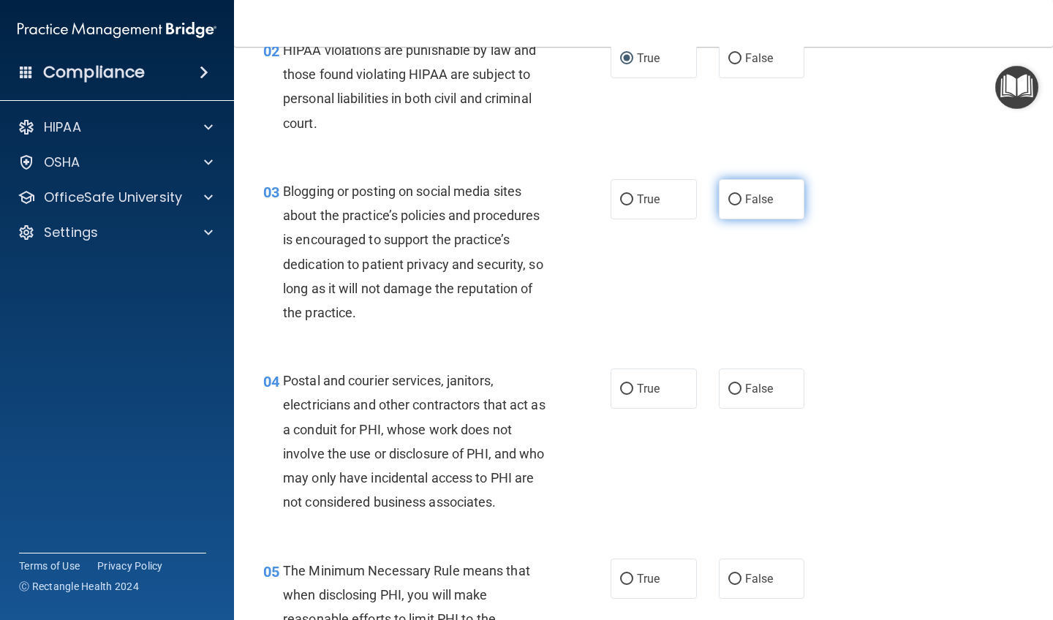
click at [594, 198] on input "False" at bounding box center [734, 200] width 13 height 11
radio input "true"
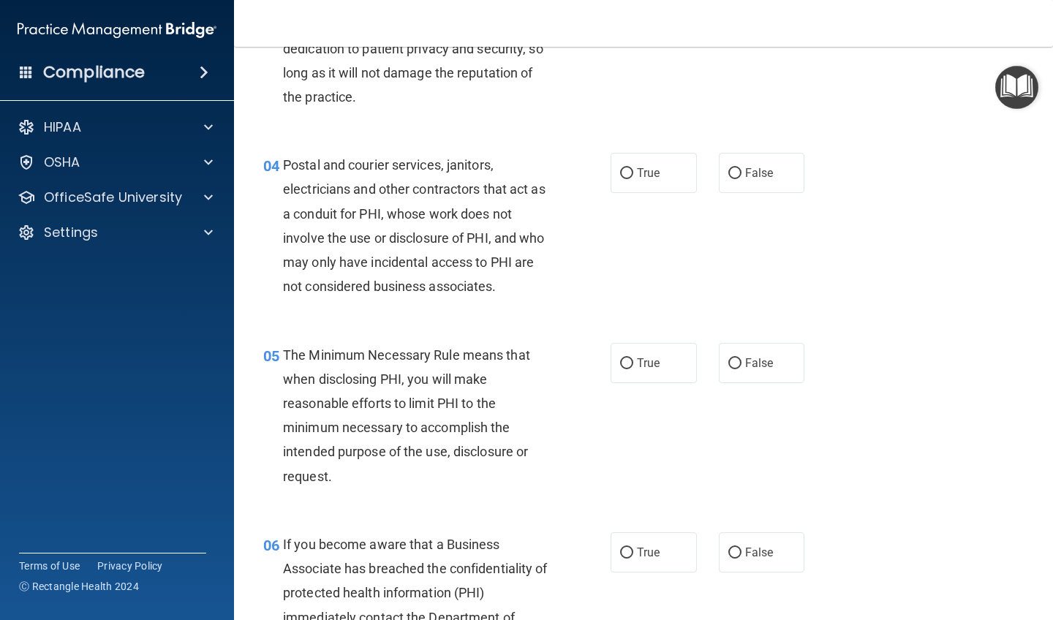
scroll to position [411, 0]
click at [594, 169] on input "True" at bounding box center [626, 172] width 13 height 11
radio input "true"
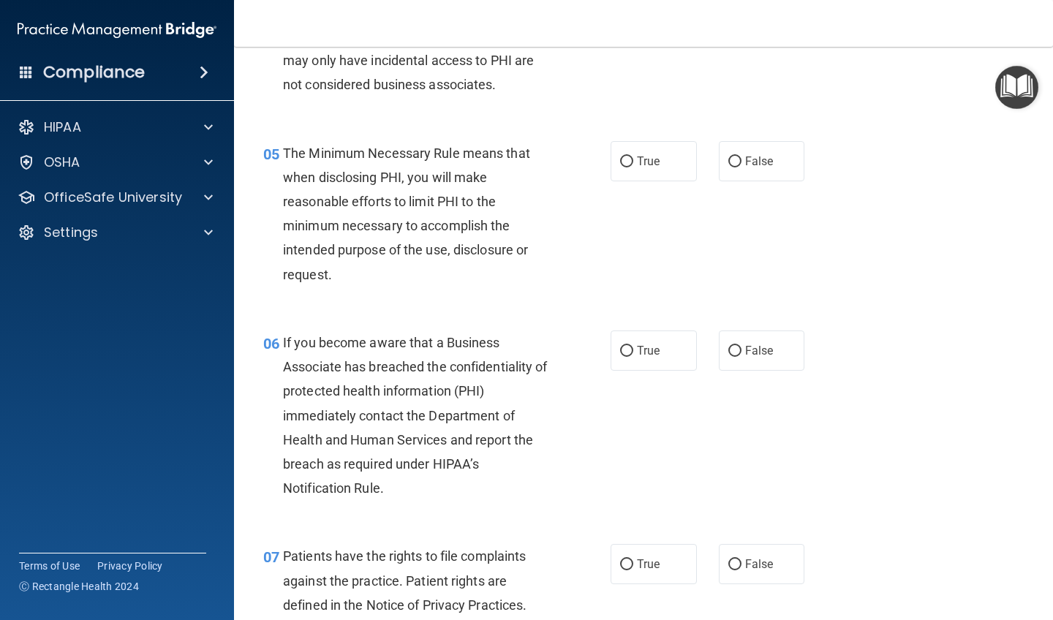
scroll to position [617, 0]
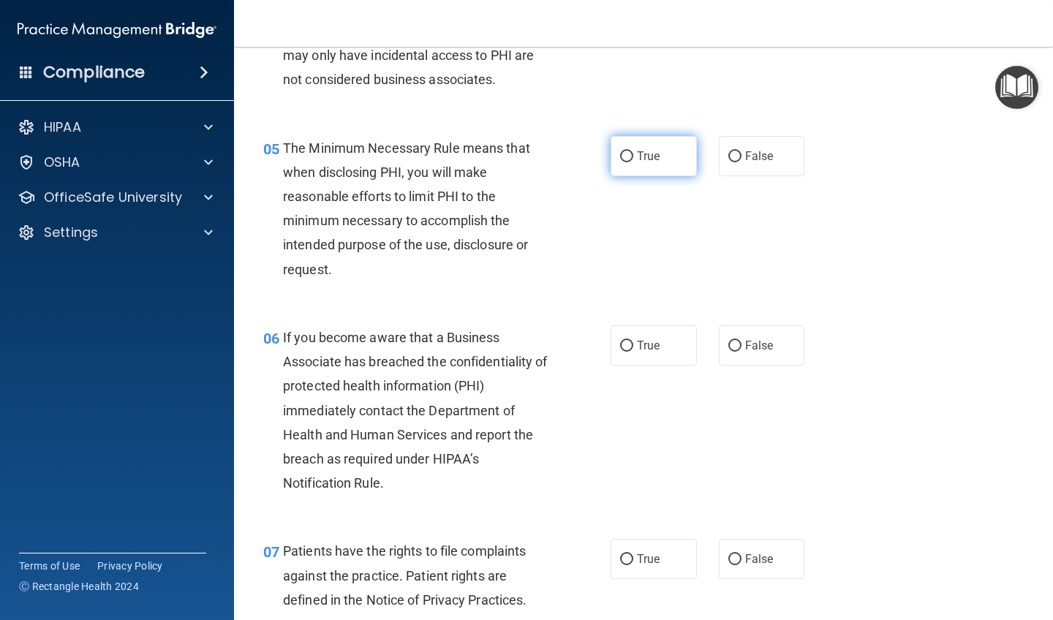
click at [594, 151] on input "True" at bounding box center [626, 156] width 13 height 11
radio input "true"
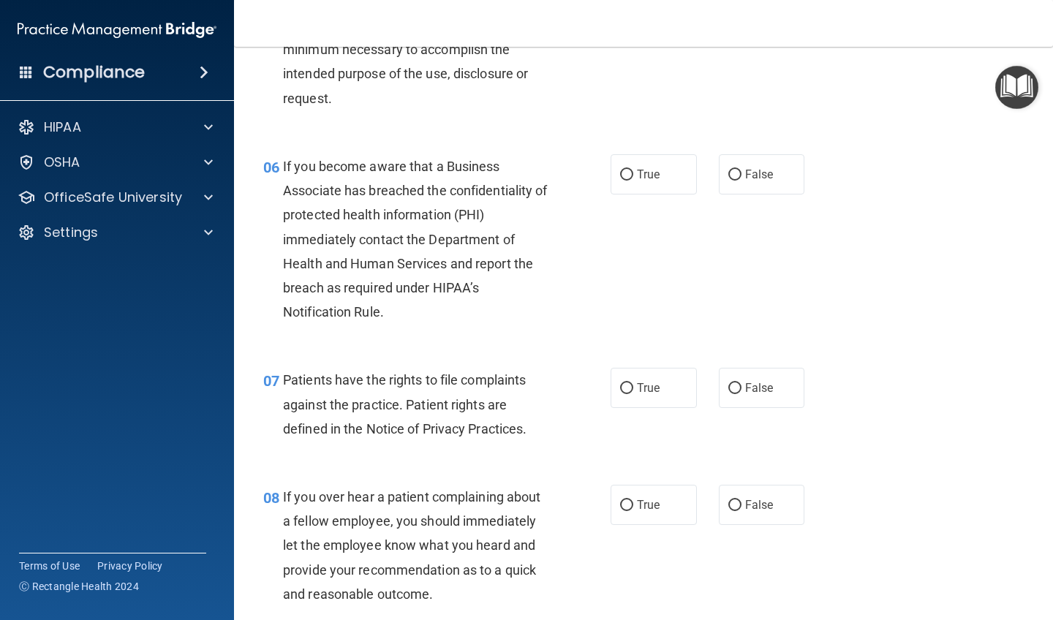
scroll to position [789, 0]
click at [594, 170] on input "True" at bounding box center [626, 174] width 13 height 11
radio input "true"
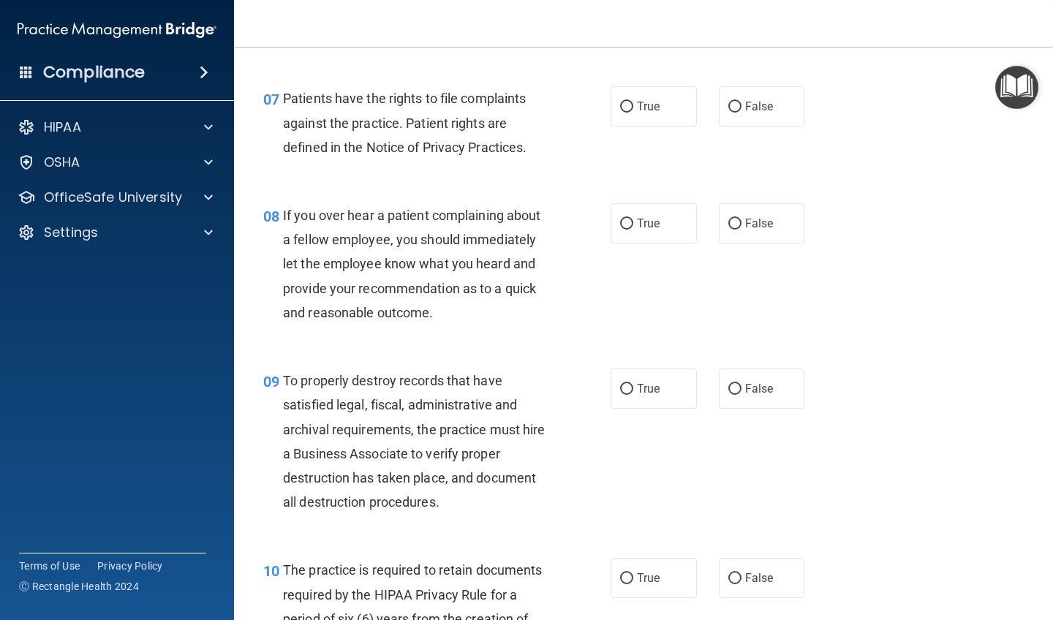
scroll to position [1071, 0]
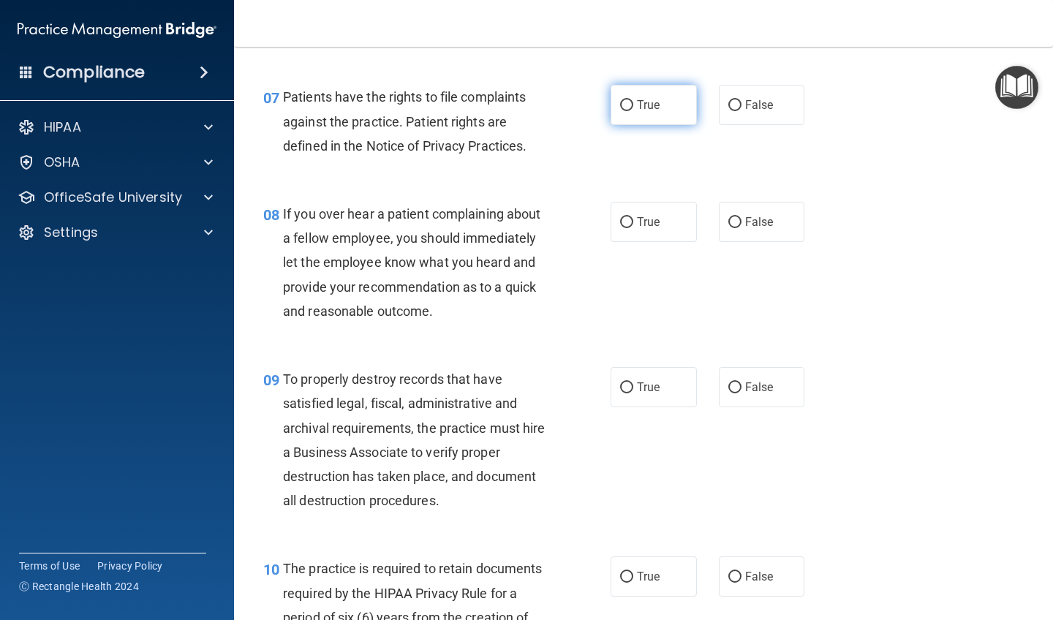
click at [594, 100] on input "True" at bounding box center [626, 105] width 13 height 11
radio input "true"
click at [594, 217] on input "False" at bounding box center [734, 222] width 13 height 11
radio input "true"
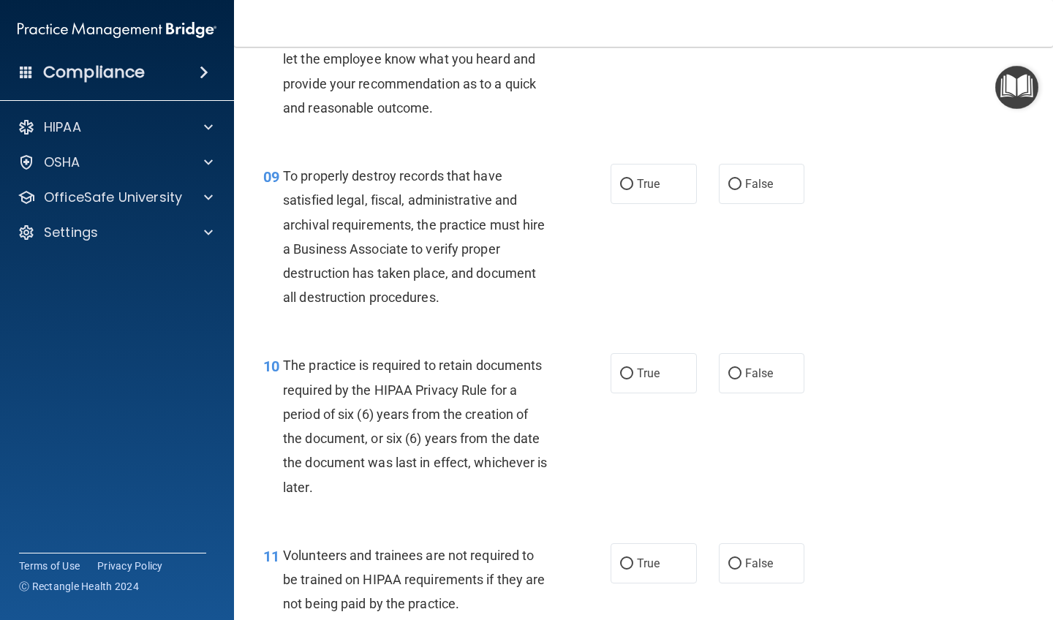
scroll to position [1283, 0]
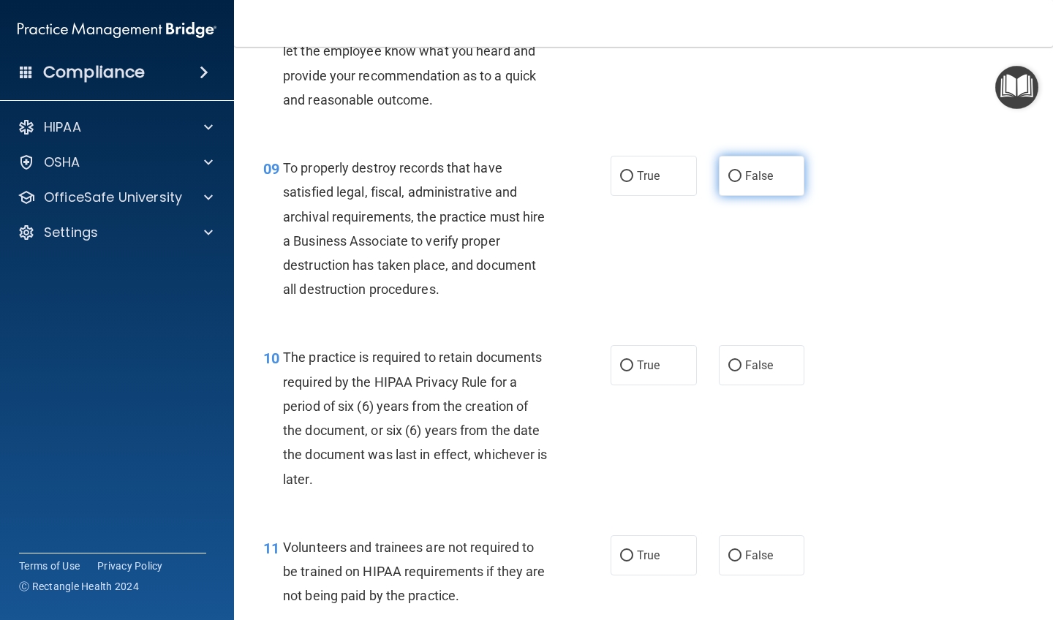
click at [594, 171] on input "False" at bounding box center [734, 176] width 13 height 11
radio input "true"
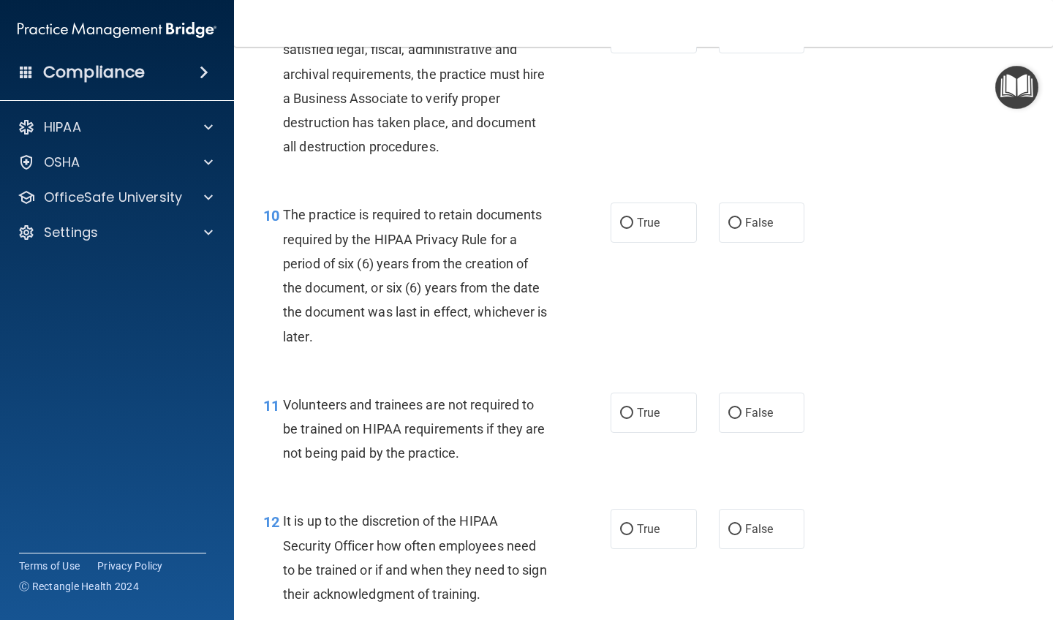
scroll to position [1429, 0]
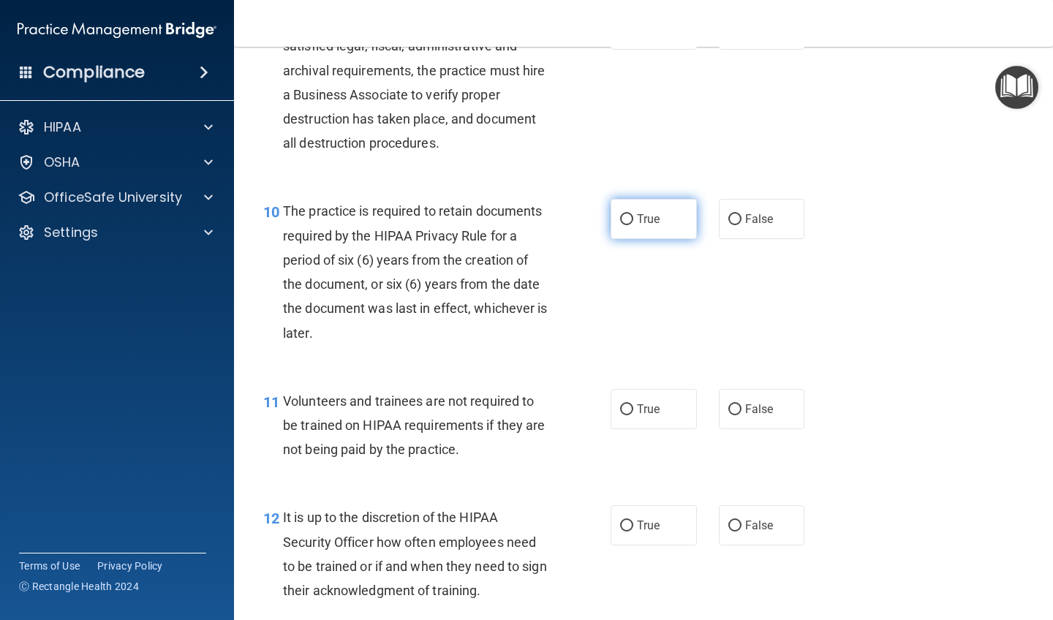
click at [594, 214] on input "True" at bounding box center [626, 219] width 13 height 11
radio input "true"
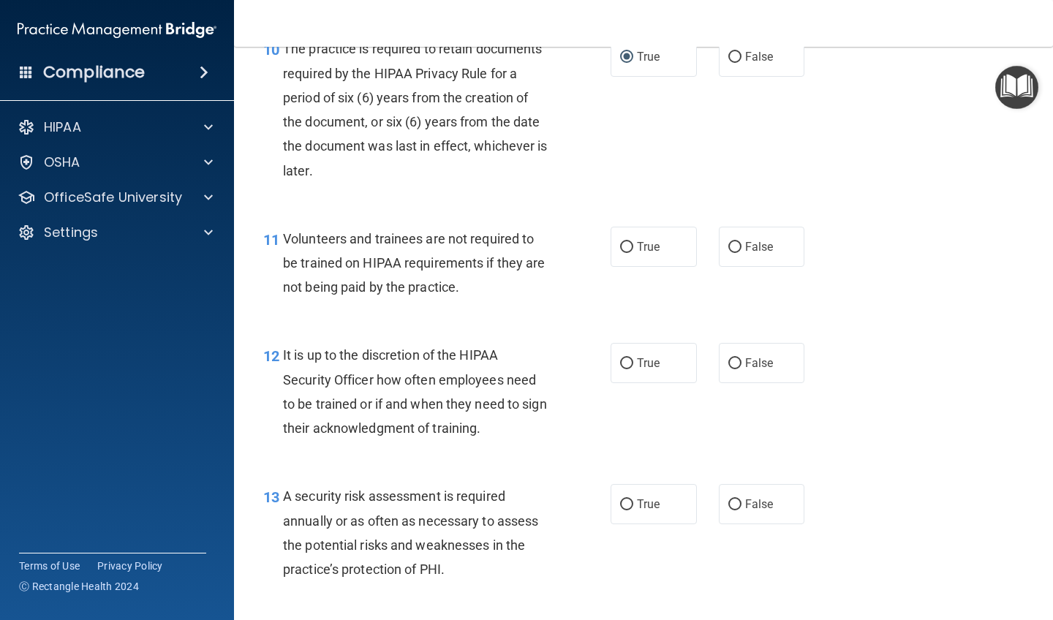
scroll to position [1597, 0]
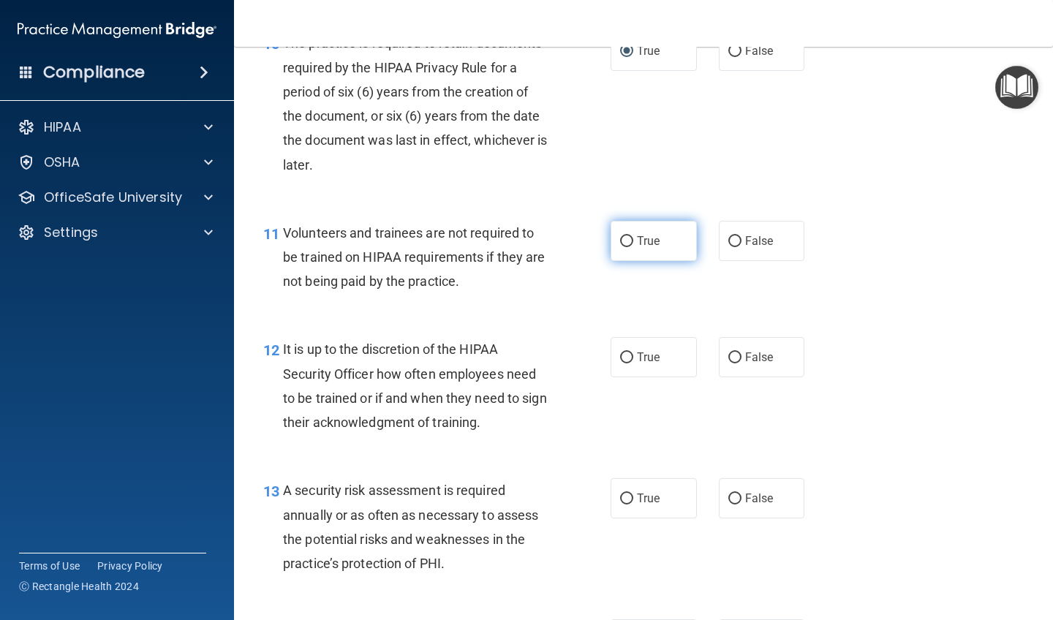
click at [594, 236] on input "True" at bounding box center [626, 241] width 13 height 11
radio input "true"
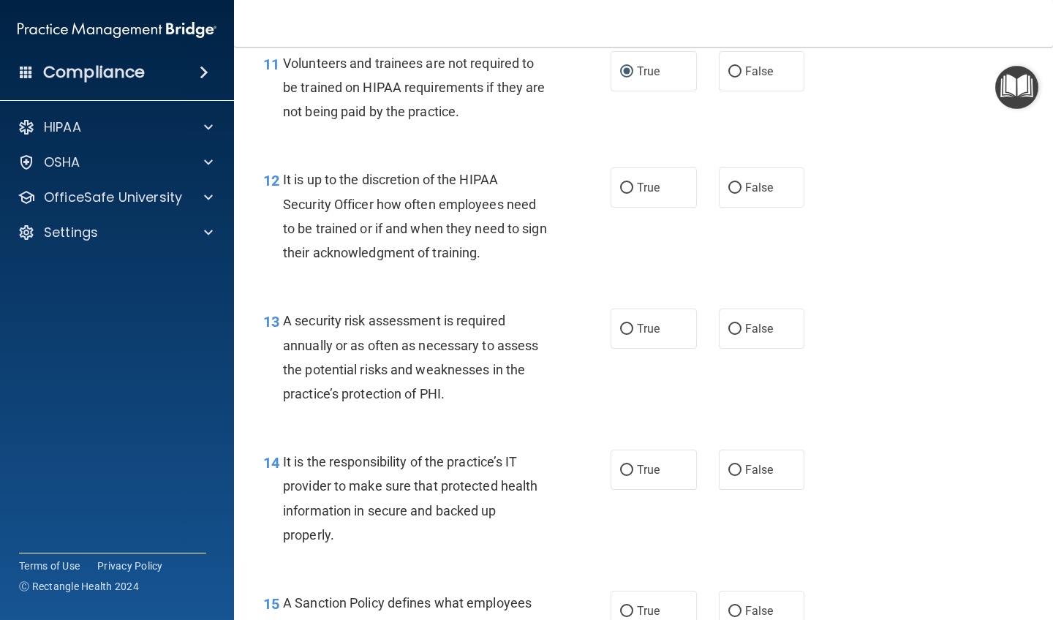
scroll to position [1771, 0]
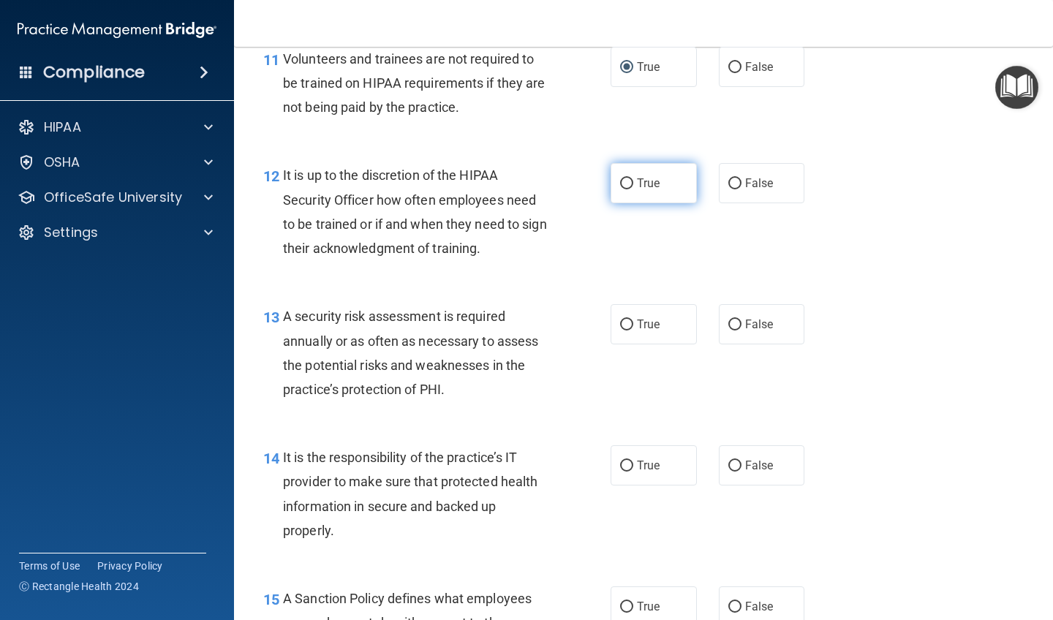
click at [594, 178] on input "True" at bounding box center [626, 183] width 13 height 11
radio input "true"
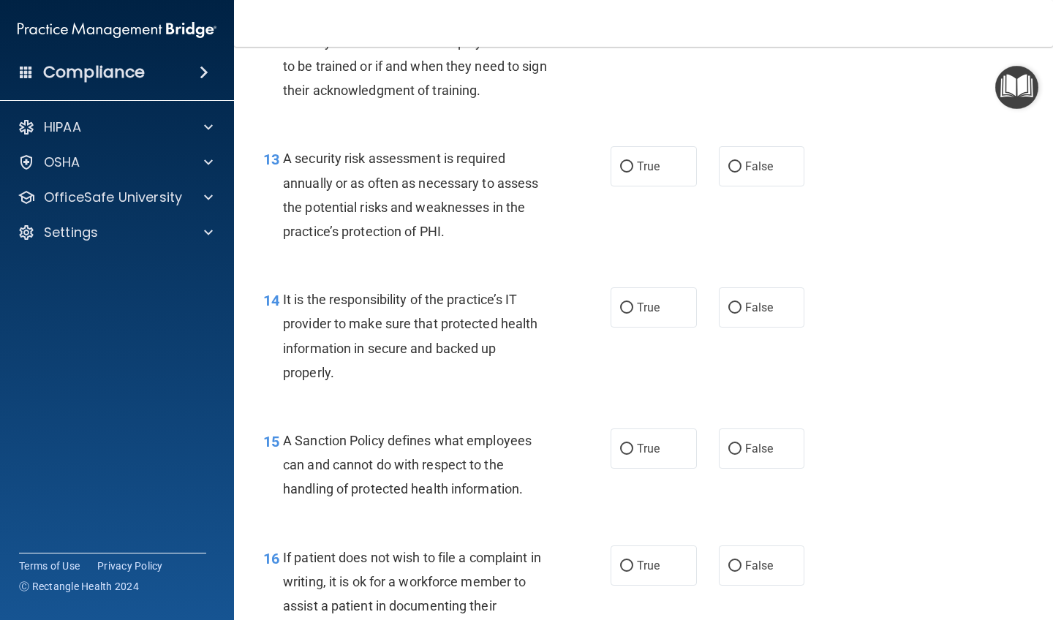
scroll to position [1931, 0]
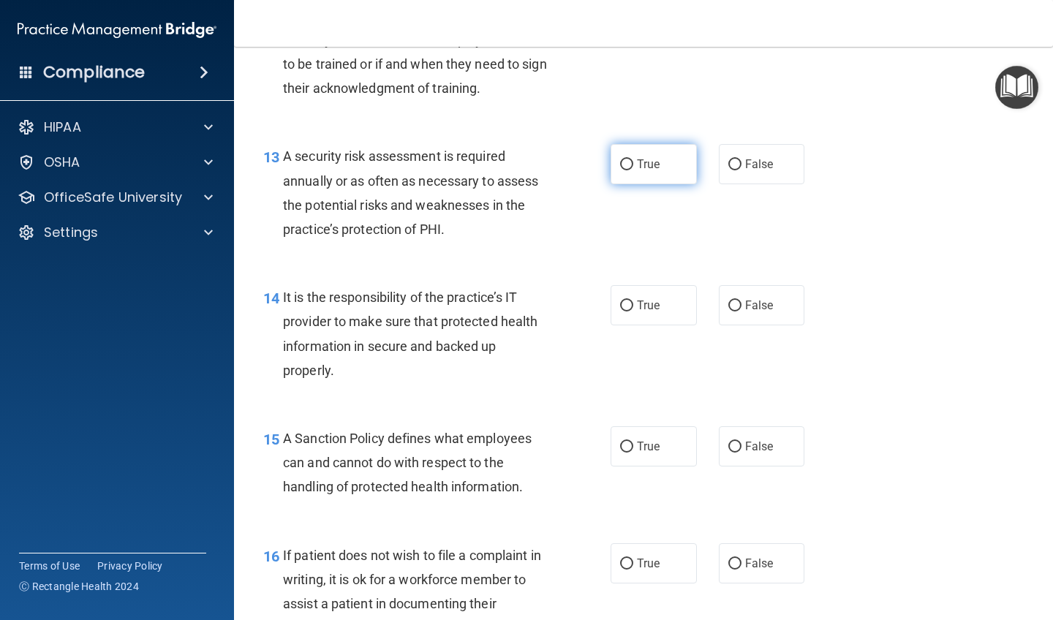
click at [594, 159] on input "True" at bounding box center [626, 164] width 13 height 11
radio input "true"
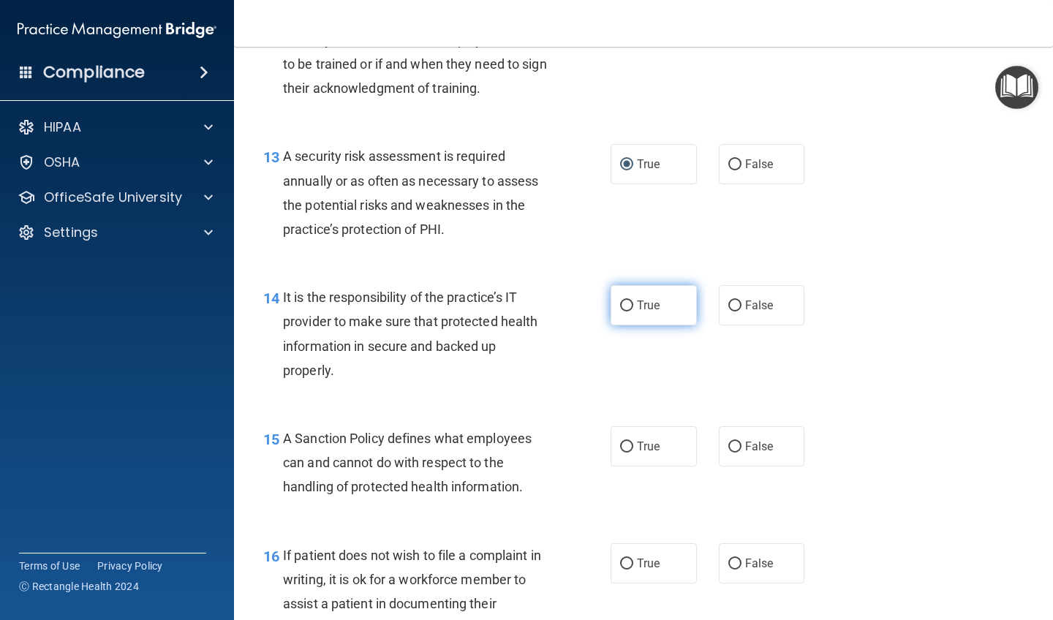
click at [594, 301] on input "True" at bounding box center [626, 306] width 13 height 11
radio input "true"
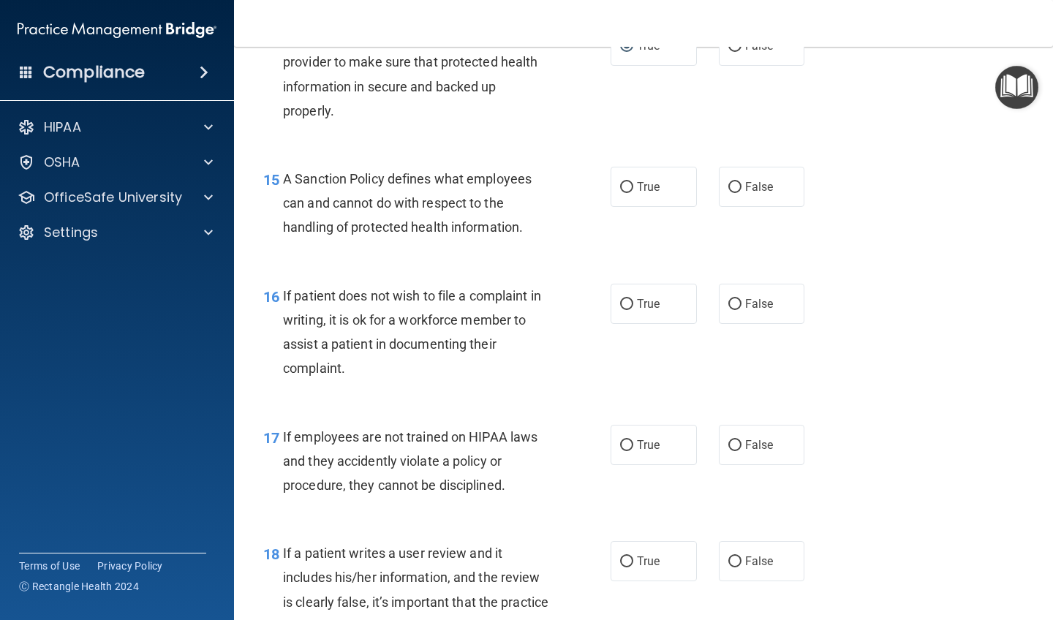
scroll to position [2199, 0]
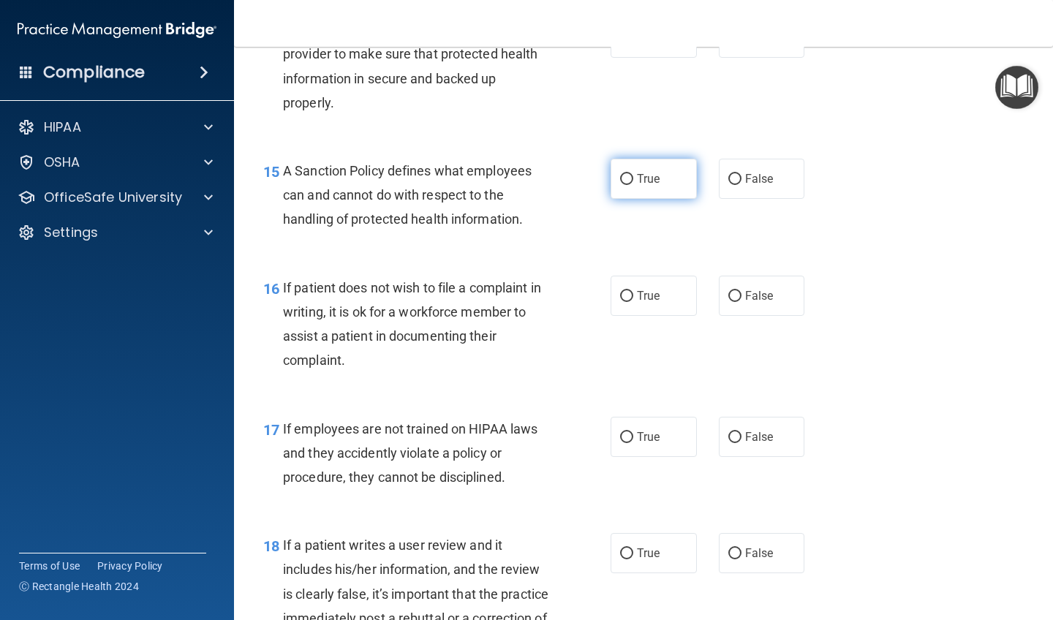
click at [594, 174] on input "True" at bounding box center [626, 179] width 13 height 11
radio input "true"
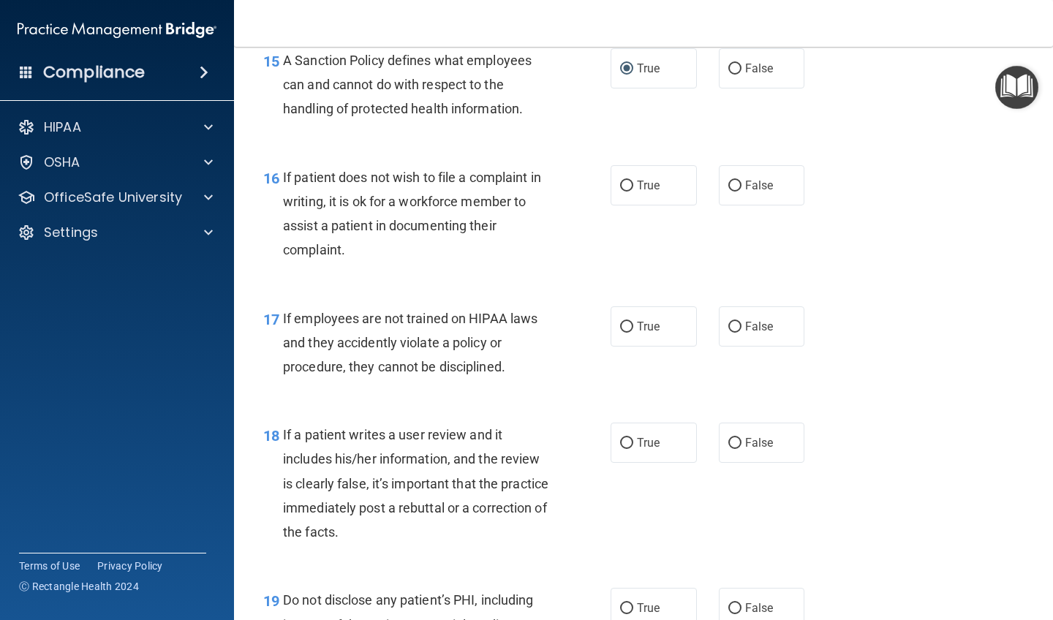
scroll to position [2311, 0]
click at [594, 179] on input "False" at bounding box center [734, 184] width 13 height 11
radio input "true"
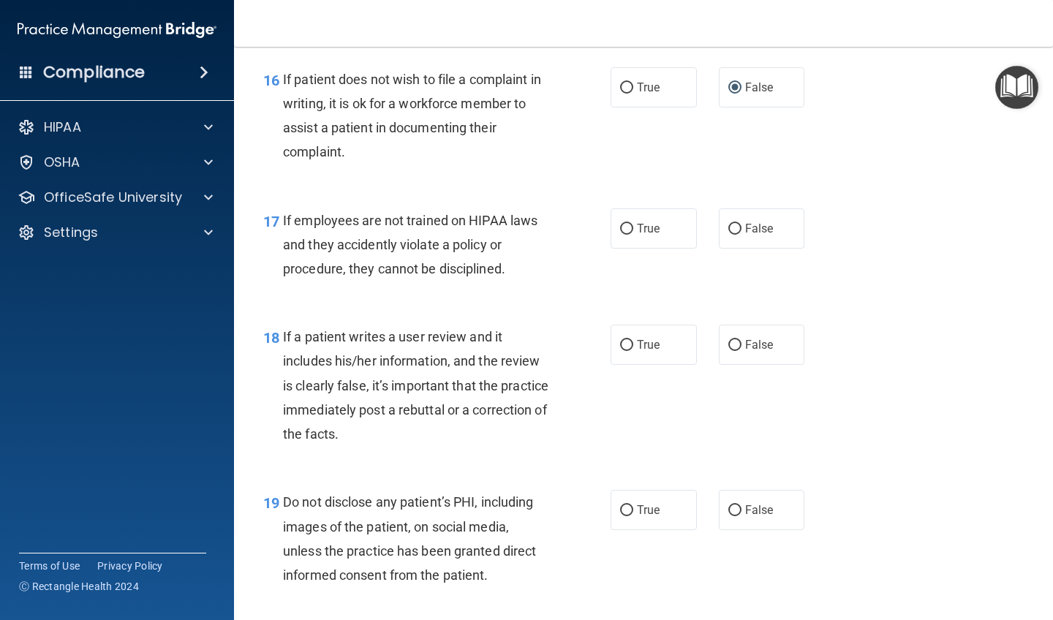
scroll to position [2411, 0]
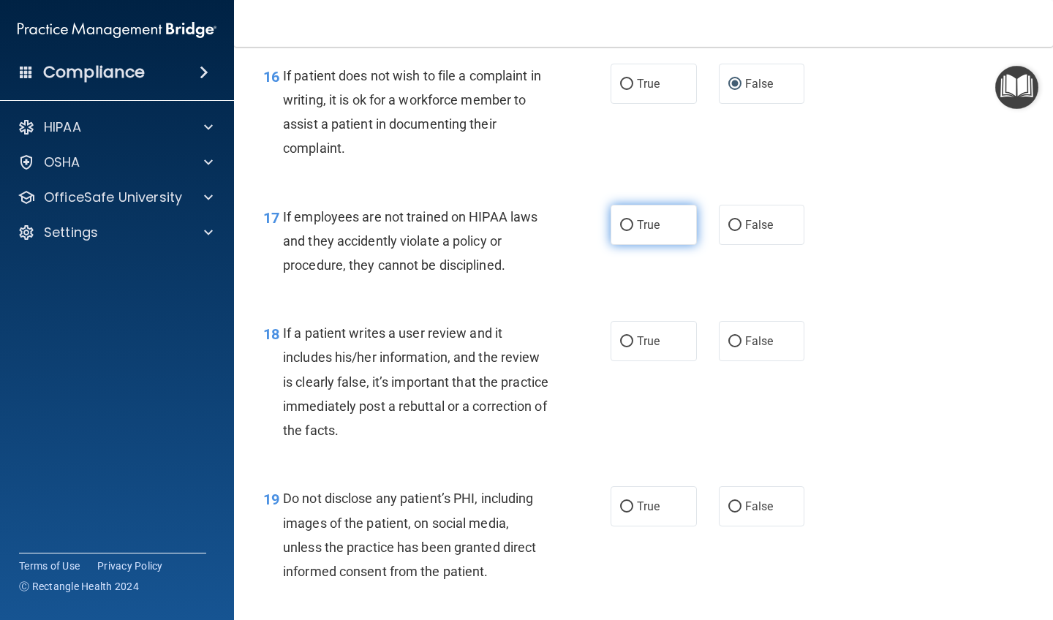
click at [594, 220] on input "True" at bounding box center [626, 225] width 13 height 11
radio input "true"
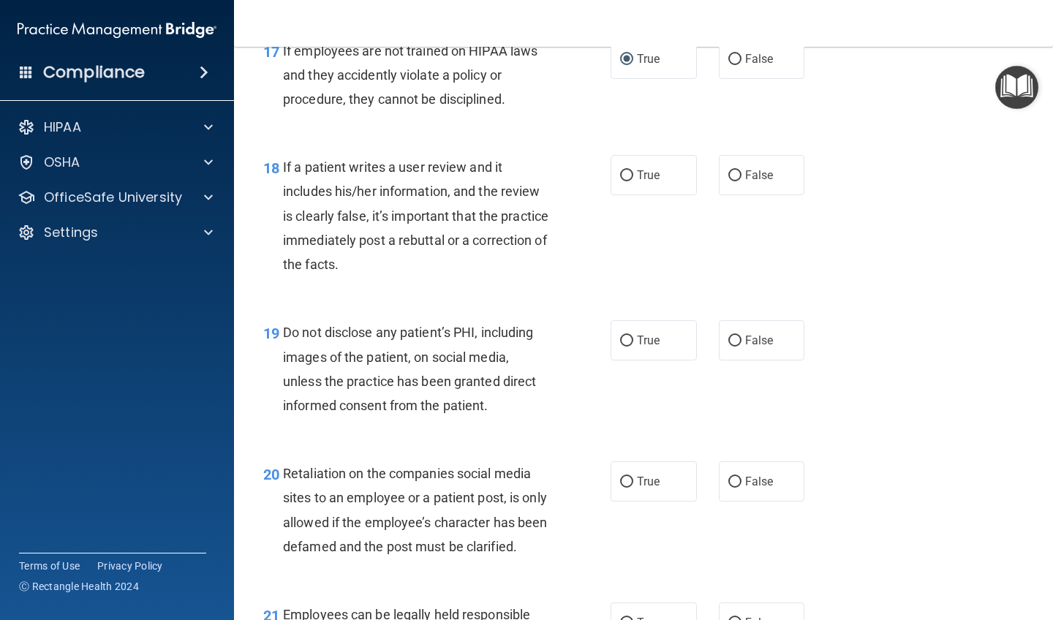
scroll to position [2578, 0]
click at [594, 170] on input "False" at bounding box center [734, 175] width 13 height 11
radio input "true"
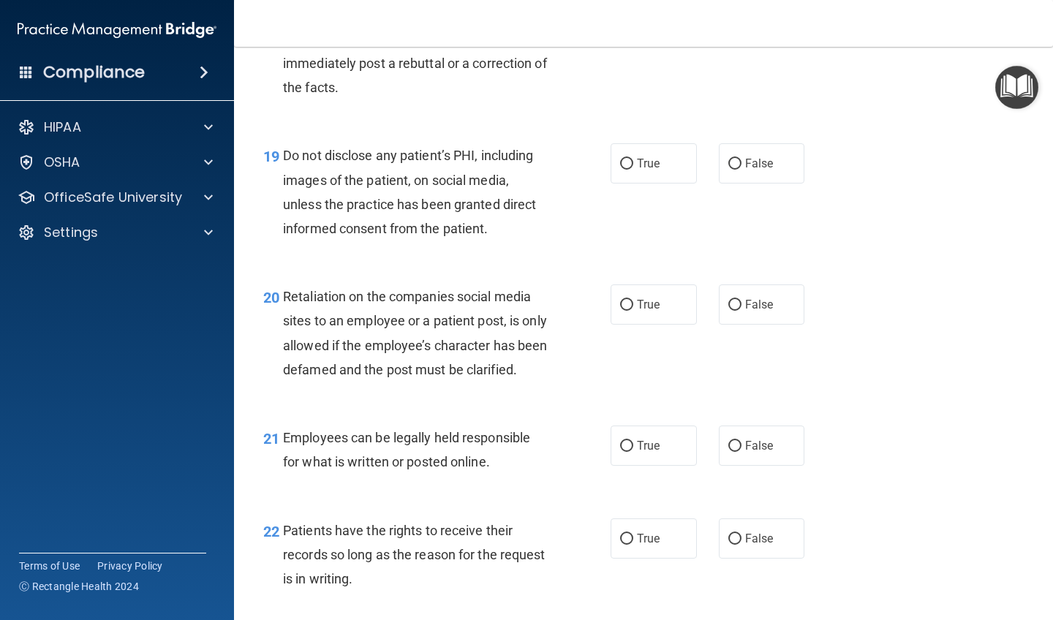
scroll to position [2767, 0]
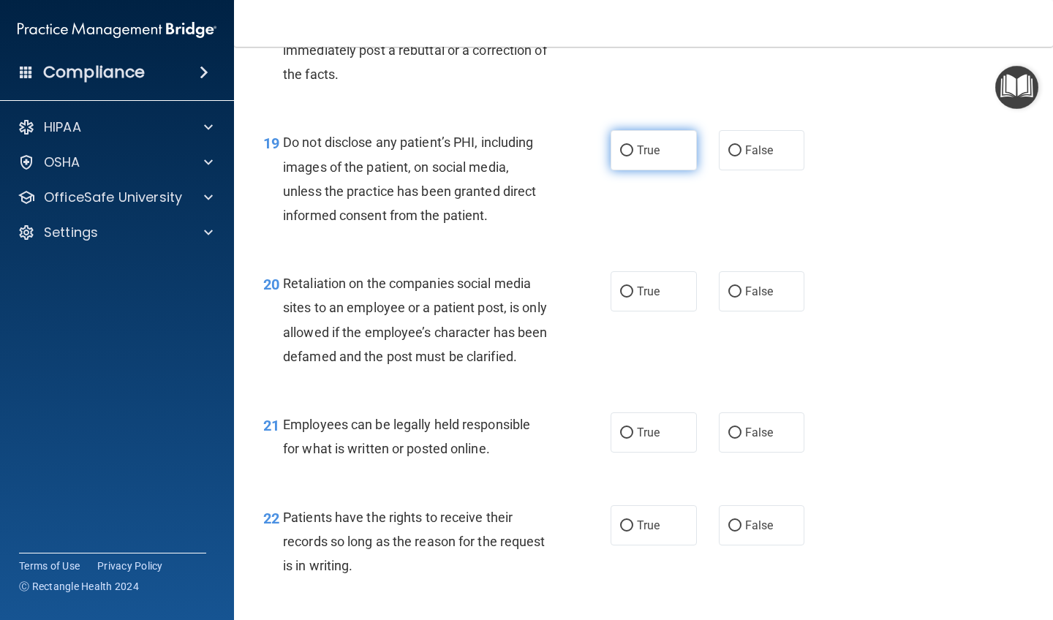
click at [594, 146] on input "True" at bounding box center [626, 151] width 13 height 11
radio input "true"
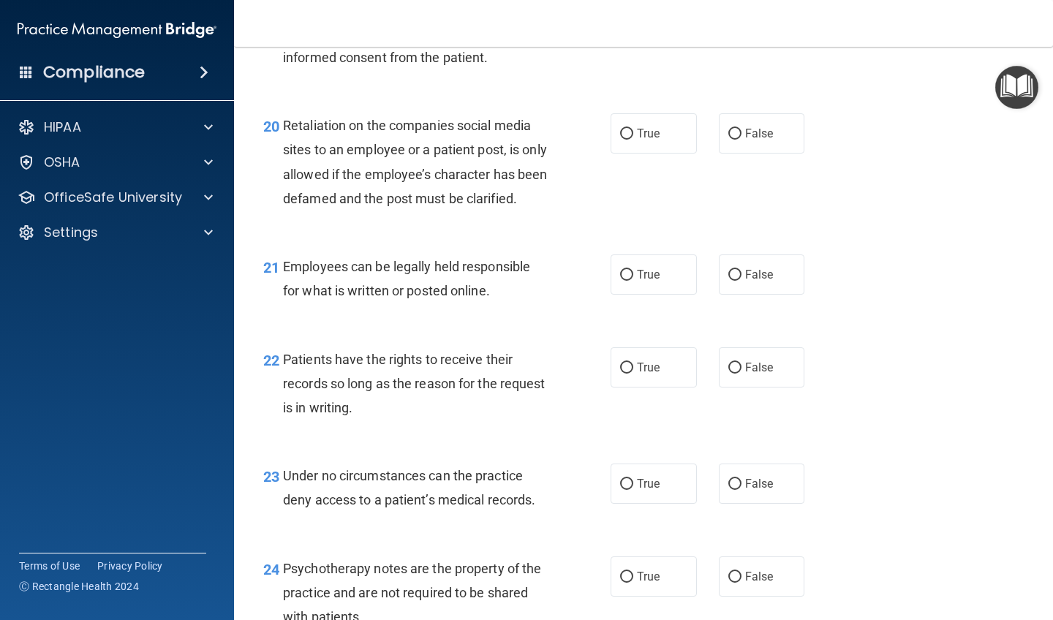
scroll to position [2927, 0]
click at [594, 127] on input "False" at bounding box center [734, 132] width 13 height 11
radio input "true"
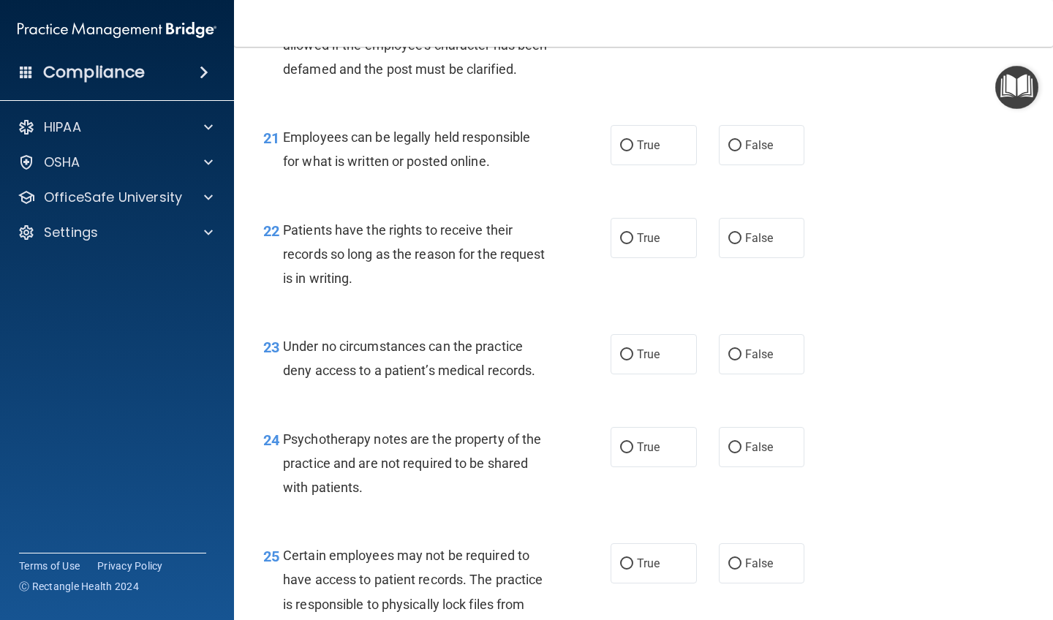
scroll to position [3056, 0]
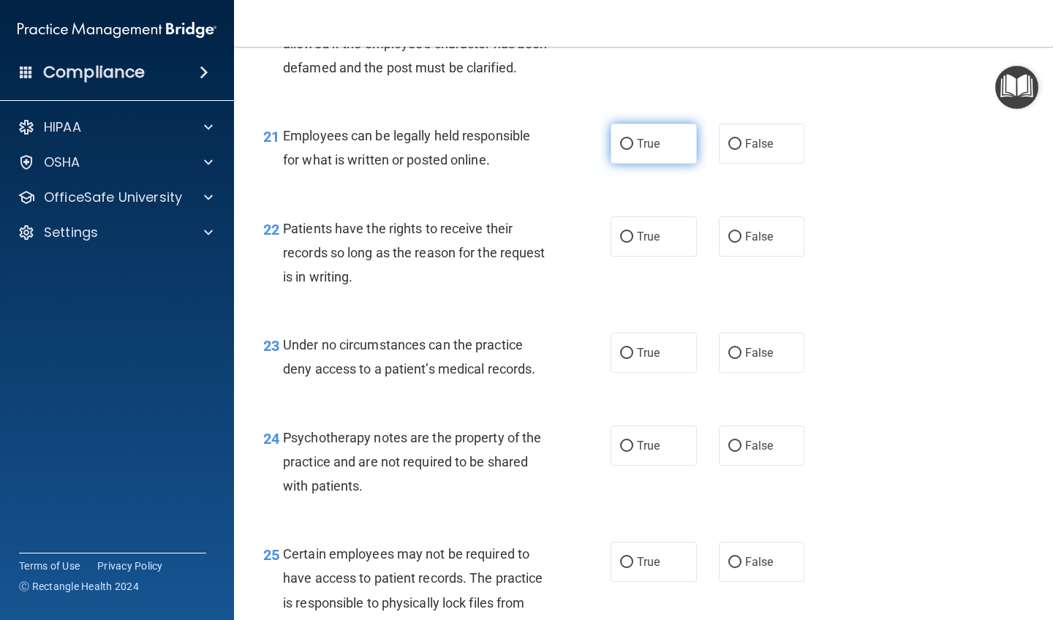
click at [594, 150] on input "True" at bounding box center [626, 144] width 13 height 11
radio input "true"
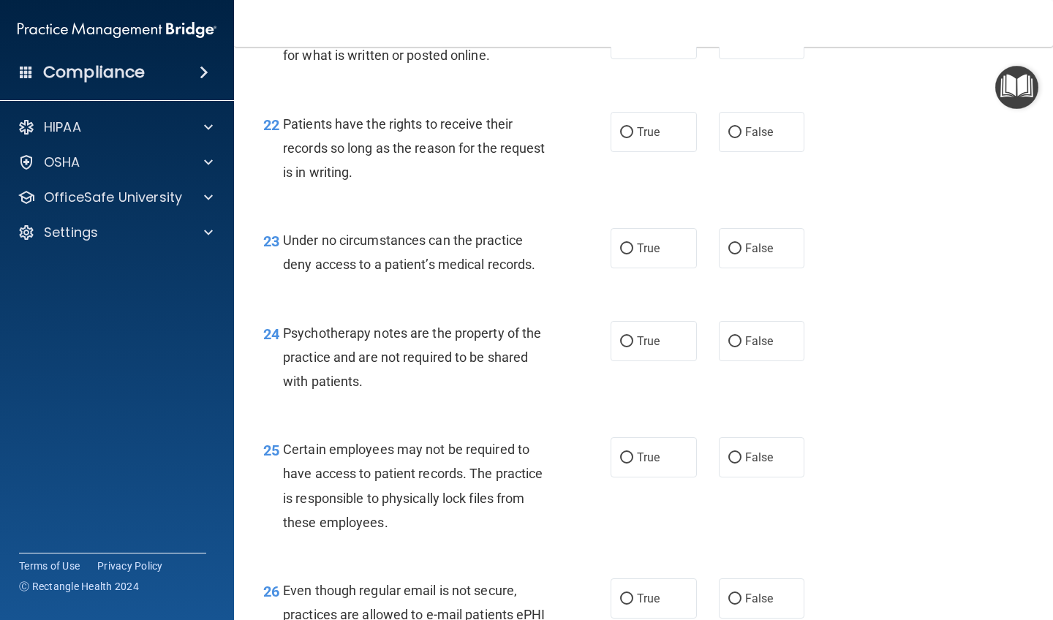
scroll to position [3166, 0]
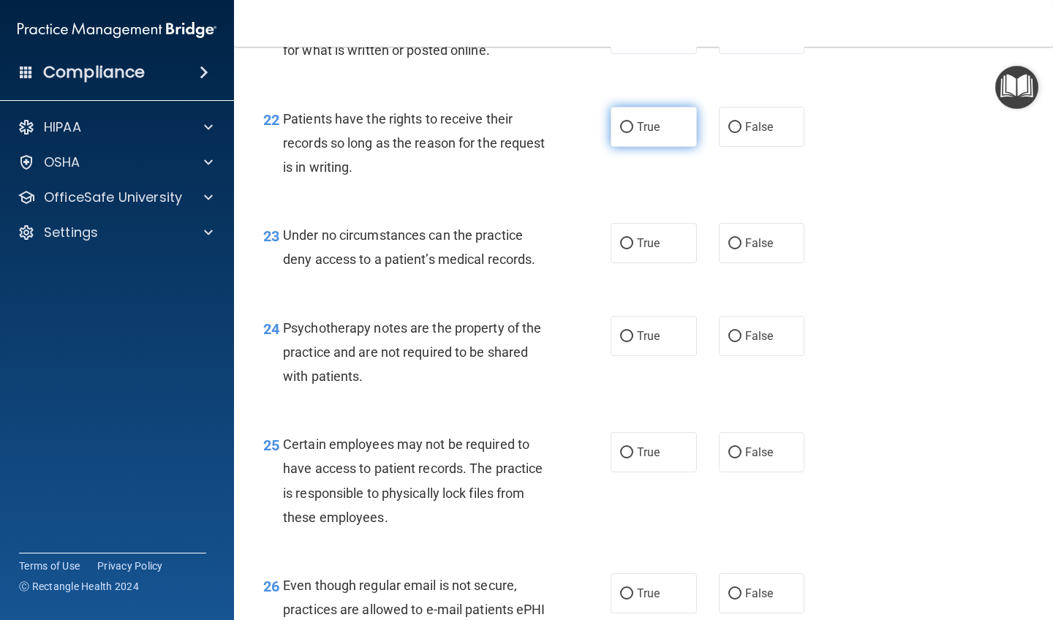
click at [594, 133] on input "True" at bounding box center [626, 127] width 13 height 11
radio input "true"
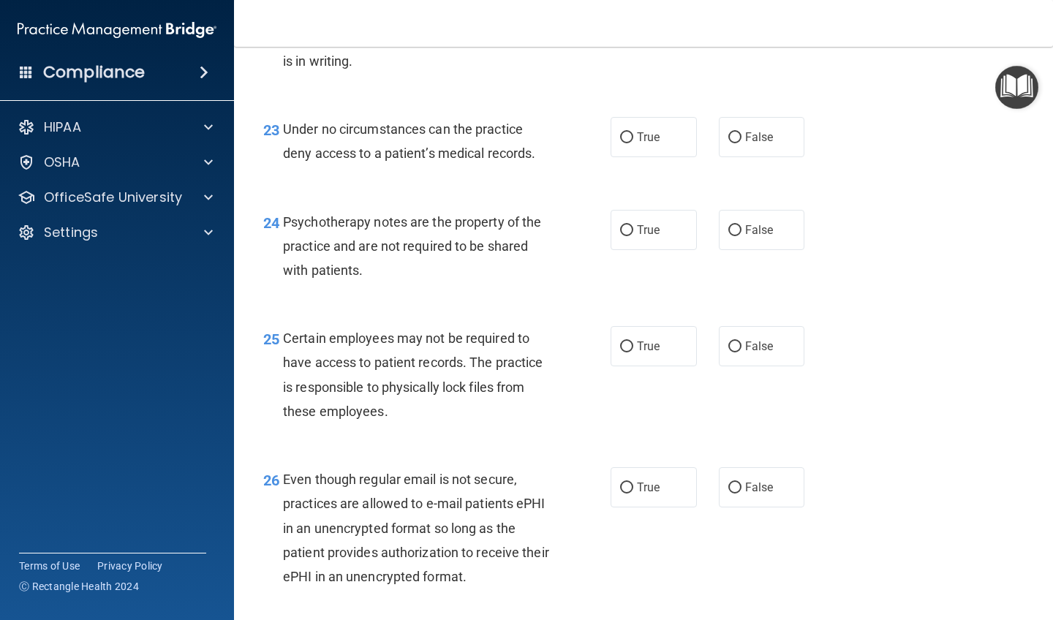
scroll to position [3274, 0]
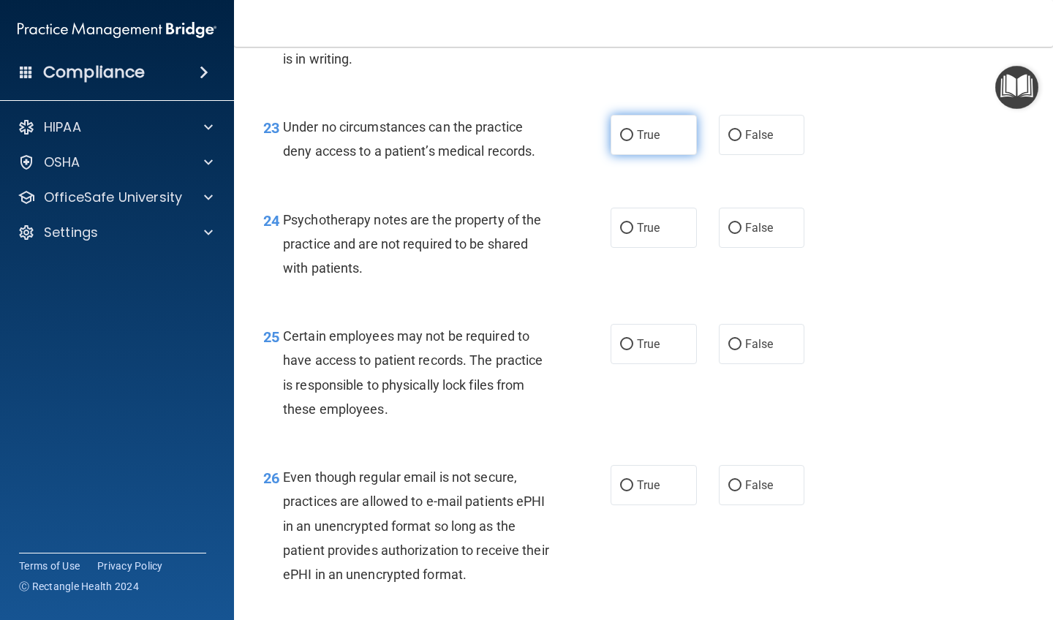
click at [594, 141] on input "True" at bounding box center [626, 135] width 13 height 11
radio input "true"
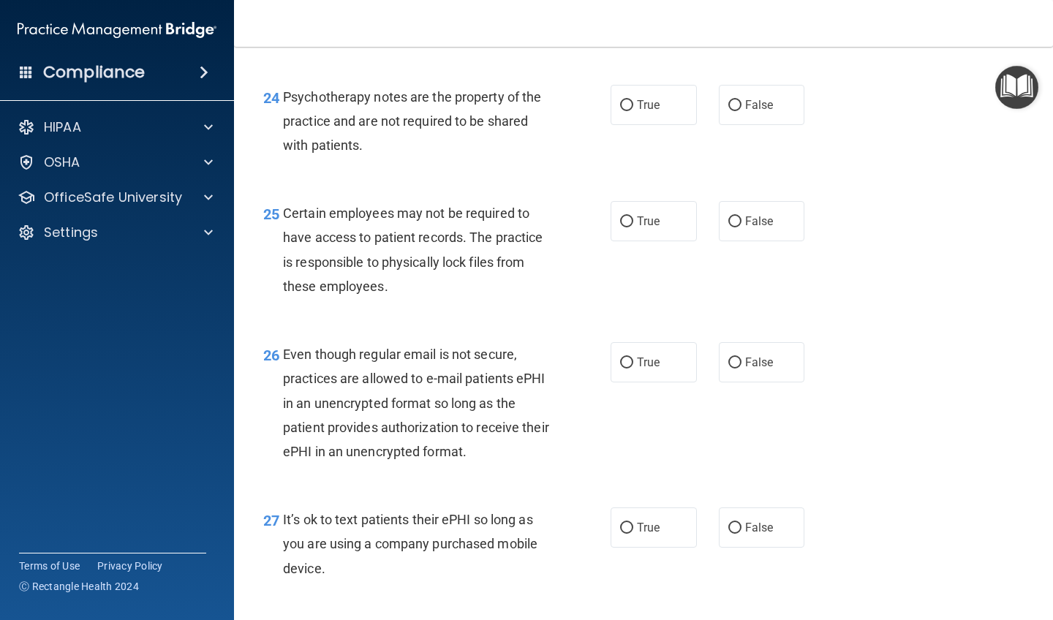
scroll to position [3396, 0]
click at [594, 112] on input "False" at bounding box center [734, 106] width 13 height 11
radio input "true"
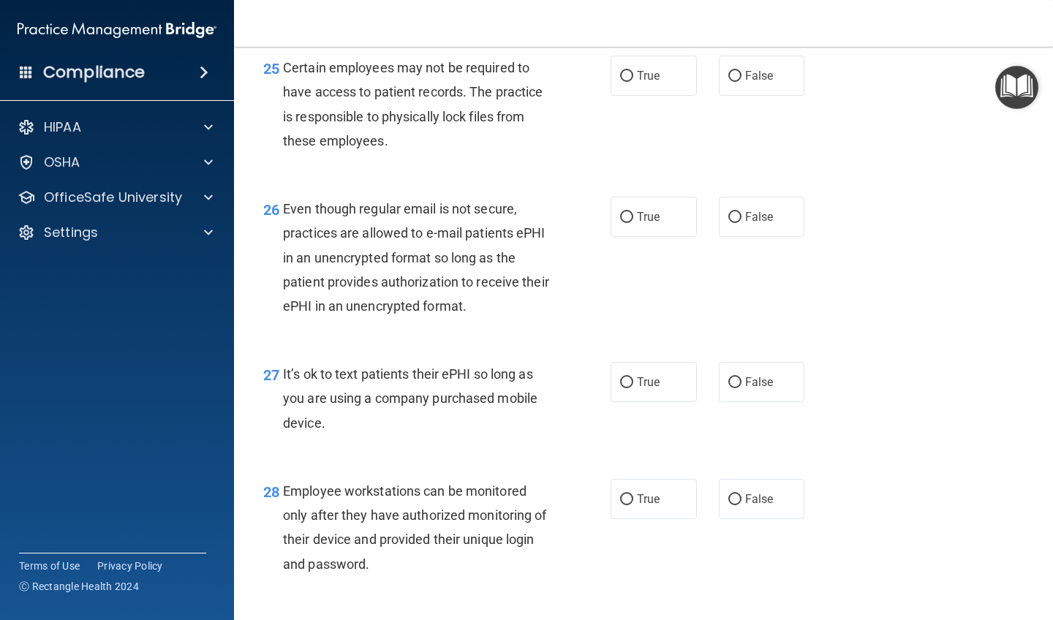
scroll to position [3543, 0]
click at [594, 81] on input "True" at bounding box center [626, 75] width 13 height 11
radio input "true"
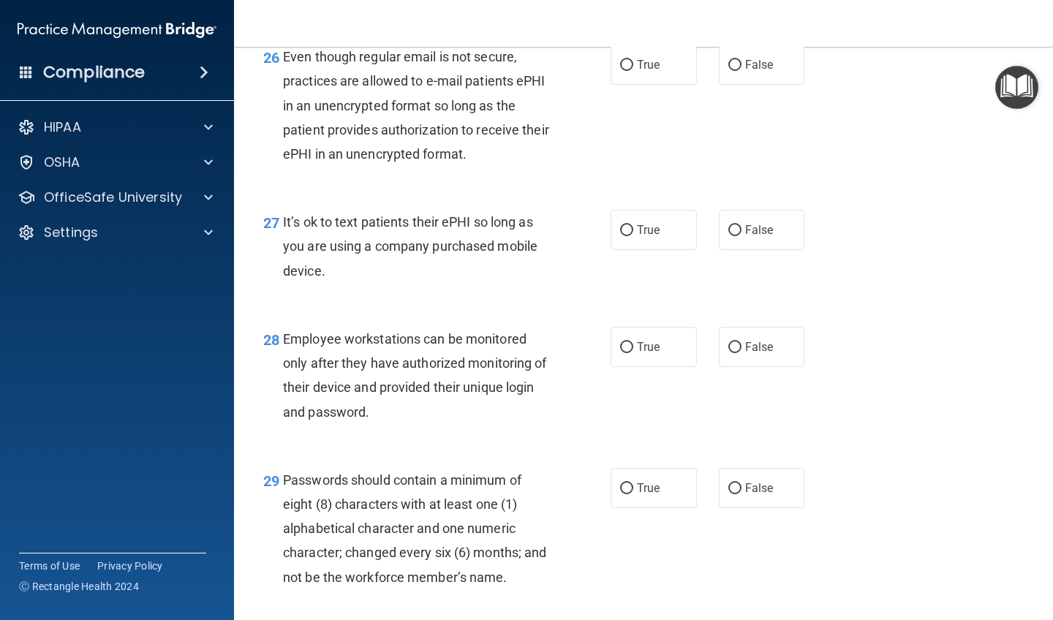
scroll to position [3695, 0]
click at [594, 69] on input "False" at bounding box center [734, 65] width 13 height 11
radio input "true"
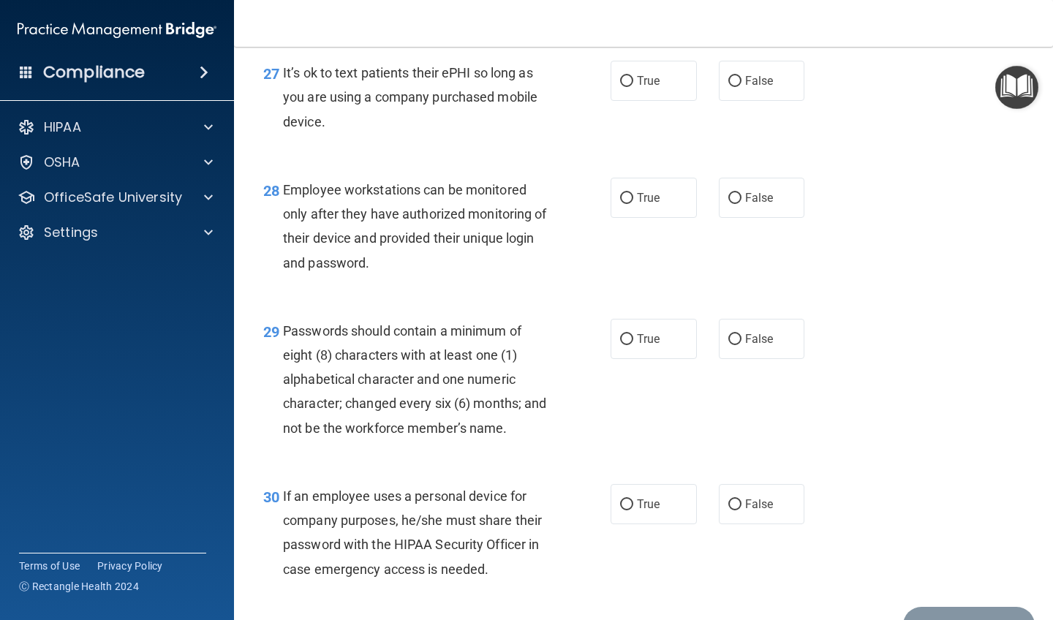
scroll to position [3839, 0]
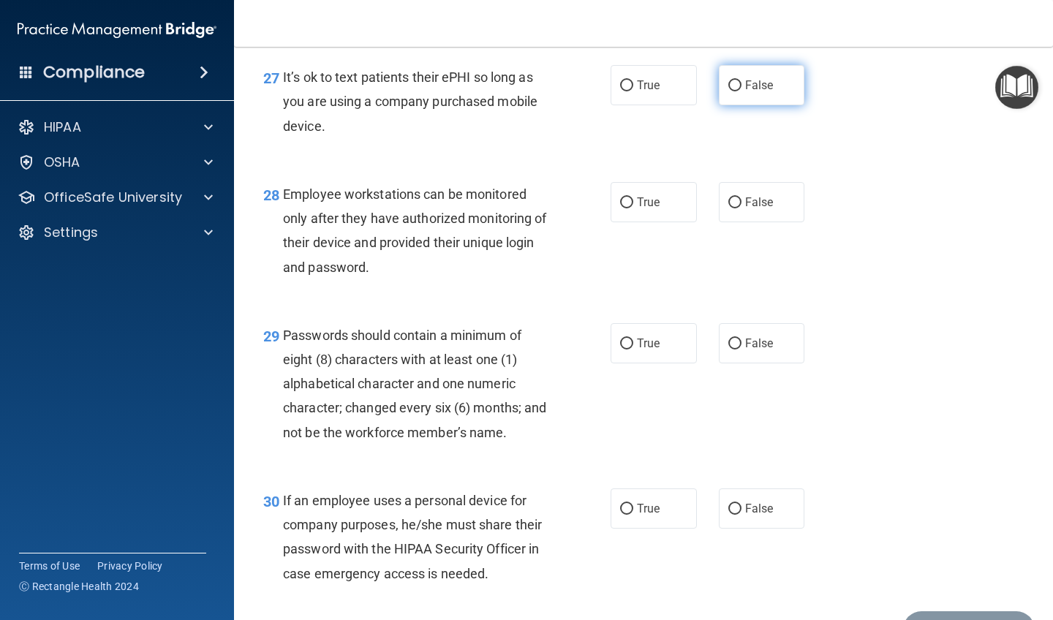
click at [594, 91] on input "False" at bounding box center [734, 85] width 13 height 11
radio input "true"
click at [594, 208] on input "True" at bounding box center [626, 202] width 13 height 11
radio input "true"
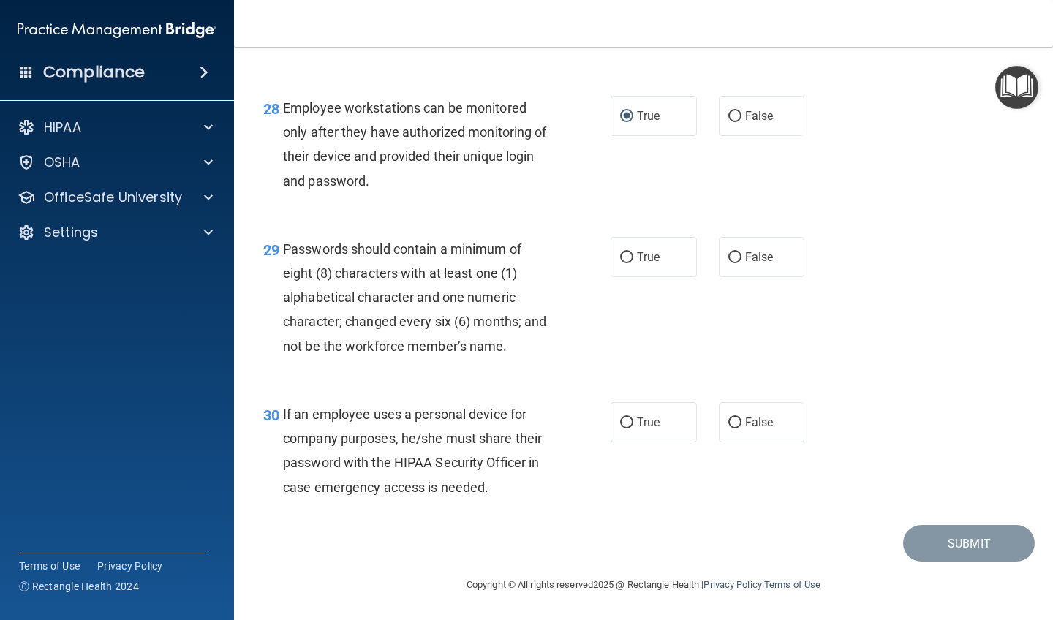
scroll to position [3929, 0]
click at [594, 257] on input "True" at bounding box center [626, 257] width 13 height 11
radio input "true"
click at [594, 423] on input "True" at bounding box center [626, 423] width 13 height 11
radio input "true"
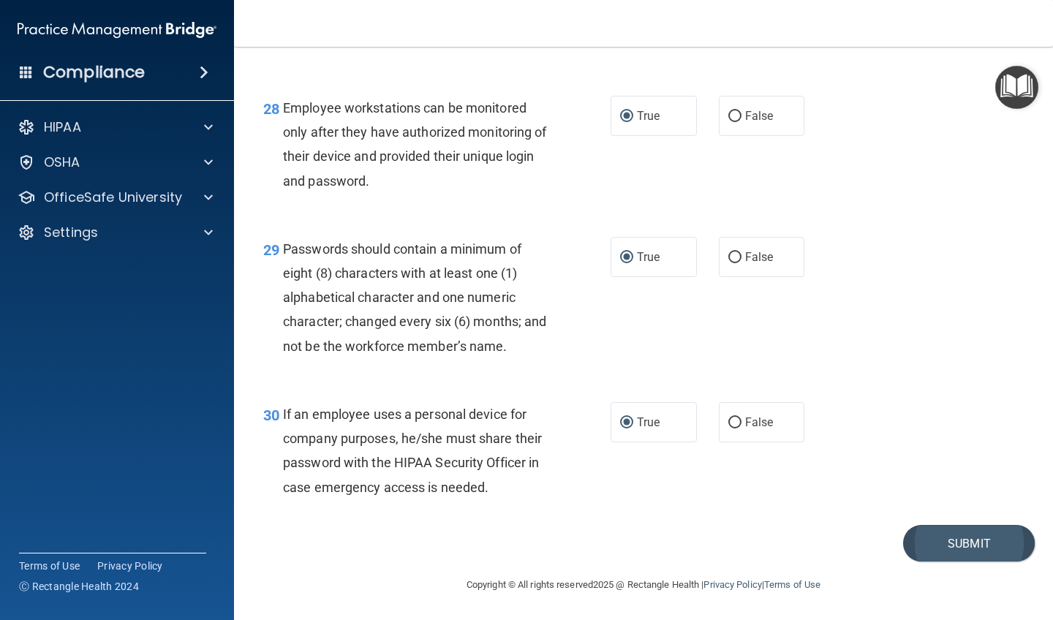
click at [594, 539] on button "Submit" at bounding box center [969, 543] width 132 height 37
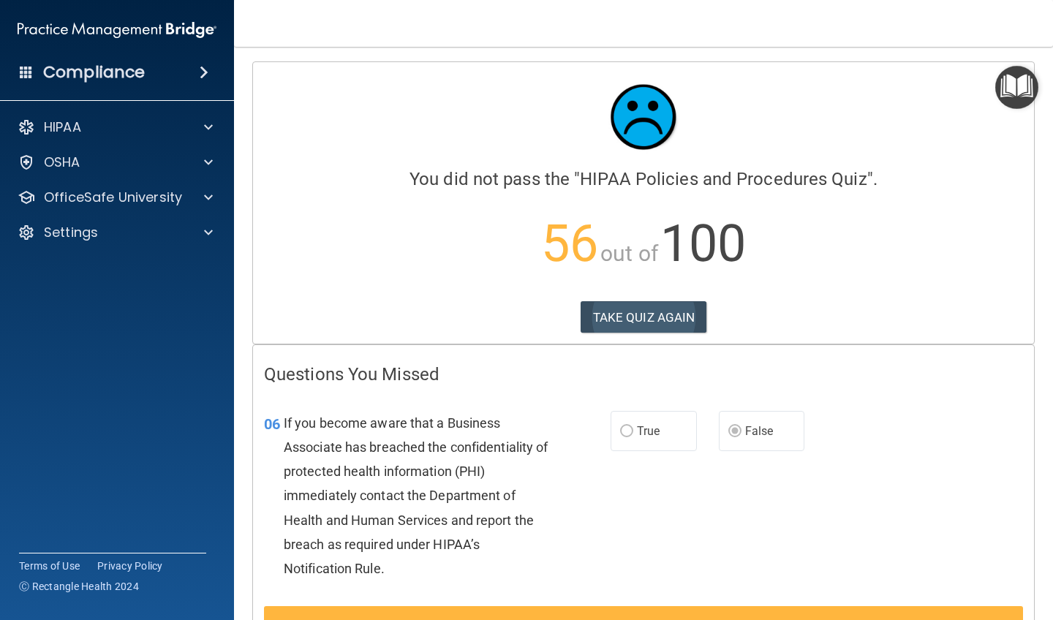
click at [594, 319] on button "TAKE QUIZ AGAIN" at bounding box center [644, 317] width 127 height 32
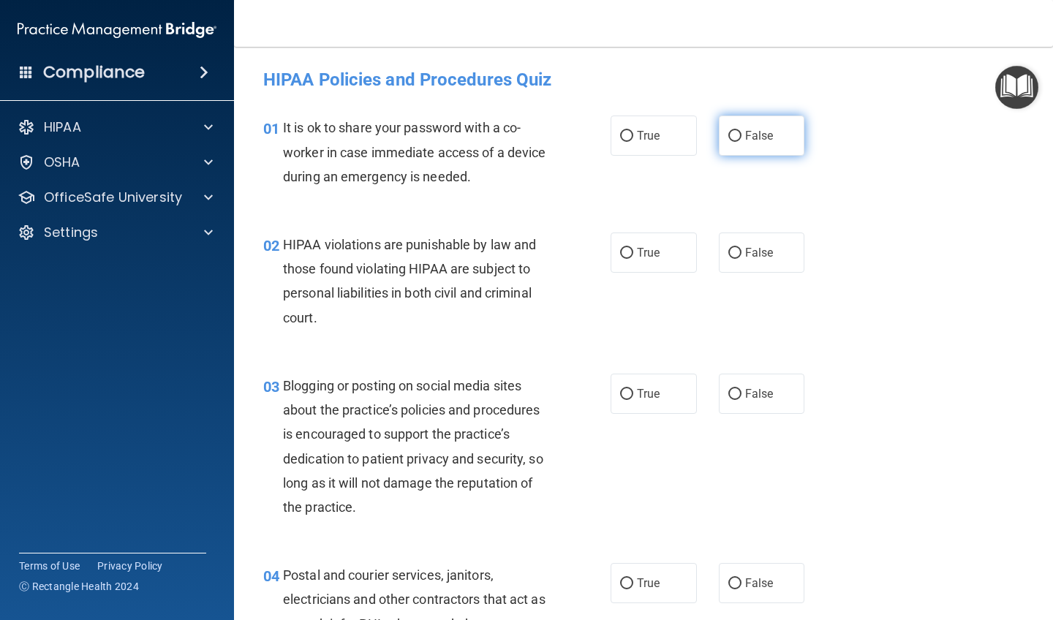
click at [594, 135] on input "False" at bounding box center [734, 136] width 13 height 11
radio input "true"
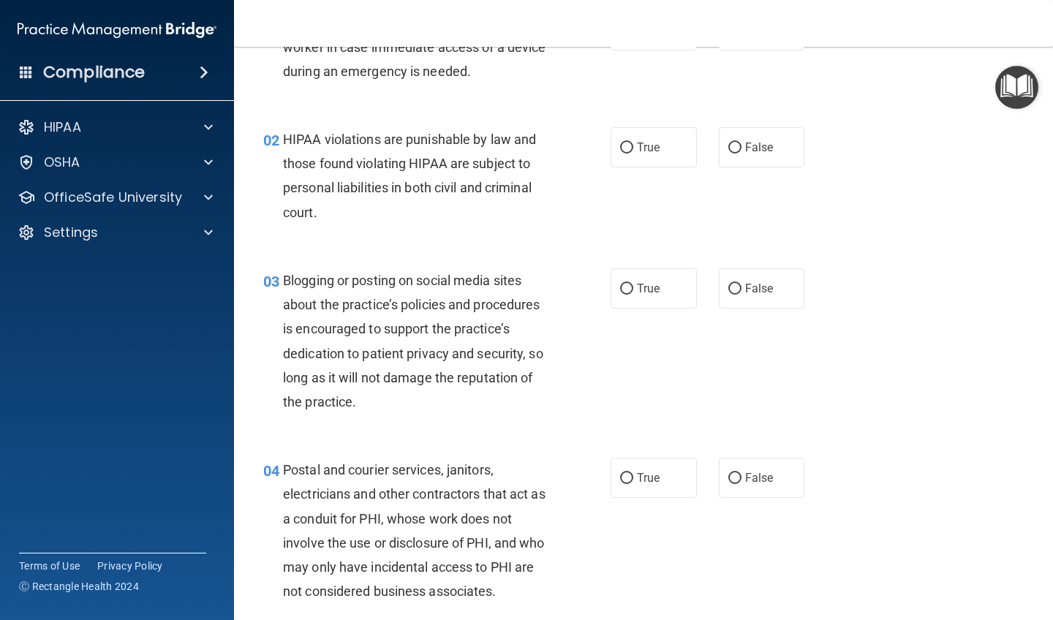
scroll to position [106, 0]
click at [594, 148] on input "True" at bounding box center [626, 147] width 13 height 11
radio input "true"
click at [594, 290] on input "False" at bounding box center [734, 288] width 13 height 11
radio input "true"
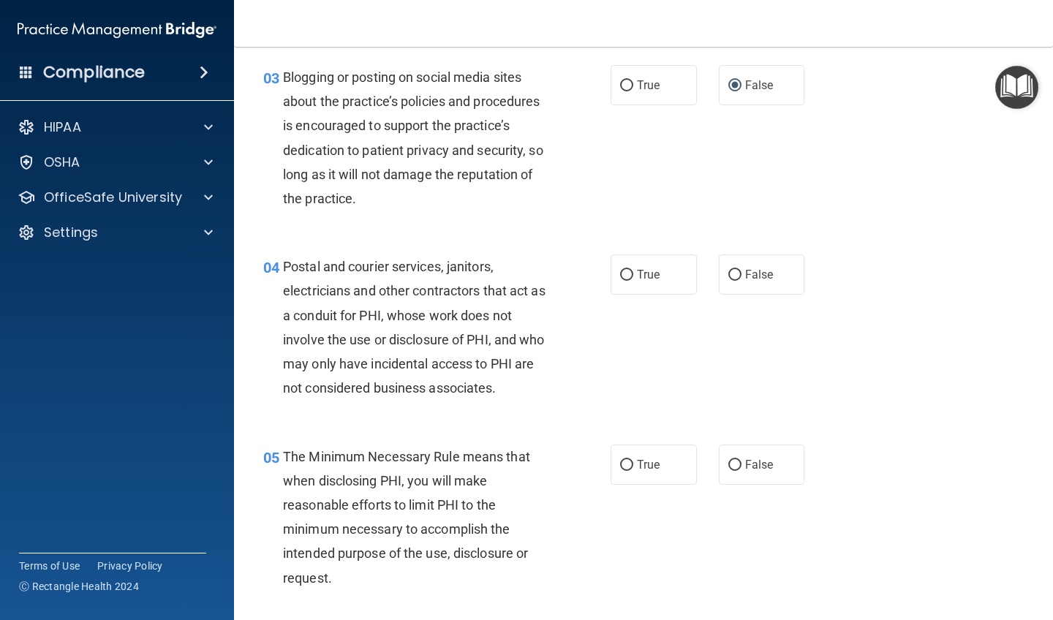
scroll to position [341, 0]
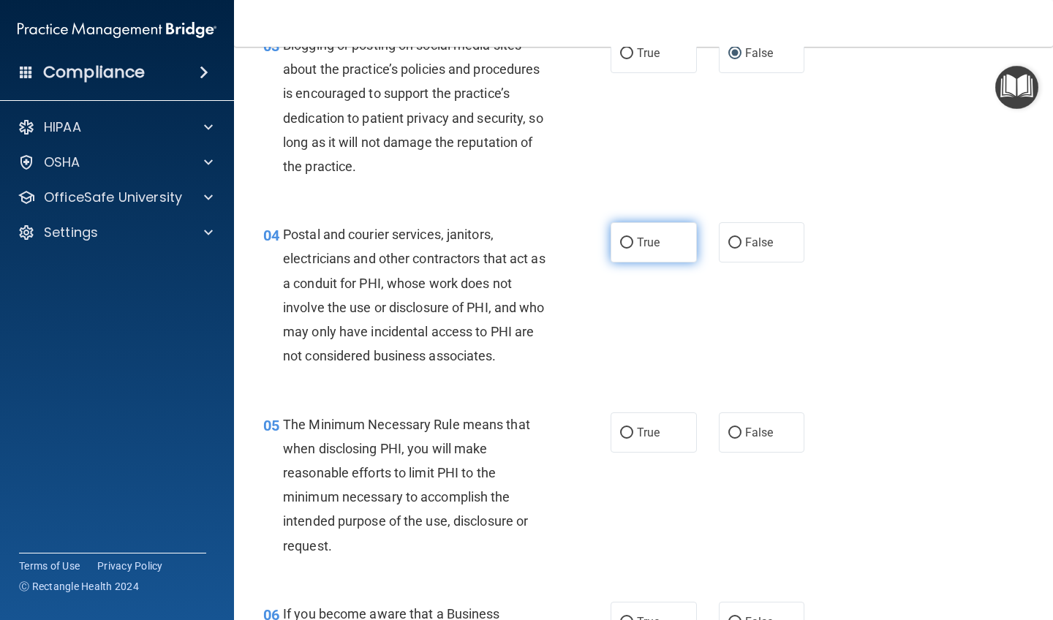
click at [594, 240] on input "True" at bounding box center [626, 243] width 13 height 11
radio input "true"
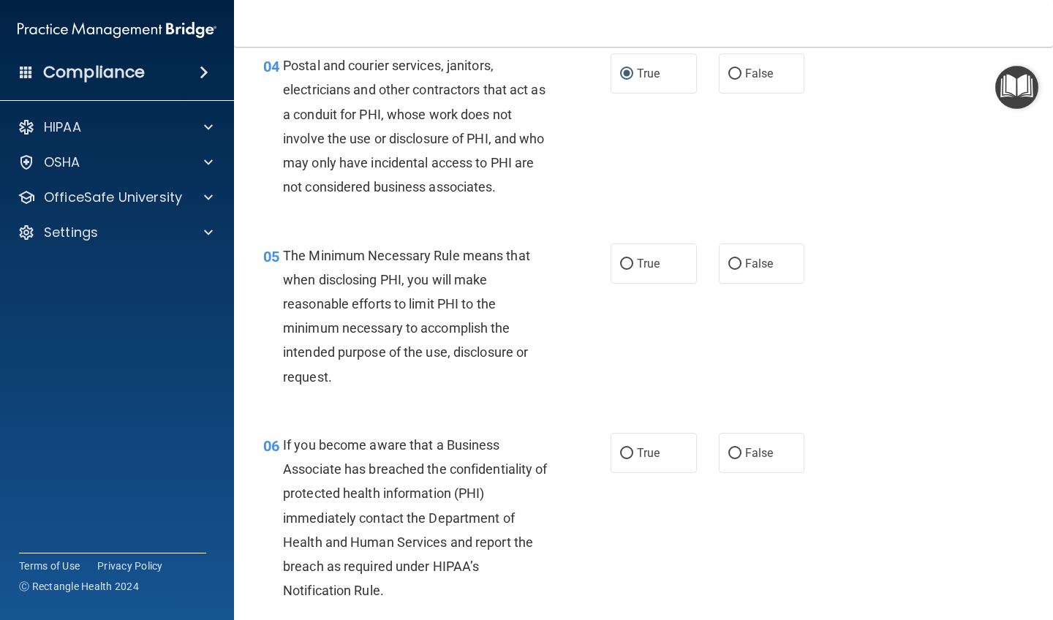
scroll to position [534, 0]
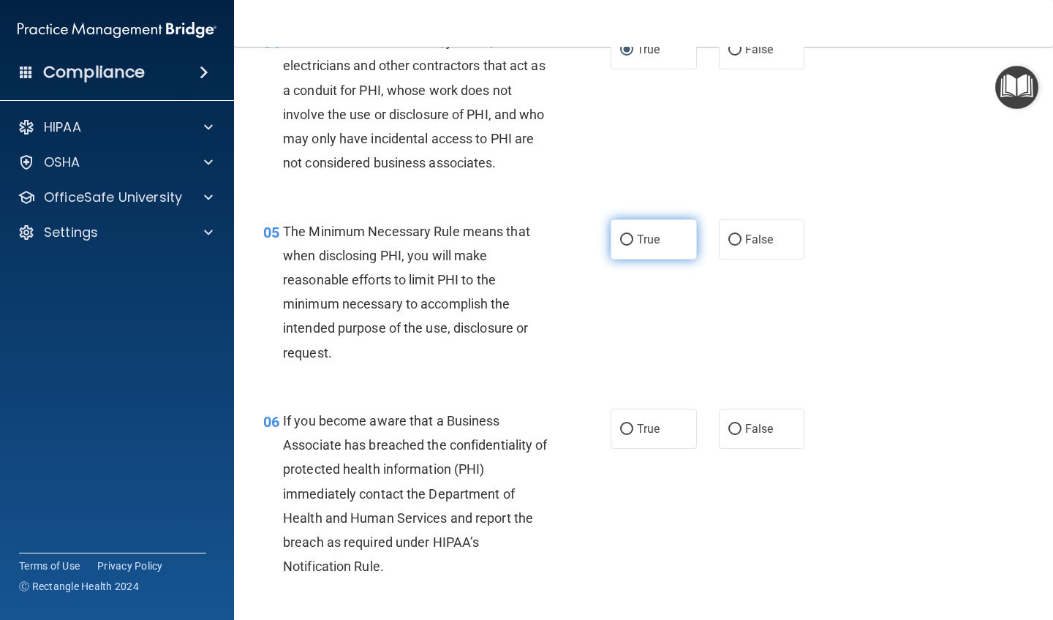
click at [594, 238] on input "True" at bounding box center [626, 240] width 13 height 11
radio input "true"
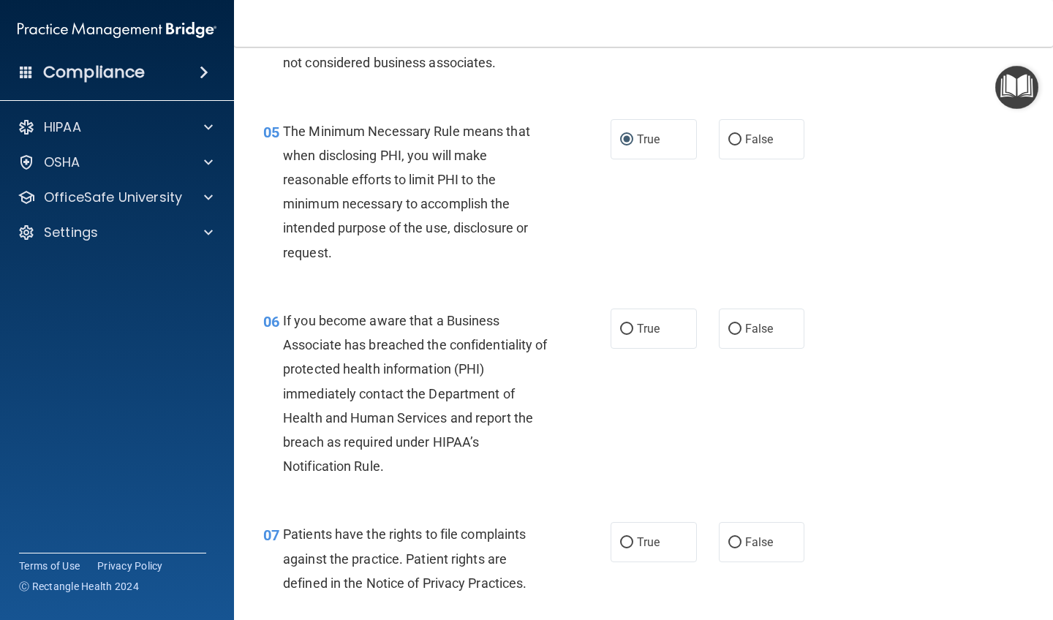
scroll to position [678, 0]
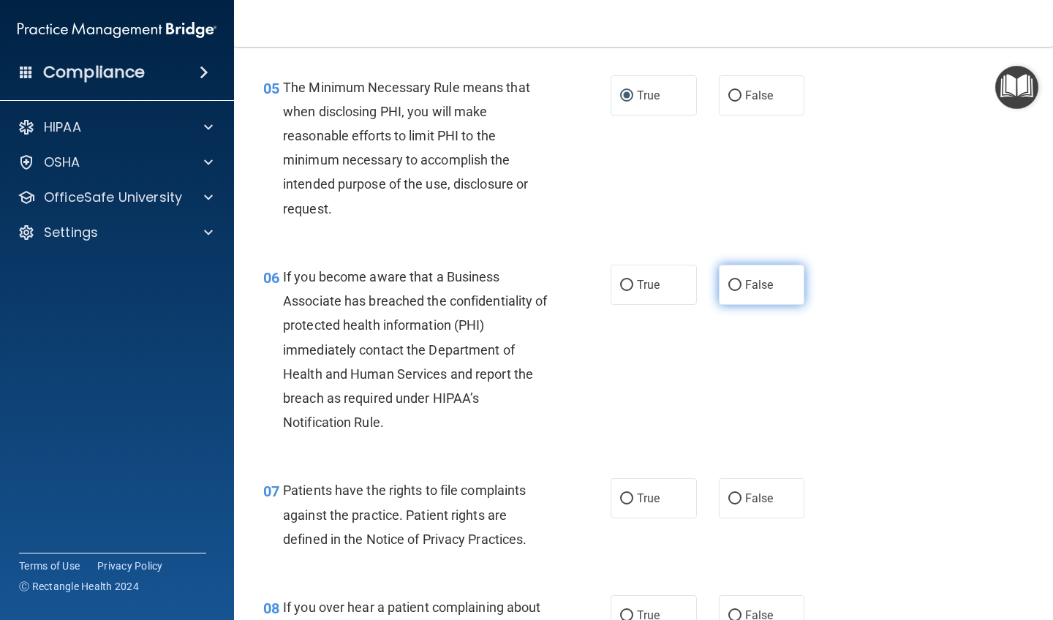
click at [594, 280] on input "False" at bounding box center [734, 285] width 13 height 11
radio input "true"
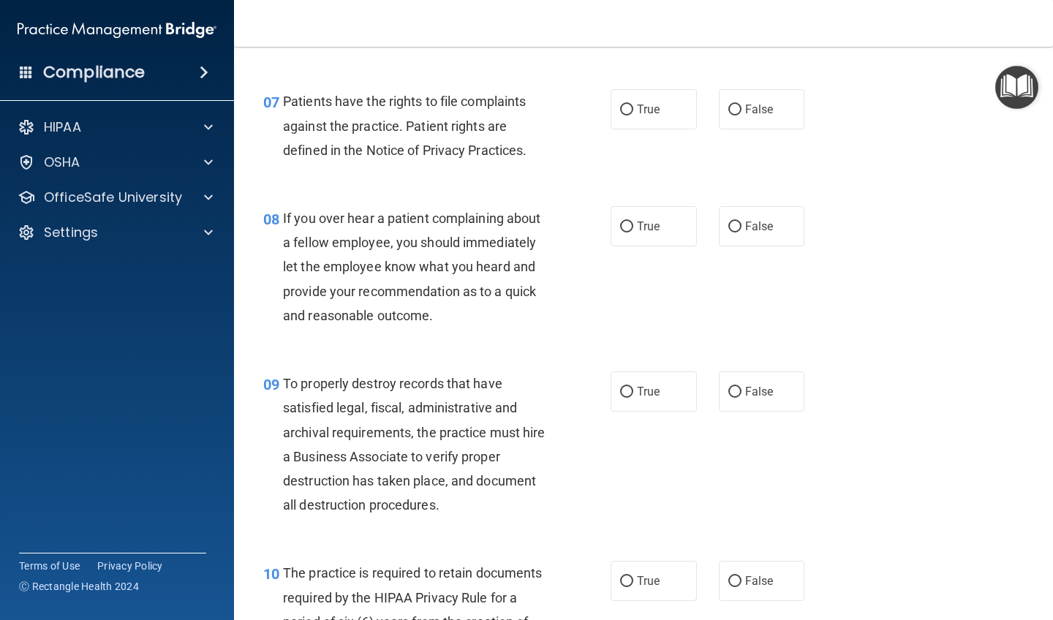
scroll to position [1068, 0]
click at [594, 104] on input "True" at bounding box center [626, 108] width 13 height 11
radio input "true"
click at [594, 220] on input "False" at bounding box center [734, 225] width 13 height 11
radio input "true"
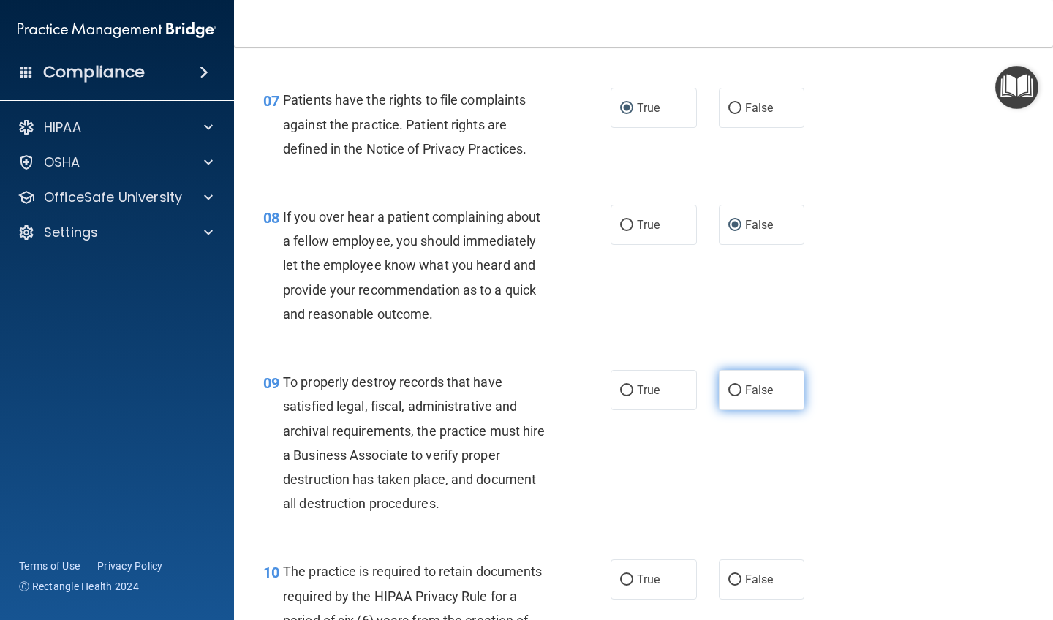
click at [594, 385] on input "False" at bounding box center [734, 390] width 13 height 11
radio input "true"
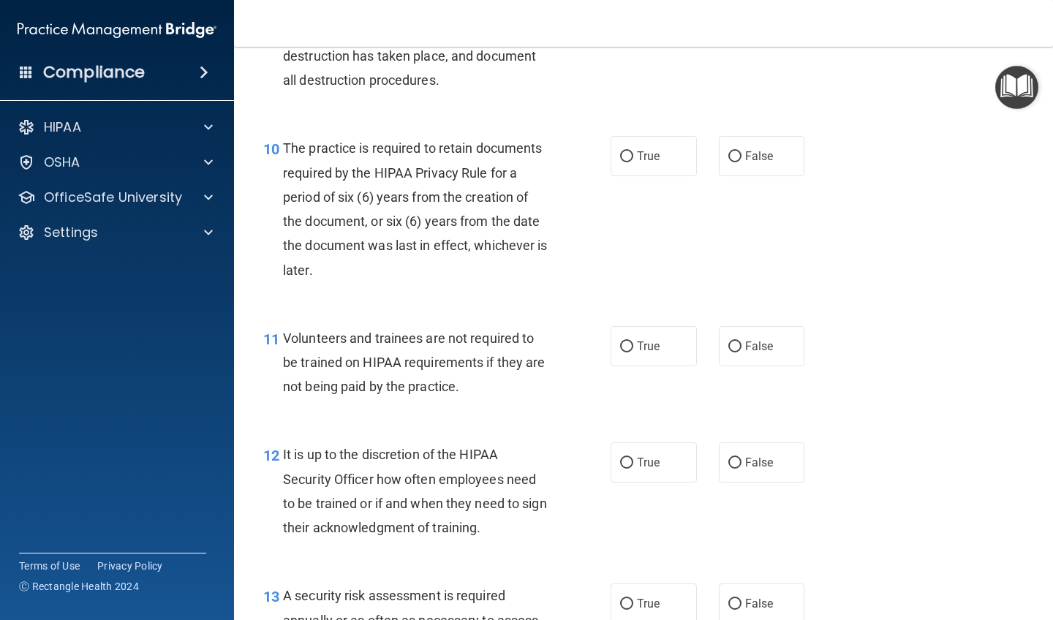
scroll to position [1513, 0]
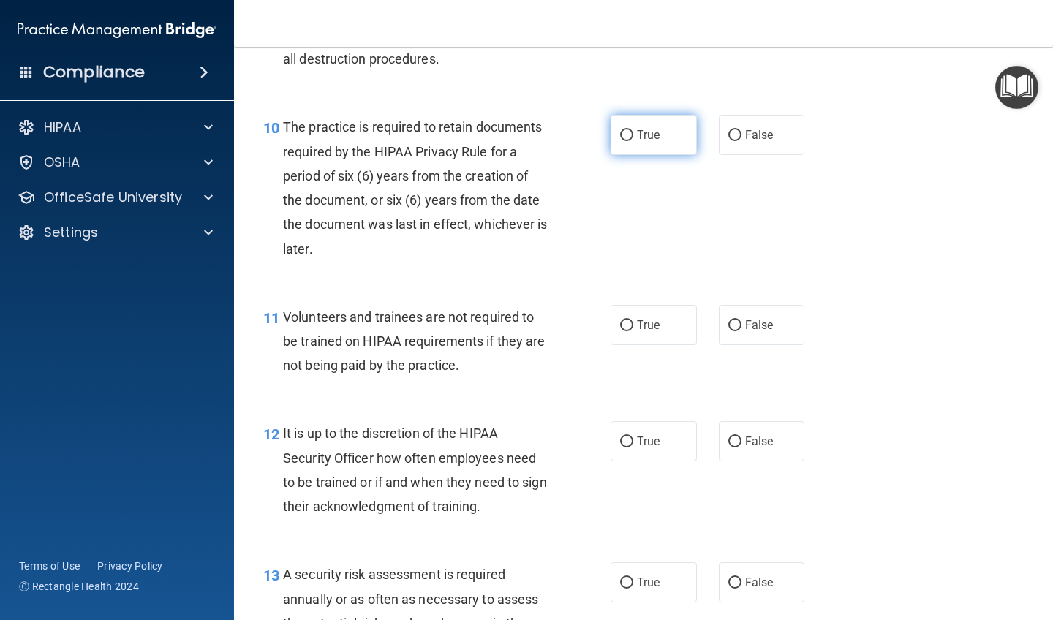
click at [594, 130] on input "True" at bounding box center [626, 135] width 13 height 11
radio input "true"
click at [594, 320] on input "False" at bounding box center [734, 325] width 13 height 11
radio input "true"
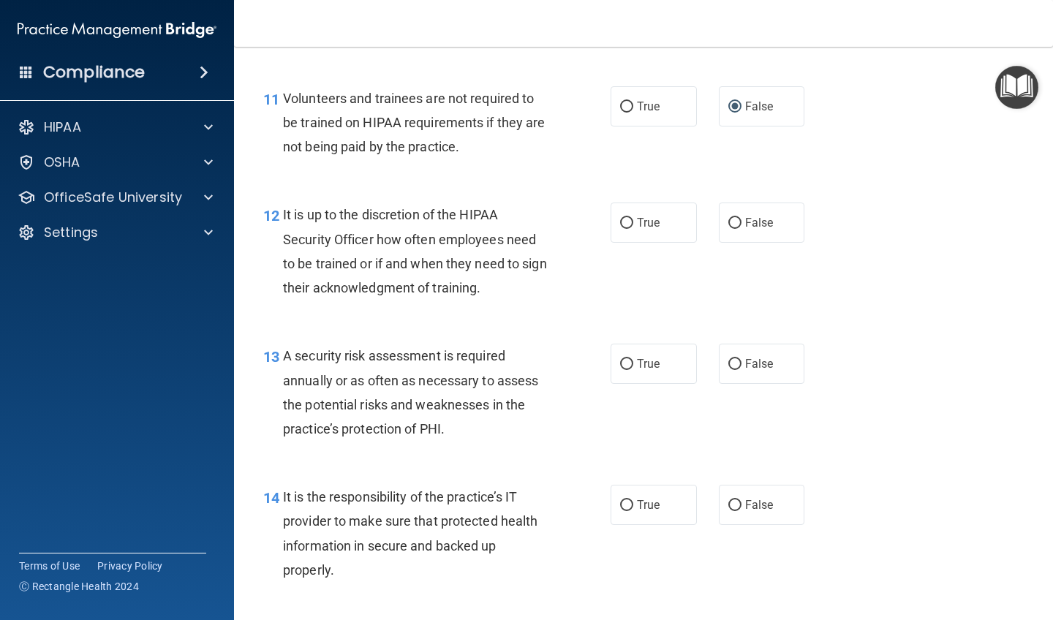
scroll to position [1731, 0]
click at [594, 219] on input "False" at bounding box center [734, 224] width 13 height 11
radio input "true"
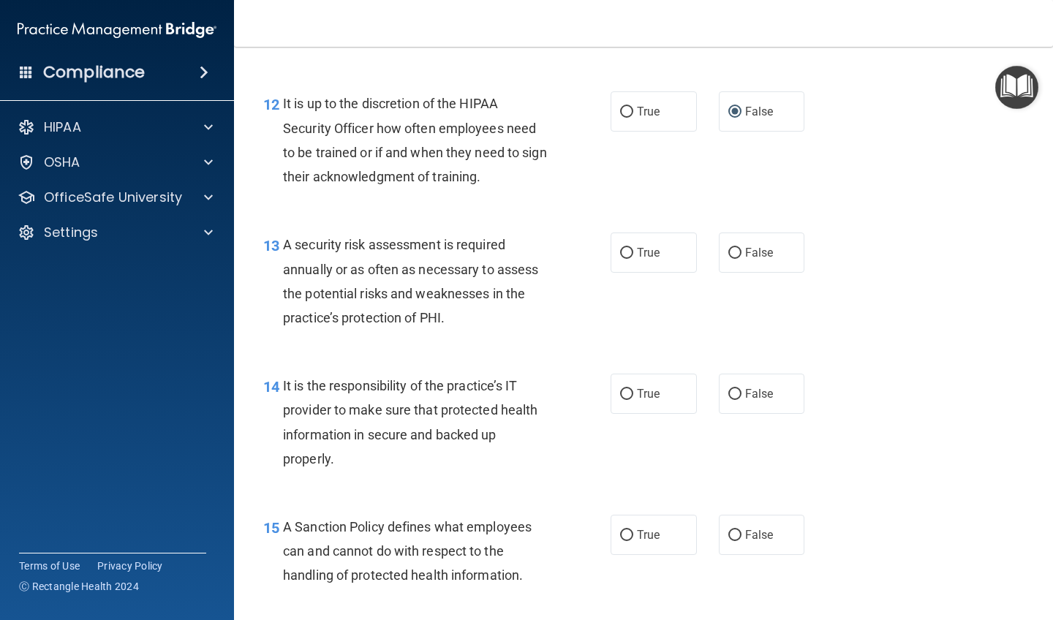
scroll to position [1847, 0]
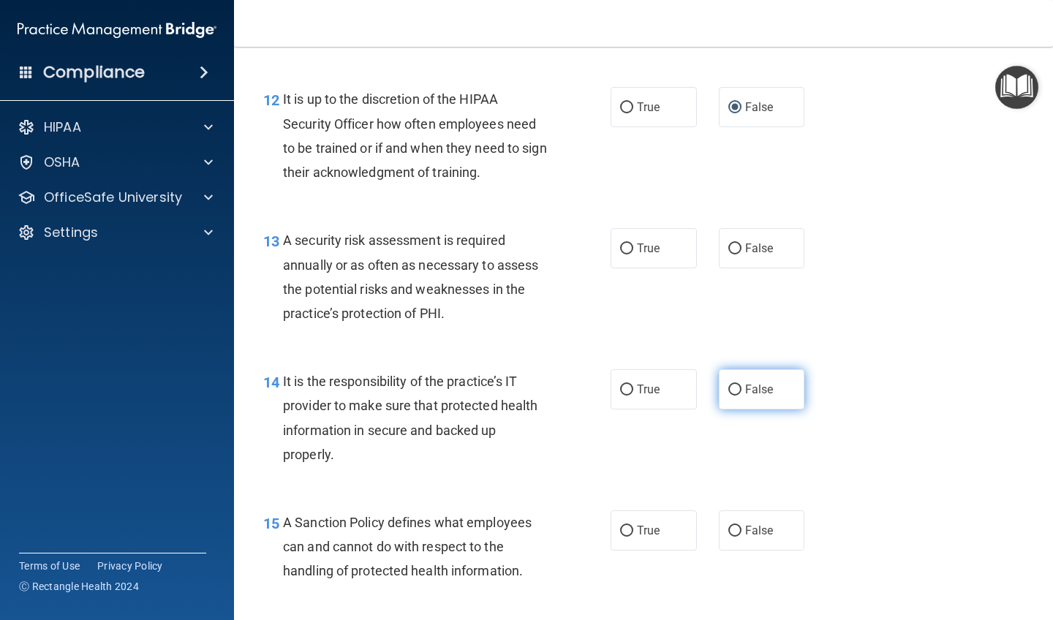
click at [594, 385] on input "False" at bounding box center [734, 390] width 13 height 11
radio input "true"
click at [594, 526] on input "False" at bounding box center [734, 531] width 13 height 11
radio input "true"
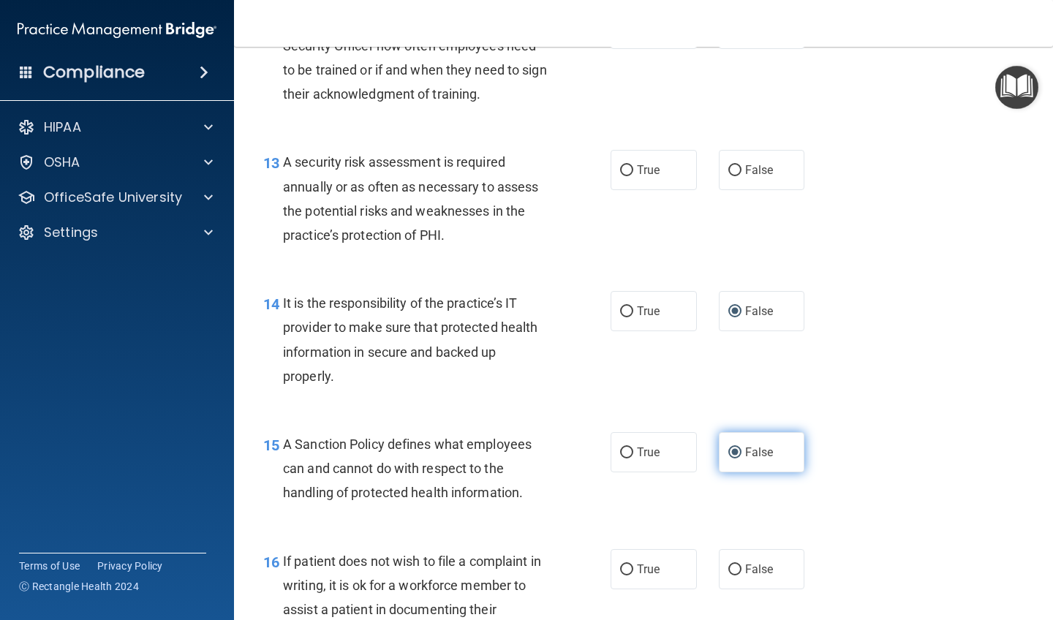
scroll to position [1991, 0]
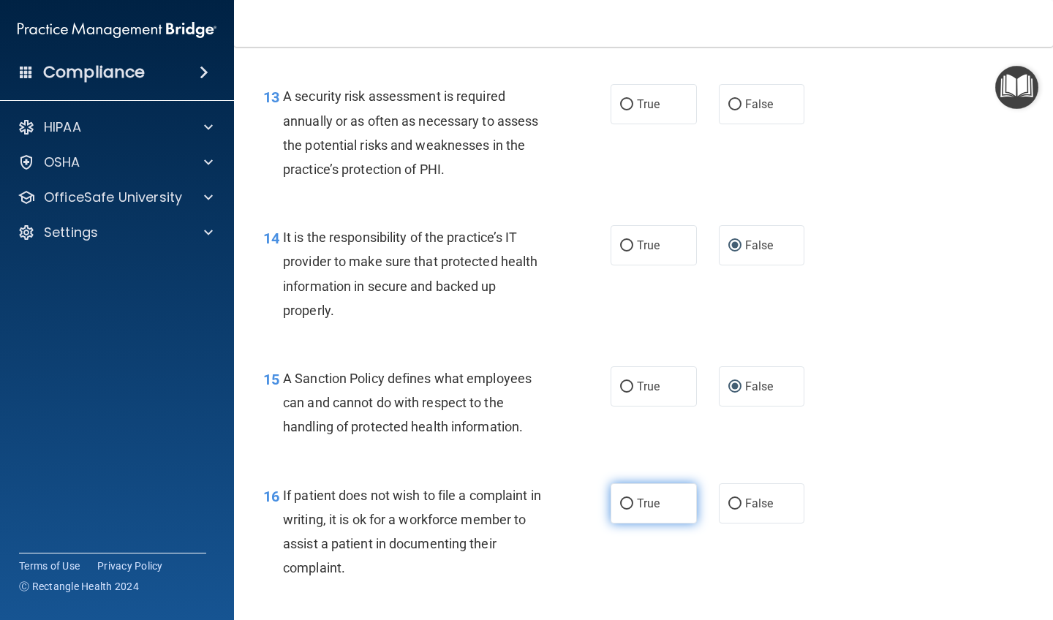
click at [594, 499] on input "True" at bounding box center [626, 504] width 13 height 11
radio input "true"
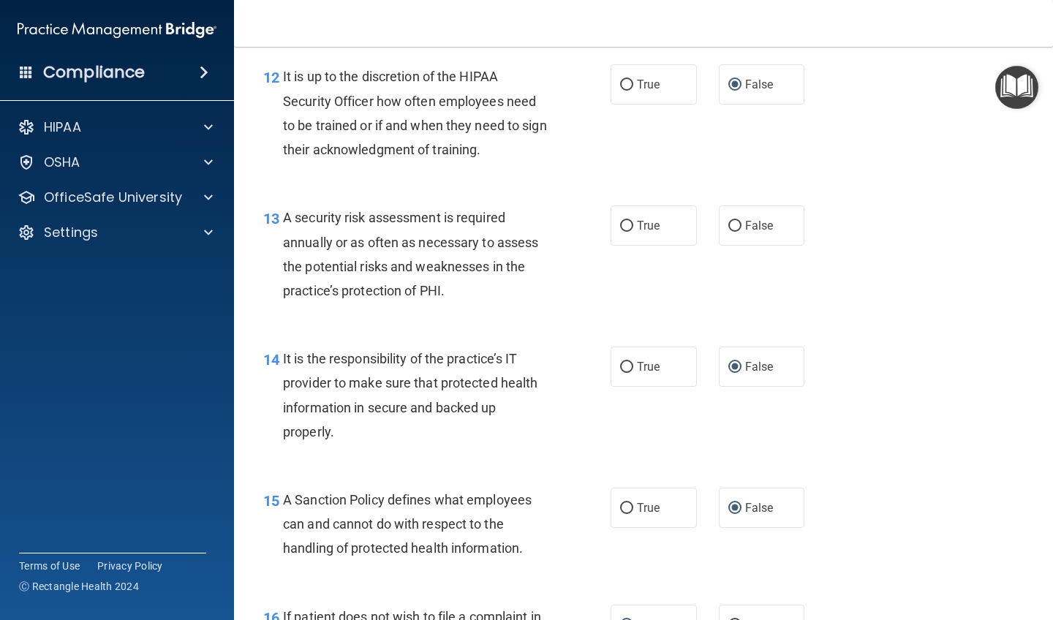
scroll to position [1867, 0]
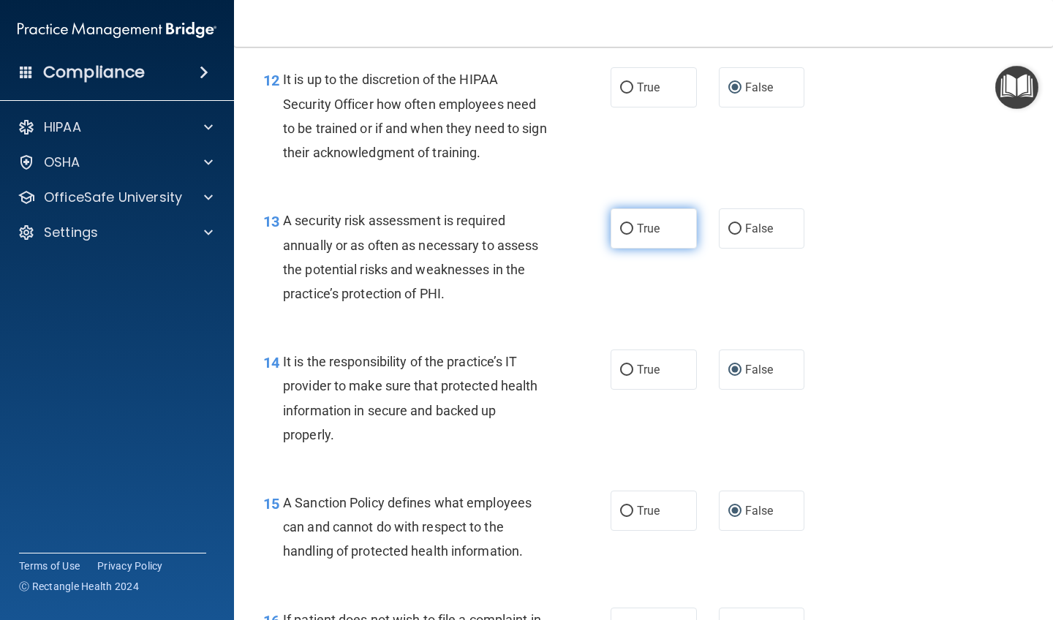
click at [594, 224] on input "True" at bounding box center [626, 229] width 13 height 11
radio input "true"
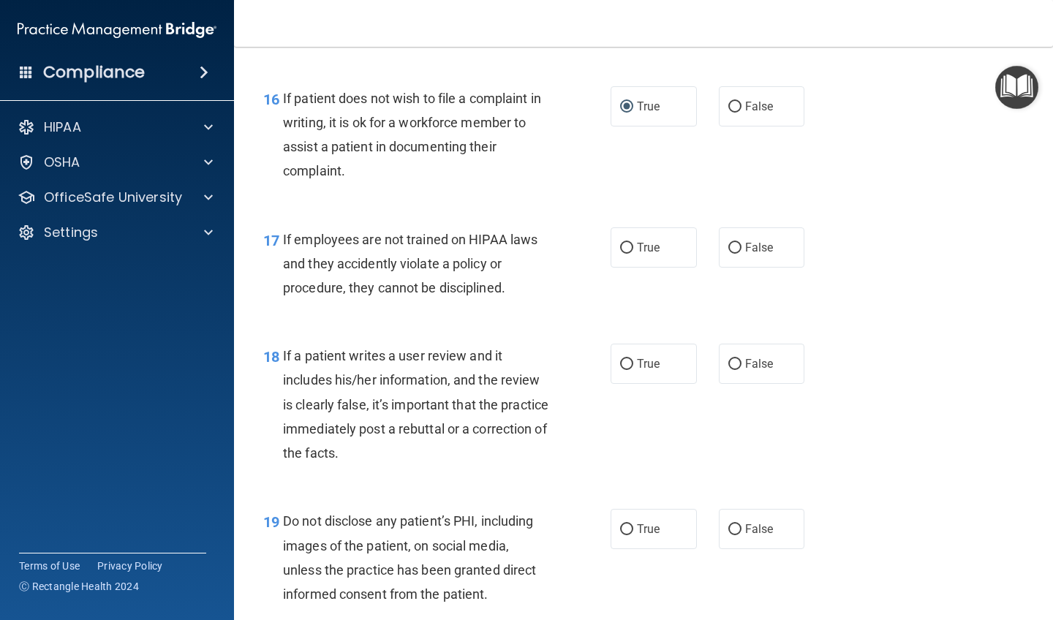
scroll to position [2413, 0]
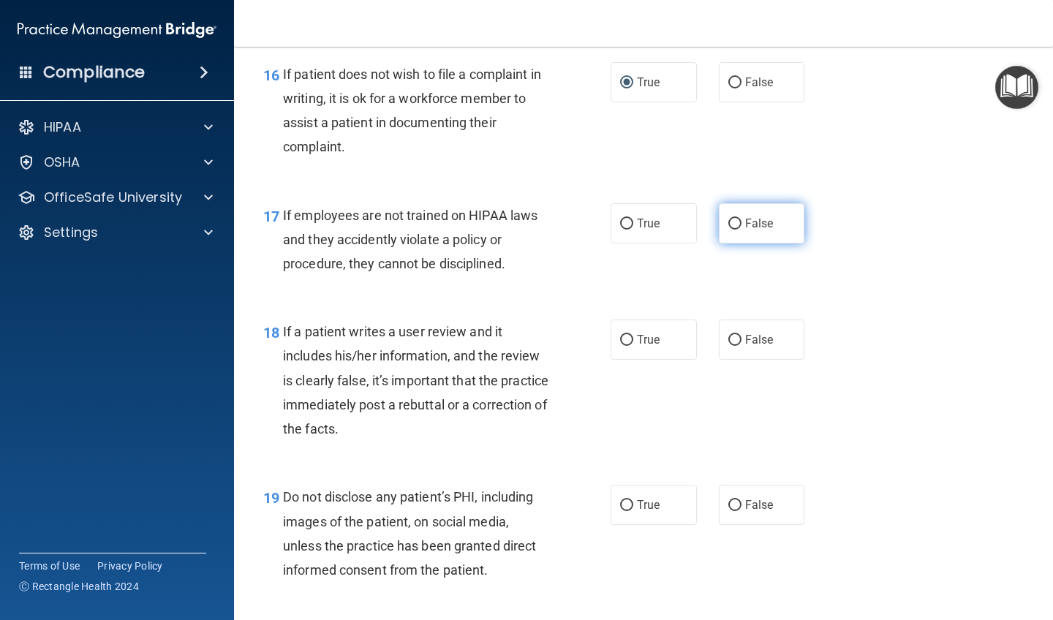
click at [594, 219] on input "False" at bounding box center [734, 224] width 13 height 11
radio input "true"
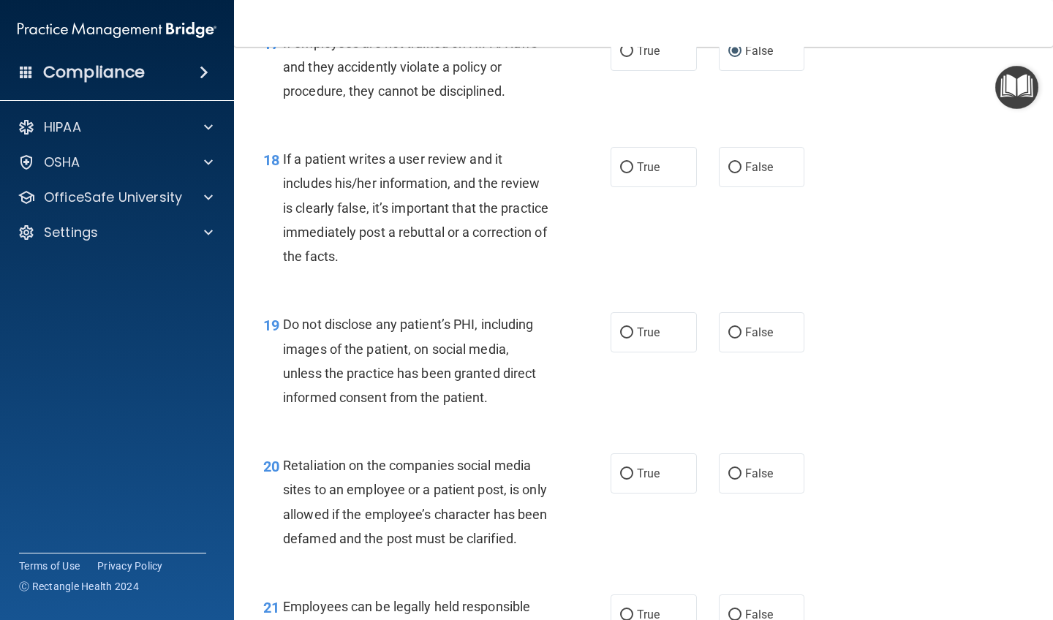
scroll to position [2590, 0]
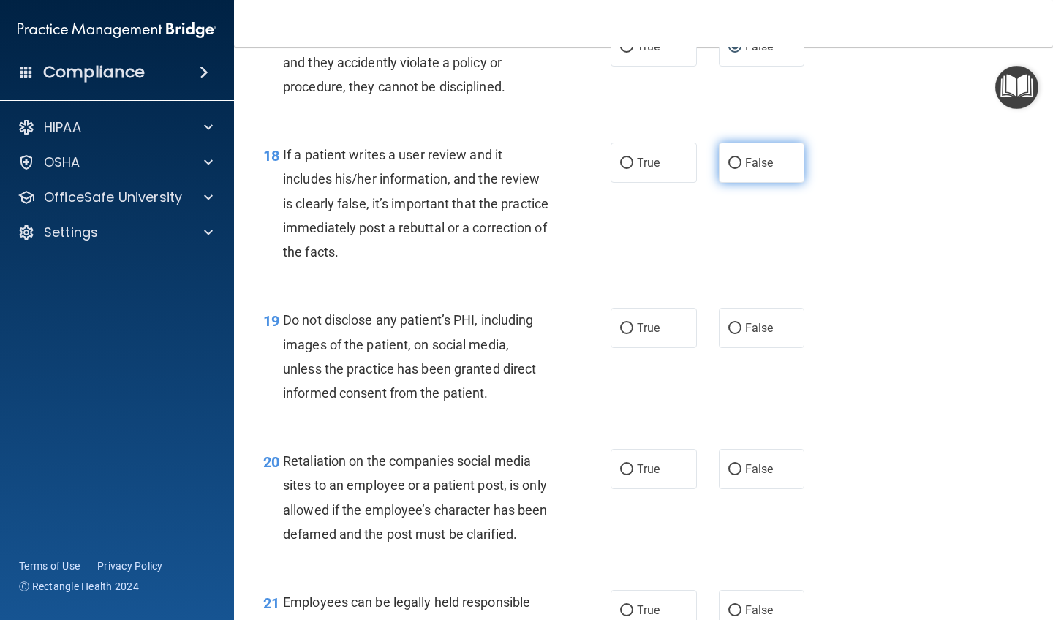
click at [594, 158] on input "False" at bounding box center [734, 163] width 13 height 11
radio input "true"
click at [594, 323] on input "True" at bounding box center [626, 328] width 13 height 11
radio input "true"
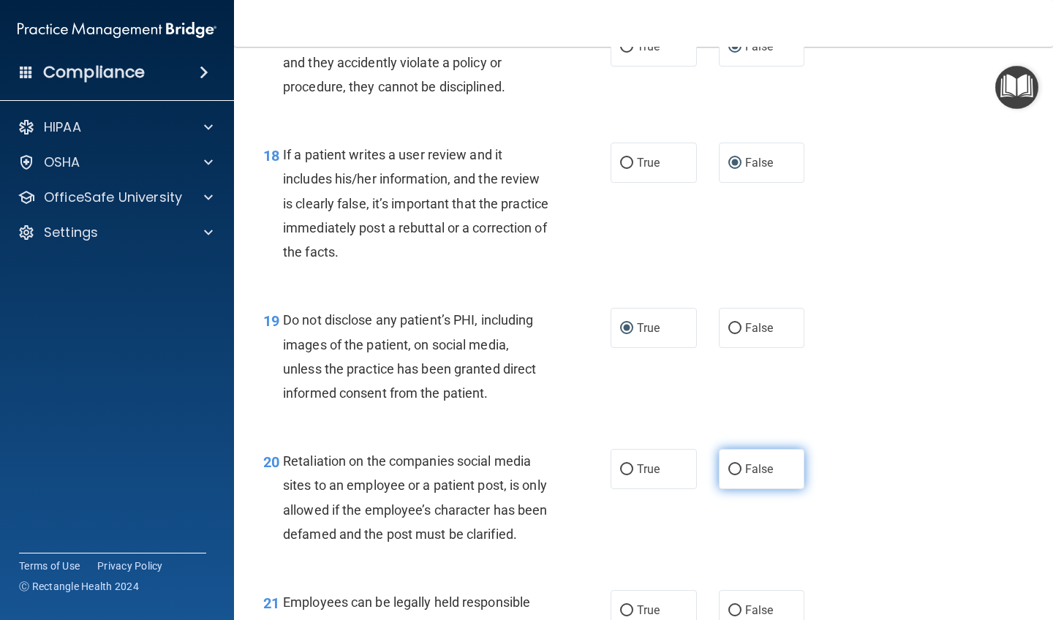
click at [594, 464] on input "False" at bounding box center [734, 469] width 13 height 11
radio input "true"
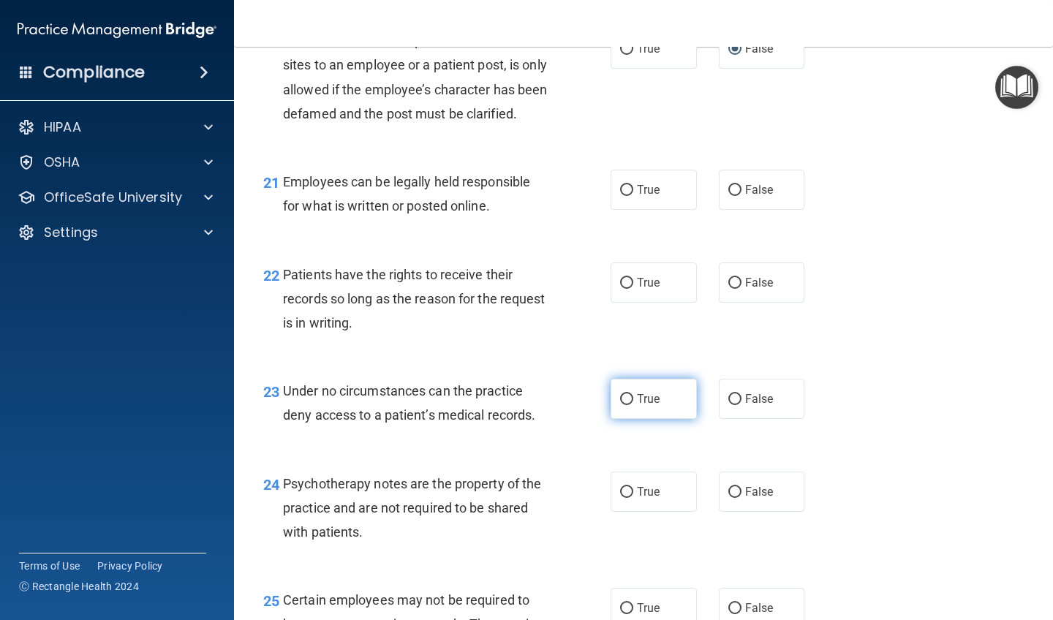
scroll to position [3016, 0]
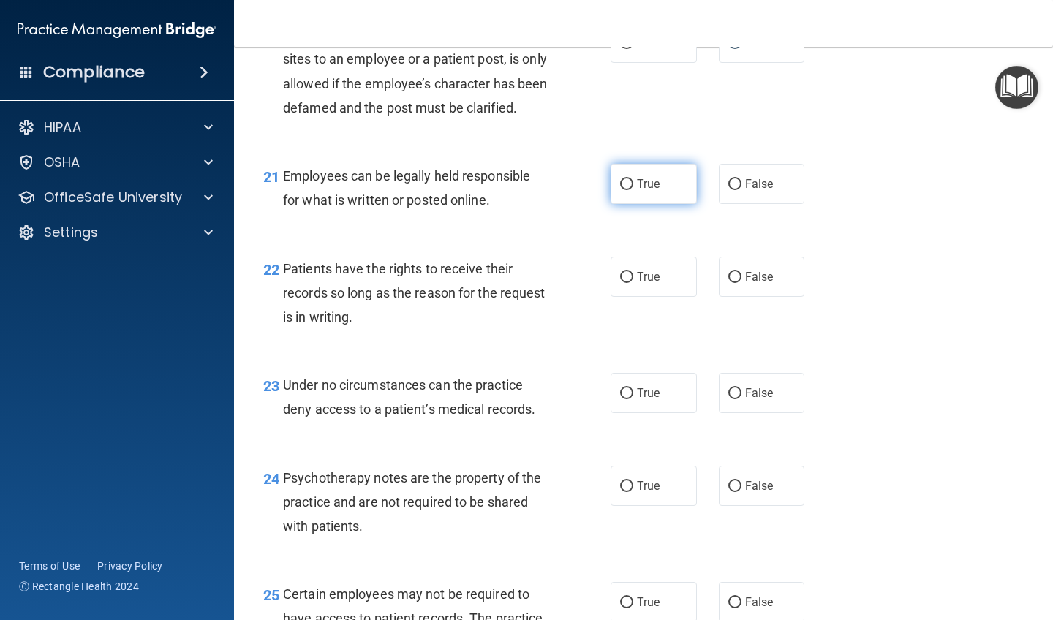
click at [594, 190] on input "True" at bounding box center [626, 184] width 13 height 11
radio input "true"
click at [594, 283] on input "False" at bounding box center [734, 277] width 13 height 11
radio input "true"
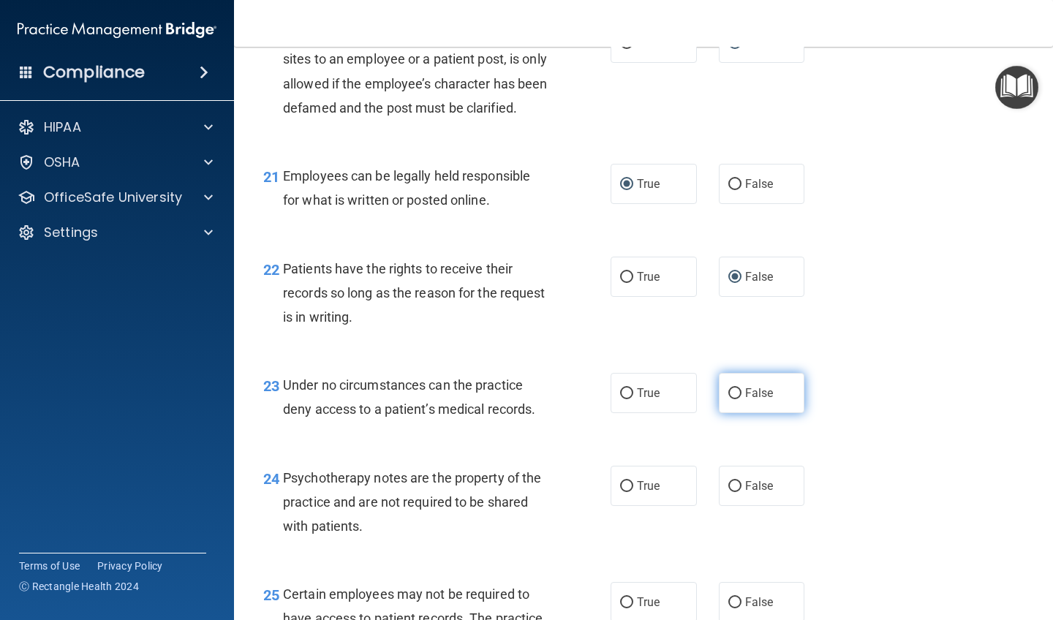
click at [594, 399] on input "False" at bounding box center [734, 393] width 13 height 11
radio input "true"
click at [594, 489] on input "True" at bounding box center [626, 486] width 13 height 11
radio input "true"
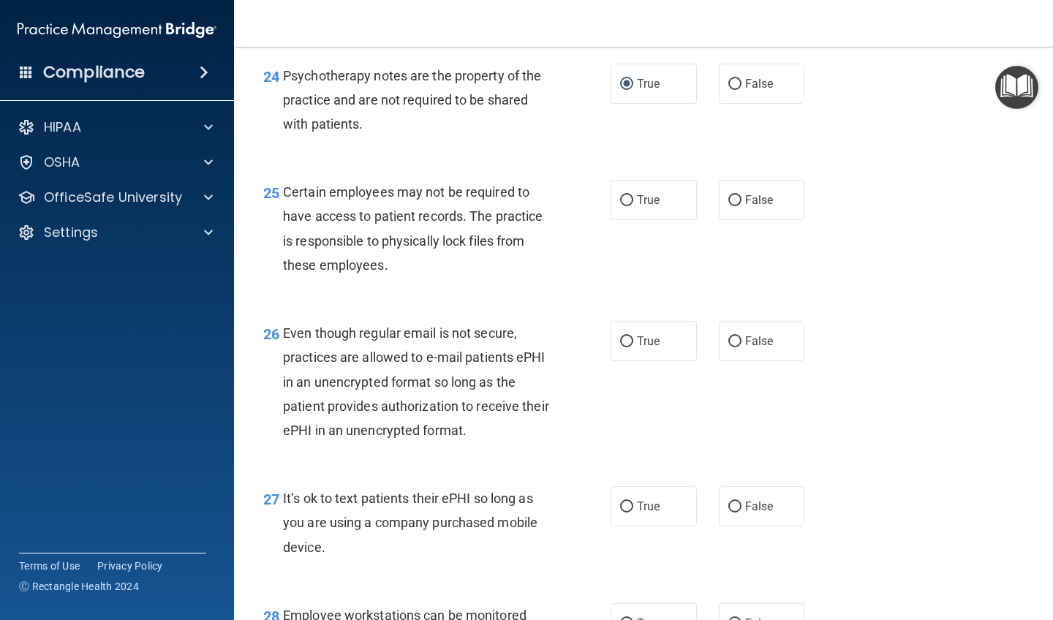
scroll to position [3428, 0]
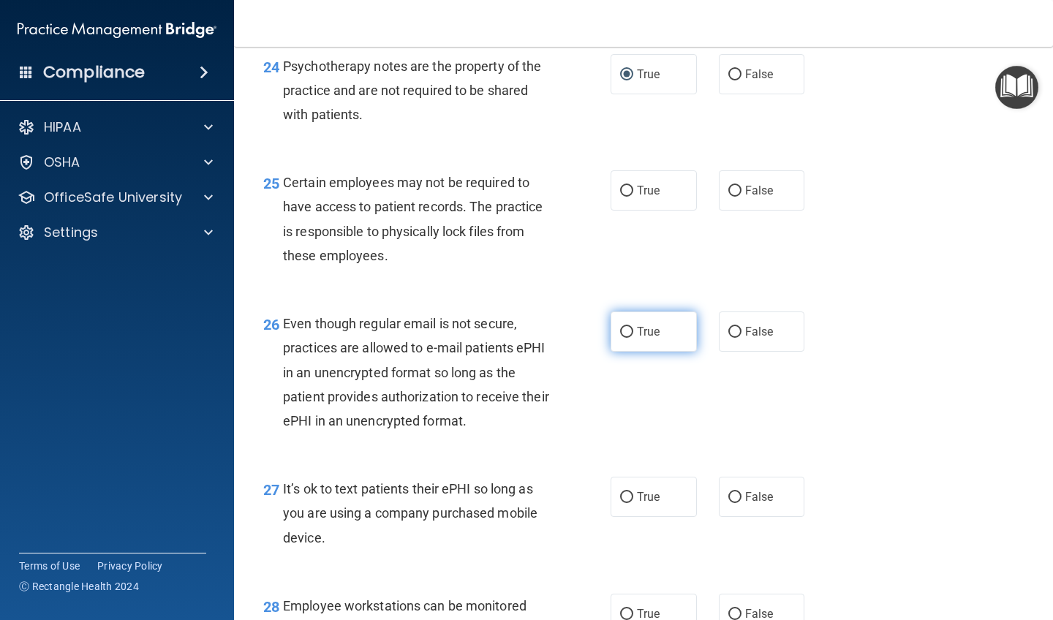
click at [594, 338] on input "True" at bounding box center [626, 332] width 13 height 11
radio input "true"
click at [594, 197] on input "True" at bounding box center [626, 191] width 13 height 11
radio input "true"
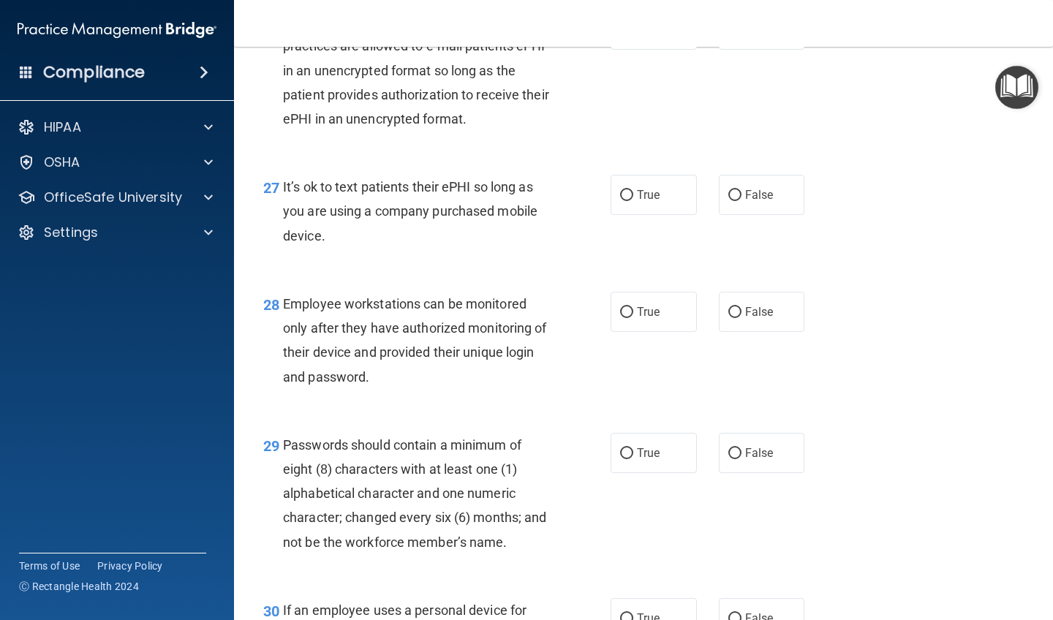
scroll to position [3730, 0]
click at [594, 200] on input "False" at bounding box center [734, 194] width 13 height 11
radio input "true"
click at [594, 316] on input "False" at bounding box center [734, 311] width 13 height 11
radio input "true"
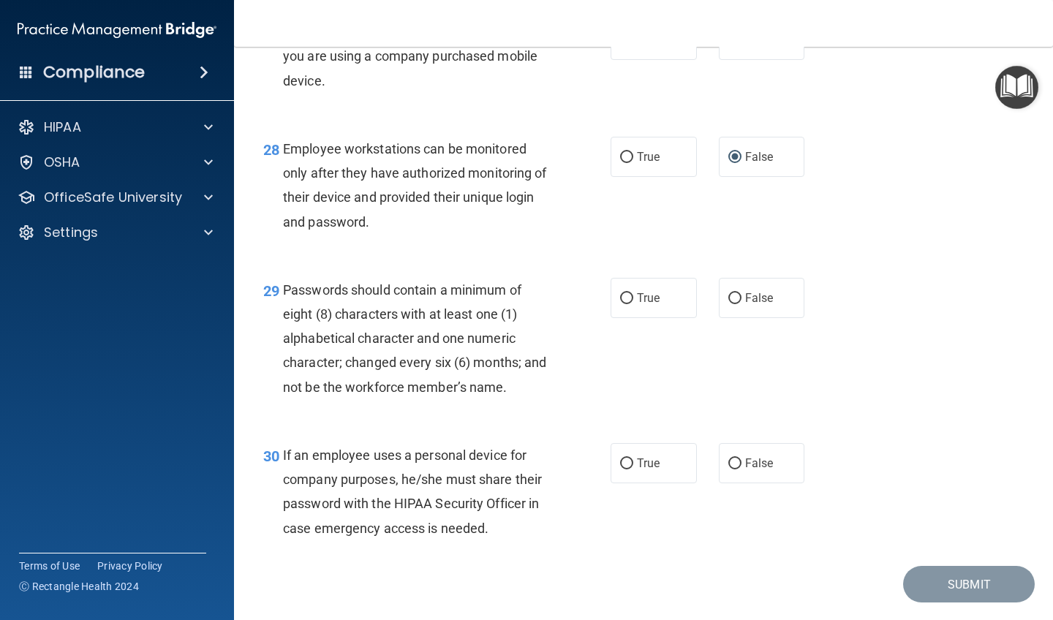
scroll to position [3886, 0]
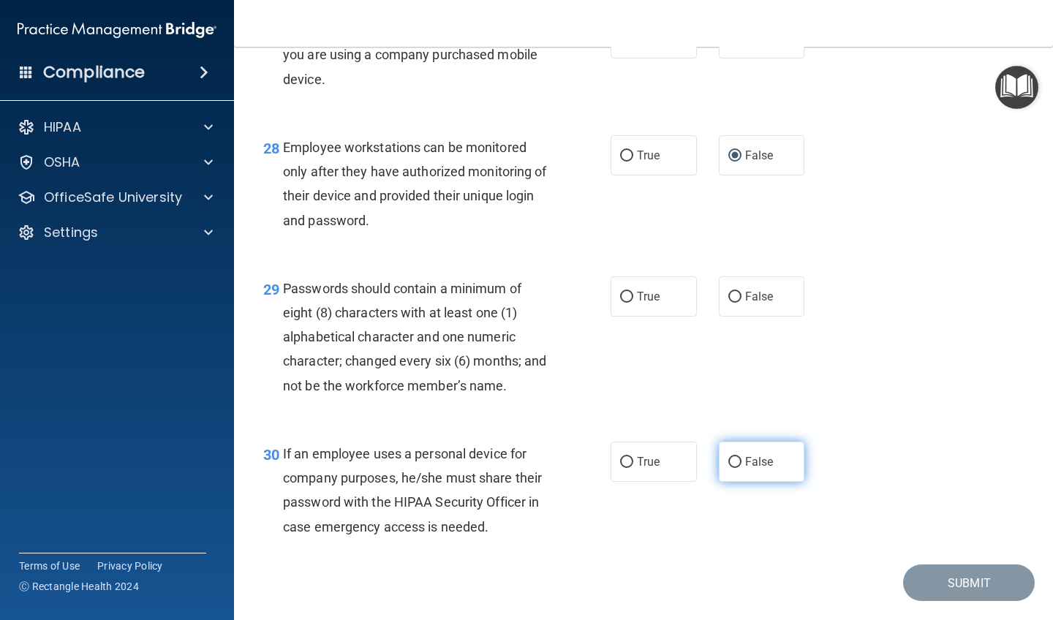
click at [594, 459] on input "False" at bounding box center [734, 462] width 13 height 11
radio input "true"
click at [594, 303] on input "True" at bounding box center [626, 297] width 13 height 11
radio input "true"
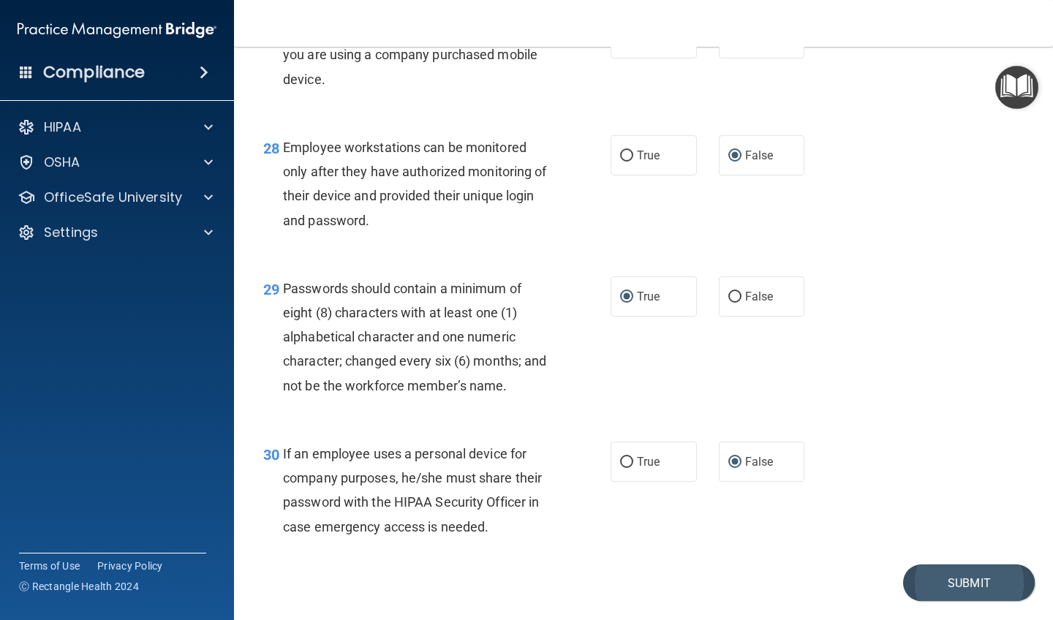
click at [594, 541] on button "Submit" at bounding box center [969, 583] width 132 height 37
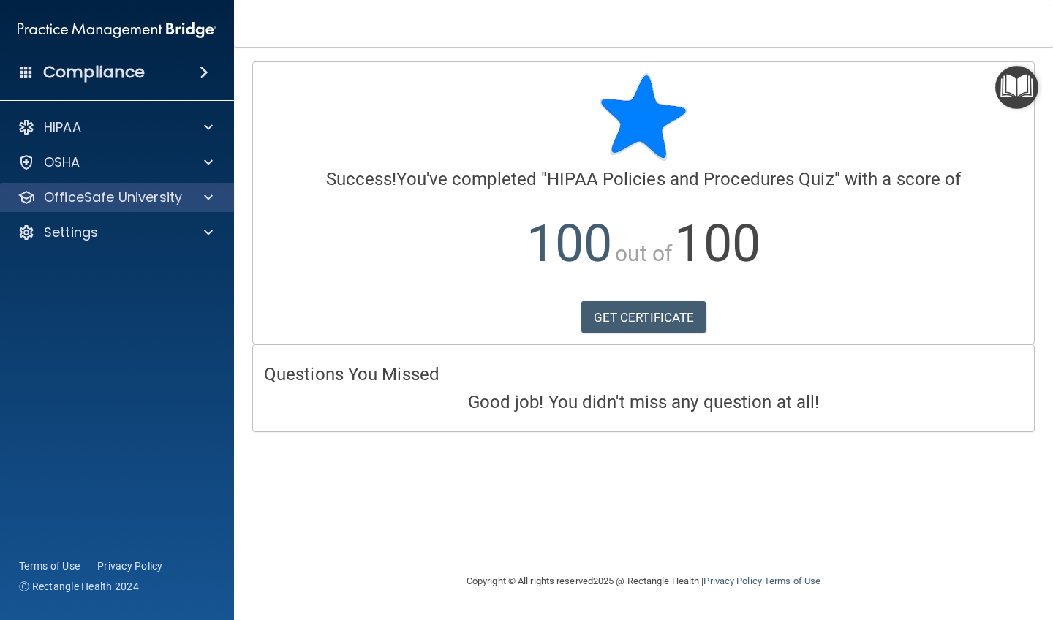
click at [212, 198] on span at bounding box center [208, 198] width 9 height 18
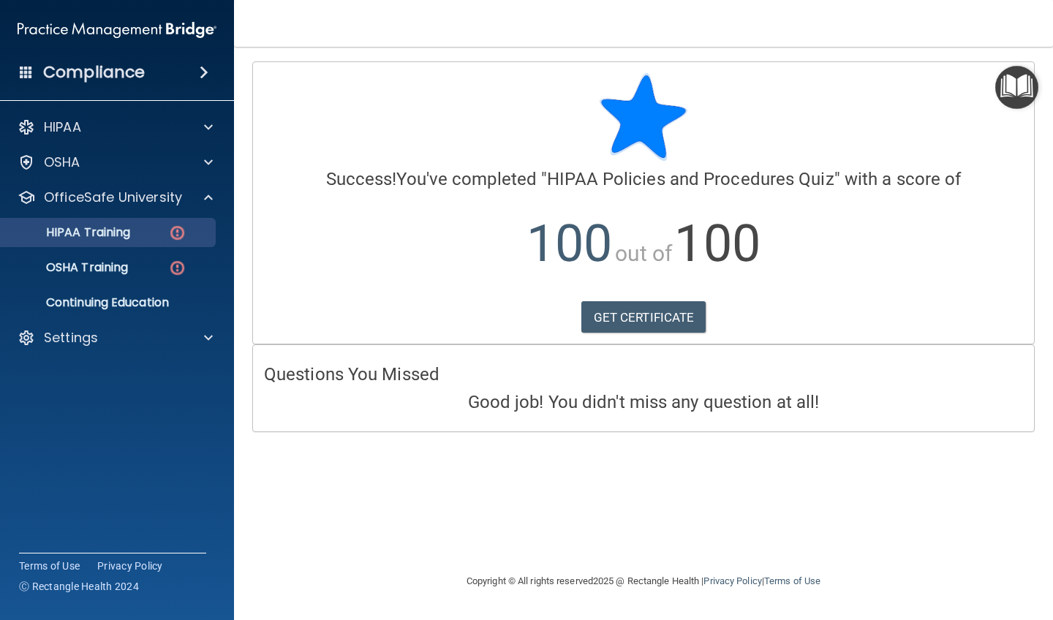
click at [170, 235] on img at bounding box center [177, 233] width 18 height 18
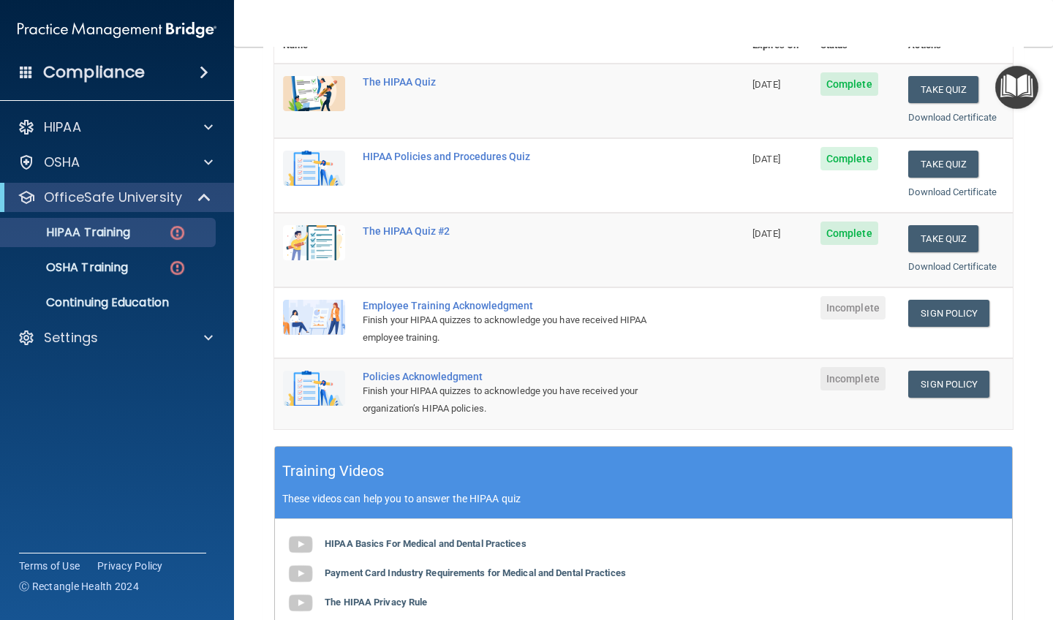
scroll to position [197, 0]
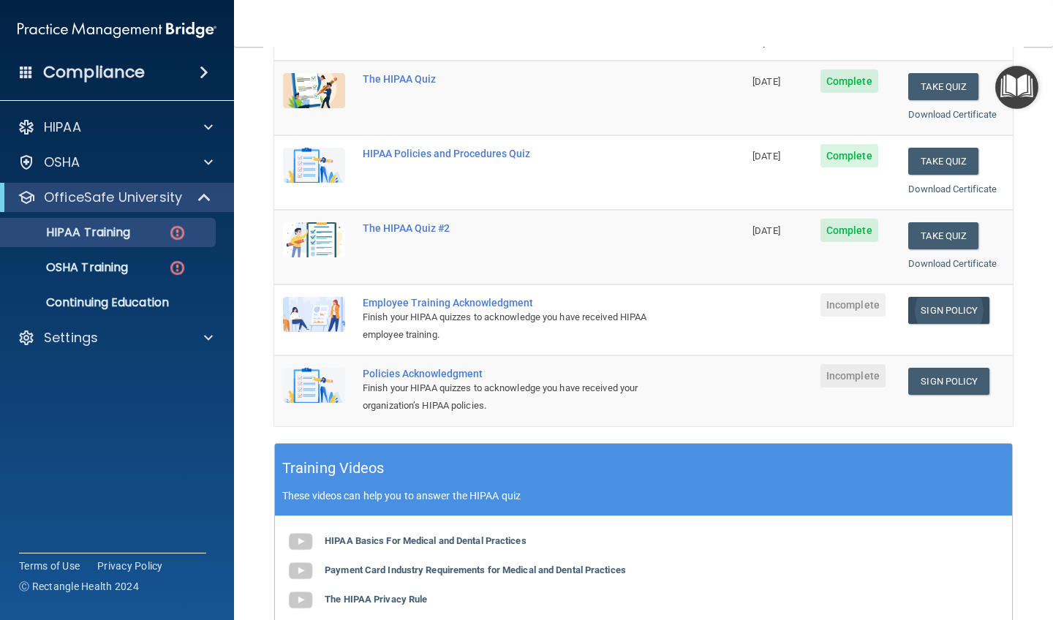
click at [594, 308] on link "Sign Policy" at bounding box center [948, 310] width 81 height 27
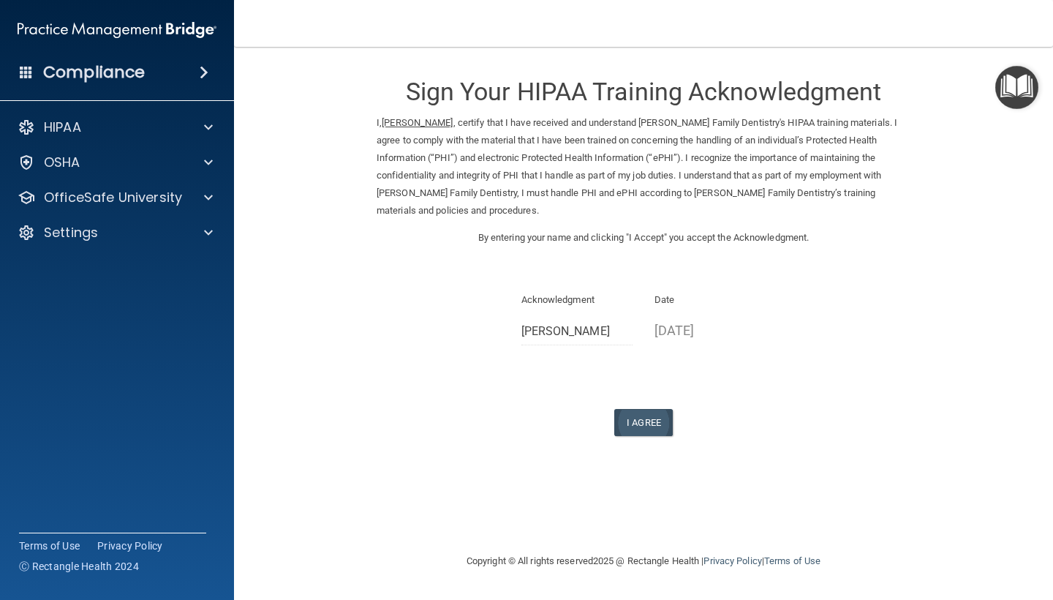
click at [643, 415] on button "I Agree" at bounding box center [643, 422] width 59 height 27
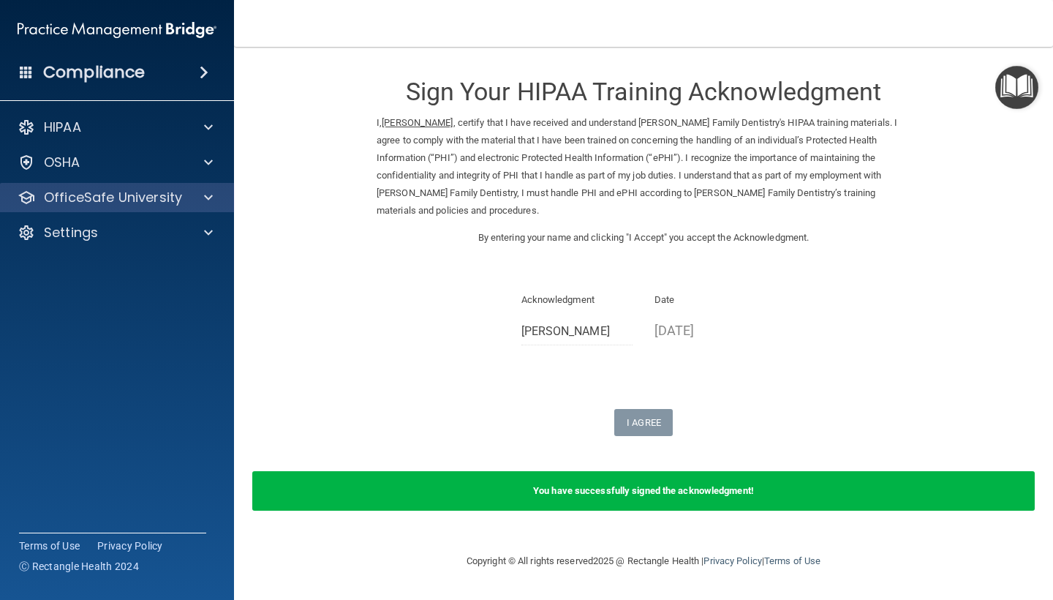
click at [205, 199] on span at bounding box center [208, 198] width 9 height 18
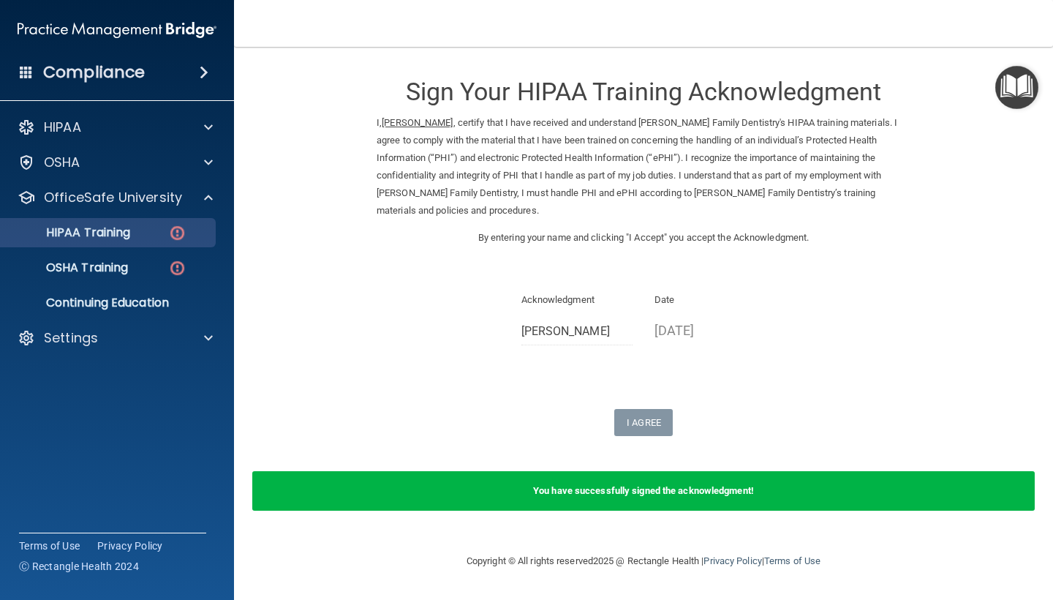
click at [176, 227] on img at bounding box center [177, 233] width 18 height 18
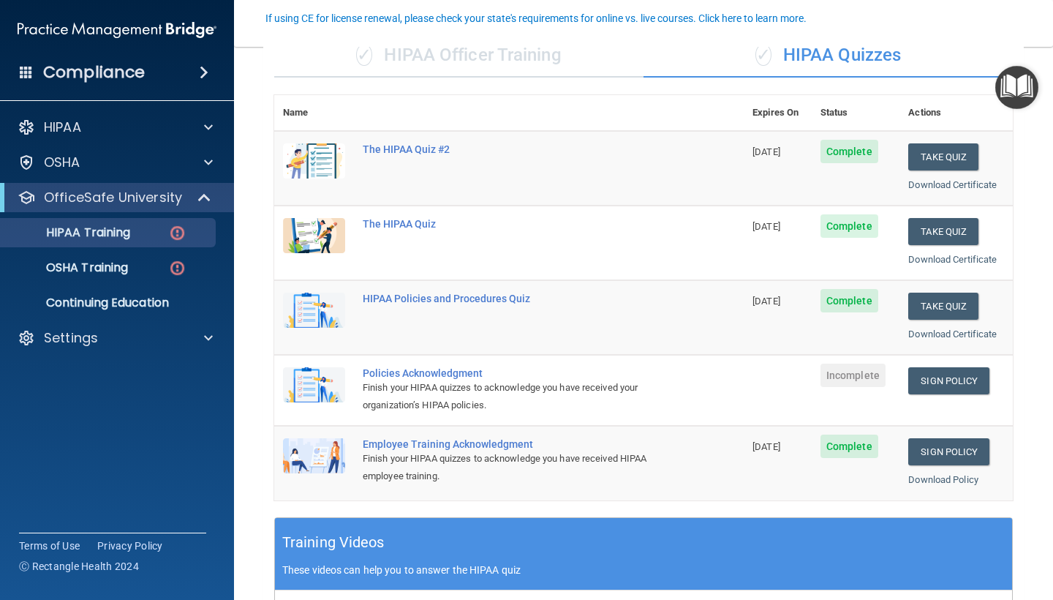
scroll to position [131, 0]
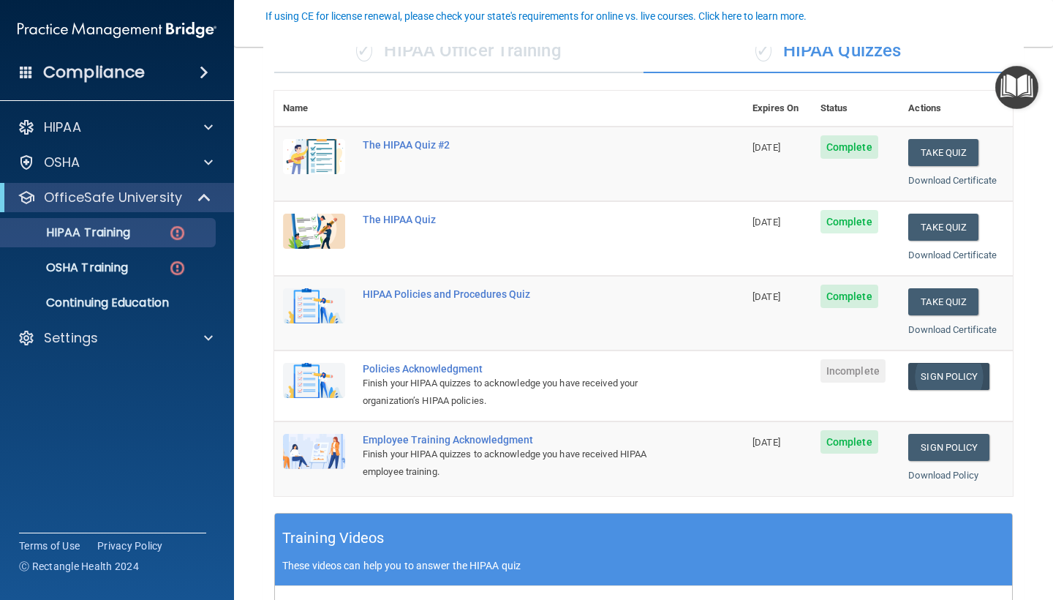
click at [954, 366] on link "Sign Policy" at bounding box center [948, 376] width 81 height 27
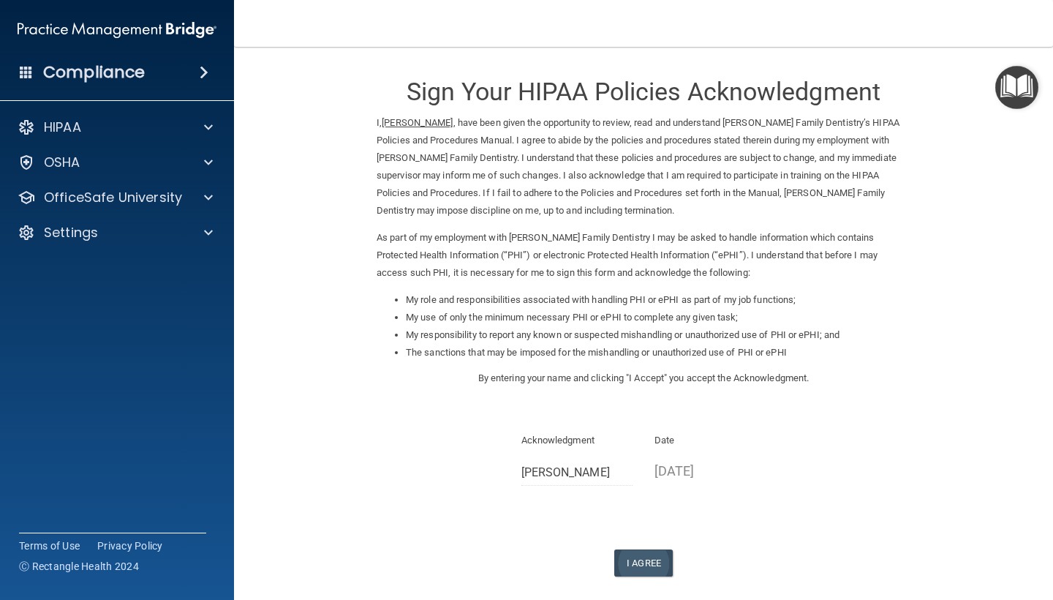
click at [644, 549] on button "I Agree" at bounding box center [643, 562] width 59 height 27
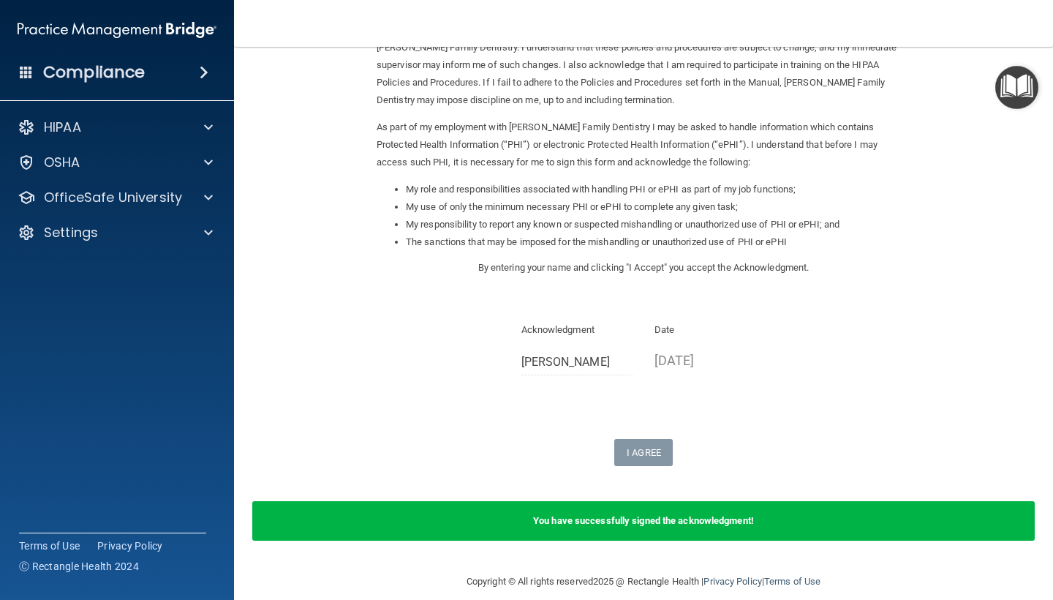
scroll to position [110, 0]
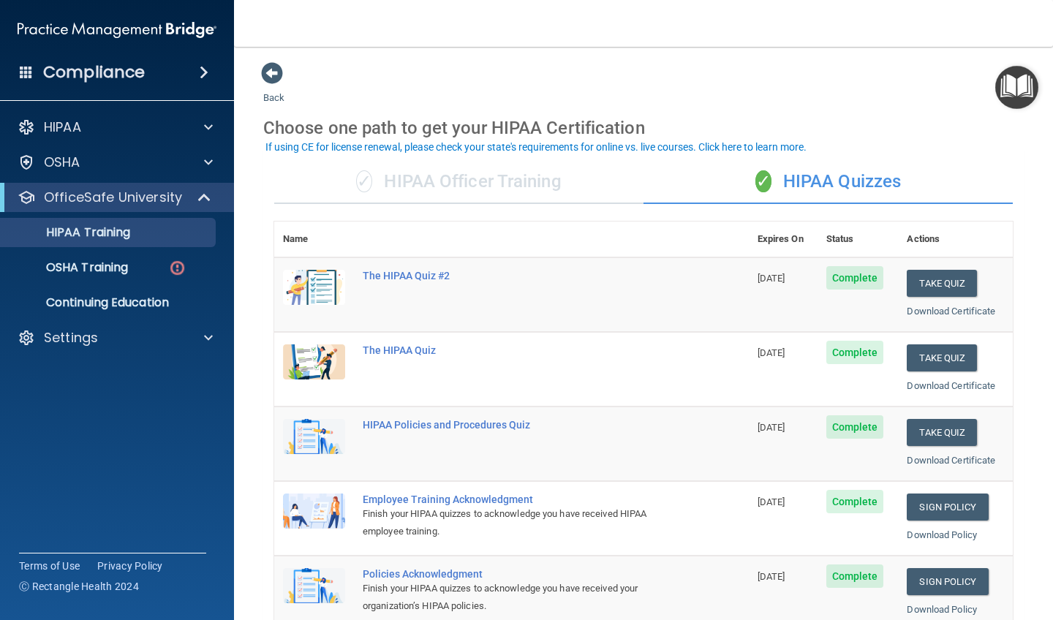
click at [1024, 94] on img "Open Resource Center" at bounding box center [1016, 87] width 43 height 43
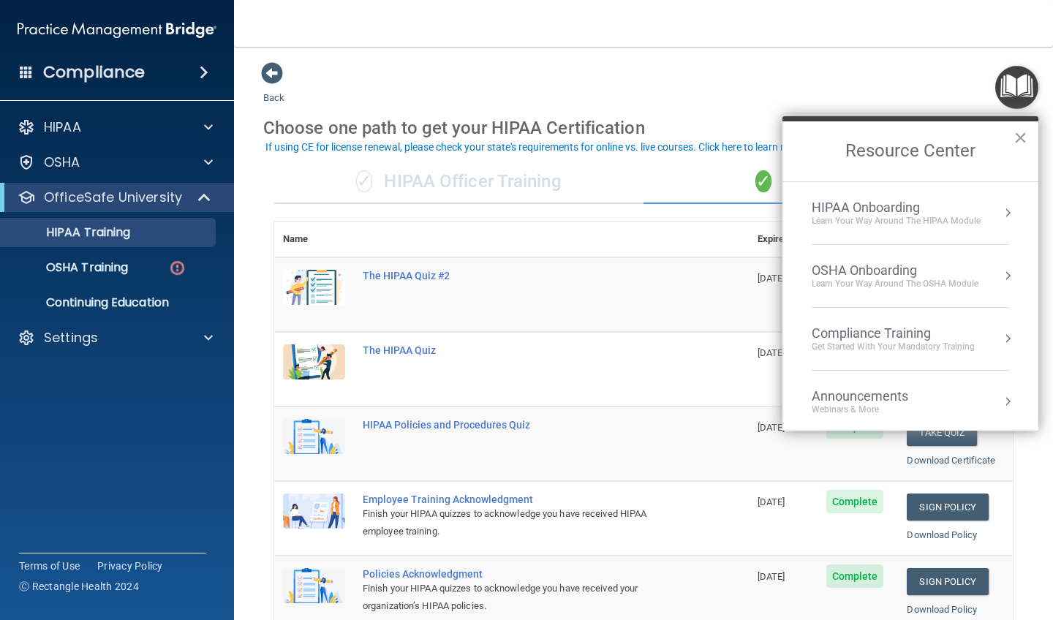
click at [924, 220] on div "Learn Your Way around the HIPAA module" at bounding box center [896, 221] width 169 height 12
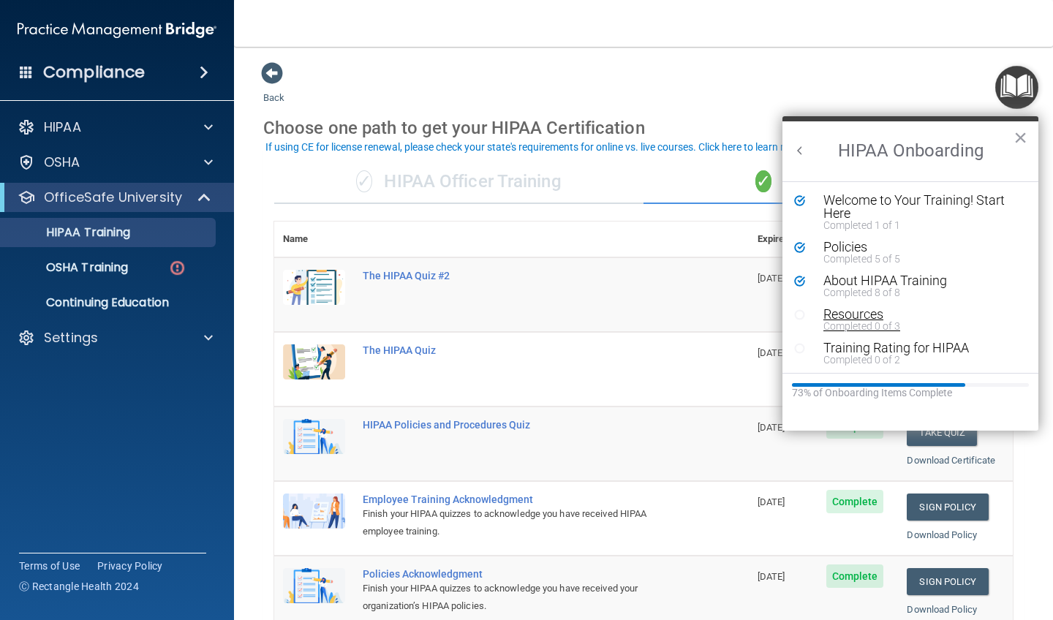
click at [848, 321] on div "Completed 0 of 3" at bounding box center [921, 326] width 196 height 10
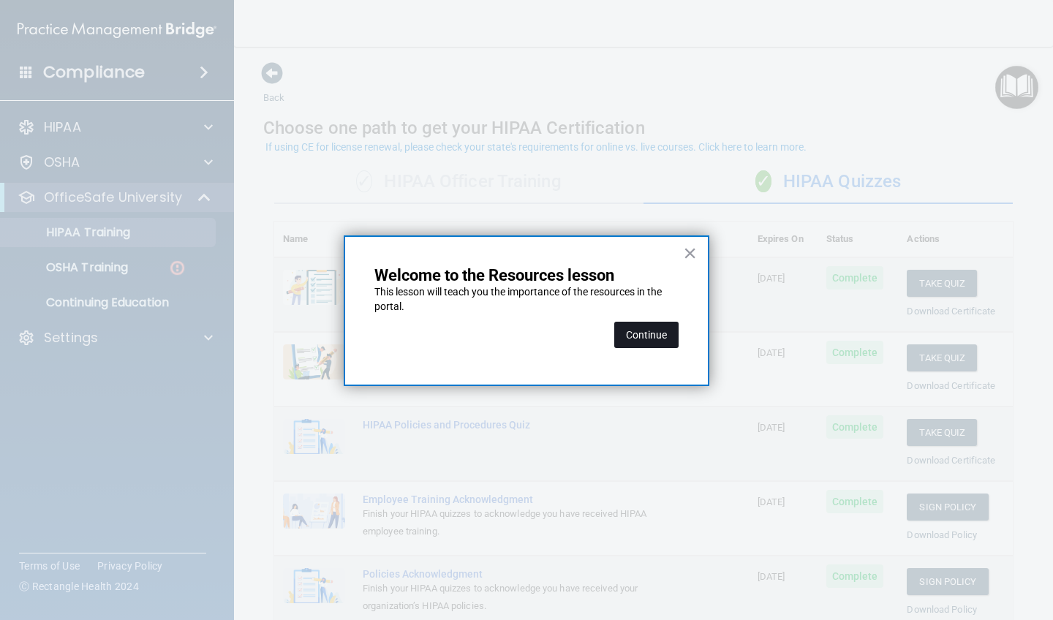
click at [665, 340] on button "Continue" at bounding box center [646, 335] width 64 height 26
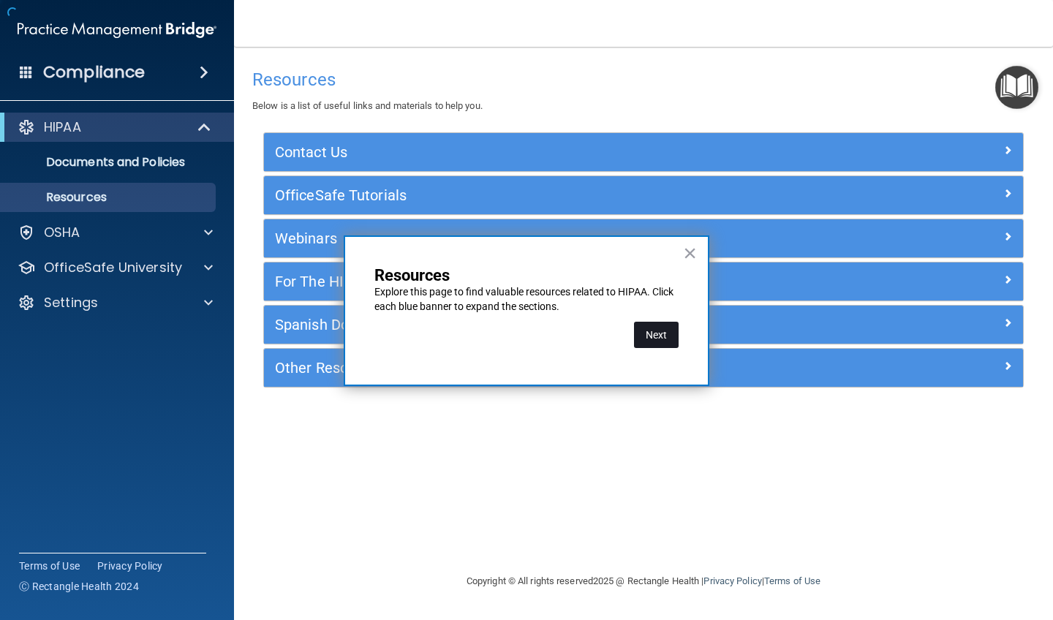
click at [669, 342] on button "Next" at bounding box center [656, 335] width 45 height 26
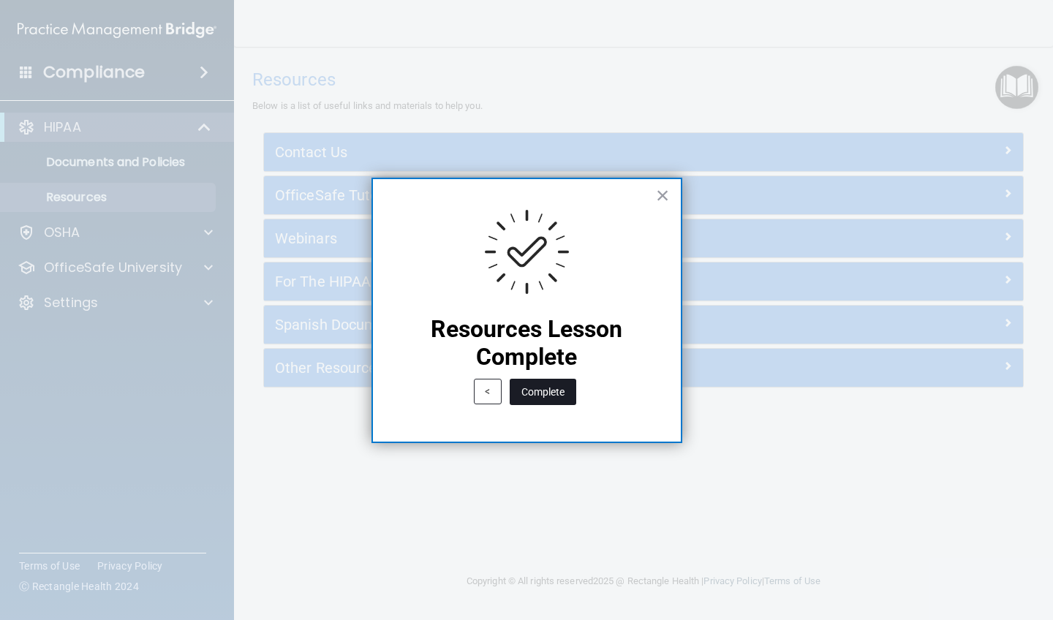
click at [543, 391] on button "Complete" at bounding box center [543, 392] width 67 height 26
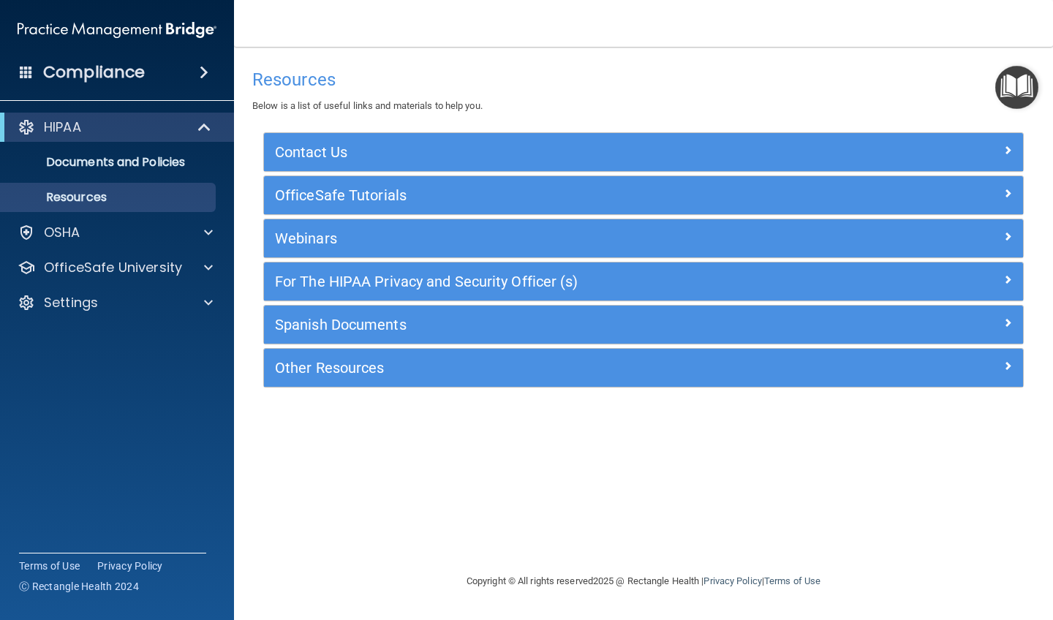
click at [1003, 82] on img "Open Resource Center" at bounding box center [1016, 87] width 43 height 43
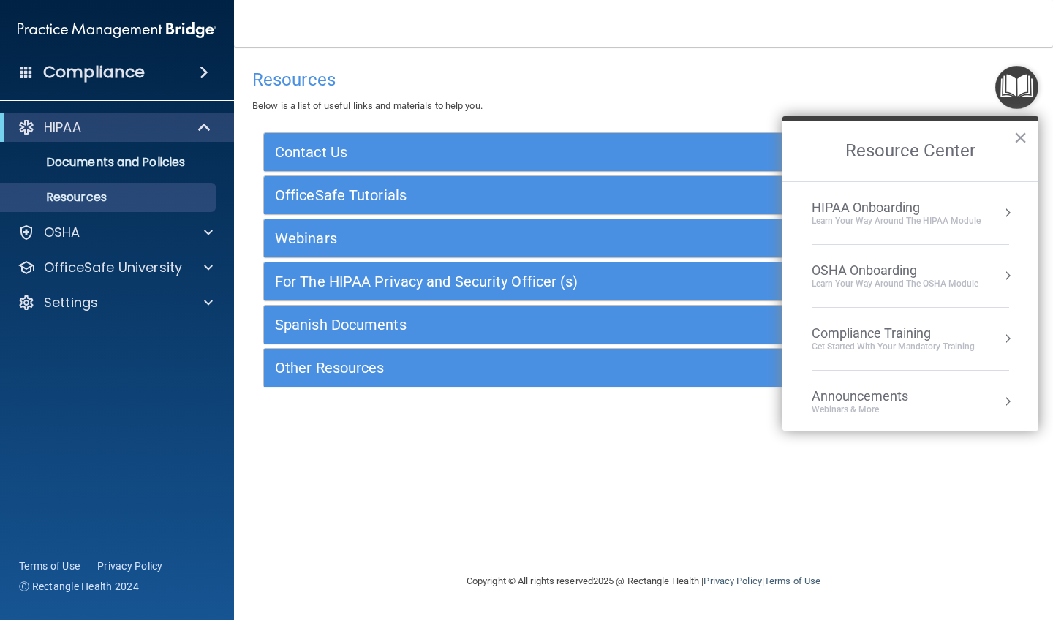
click at [898, 215] on div "Learn Your Way around the HIPAA module" at bounding box center [896, 221] width 169 height 12
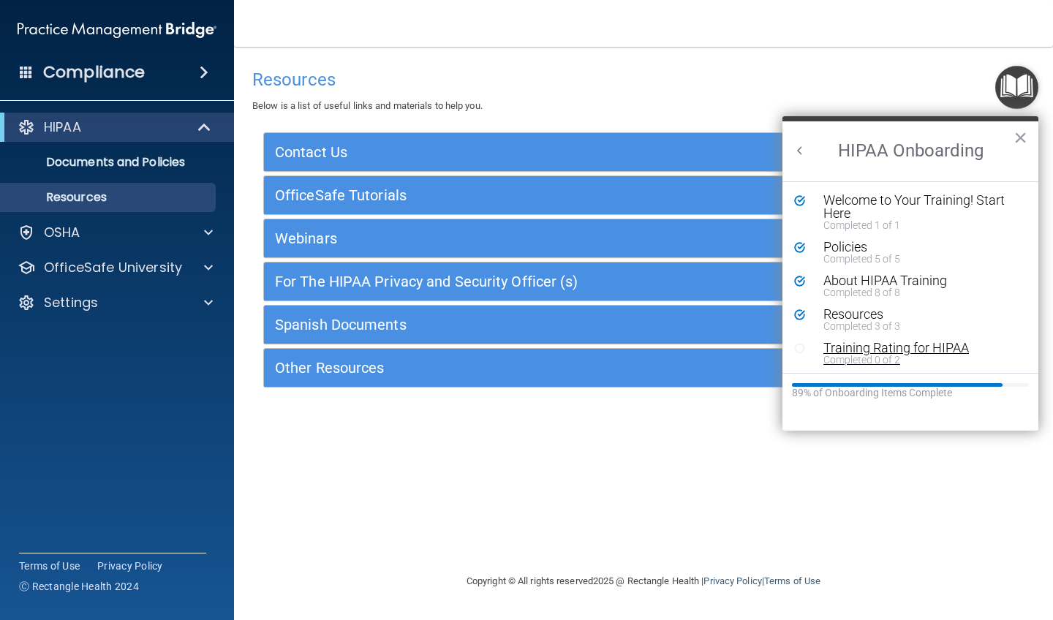
click at [870, 358] on div "Completed 0 of 2" at bounding box center [921, 360] width 196 height 10
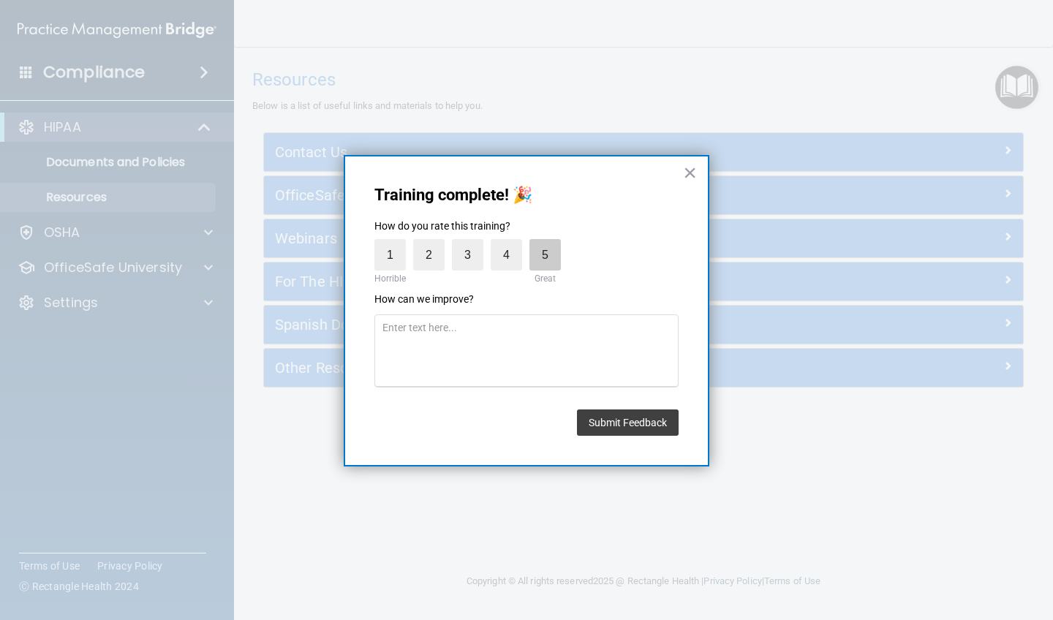
click at [547, 253] on label "5" at bounding box center [544, 254] width 31 height 31
click at [511, 243] on input "5" at bounding box center [511, 243] width 0 height 0
click at [602, 419] on button "Submit Feedback" at bounding box center [628, 423] width 102 height 26
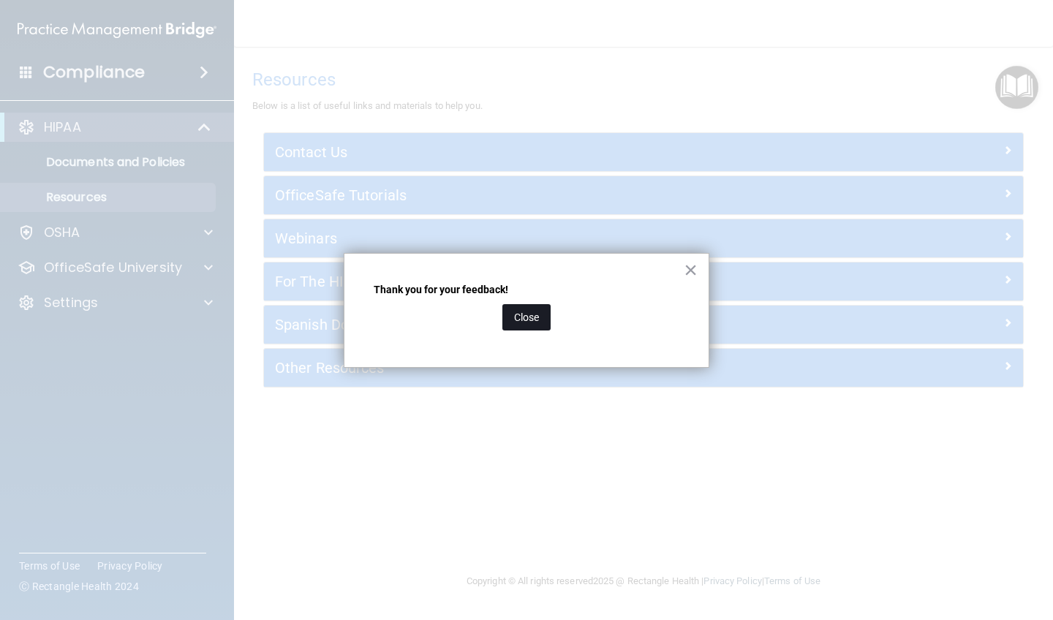
click at [517, 318] on button "Close" at bounding box center [526, 317] width 48 height 26
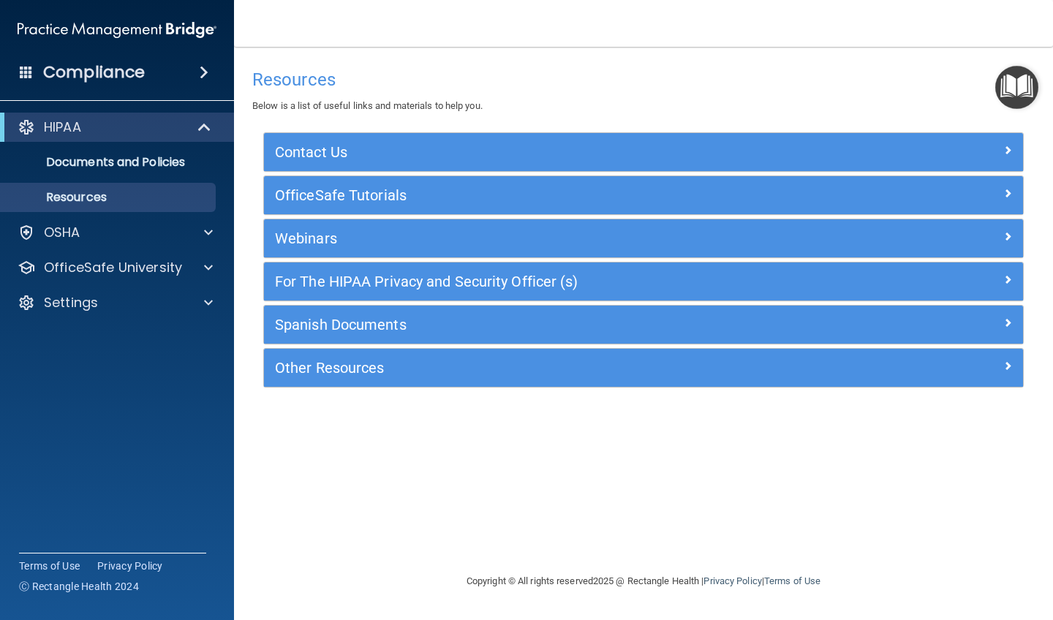
click at [1012, 83] on img "Open Resource Center" at bounding box center [1016, 87] width 43 height 43
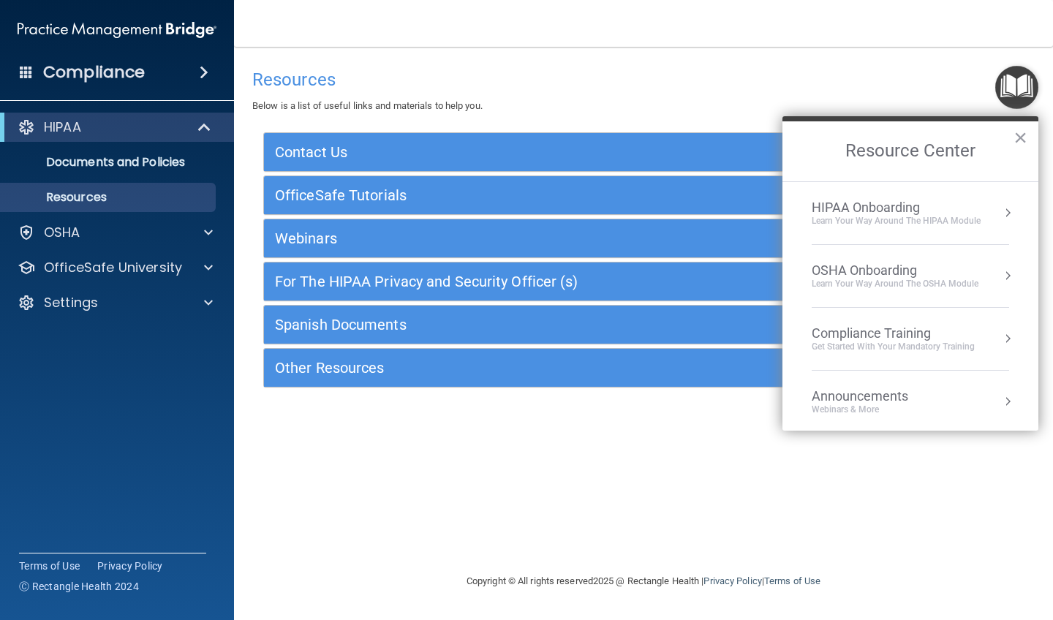
click at [951, 217] on div "Learn Your Way around the HIPAA module" at bounding box center [896, 221] width 169 height 12
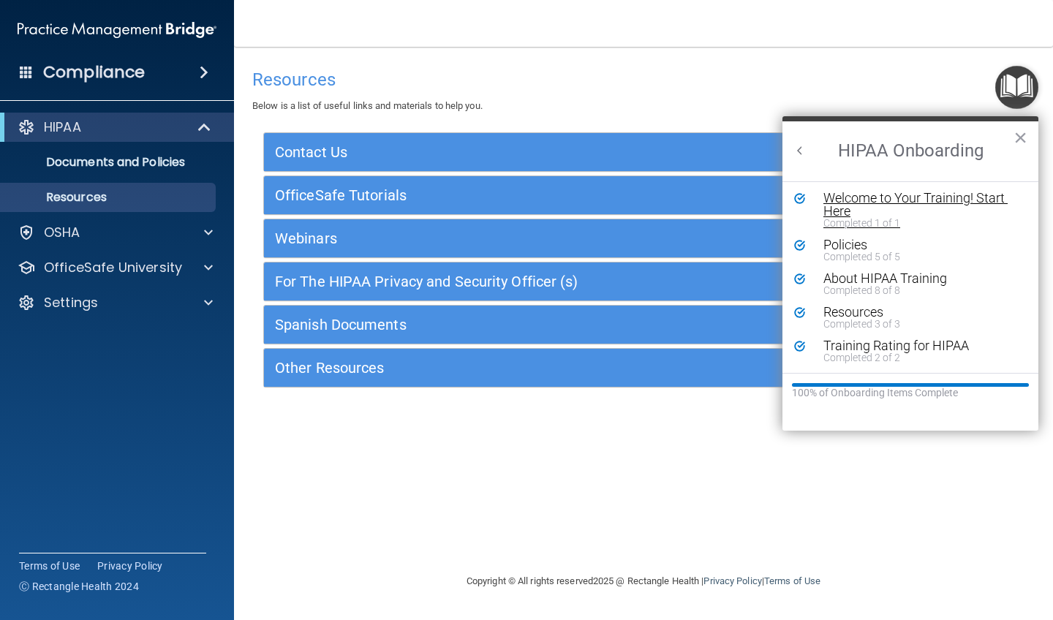
scroll to position [2, 0]
click at [801, 152] on button "Back to Resource Center Home" at bounding box center [800, 150] width 15 height 15
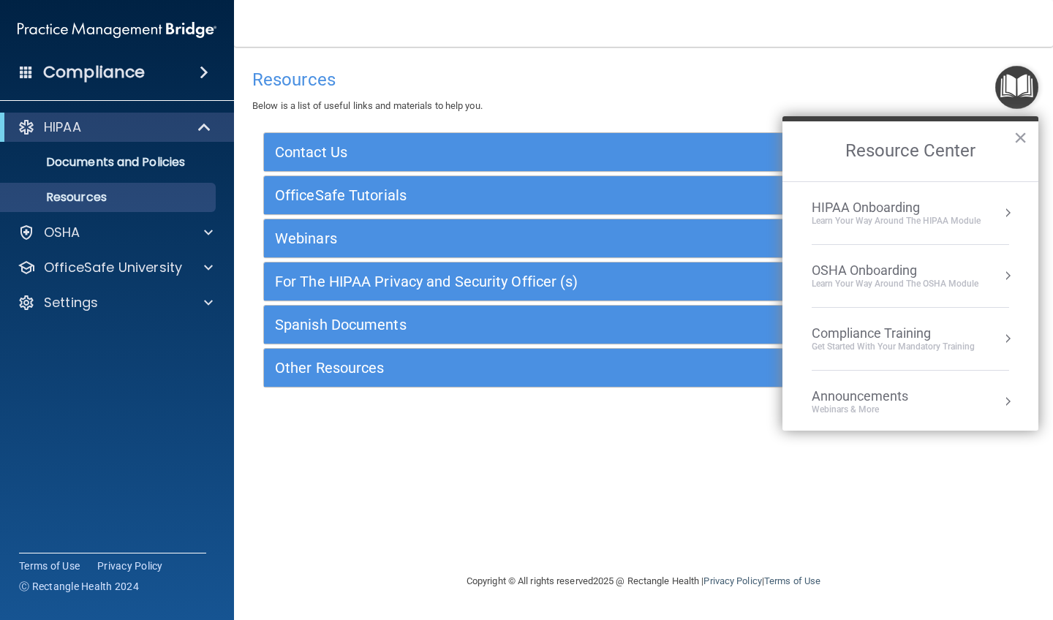
scroll to position [0, 0]
click at [919, 279] on div "Learn your way around the OSHA module" at bounding box center [895, 284] width 167 height 12
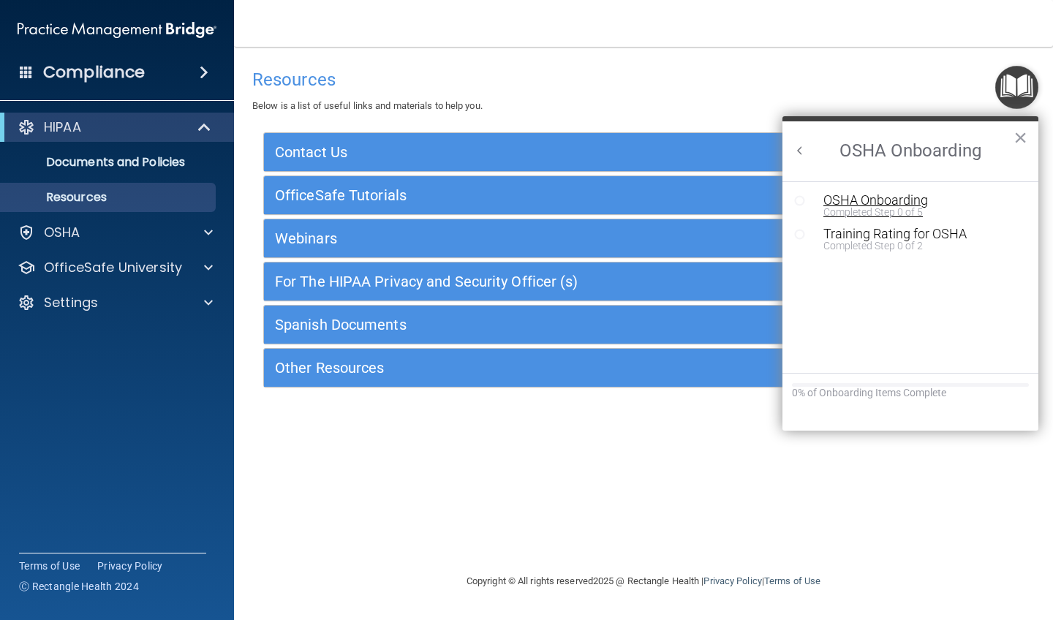
click at [853, 208] on div "Completed Step 0 of 5" at bounding box center [921, 212] width 196 height 10
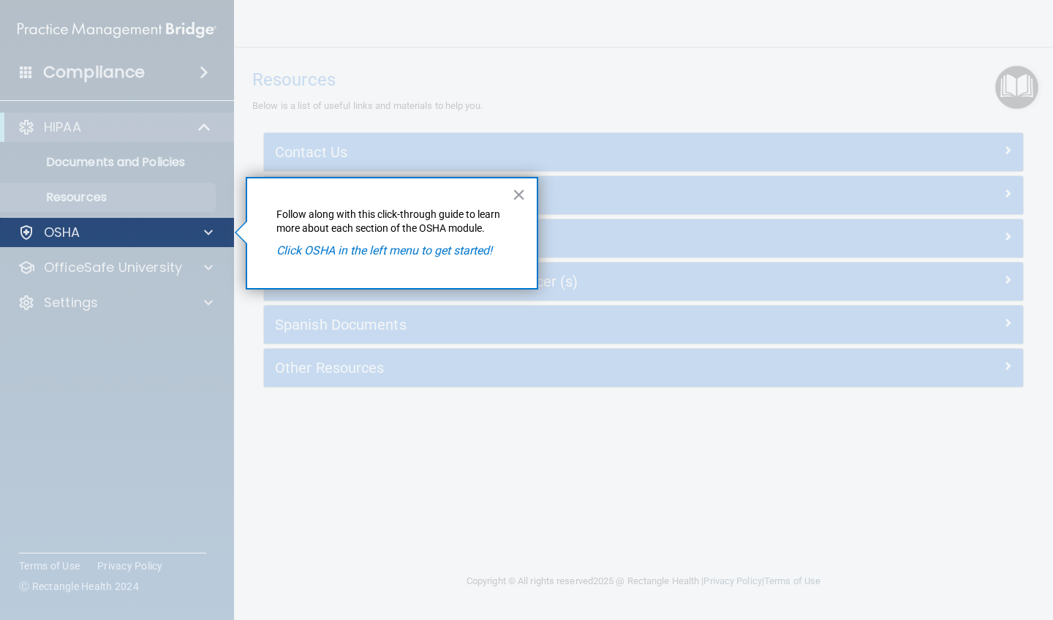
click at [117, 233] on div "OSHA" at bounding box center [97, 233] width 181 height 18
click at [444, 257] on p "Click OSHA in the left menu to get started!" at bounding box center [391, 251] width 231 height 16
click at [398, 257] on p "Click OSHA in the left menu to get started!" at bounding box center [391, 251] width 231 height 16
click at [204, 236] on span at bounding box center [208, 233] width 9 height 18
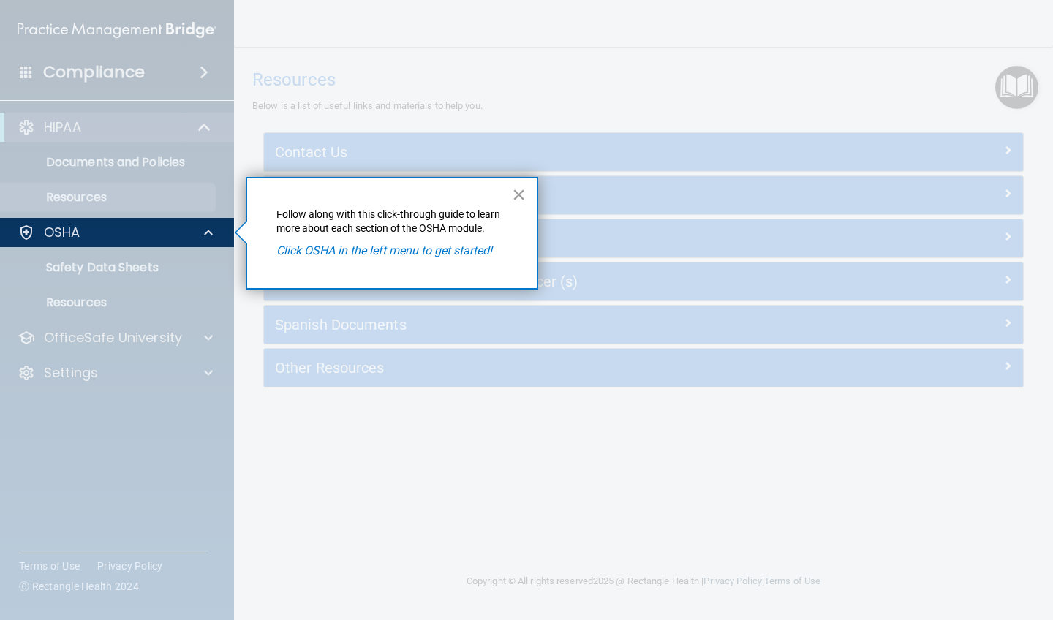
click at [516, 196] on button "×" at bounding box center [519, 194] width 14 height 23
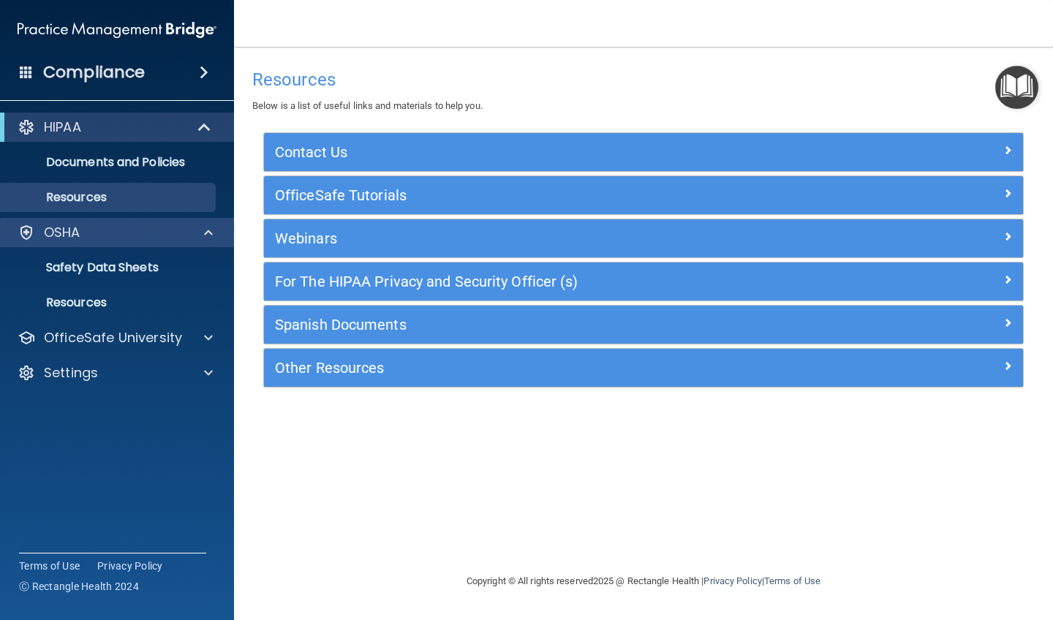
click at [170, 241] on div "OSHA" at bounding box center [117, 232] width 235 height 29
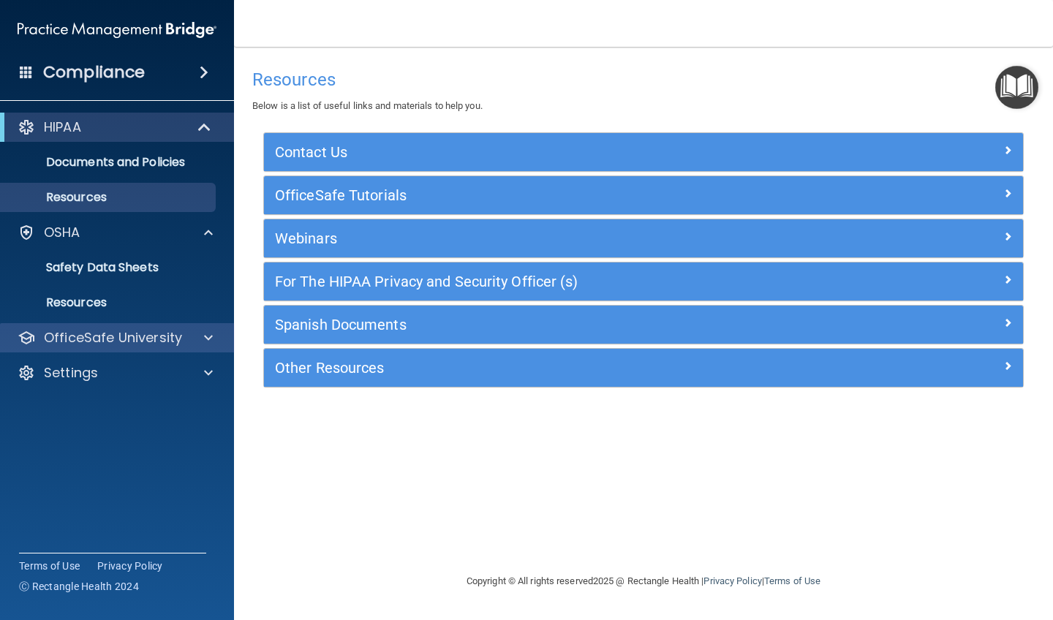
click at [162, 352] on div "OfficeSafe University" at bounding box center [117, 337] width 235 height 29
click at [196, 347] on div "OfficeSafe University" at bounding box center [117, 337] width 235 height 29
click at [211, 342] on span at bounding box center [208, 338] width 9 height 18
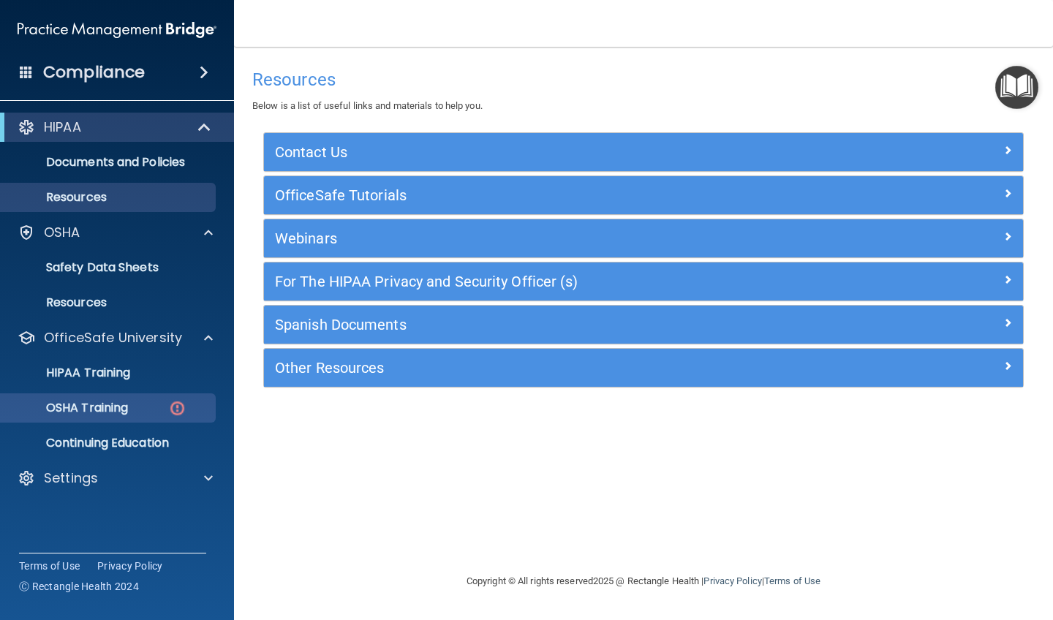
click at [161, 414] on div "OSHA Training" at bounding box center [110, 408] width 200 height 15
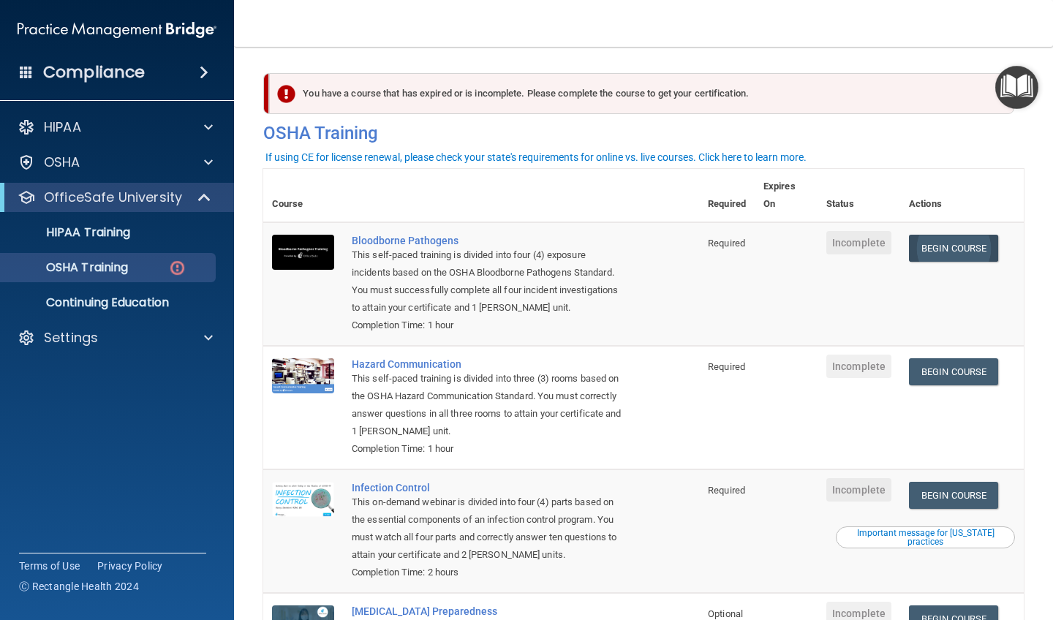
click at [955, 243] on link "Begin Course" at bounding box center [953, 248] width 89 height 27
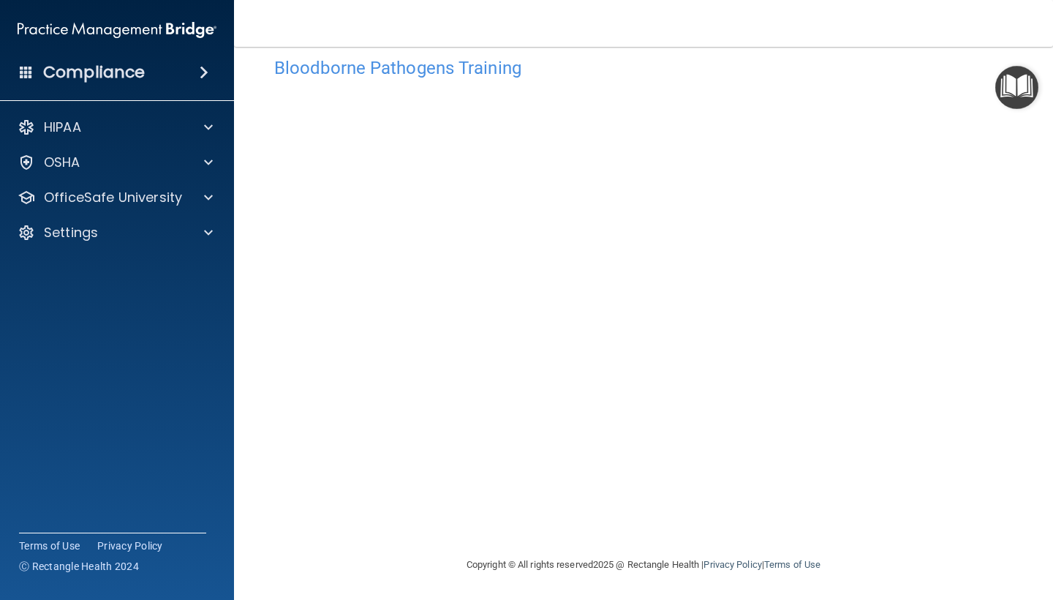
scroll to position [26, 0]
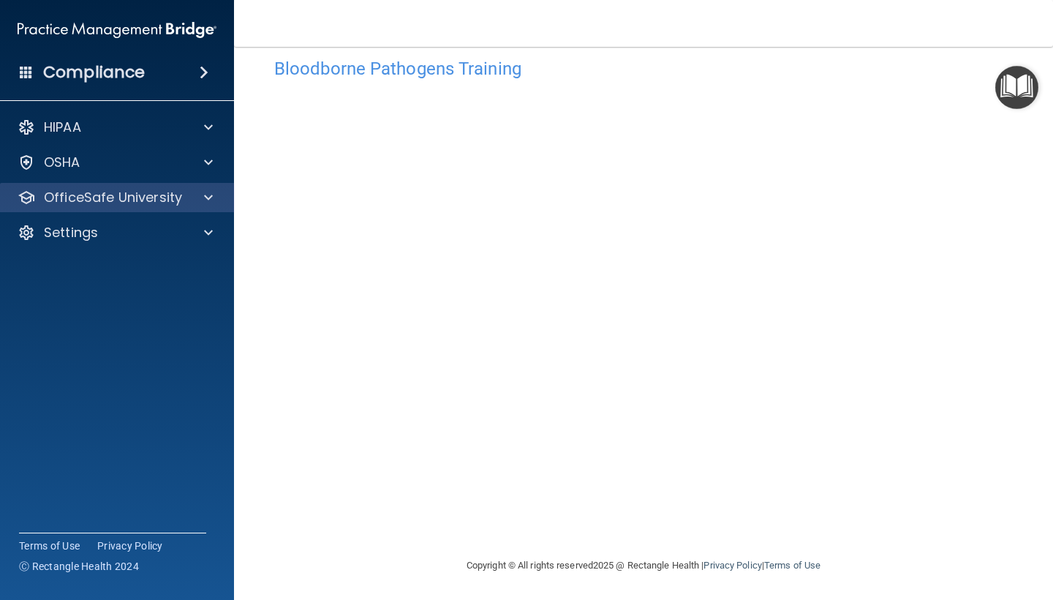
click at [200, 199] on div at bounding box center [206, 198] width 37 height 18
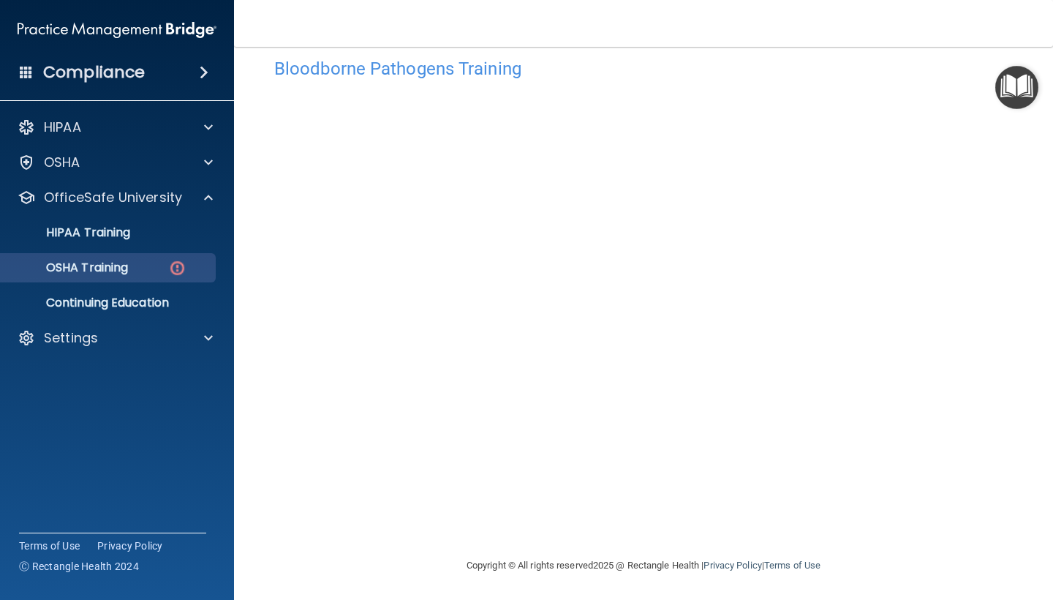
click at [162, 272] on div "OSHA Training" at bounding box center [110, 267] width 200 height 15
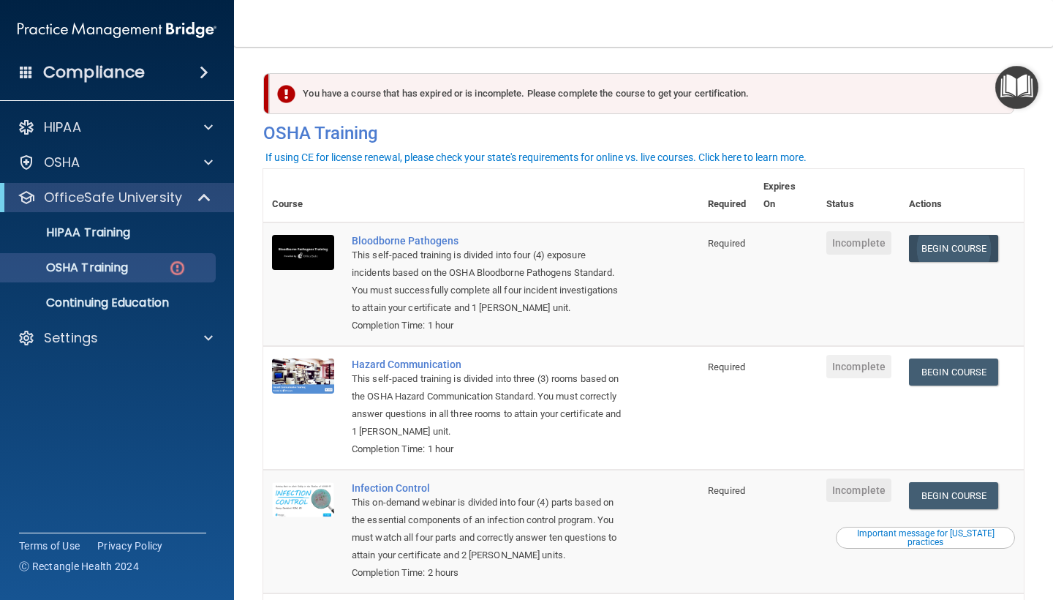
click at [965, 249] on link "Begin Course" at bounding box center [953, 248] width 89 height 27
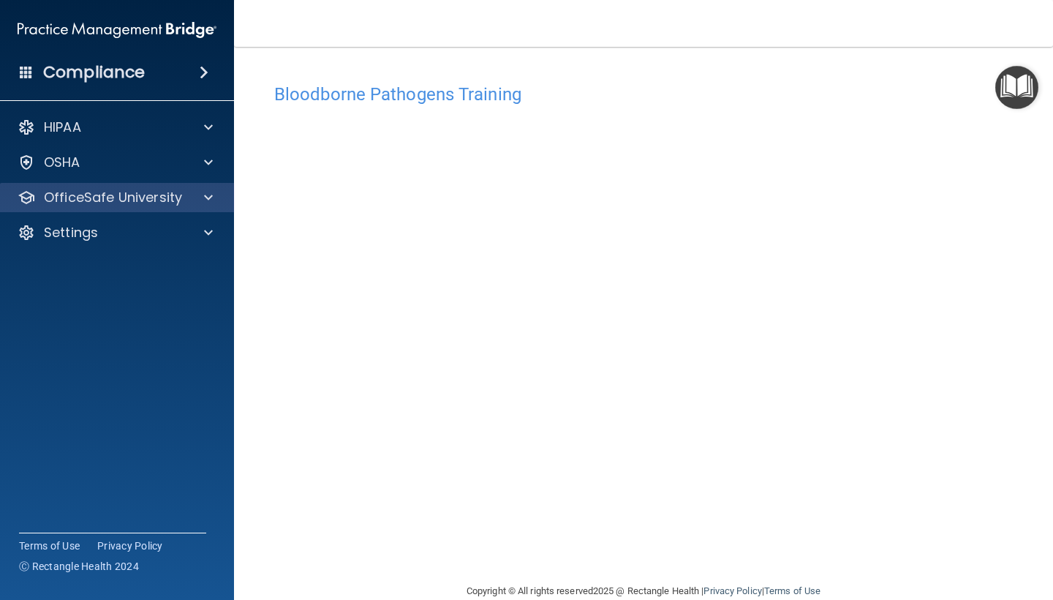
click at [195, 203] on div at bounding box center [206, 198] width 37 height 18
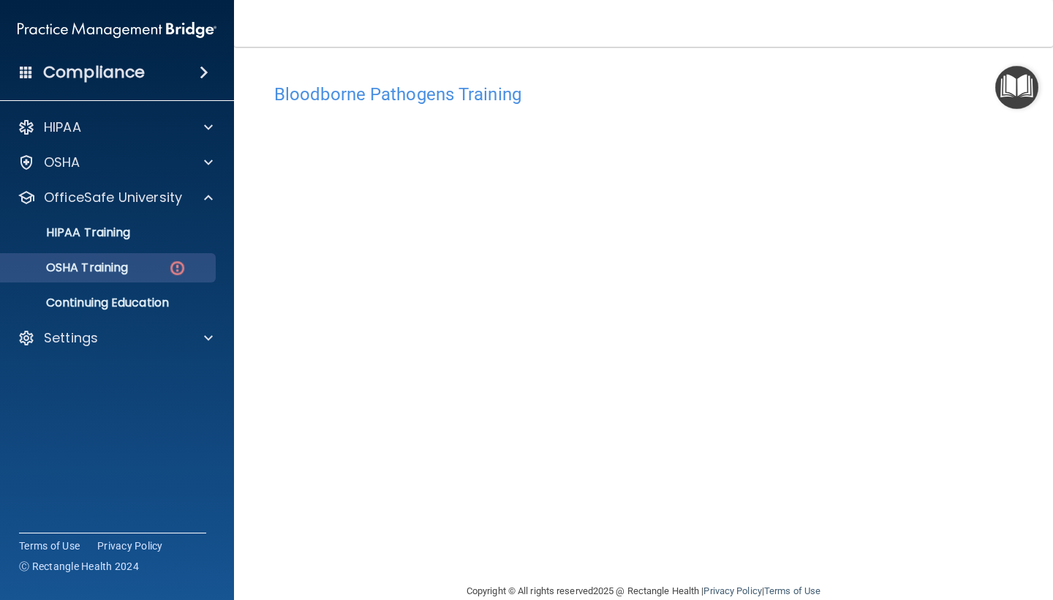
click at [158, 266] on div "OSHA Training" at bounding box center [110, 267] width 200 height 15
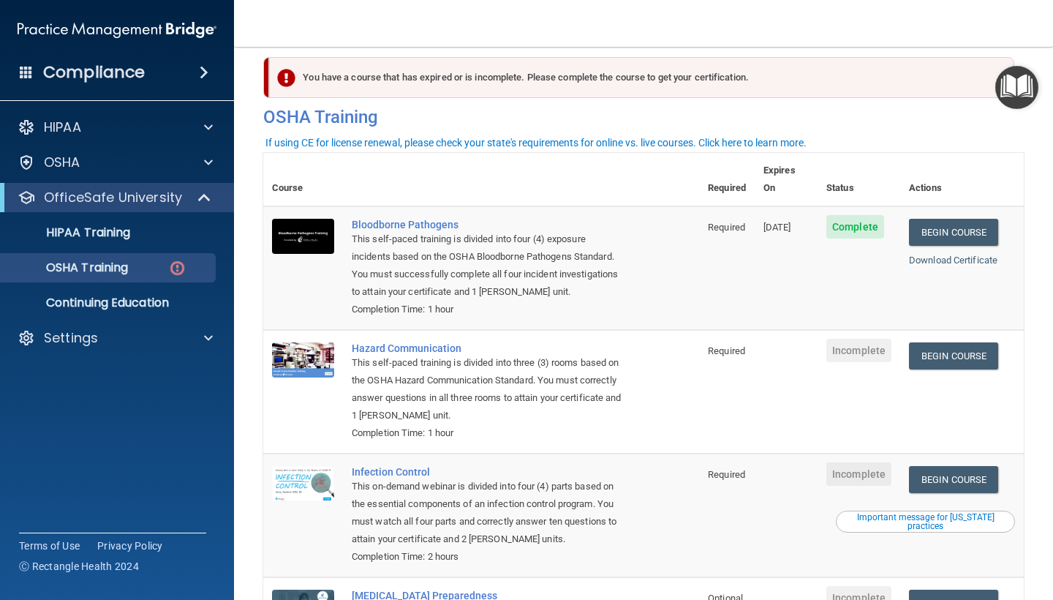
scroll to position [12, 0]
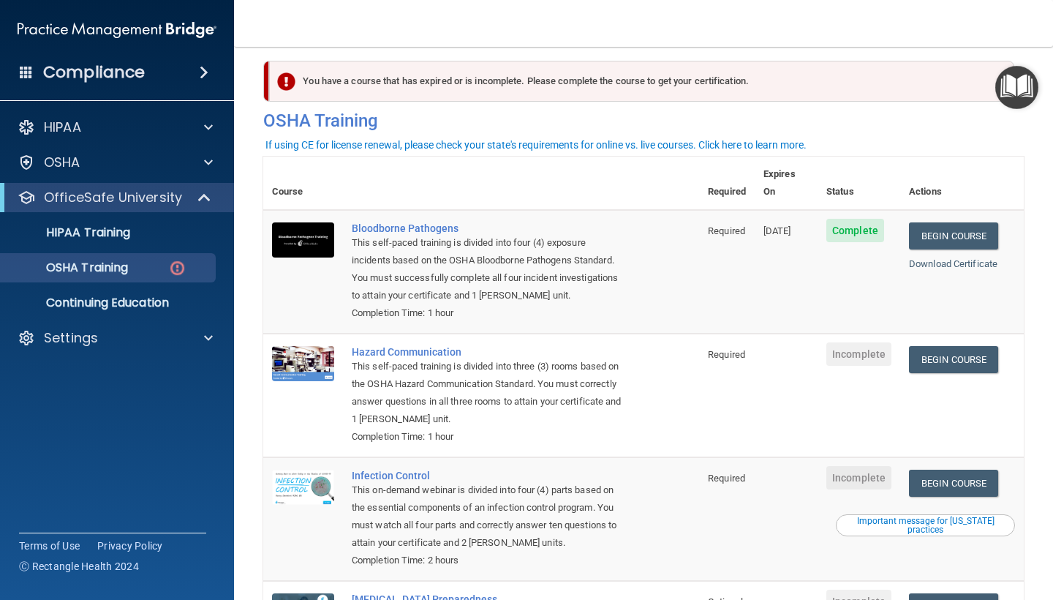
click at [975, 350] on td "Begin Course Download Certificate" at bounding box center [962, 395] width 124 height 124
click at [969, 346] on link "Begin Course" at bounding box center [953, 359] width 89 height 27
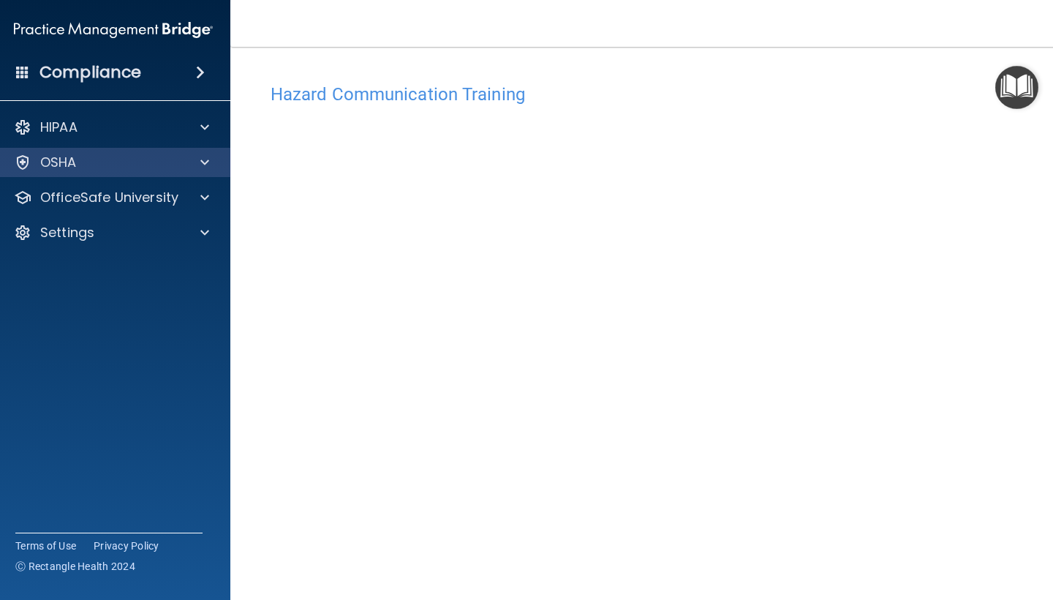
click at [208, 167] on span at bounding box center [204, 163] width 9 height 18
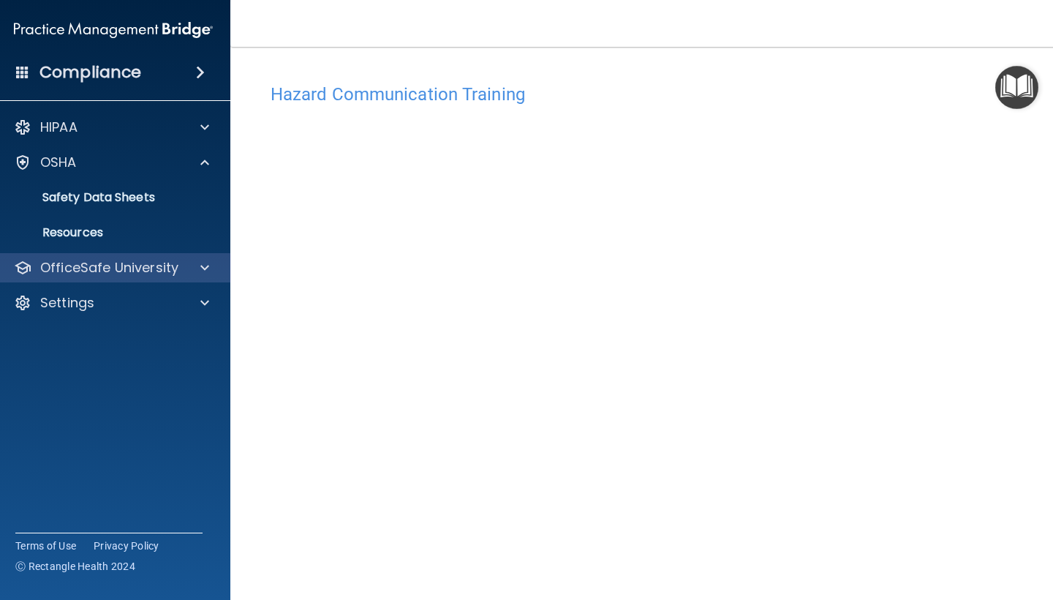
click at [204, 274] on span at bounding box center [204, 268] width 9 height 18
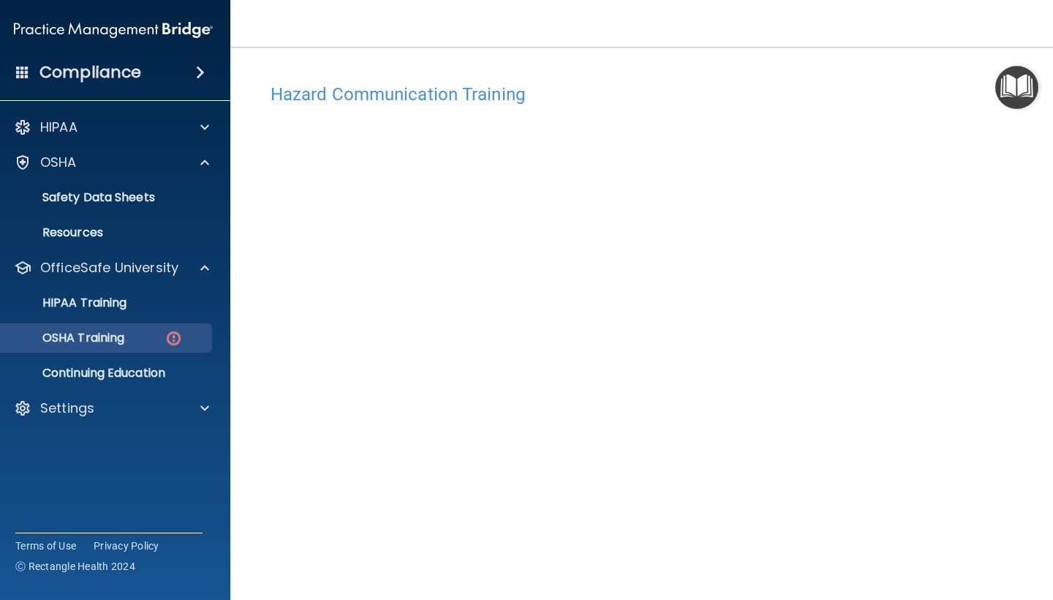
click at [148, 342] on div "OSHA Training" at bounding box center [106, 338] width 200 height 15
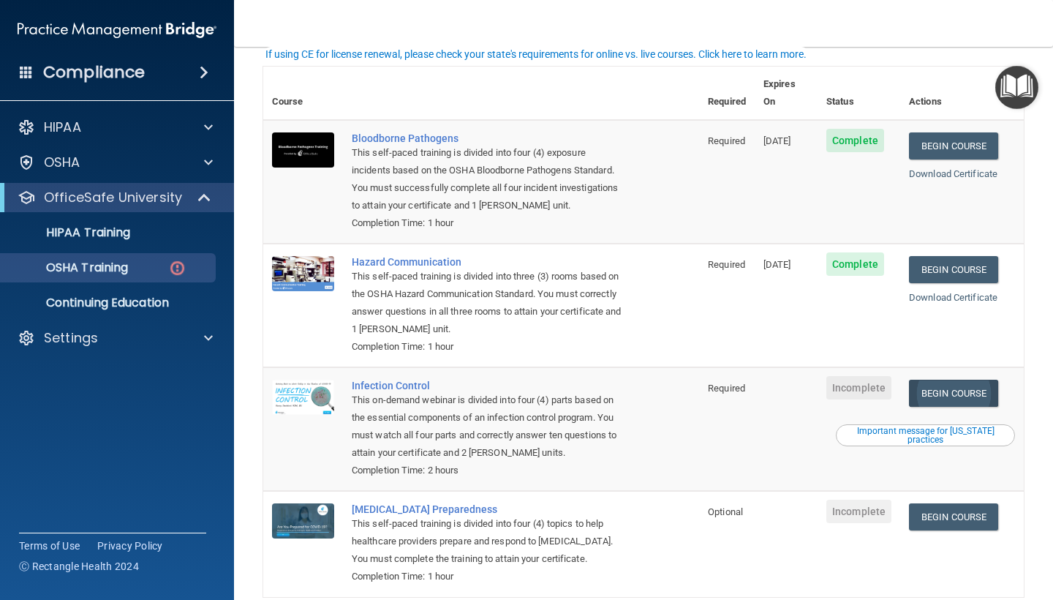
scroll to position [103, 0]
click at [966, 379] on link "Begin Course" at bounding box center [953, 392] width 89 height 27
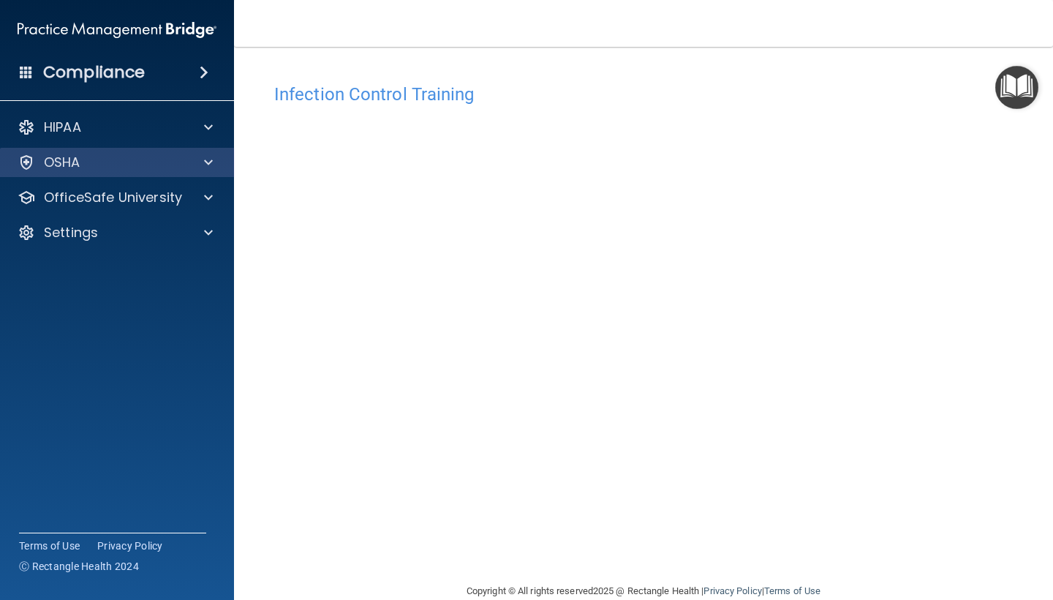
click at [146, 167] on div "OSHA" at bounding box center [97, 163] width 181 height 18
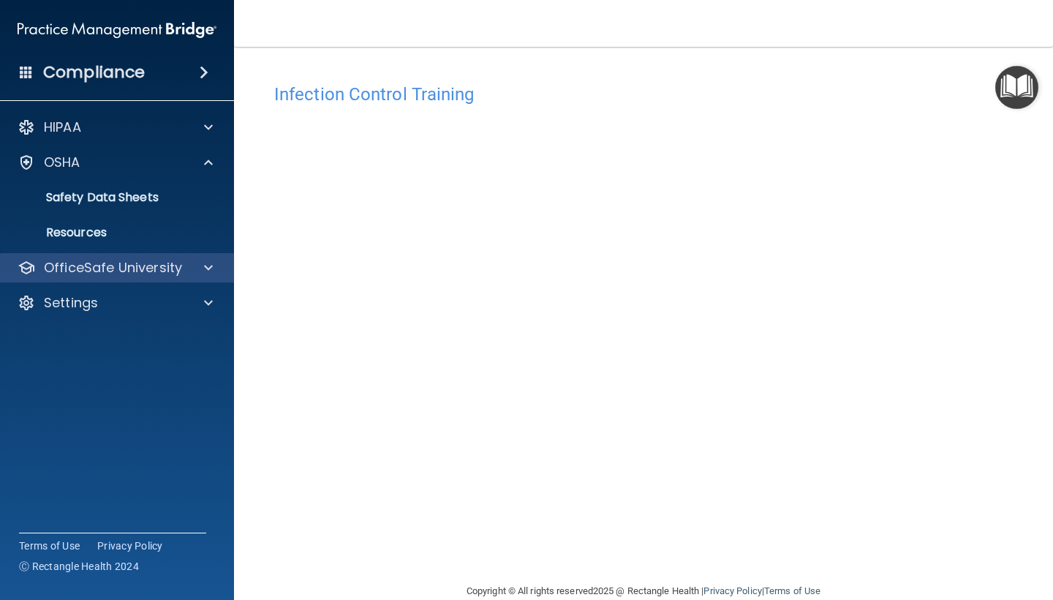
click at [173, 255] on div "OfficeSafe University" at bounding box center [117, 267] width 235 height 29
click at [170, 284] on div "HIPAA Documents and Policies Report an Incident Business Associates Emergency P…" at bounding box center [117, 218] width 235 height 222
click at [171, 276] on div "OfficeSafe University" at bounding box center [117, 267] width 235 height 29
click at [176, 279] on div "OfficeSafe University" at bounding box center [117, 267] width 235 height 29
click at [209, 271] on span at bounding box center [208, 268] width 9 height 18
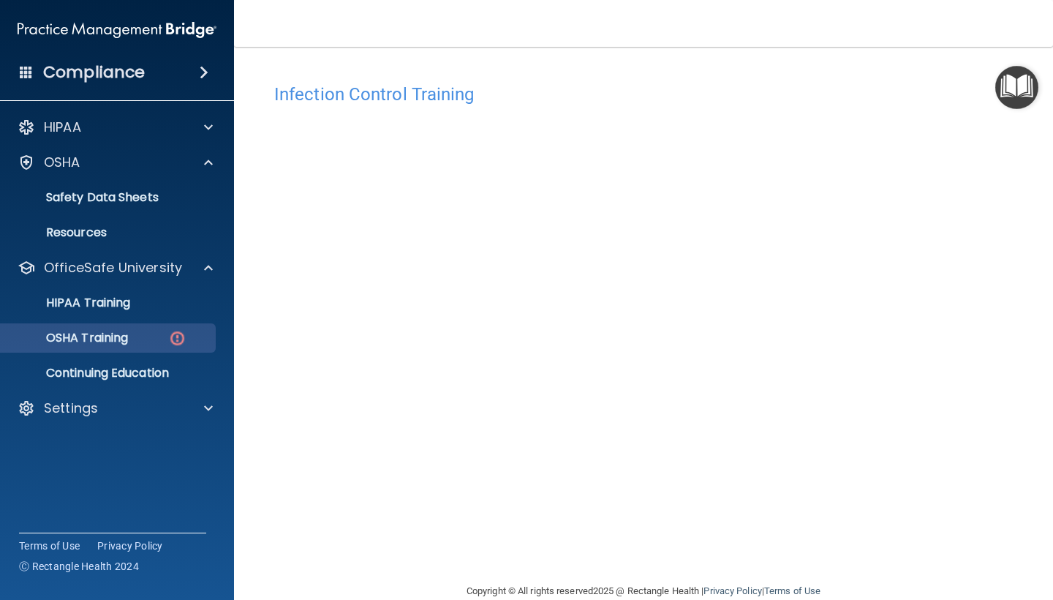
click at [178, 334] on img at bounding box center [177, 338] width 18 height 18
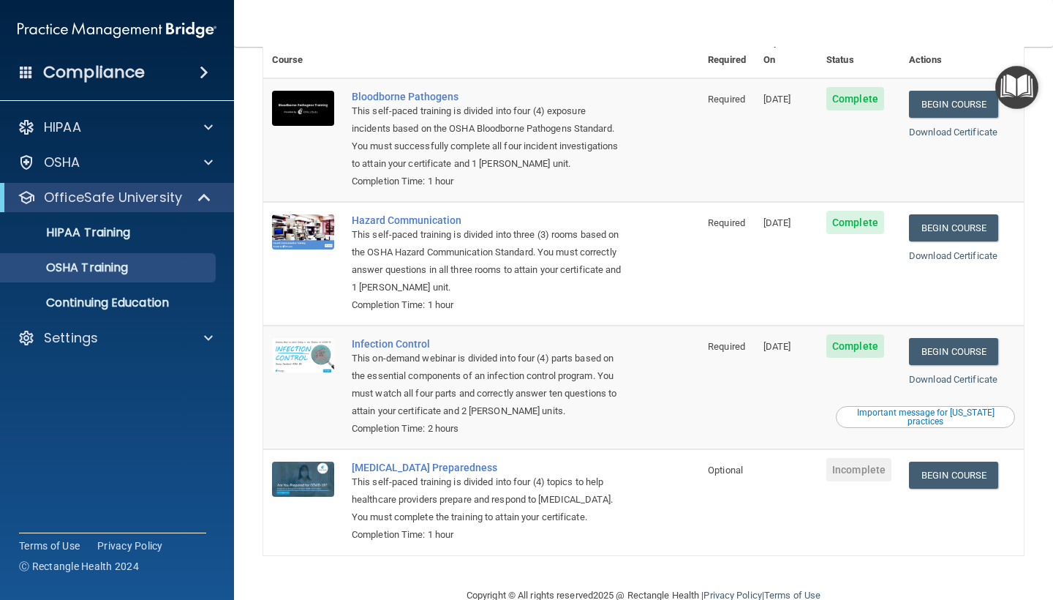
scroll to position [102, 0]
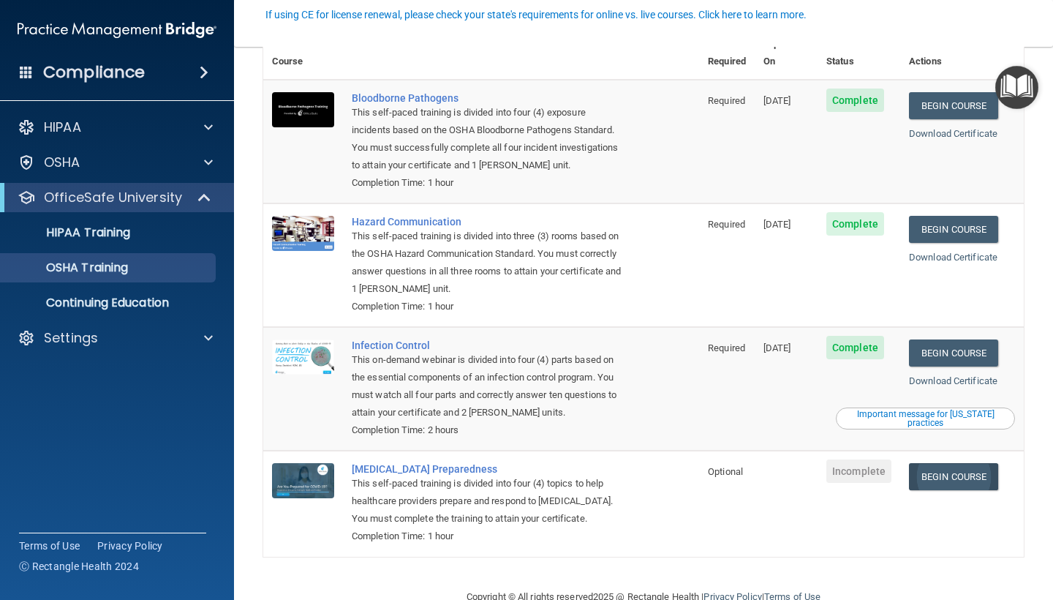
click at [956, 463] on link "Begin Course" at bounding box center [953, 476] width 89 height 27
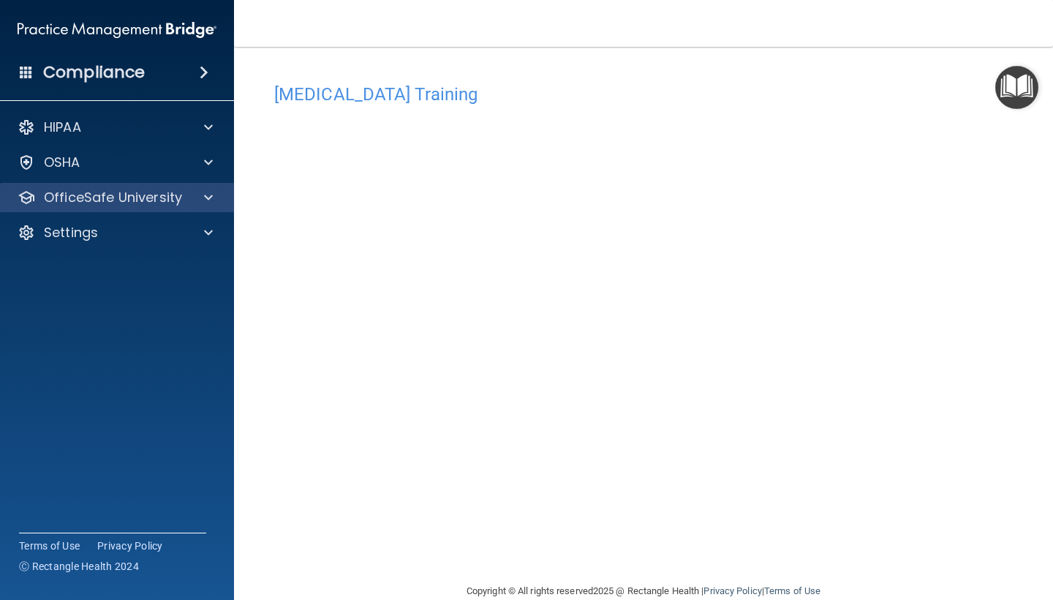
click at [215, 200] on div at bounding box center [206, 198] width 37 height 18
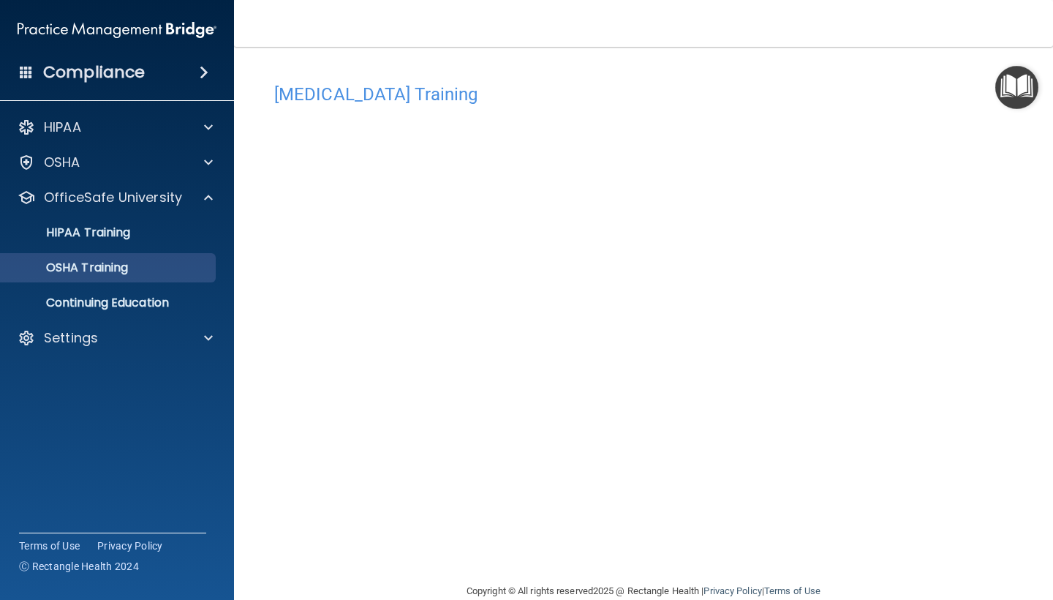
click at [177, 271] on div "OSHA Training" at bounding box center [110, 267] width 200 height 15
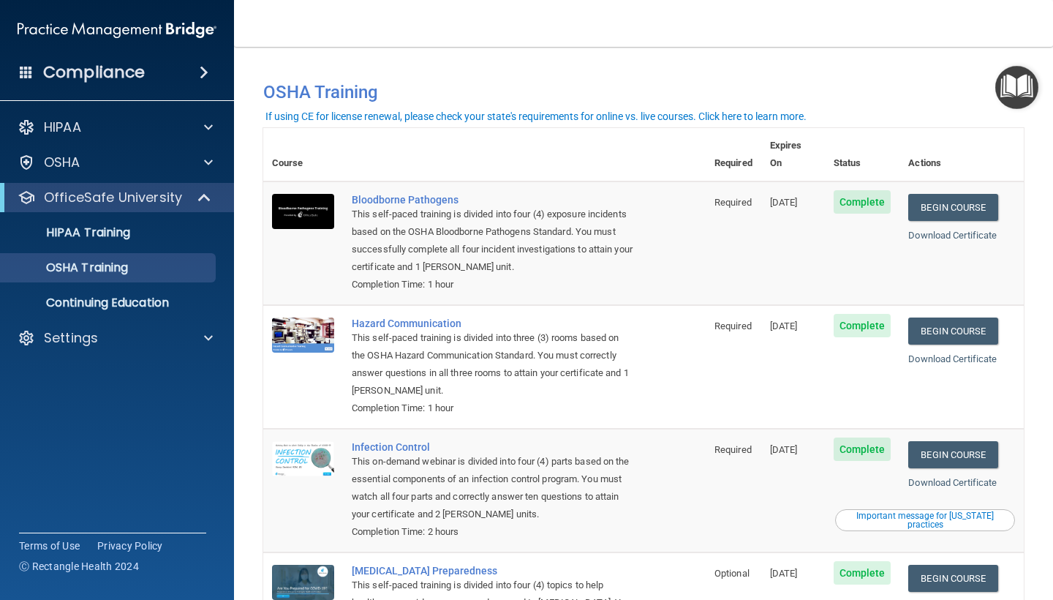
click at [1036, 94] on img "Open Resource Center" at bounding box center [1016, 87] width 43 height 43
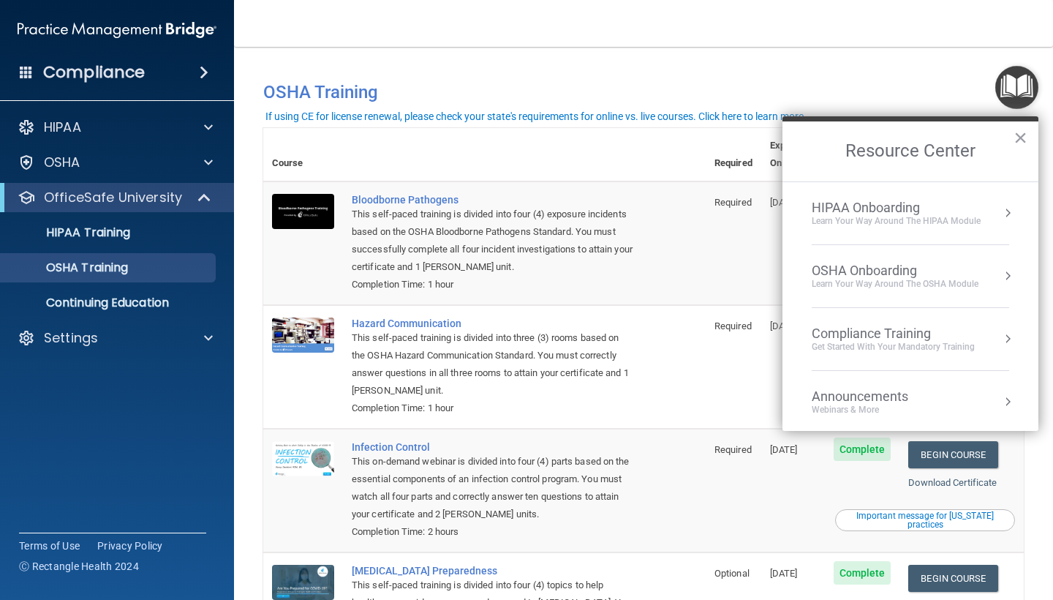
click at [918, 263] on div "OSHA Onboarding" at bounding box center [895, 271] width 167 height 16
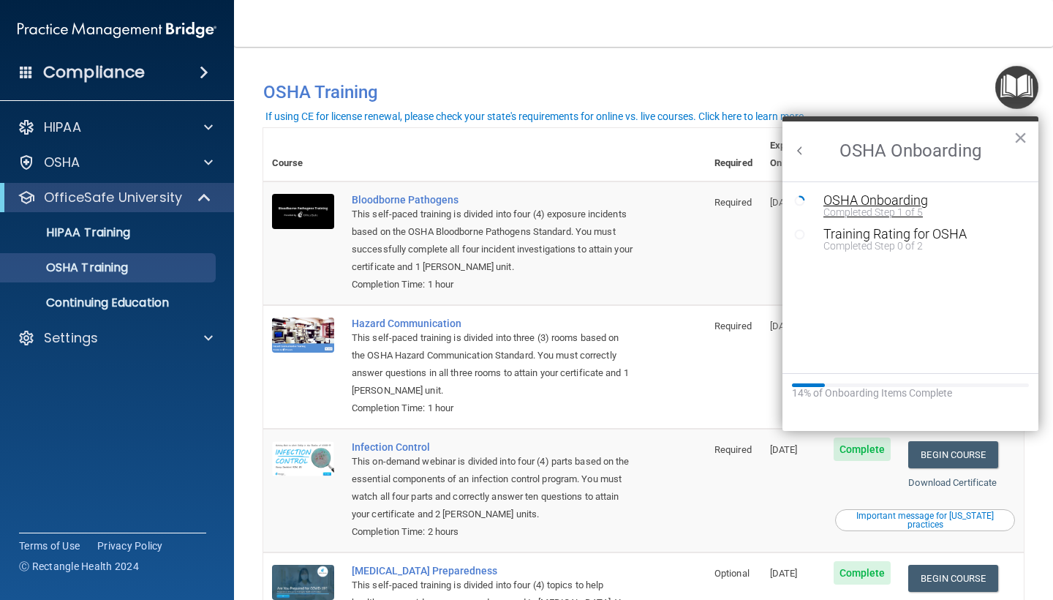
click at [880, 204] on div "OSHA Onboarding" at bounding box center [921, 200] width 196 height 13
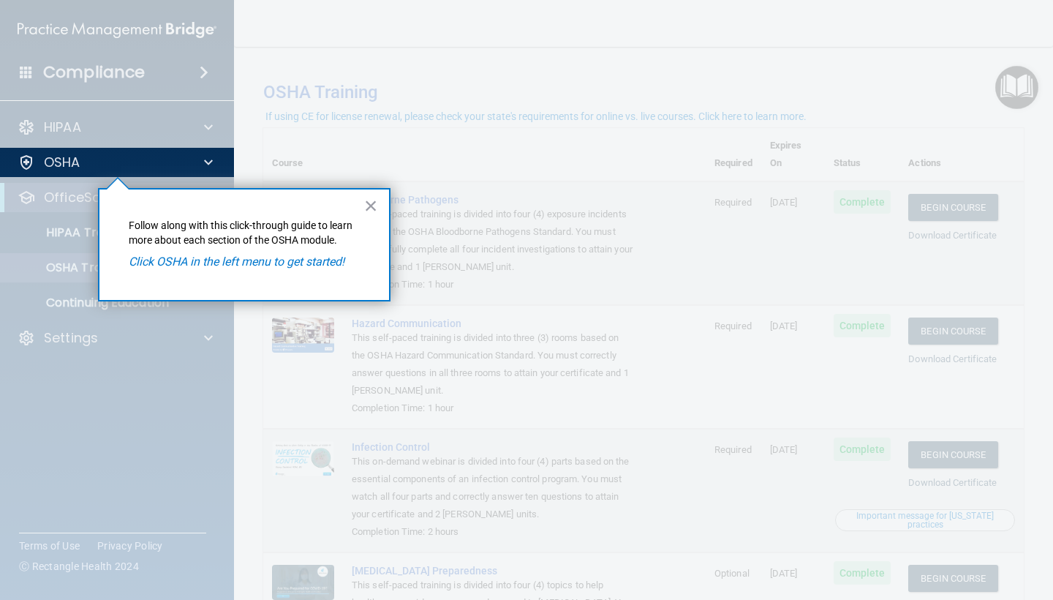
click at [222, 260] on em "Click OSHA in the left menu to get started!" at bounding box center [237, 261] width 216 height 14
drag, startPoint x: 214, startPoint y: 201, endPoint x: 216, endPoint y: 192, distance: 9.3
click at [215, 196] on div "× Follow along with this click-through guide to learn more about each section o…" at bounding box center [244, 244] width 293 height 113
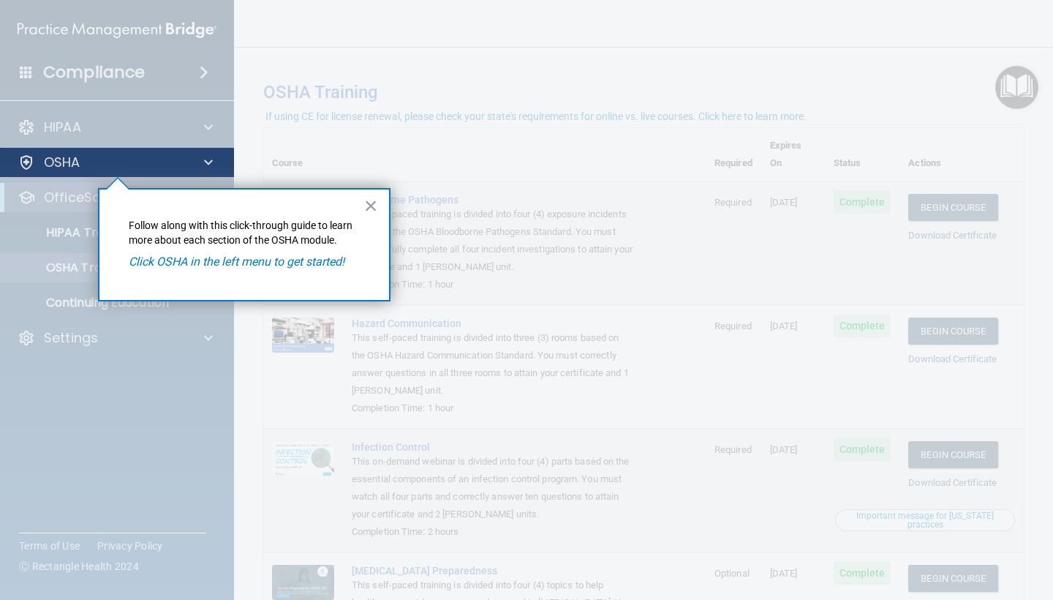
click at [205, 165] on span at bounding box center [208, 163] width 9 height 18
click at [197, 161] on div at bounding box center [206, 163] width 37 height 18
click at [213, 164] on div at bounding box center [206, 163] width 37 height 18
click at [70, 162] on p "OSHA" at bounding box center [62, 163] width 37 height 18
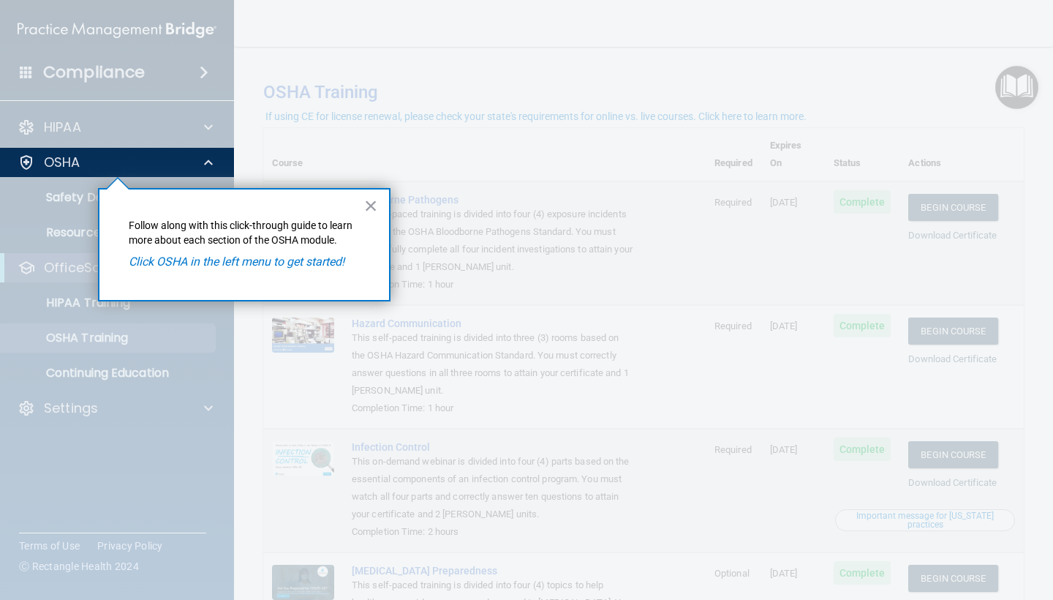
click at [239, 256] on em "Click OSHA in the left menu to get started!" at bounding box center [237, 261] width 216 height 14
click at [234, 266] on em "Click OSHA in the left menu to get started!" at bounding box center [237, 261] width 216 height 14
click at [374, 208] on button "×" at bounding box center [371, 205] width 14 height 23
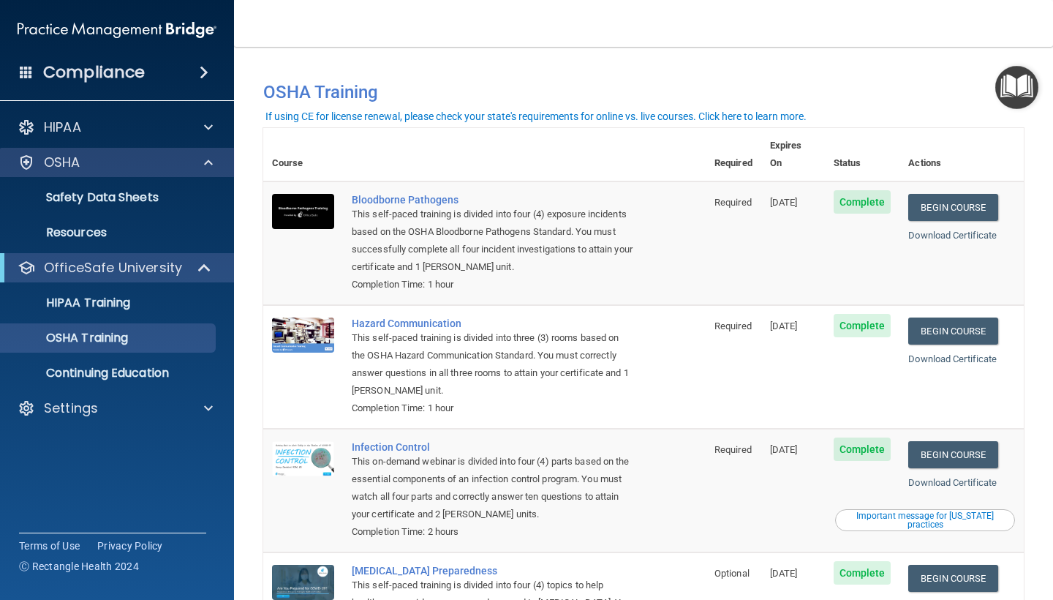
click at [182, 170] on div "OSHA" at bounding box center [97, 163] width 181 height 18
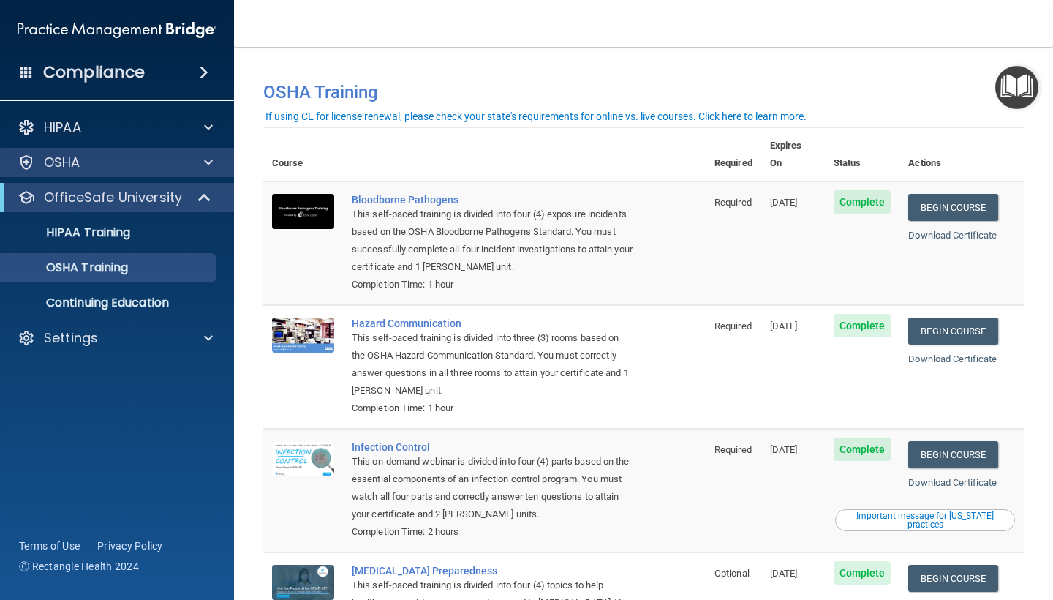
click at [182, 170] on div "OSHA" at bounding box center [97, 163] width 181 height 18
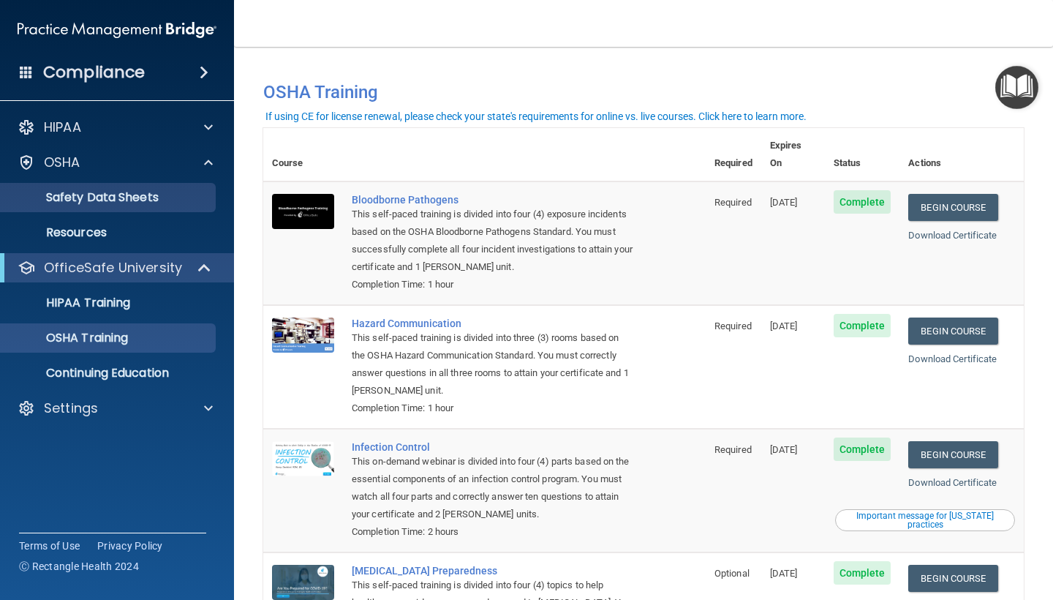
click at [142, 192] on p "Safety Data Sheets" at bounding box center [110, 197] width 200 height 15
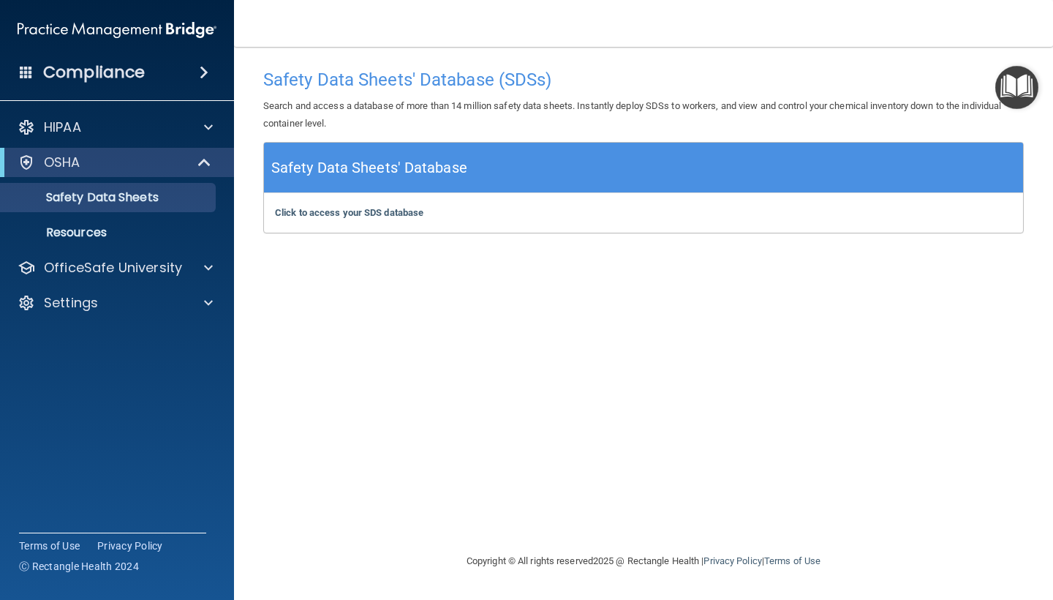
click at [151, 169] on div "OSHA" at bounding box center [97, 163] width 181 height 18
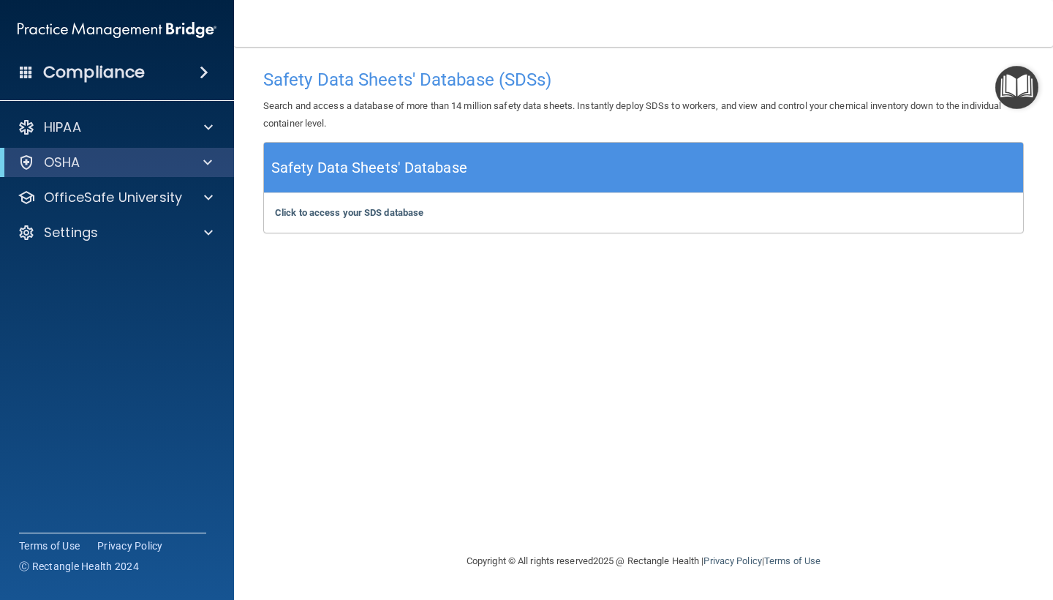
click at [151, 169] on div "OSHA" at bounding box center [97, 163] width 181 height 18
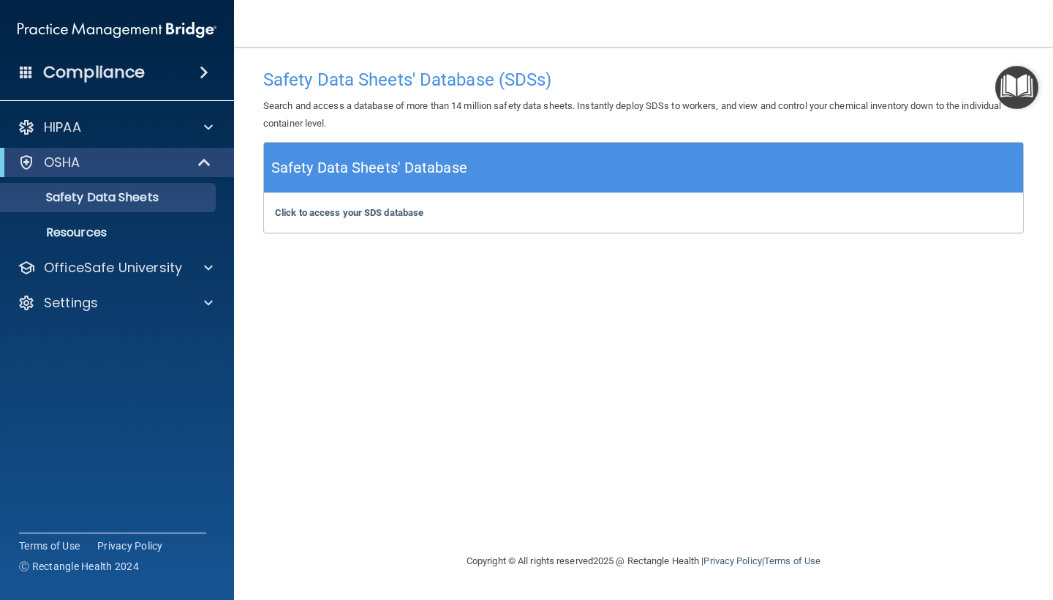
click at [1000, 89] on img "Open Resource Center" at bounding box center [1016, 87] width 43 height 43
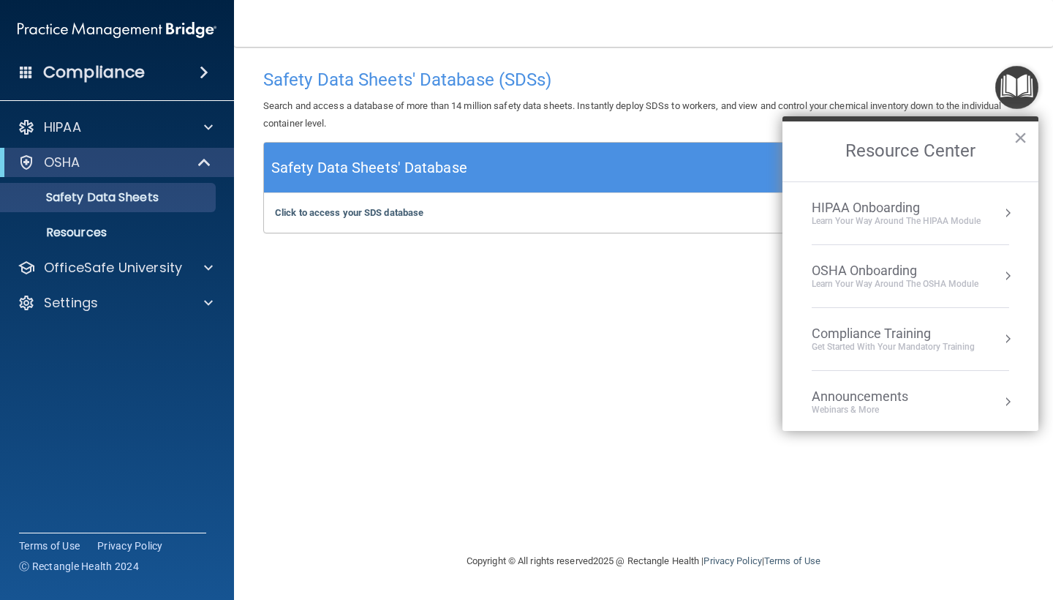
click at [889, 276] on div "OSHA Onboarding" at bounding box center [895, 271] width 167 height 16
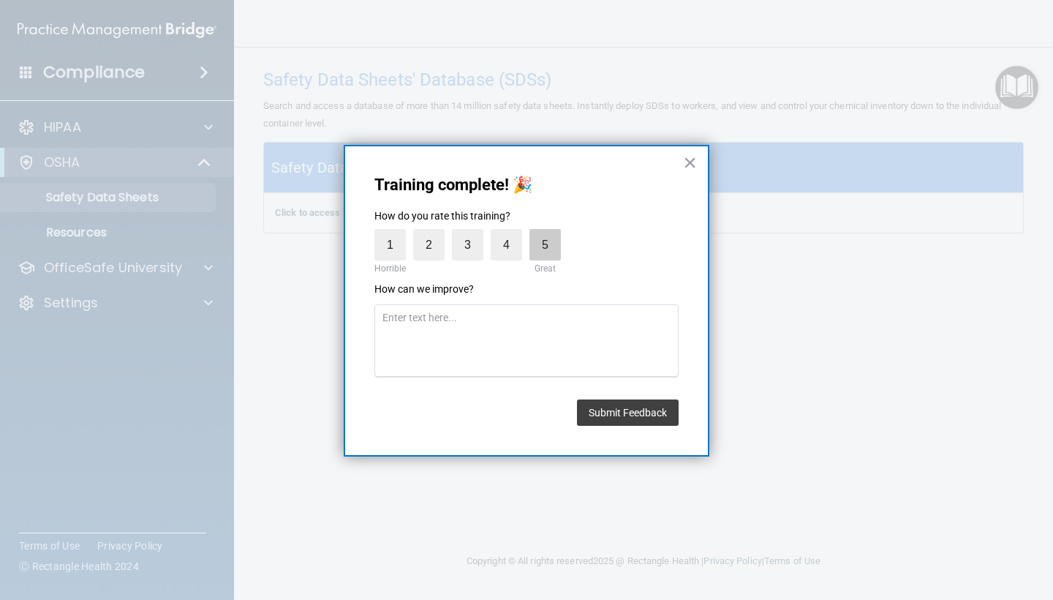
click at [550, 238] on label "5" at bounding box center [544, 244] width 31 height 31
click at [511, 233] on input "5" at bounding box center [511, 233] width 0 height 0
click at [600, 408] on button "Submit Feedback" at bounding box center [628, 412] width 102 height 26
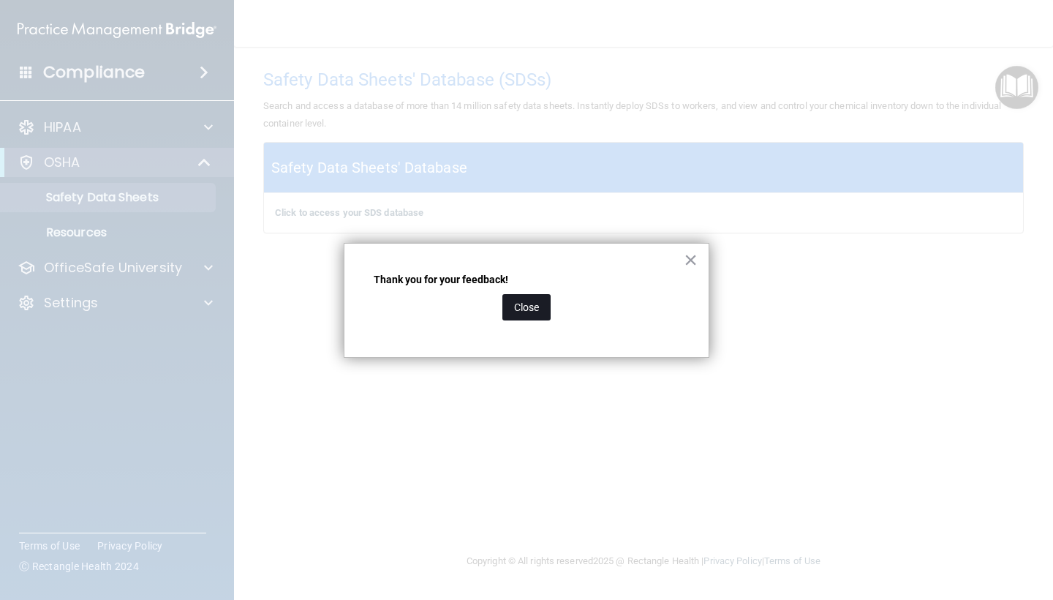
click at [524, 310] on button "Close" at bounding box center [526, 307] width 48 height 26
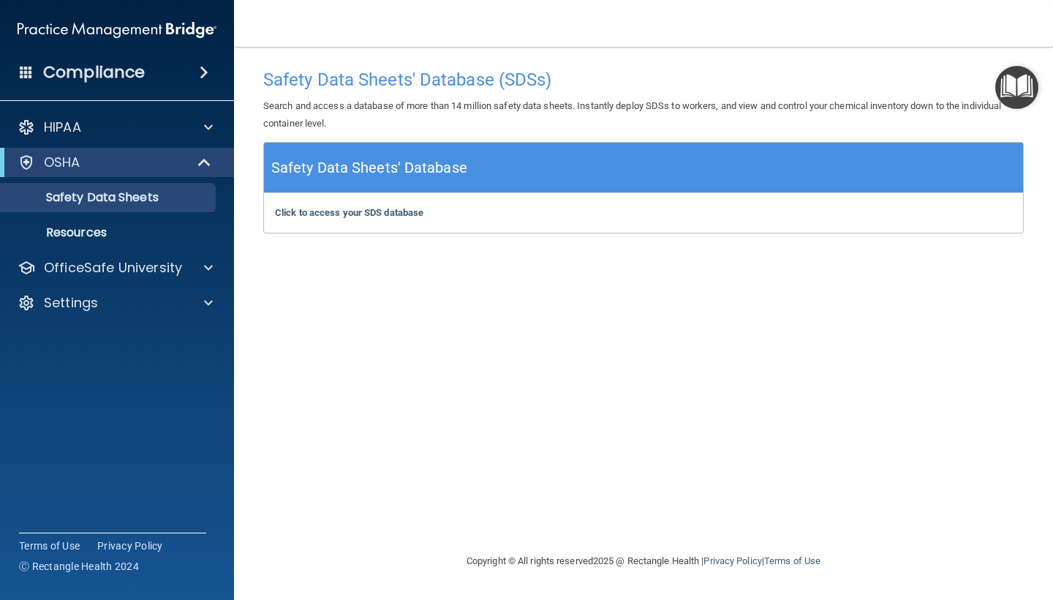
click at [995, 84] on img "Open Resource Center" at bounding box center [1016, 87] width 43 height 43
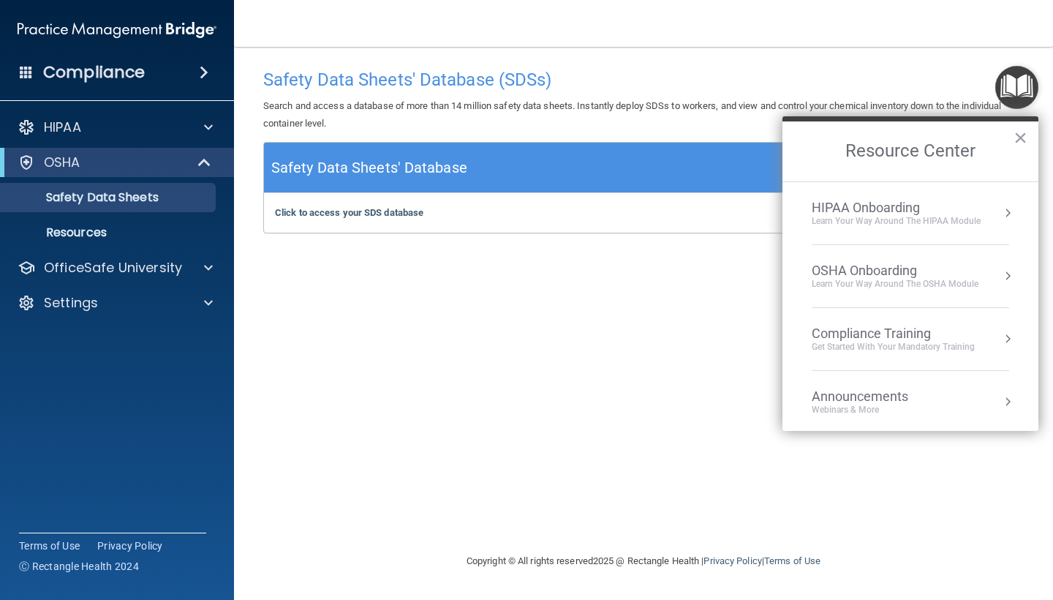
click at [903, 276] on div "OSHA Onboarding" at bounding box center [895, 271] width 167 height 16
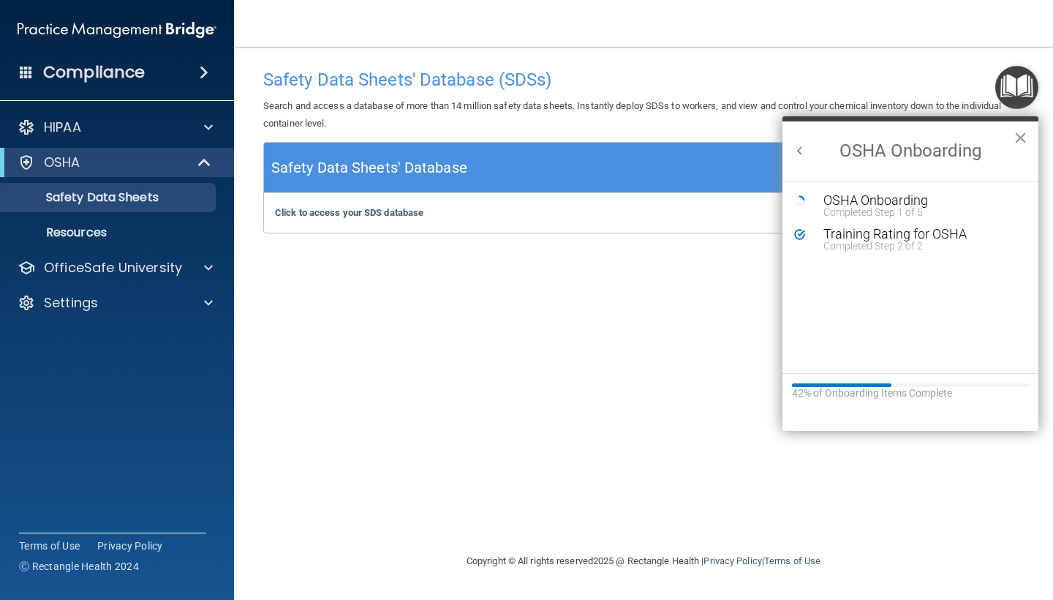
click at [1023, 143] on button "×" at bounding box center [1021, 137] width 14 height 23
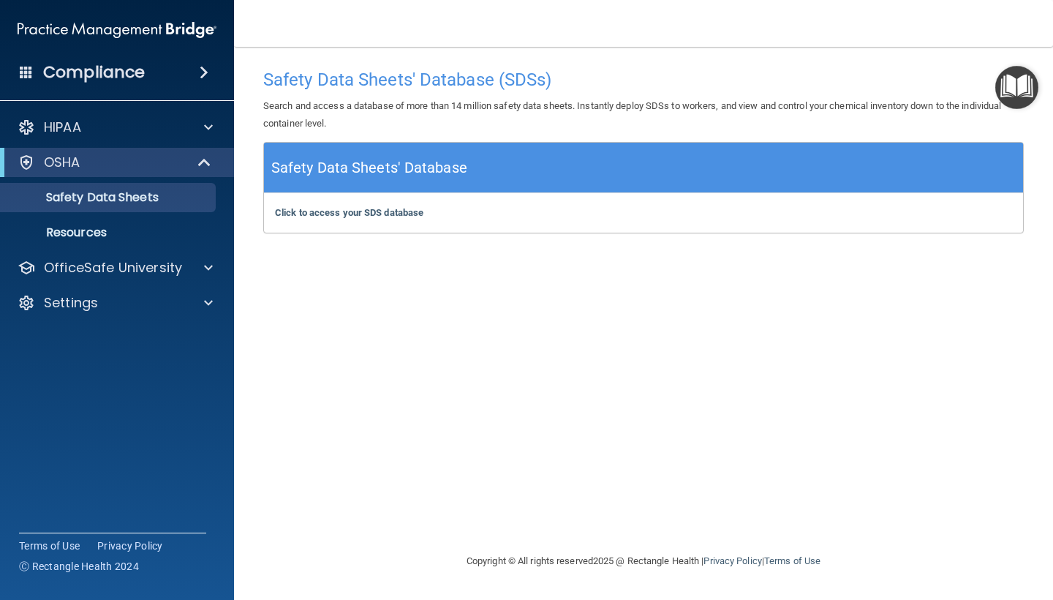
click at [1022, 75] on img "Open Resource Center" at bounding box center [1016, 87] width 43 height 43
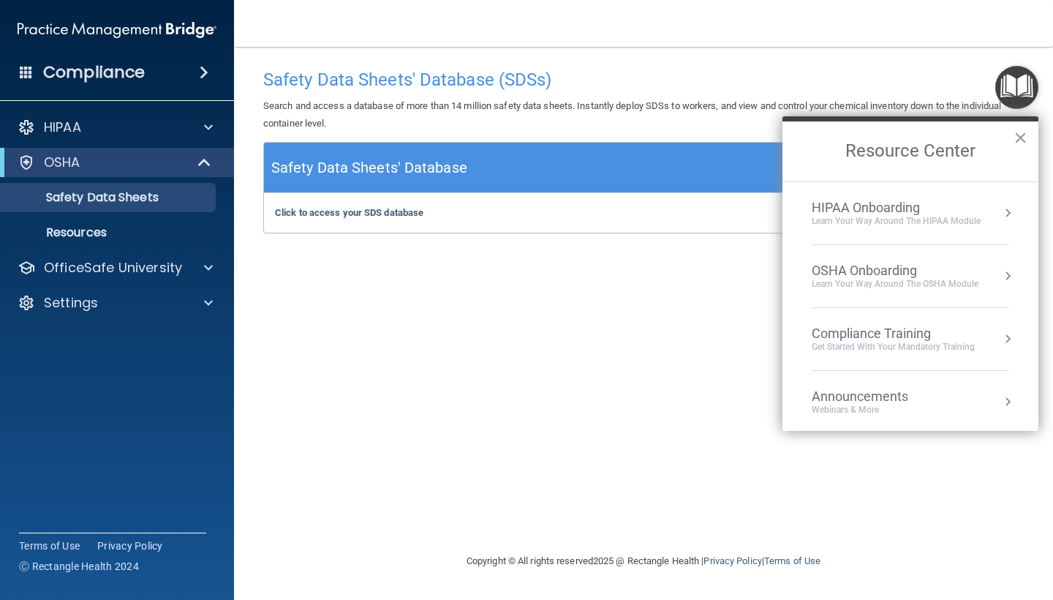
click at [891, 338] on div "Compliance Training" at bounding box center [893, 333] width 163 height 16
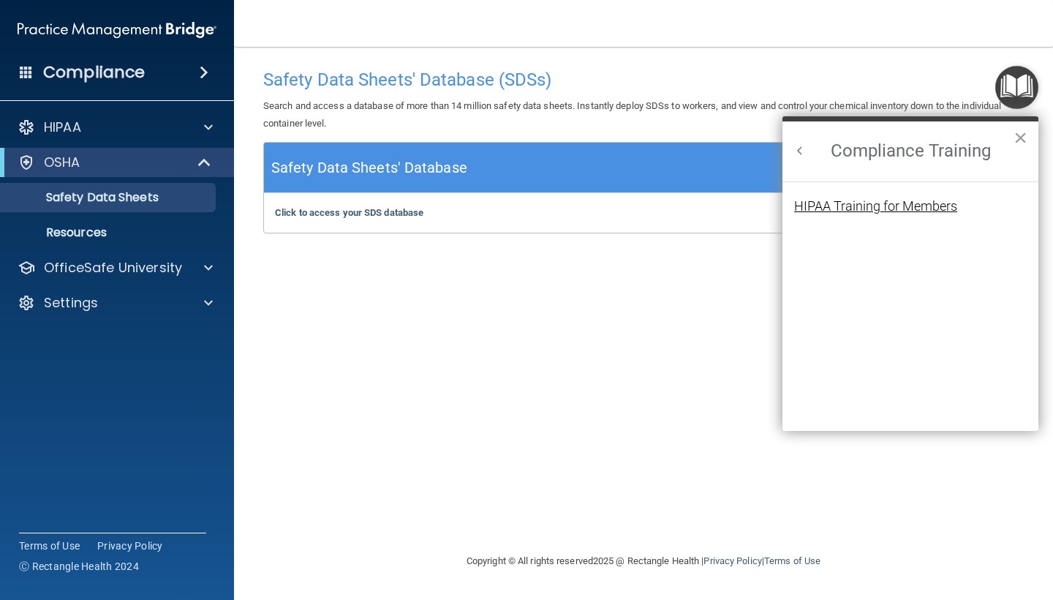
click at [861, 205] on div "HIPAA Training for Members" at bounding box center [875, 206] width 163 height 13
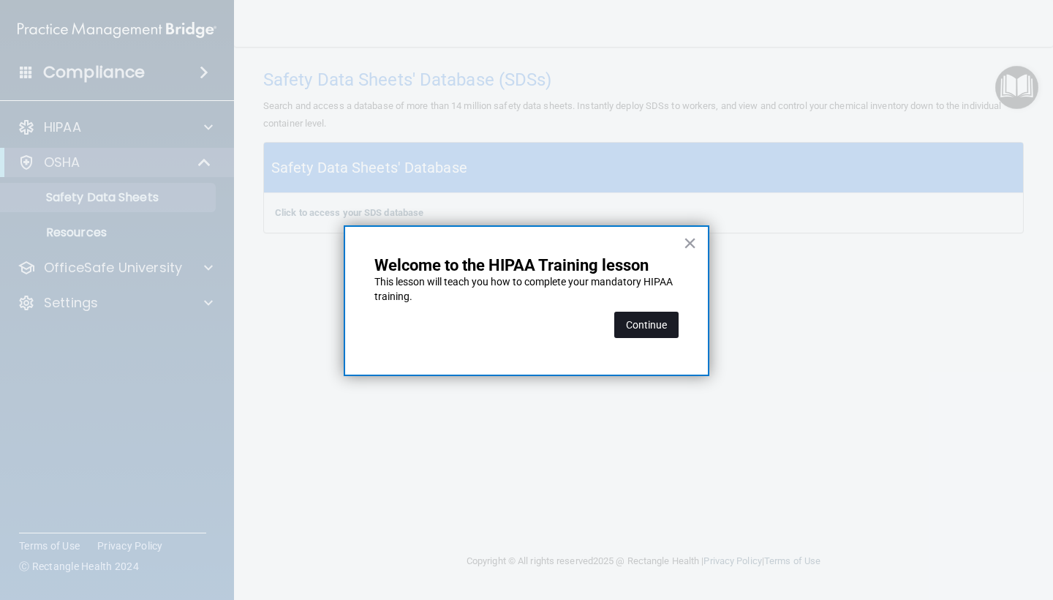
click at [649, 320] on button "Continue" at bounding box center [646, 325] width 64 height 26
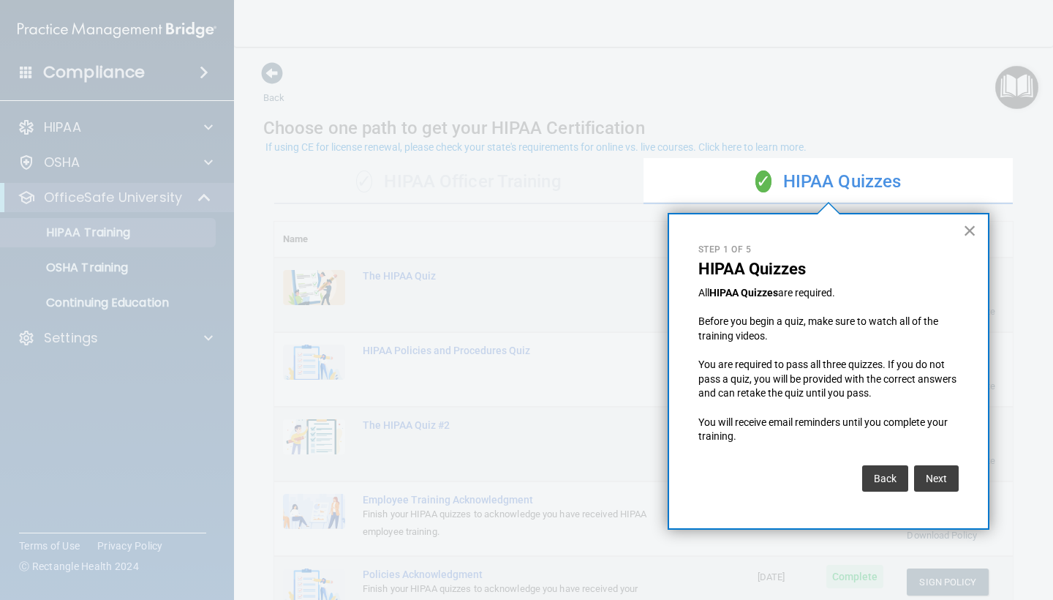
click at [970, 235] on button "×" at bounding box center [970, 230] width 14 height 23
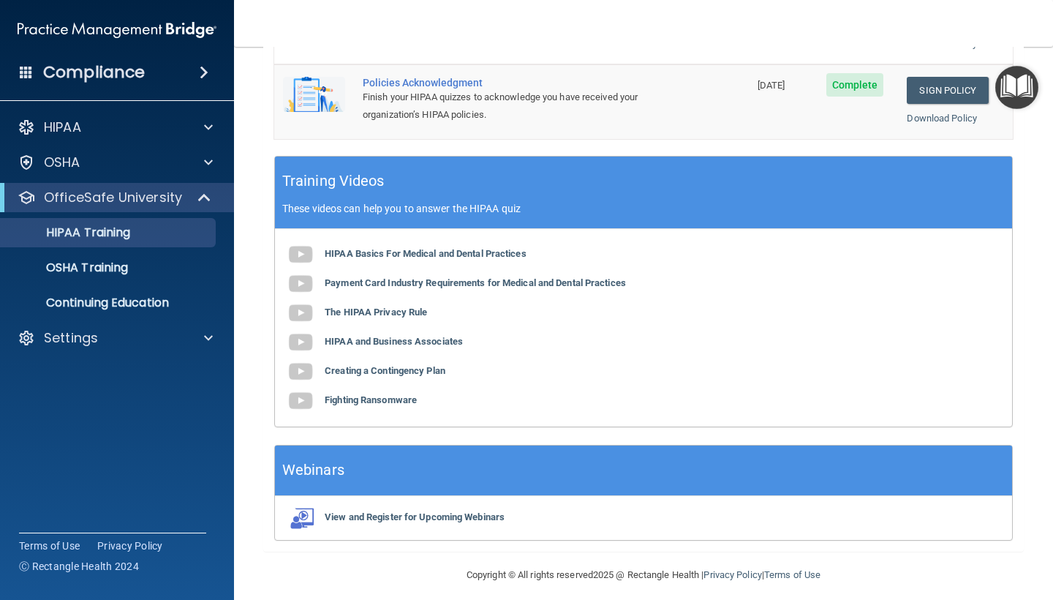
scroll to position [491, 0]
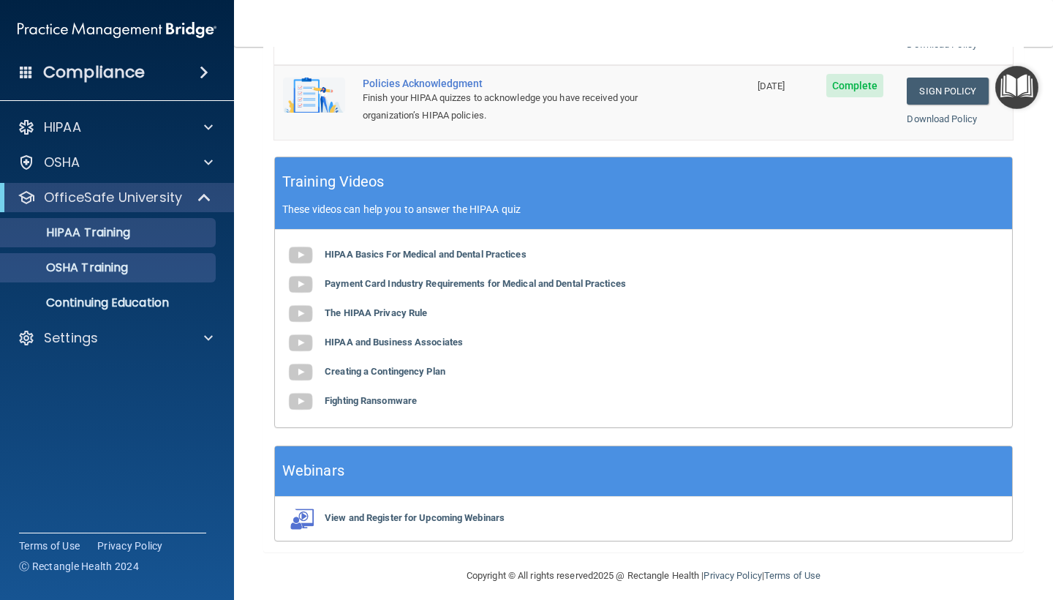
click at [114, 268] on p "OSHA Training" at bounding box center [69, 267] width 118 height 15
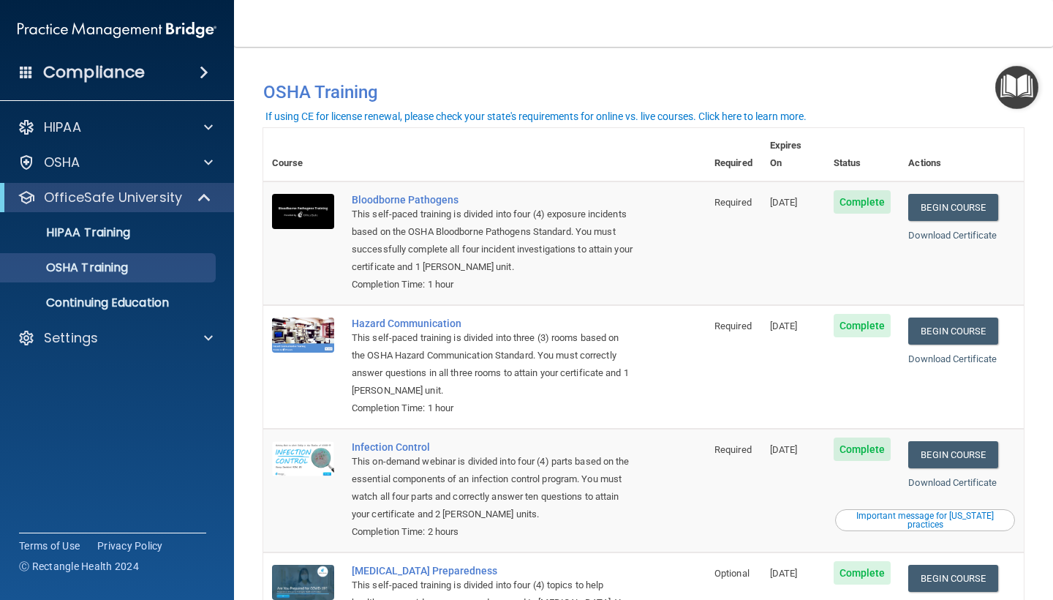
click at [105, 69] on h4 "Compliance" at bounding box center [94, 72] width 102 height 20
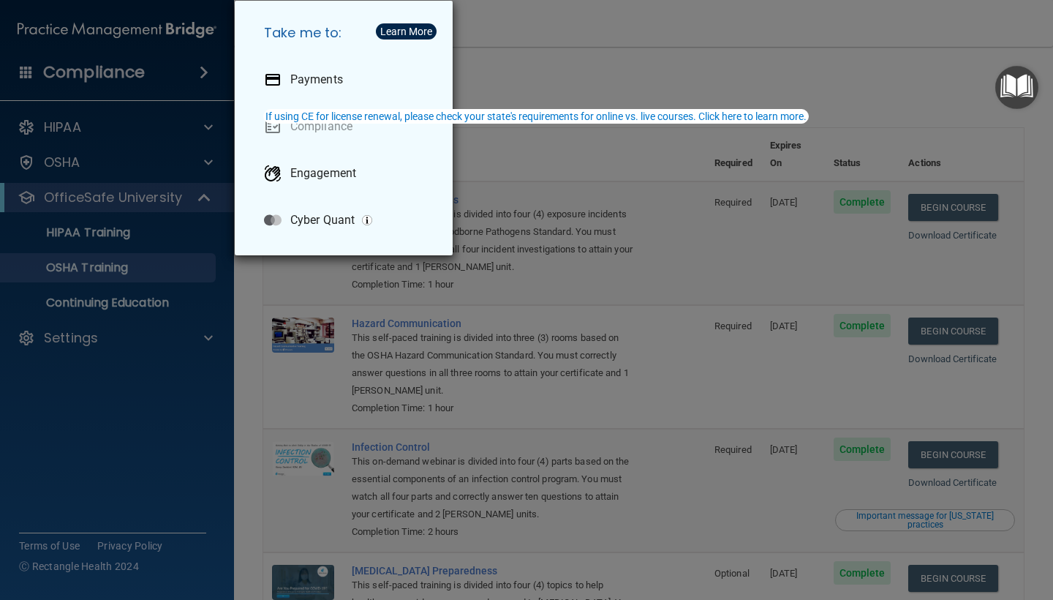
click at [120, 125] on div "Take me to: Payments Compliance Engagement Cyber Quant" at bounding box center [526, 300] width 1053 height 600
